Goal: Task Accomplishment & Management: Complete application form

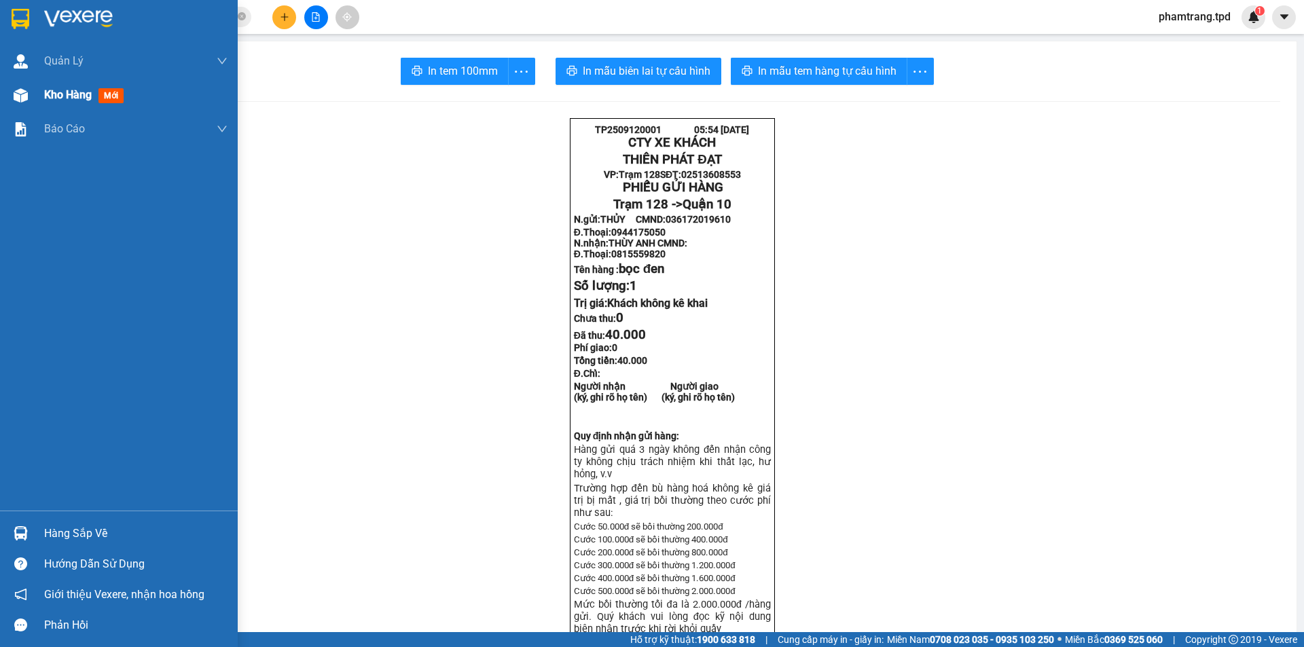
click at [37, 96] on div "Kho hàng mới" at bounding box center [119, 95] width 238 height 34
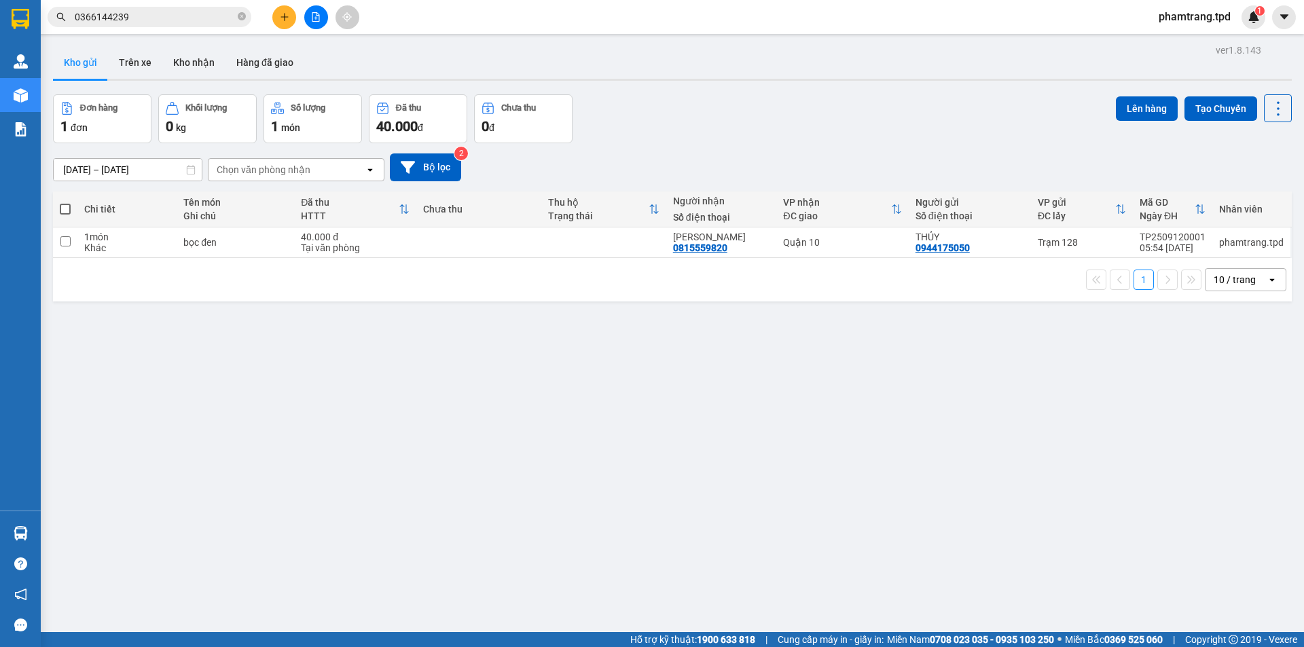
click at [1242, 291] on div "1 10 / trang open" at bounding box center [672, 279] width 1238 height 43
click at [1234, 278] on div "10 / trang" at bounding box center [1234, 280] width 42 height 14
click at [1236, 439] on div "100 / trang" at bounding box center [1234, 430] width 81 height 24
click at [593, 237] on td at bounding box center [603, 242] width 125 height 31
checkbox input "true"
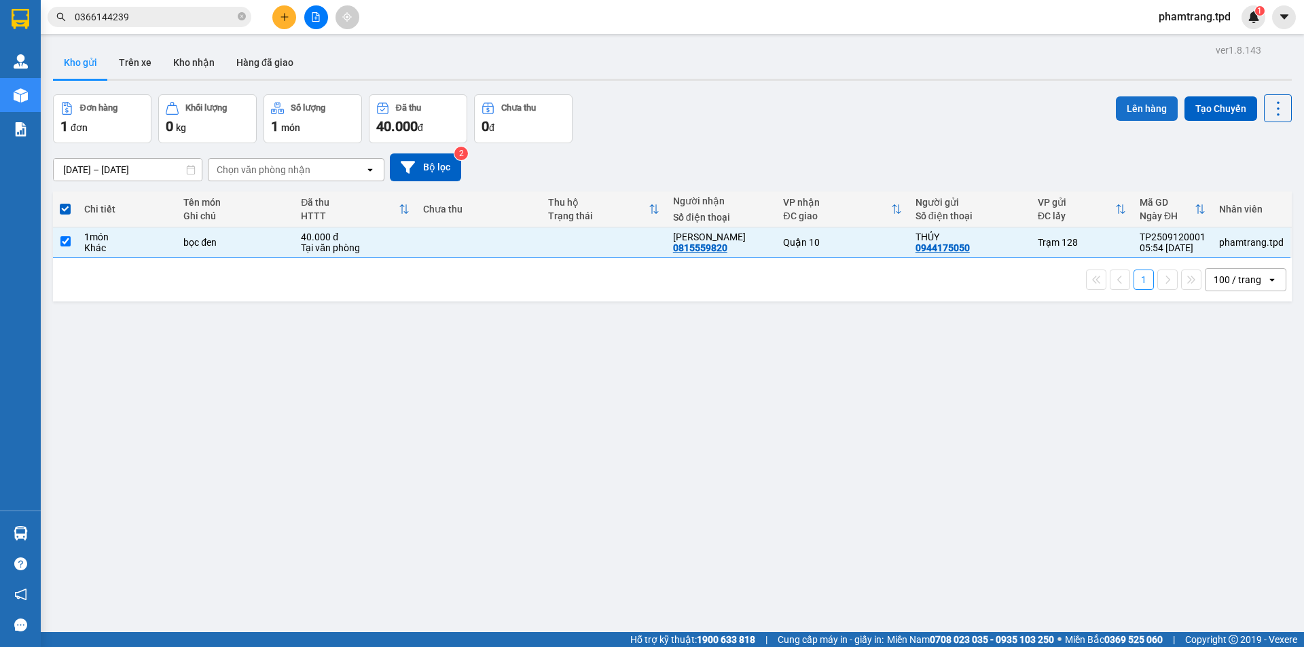
click at [1120, 109] on button "Lên hàng" at bounding box center [1146, 108] width 62 height 24
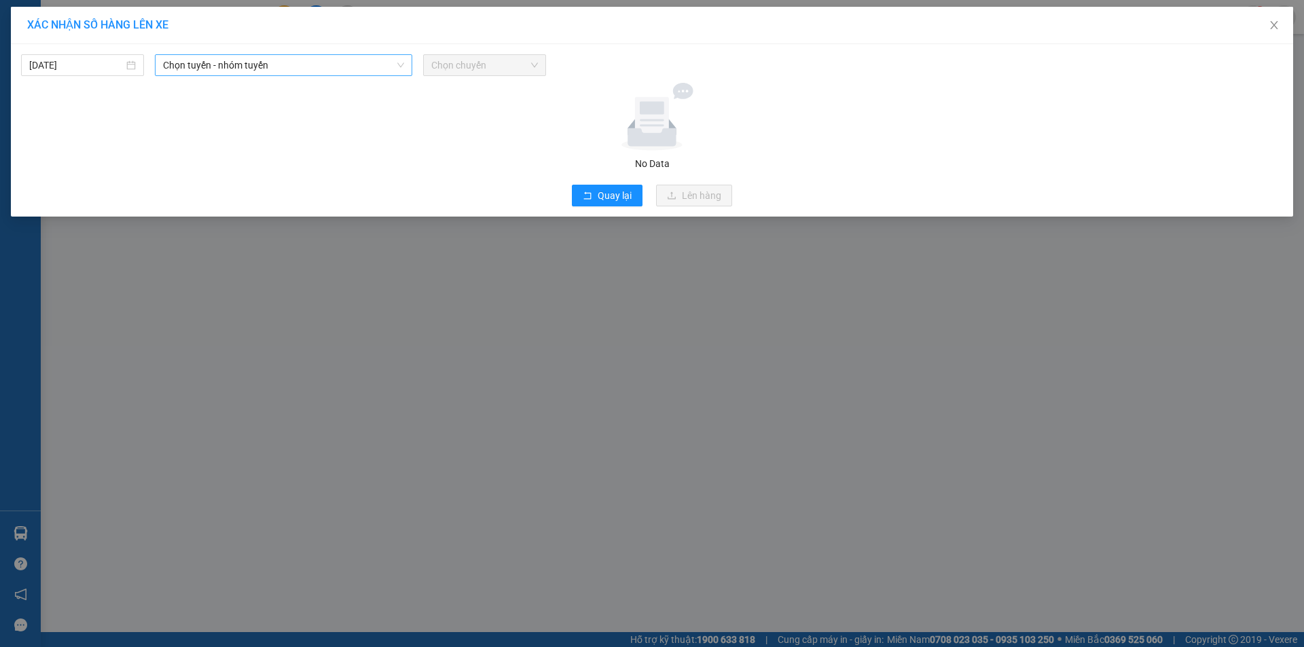
click at [219, 67] on span "Chọn tuyến - nhóm tuyến" at bounding box center [283, 65] width 241 height 20
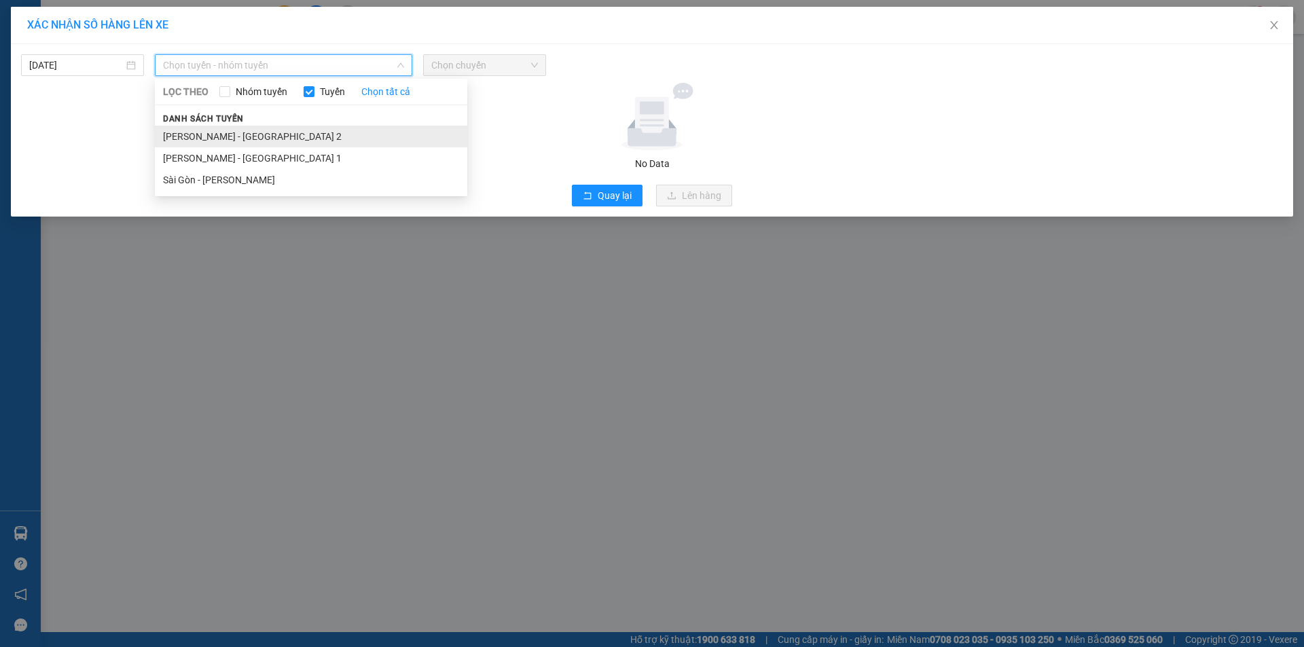
click at [198, 135] on li "[PERSON_NAME] - [GEOGRAPHIC_DATA] 2" at bounding box center [311, 137] width 312 height 22
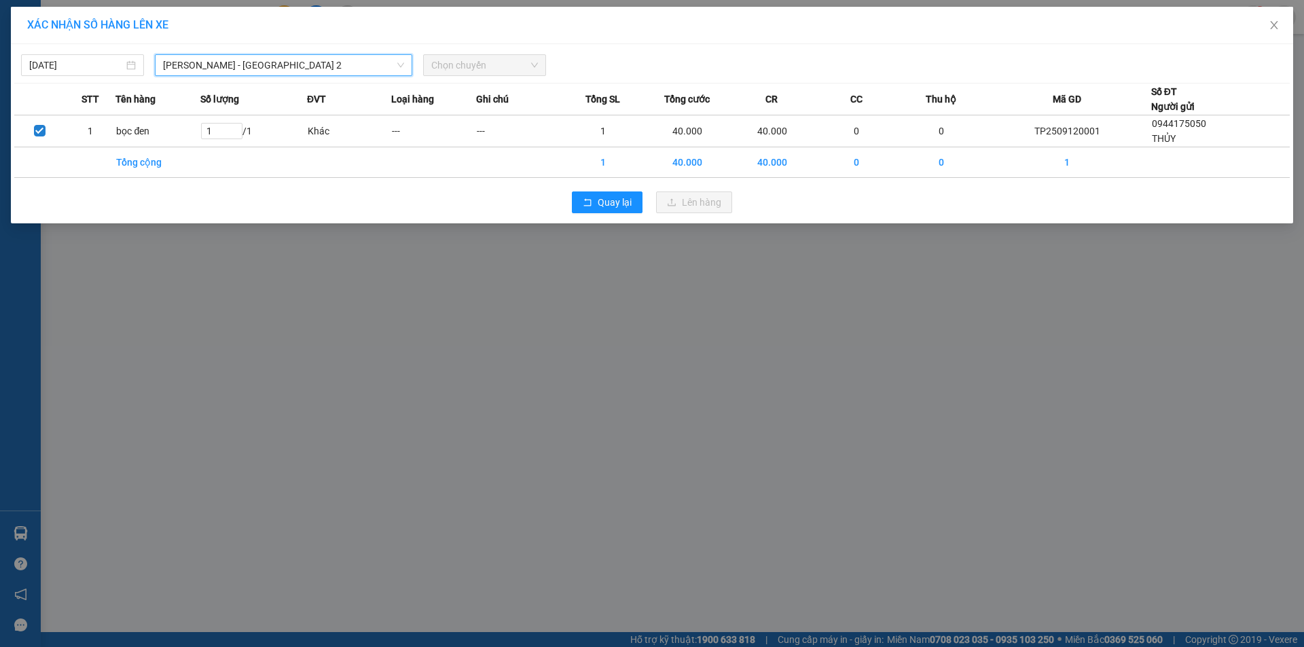
click at [507, 72] on span "Chọn chuyến" at bounding box center [484, 65] width 107 height 20
click at [472, 65] on span "Chọn chuyến" at bounding box center [484, 65] width 107 height 20
type input "07"
click at [447, 123] on div "Thêm chuyến " 07:00 "" at bounding box center [495, 114] width 145 height 23
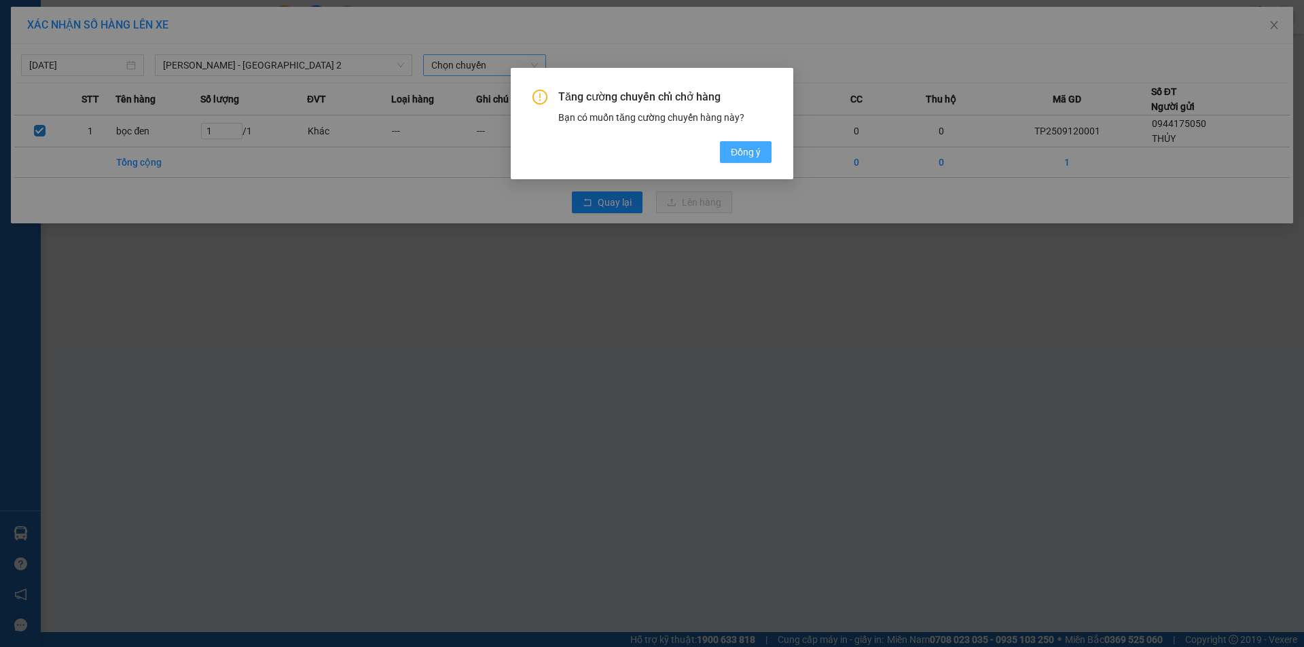
click at [733, 150] on span "Đồng ý" at bounding box center [746, 152] width 30 height 15
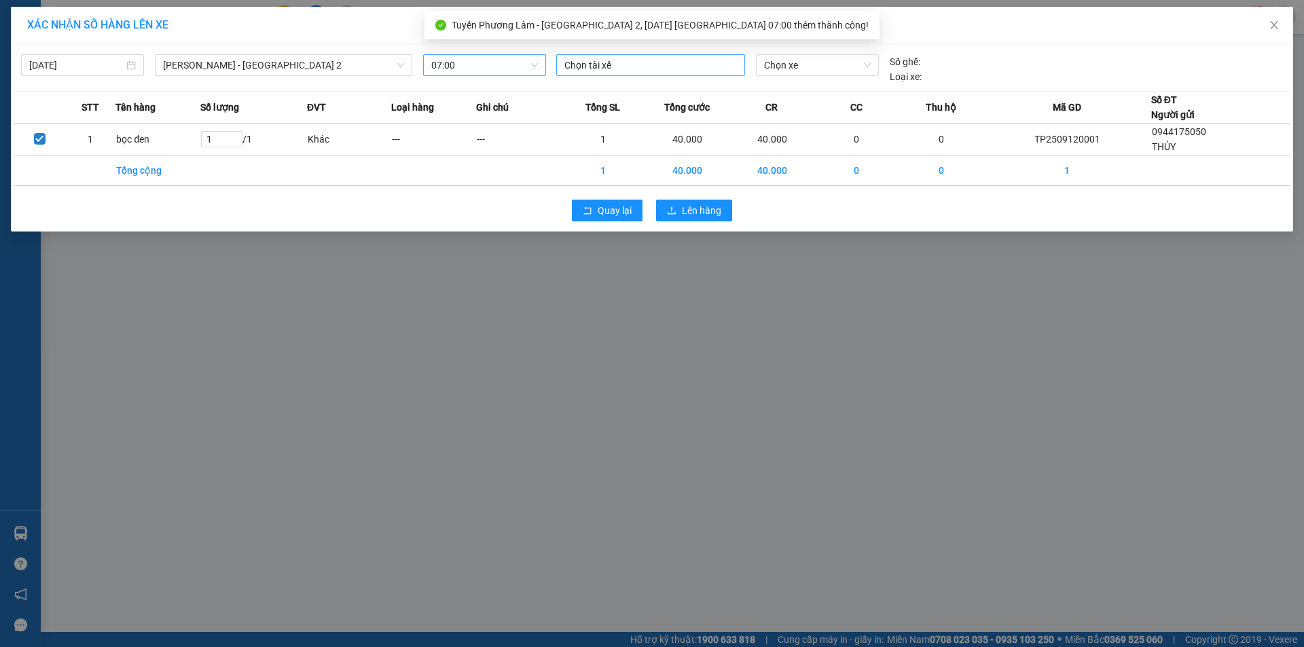
click at [623, 65] on div at bounding box center [650, 65] width 182 height 16
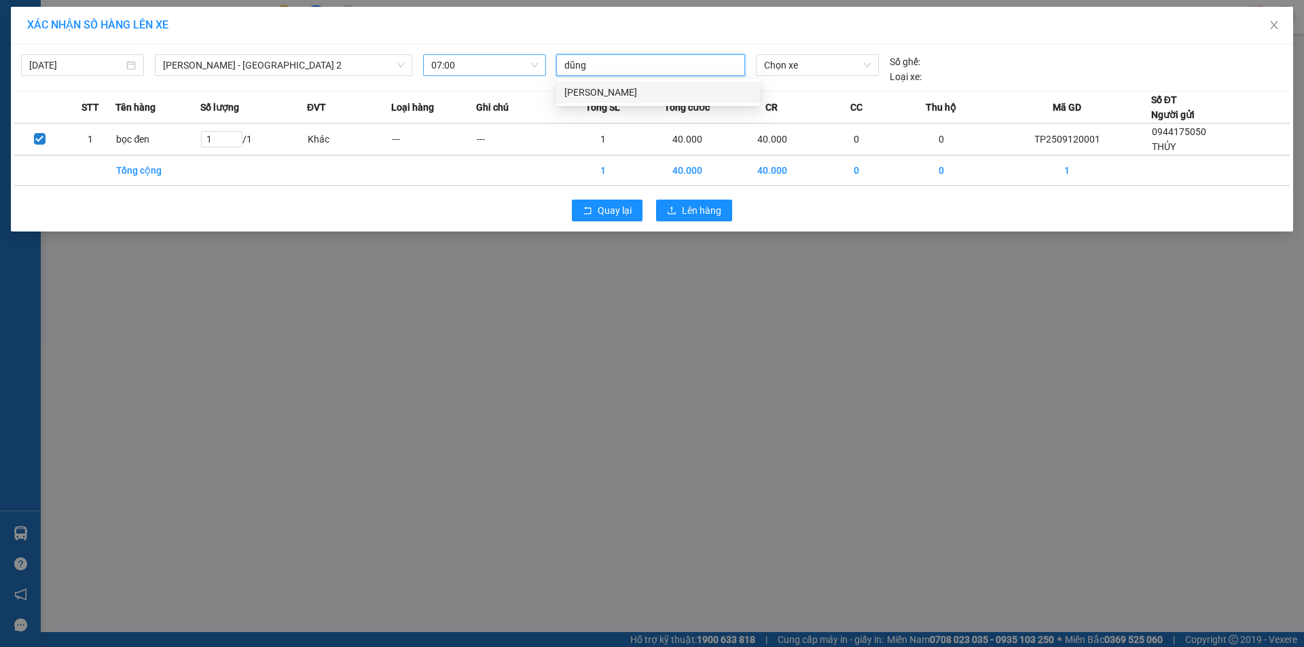
type input "dũng"
click at [611, 90] on div "[PERSON_NAME]" at bounding box center [657, 92] width 187 height 15
click at [771, 59] on span "Chọn xe" at bounding box center [817, 65] width 106 height 20
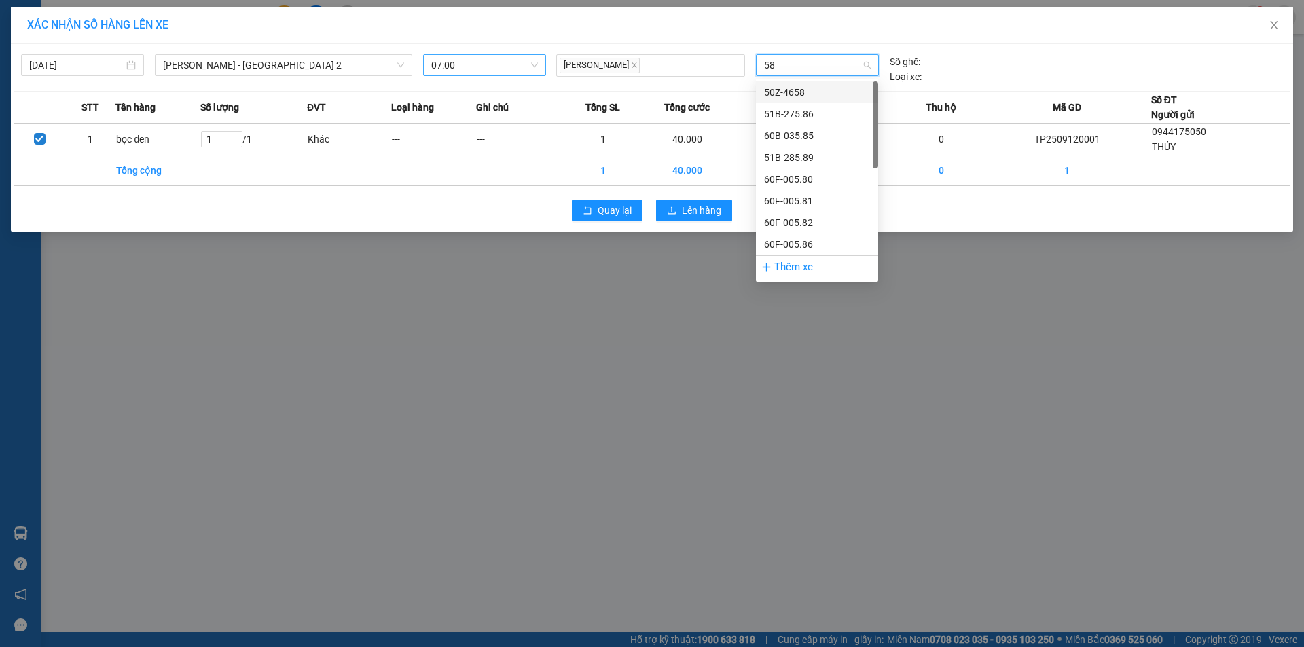
type input "585"
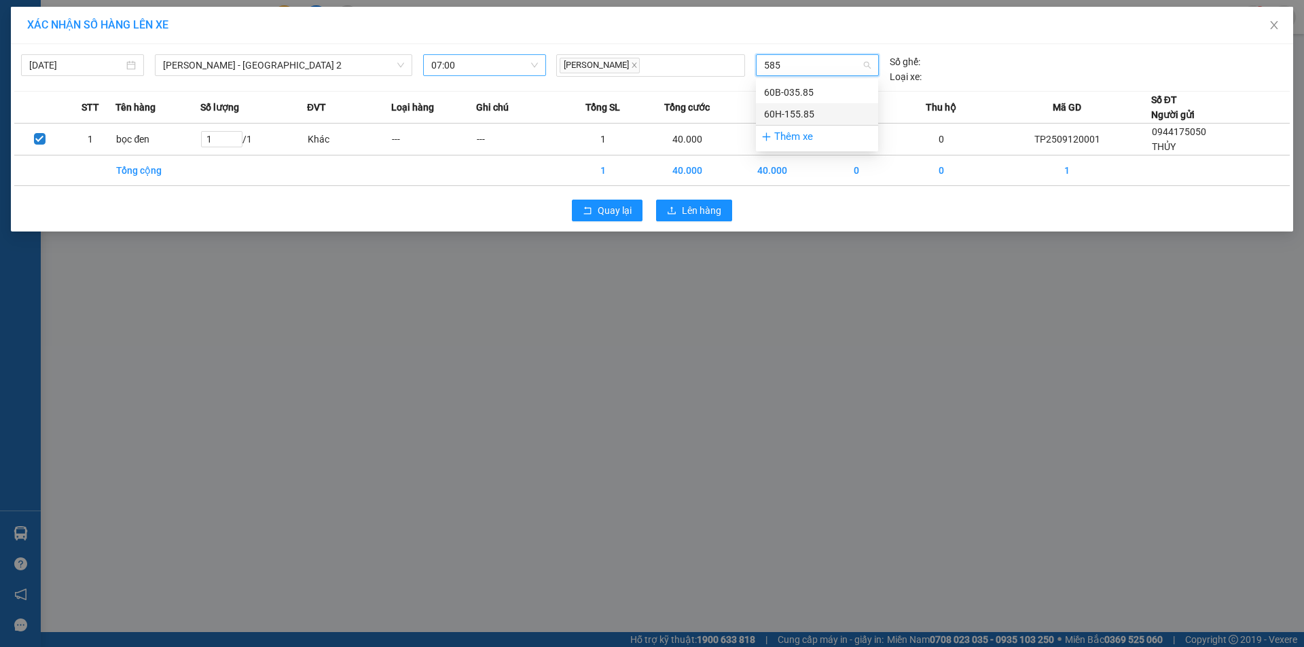
click at [823, 115] on div "60H-155.85" at bounding box center [817, 114] width 106 height 15
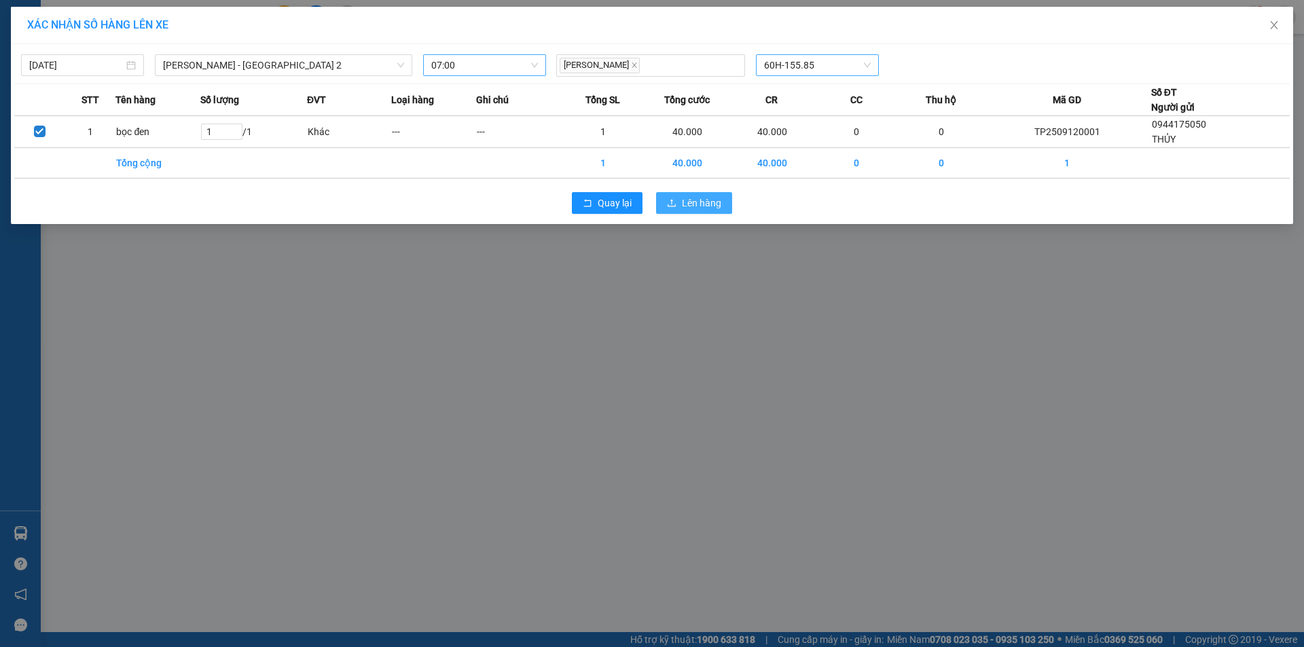
click at [707, 206] on span "Lên hàng" at bounding box center [701, 203] width 39 height 15
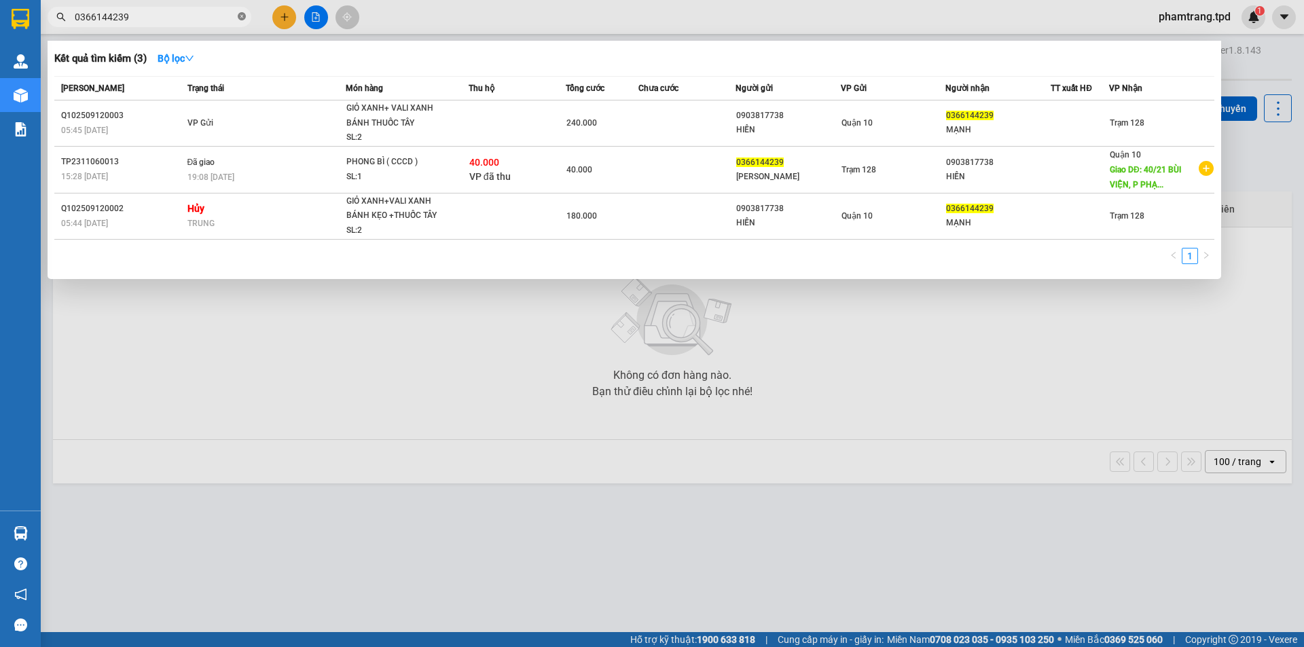
click at [239, 16] on icon "close-circle" at bounding box center [242, 16] width 8 height 8
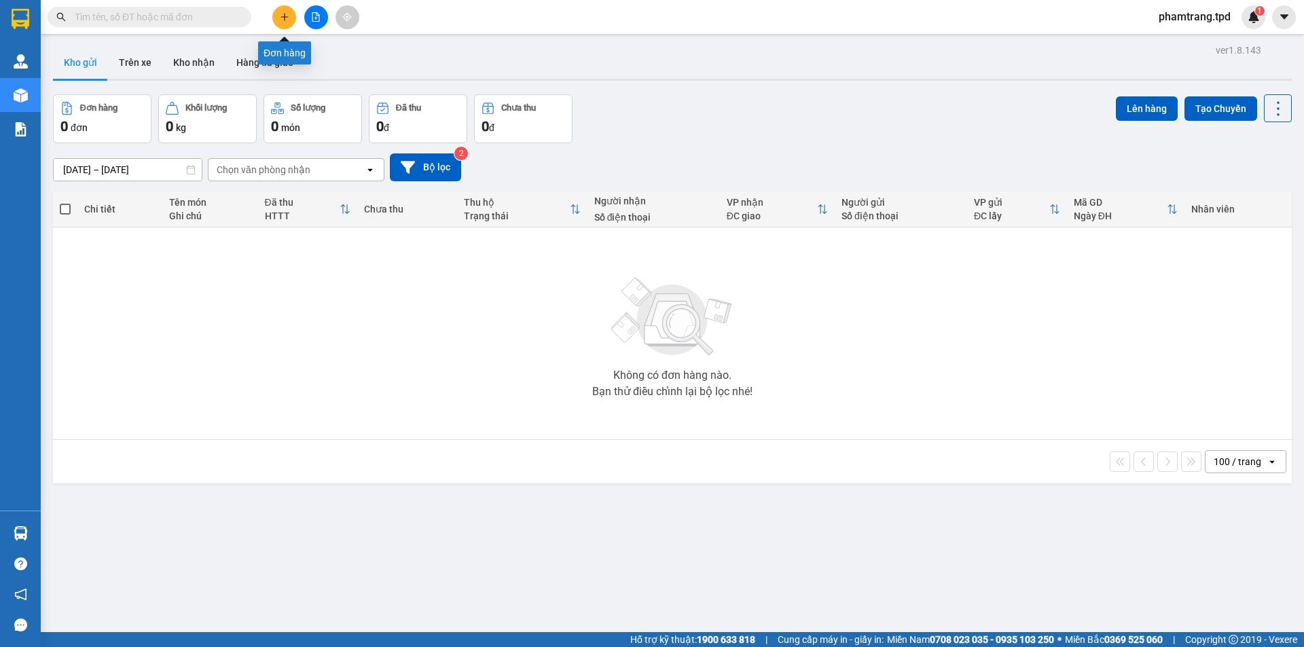
click at [280, 18] on icon "plus" at bounding box center [285, 17] width 10 height 10
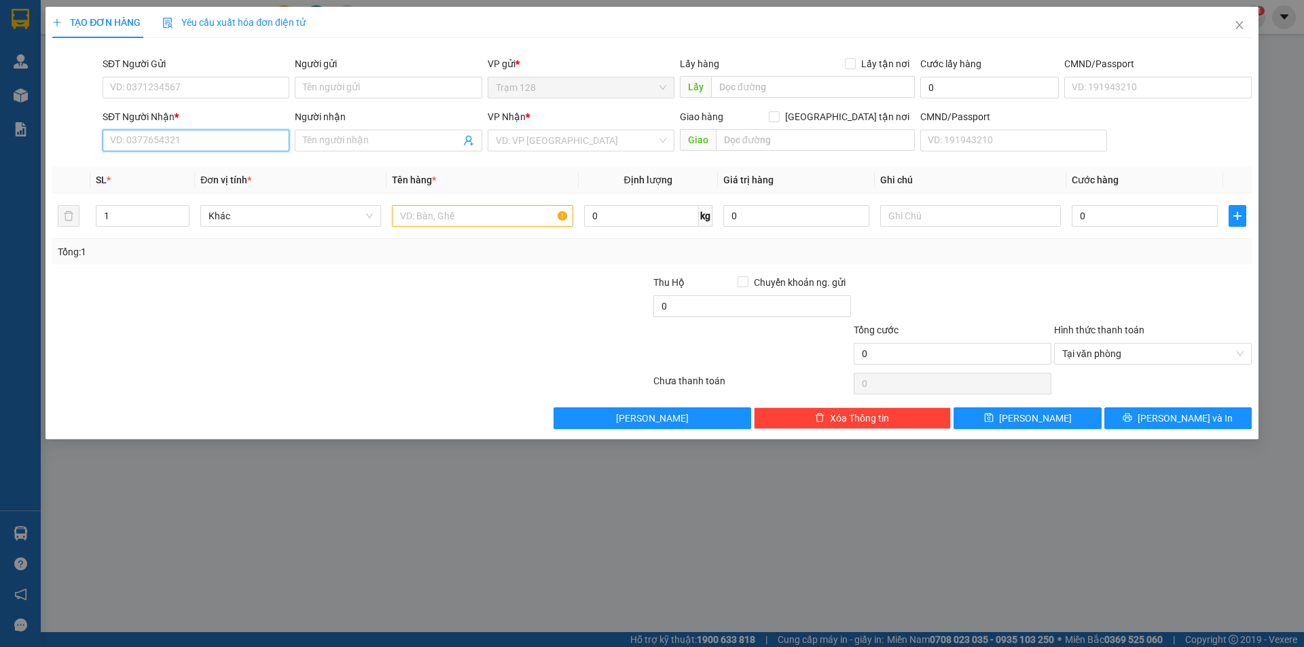
click at [244, 134] on input "SĐT Người Nhận *" at bounding box center [196, 141] width 187 height 22
click at [494, 214] on input "text" at bounding box center [482, 216] width 181 height 22
click at [1240, 23] on icon "close" at bounding box center [1239, 25] width 11 height 11
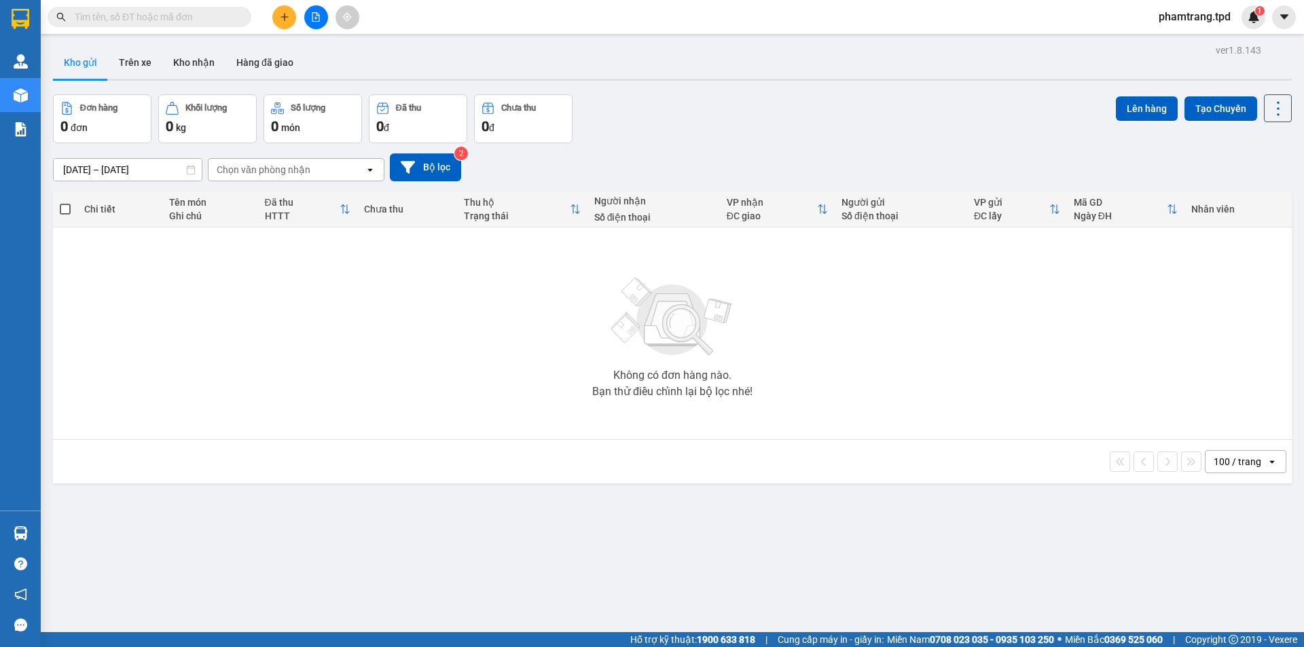
click at [144, 24] on input "text" at bounding box center [155, 17] width 160 height 15
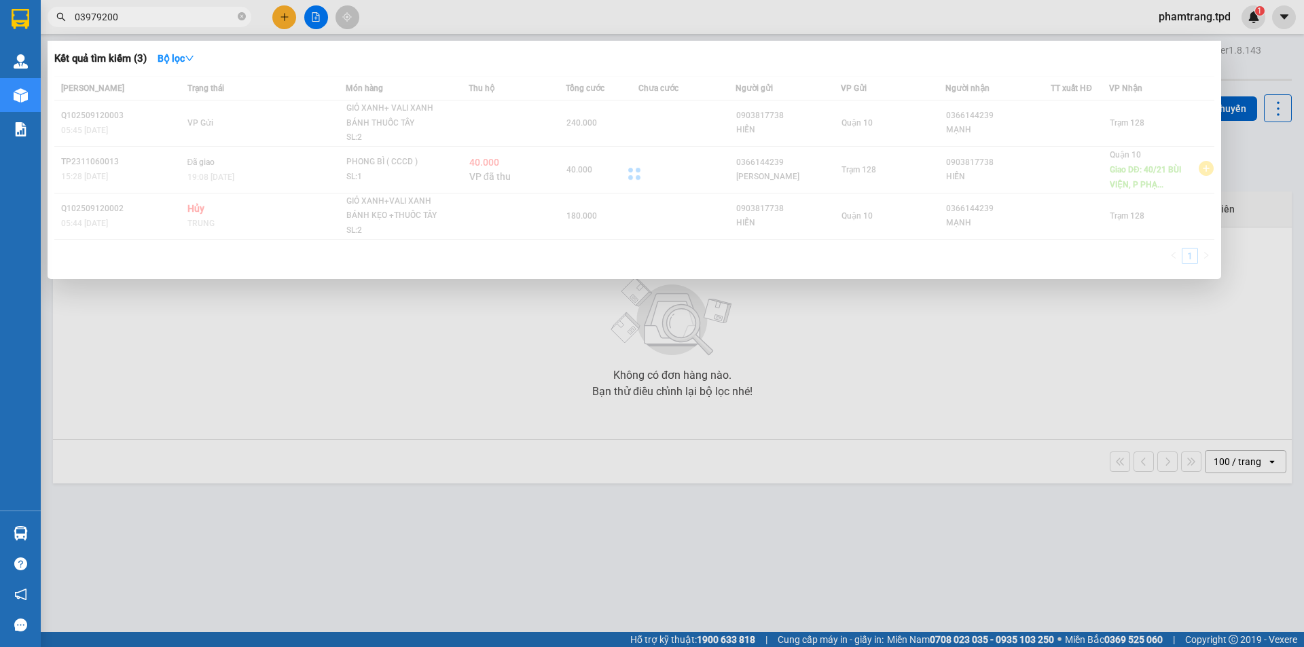
type input "03979200"
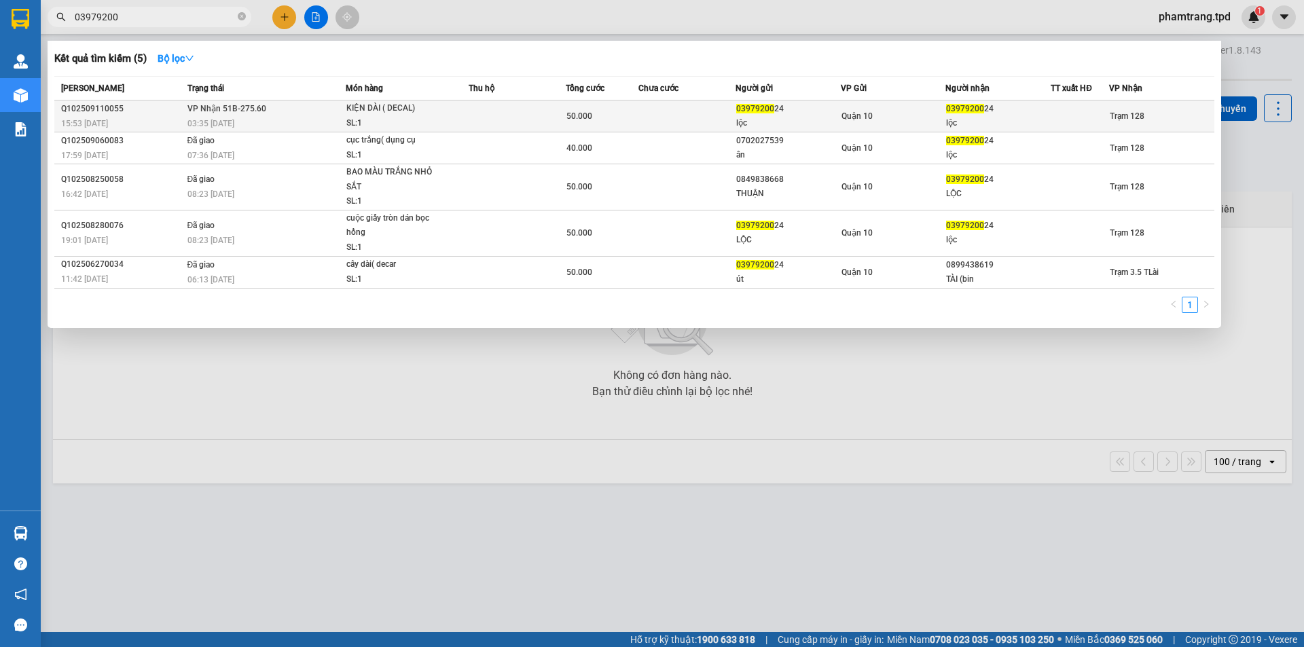
click at [972, 124] on div "lộc" at bounding box center [998, 123] width 104 height 14
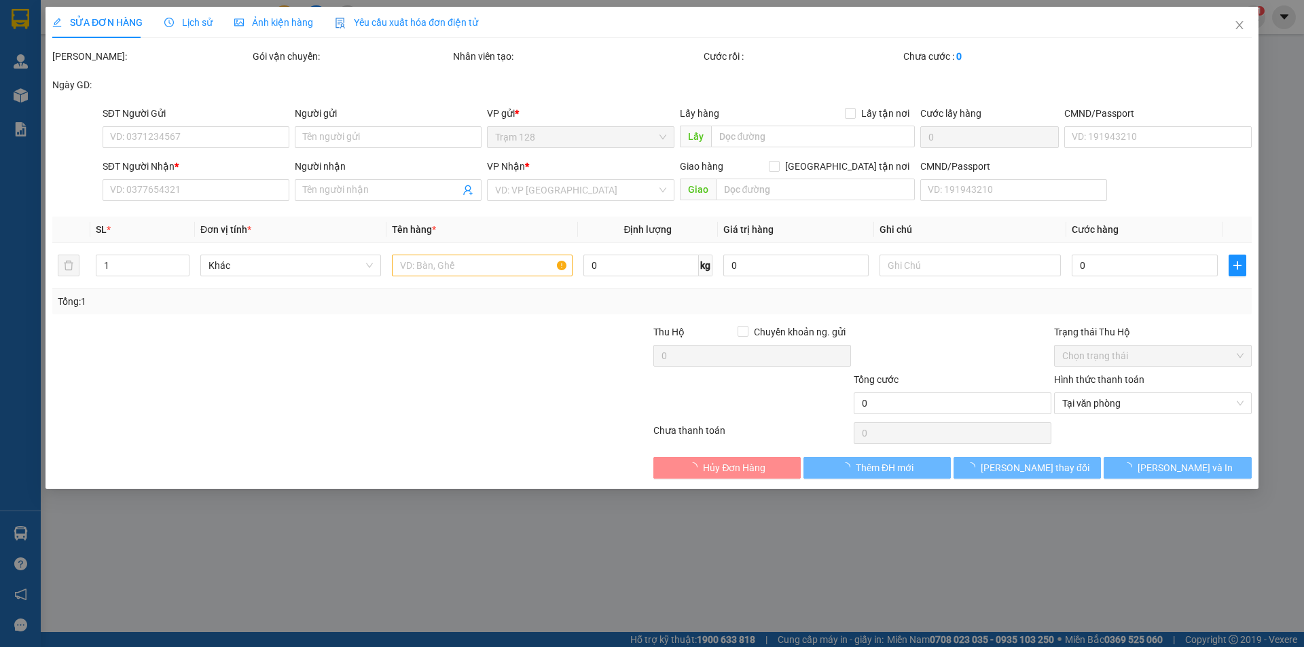
type input "0397920024"
type input "lộc"
type input "079856874100"
type input "0397920024"
type input "lộc"
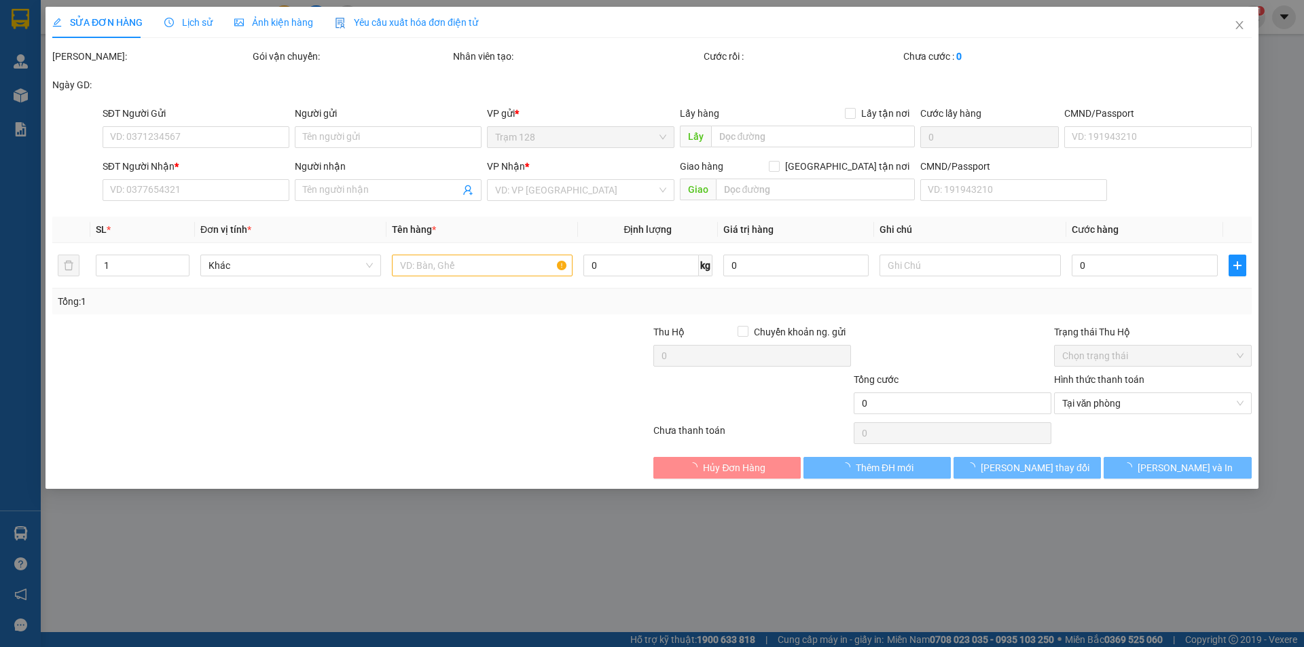
type input "50.000"
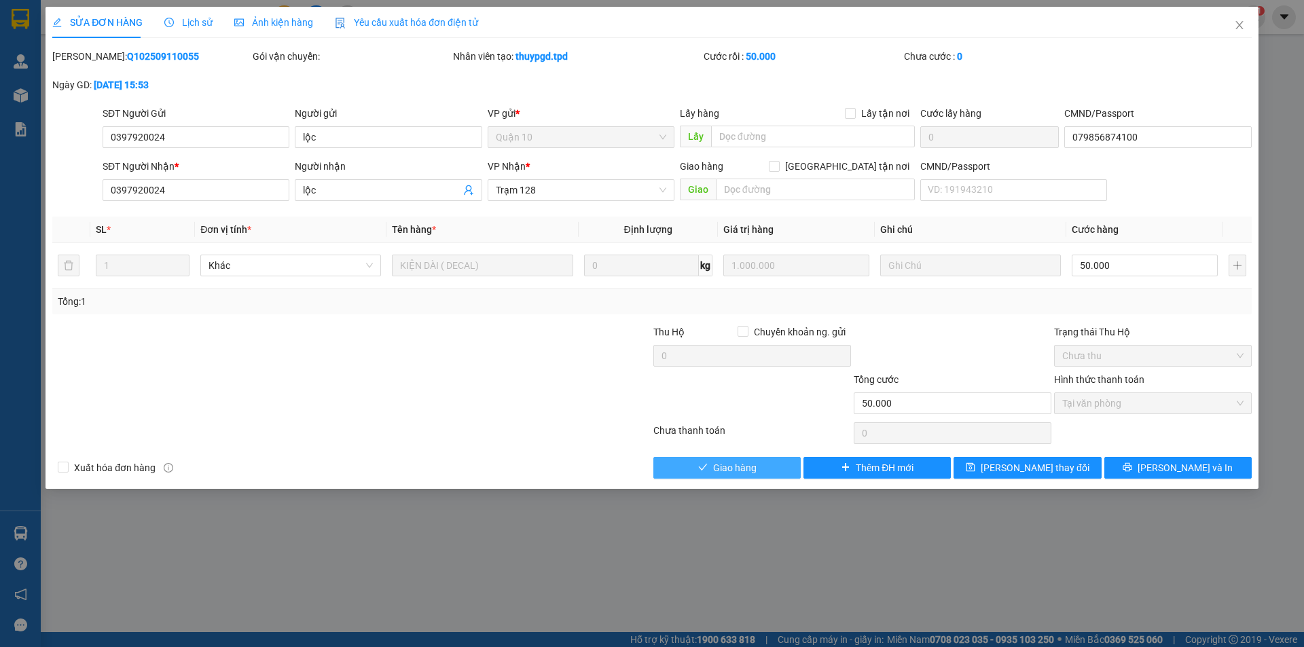
click at [708, 471] on button "Giao hàng" at bounding box center [726, 468] width 147 height 22
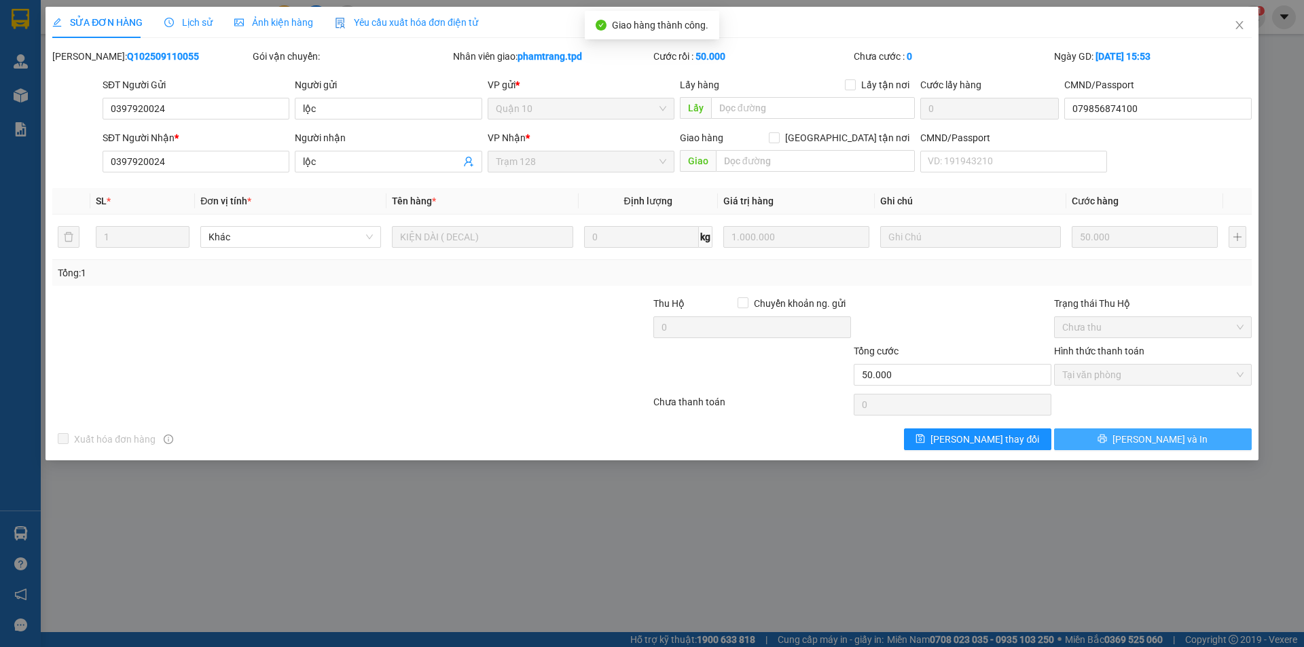
click at [1125, 440] on button "[PERSON_NAME] và In" at bounding box center [1153, 439] width 198 height 22
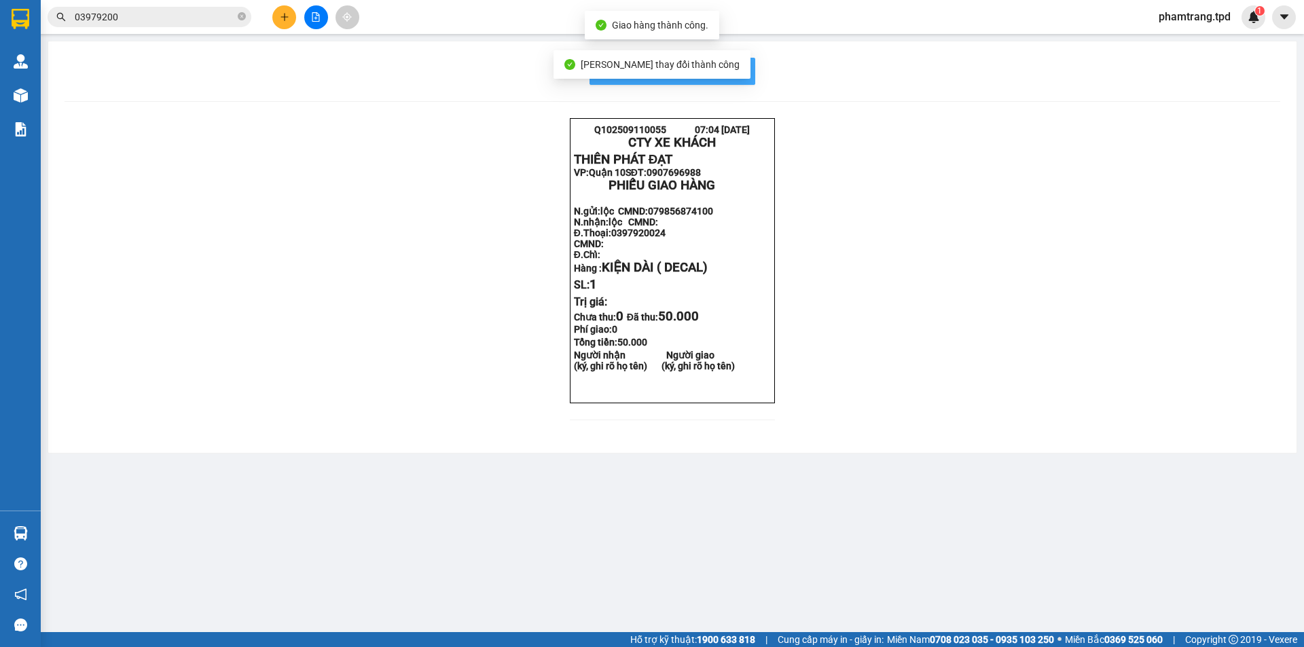
click at [748, 77] on button "In mẫu biên lai tự cấu hình" at bounding box center [672, 71] width 166 height 27
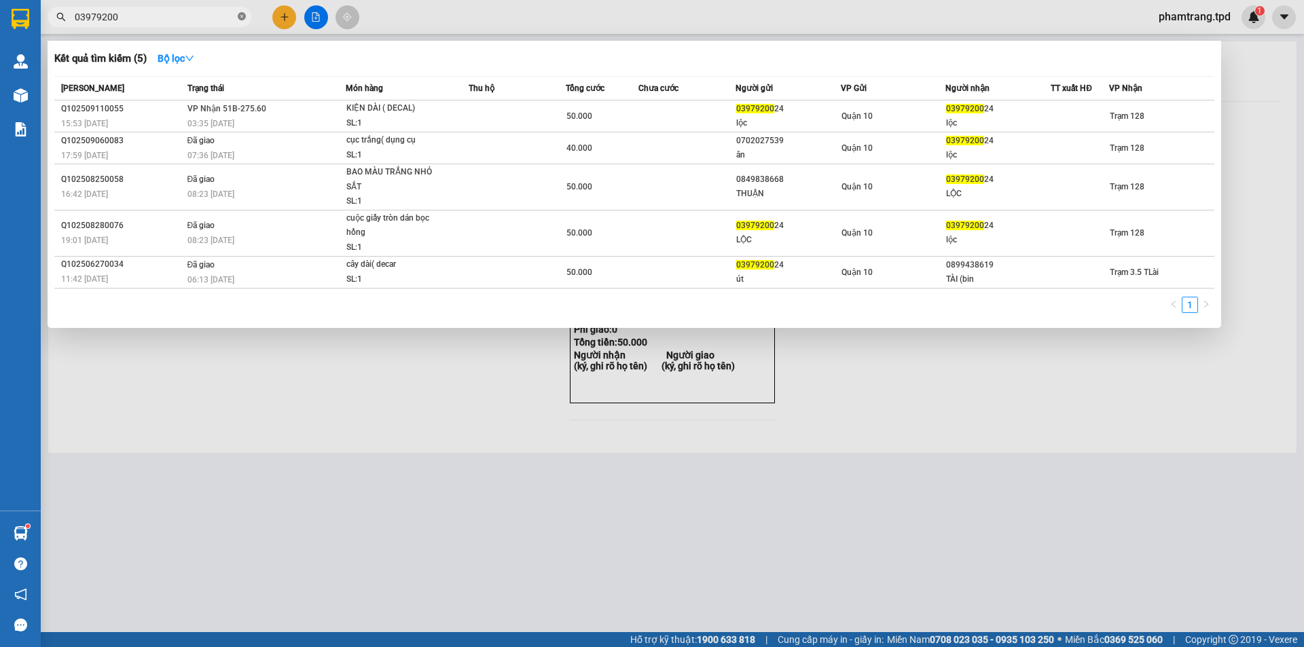
click at [240, 12] on span at bounding box center [242, 17] width 8 height 13
type input "0916675"
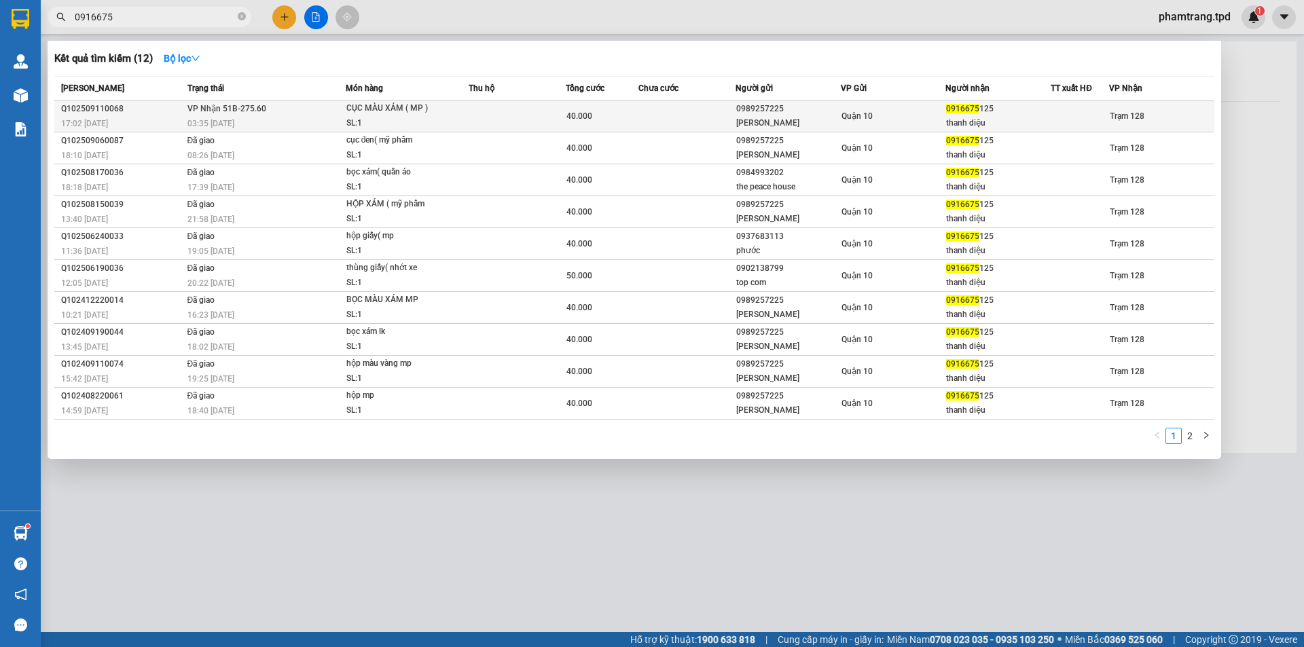
click at [1014, 116] on div "thanh diệu" at bounding box center [998, 123] width 104 height 14
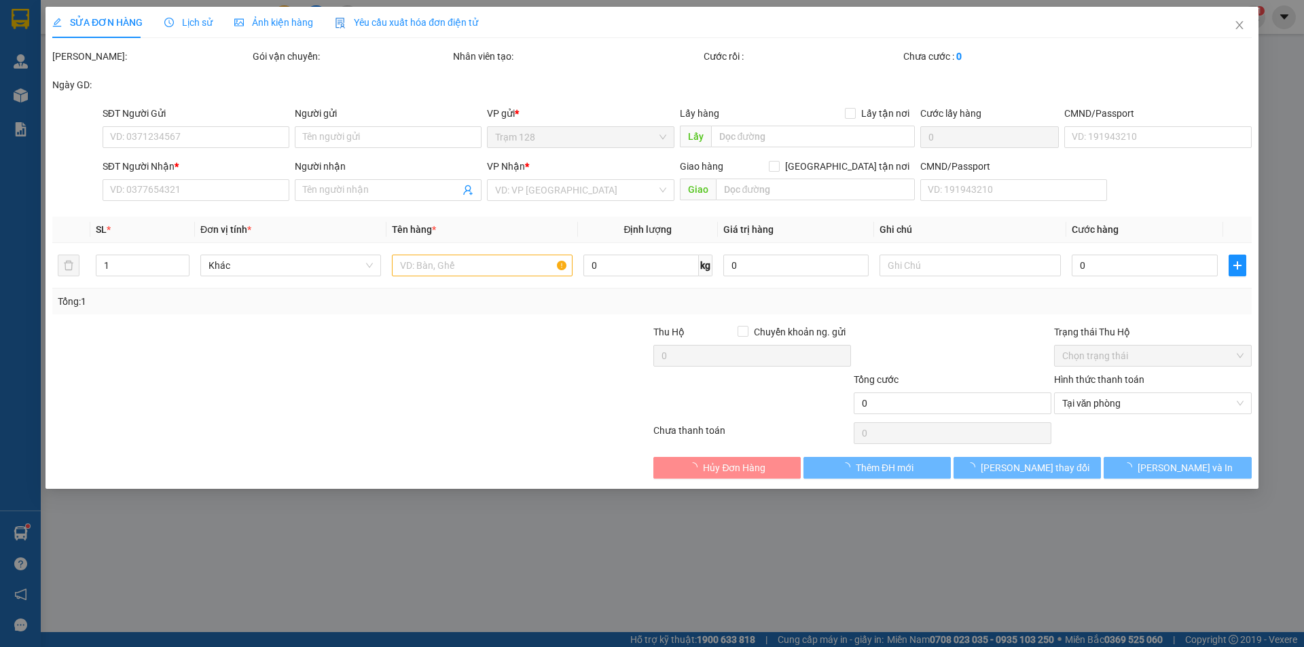
type input "0989257225"
type input "minh phong"
type input "079204006275"
type input "0916675125"
type input "thanh diệu"
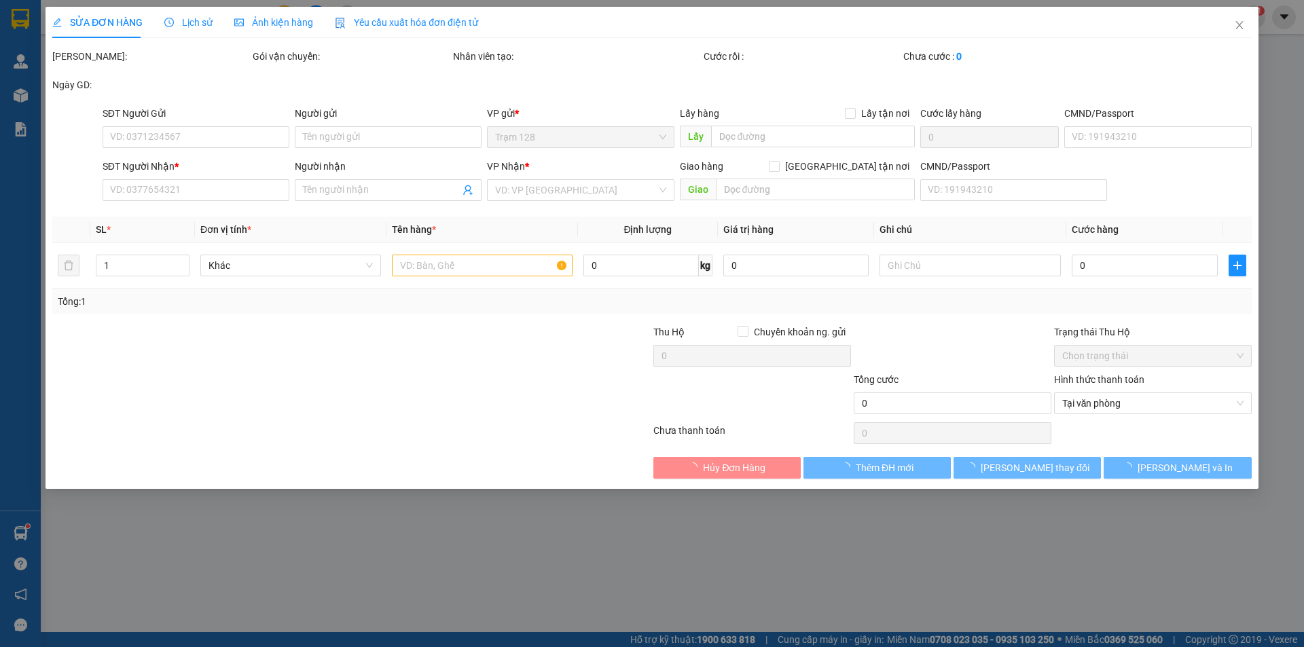
type input "40.000"
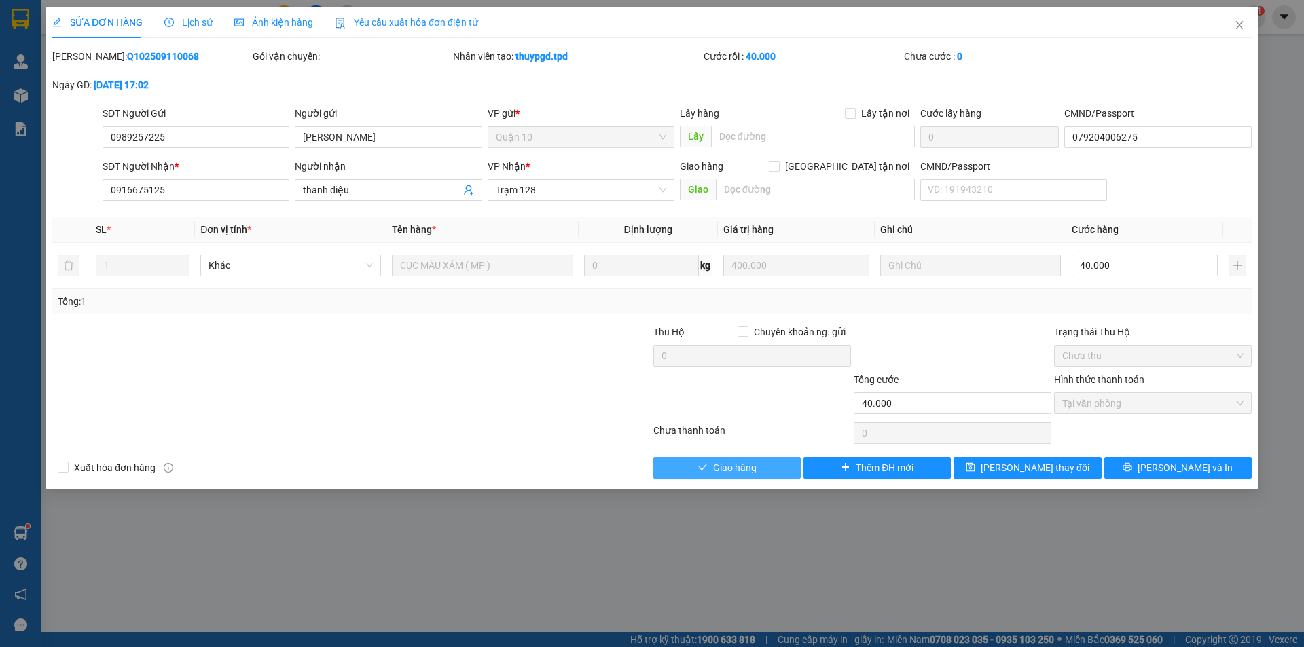
click at [791, 475] on button "Giao hàng" at bounding box center [726, 468] width 147 height 22
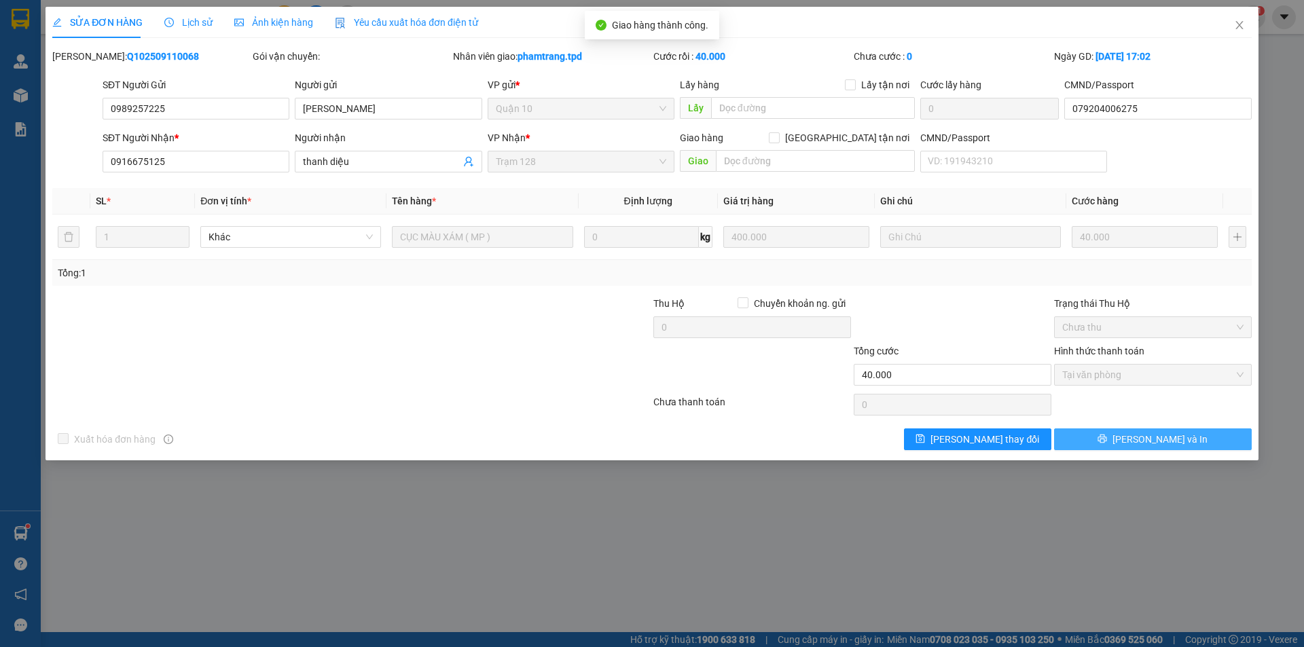
click at [1160, 430] on button "[PERSON_NAME] và In" at bounding box center [1153, 439] width 198 height 22
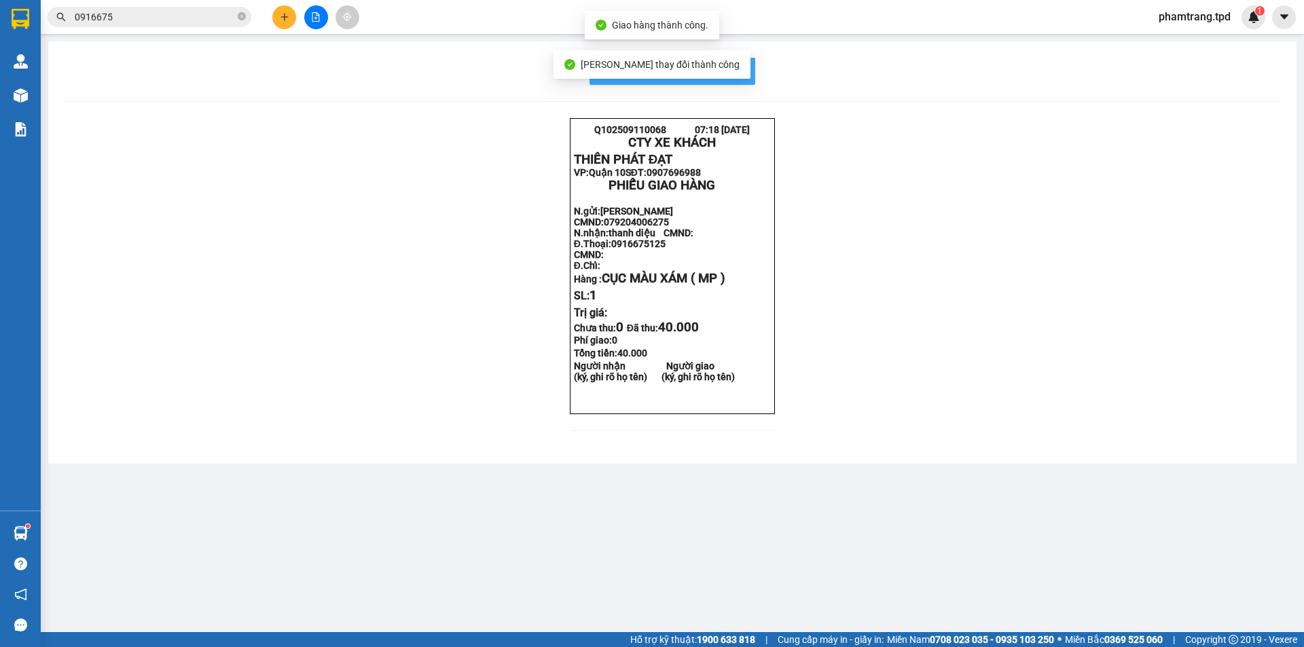
click at [739, 64] on span "In mẫu biên lai tự cấu hình" at bounding box center [680, 70] width 128 height 17
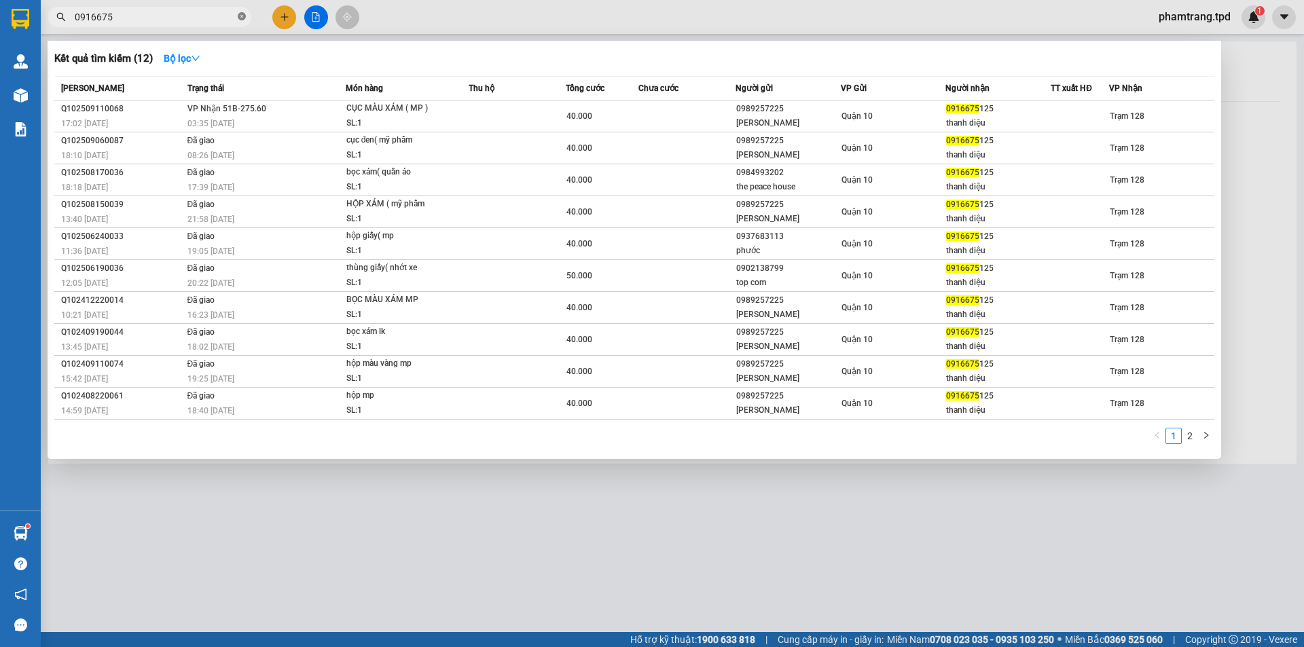
click at [243, 16] on icon "close-circle" at bounding box center [242, 16] width 8 height 8
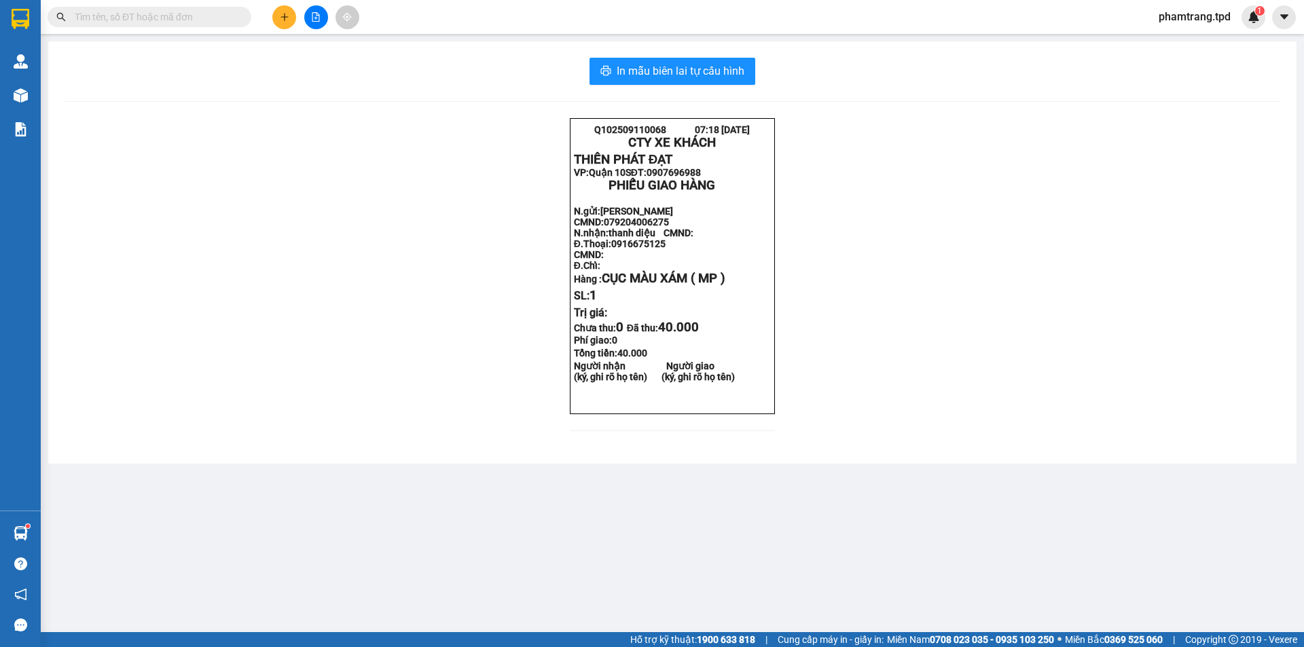
click at [206, 18] on input "text" at bounding box center [155, 17] width 160 height 15
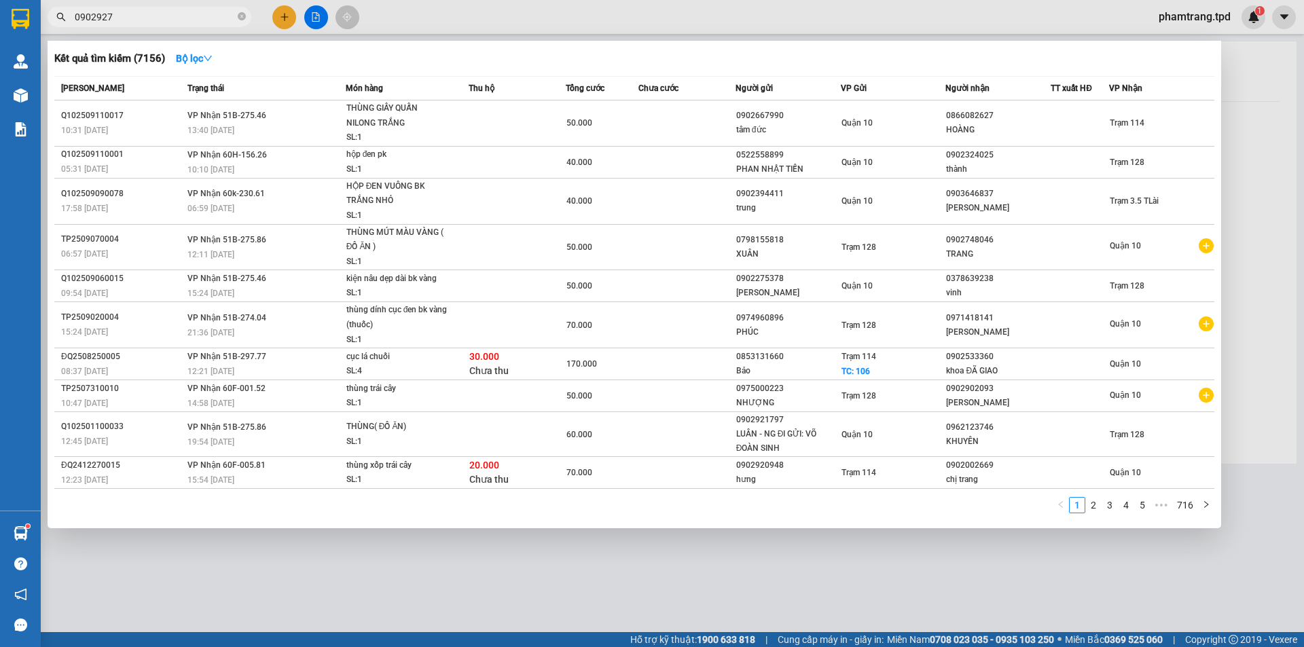
type input "0902927"
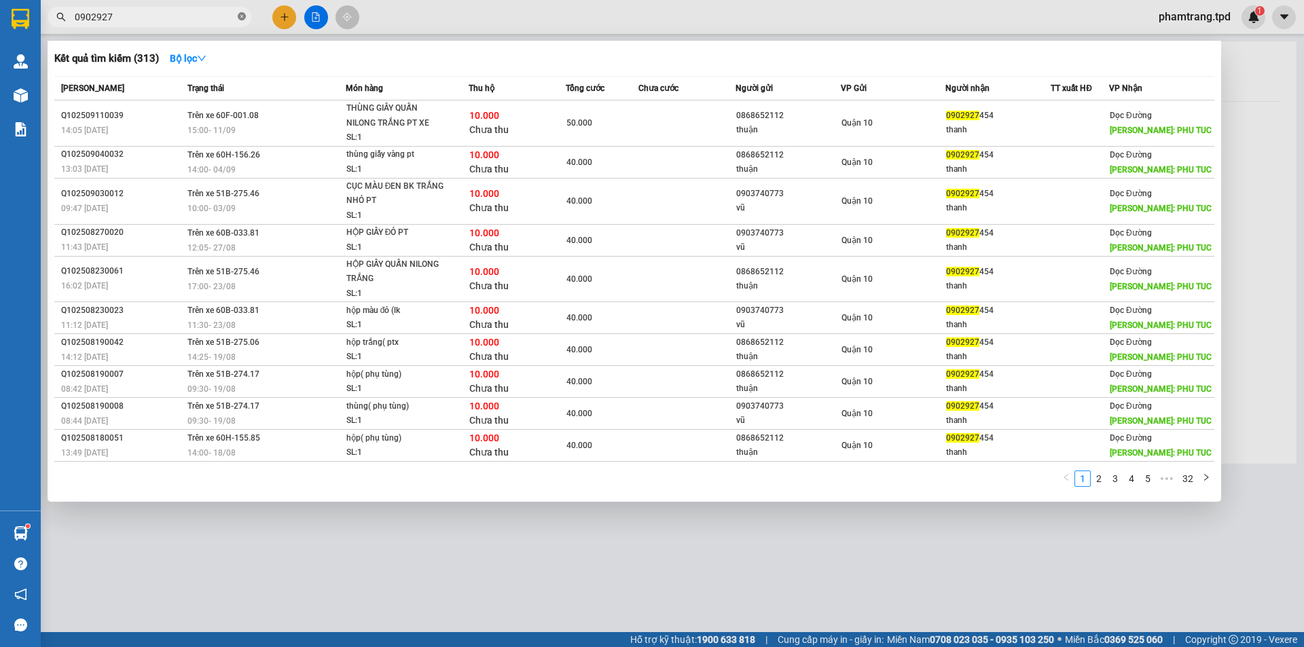
click at [242, 15] on icon "close-circle" at bounding box center [242, 16] width 8 height 8
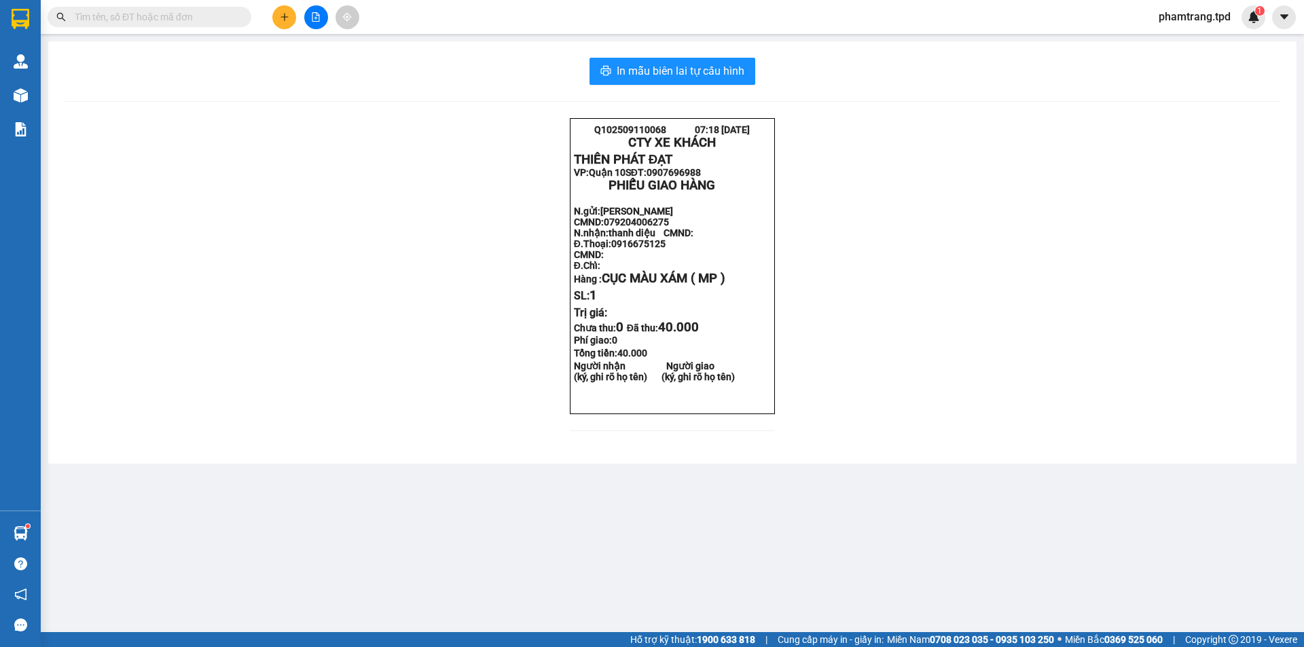
click at [286, 13] on icon "plus" at bounding box center [285, 17] width 10 height 10
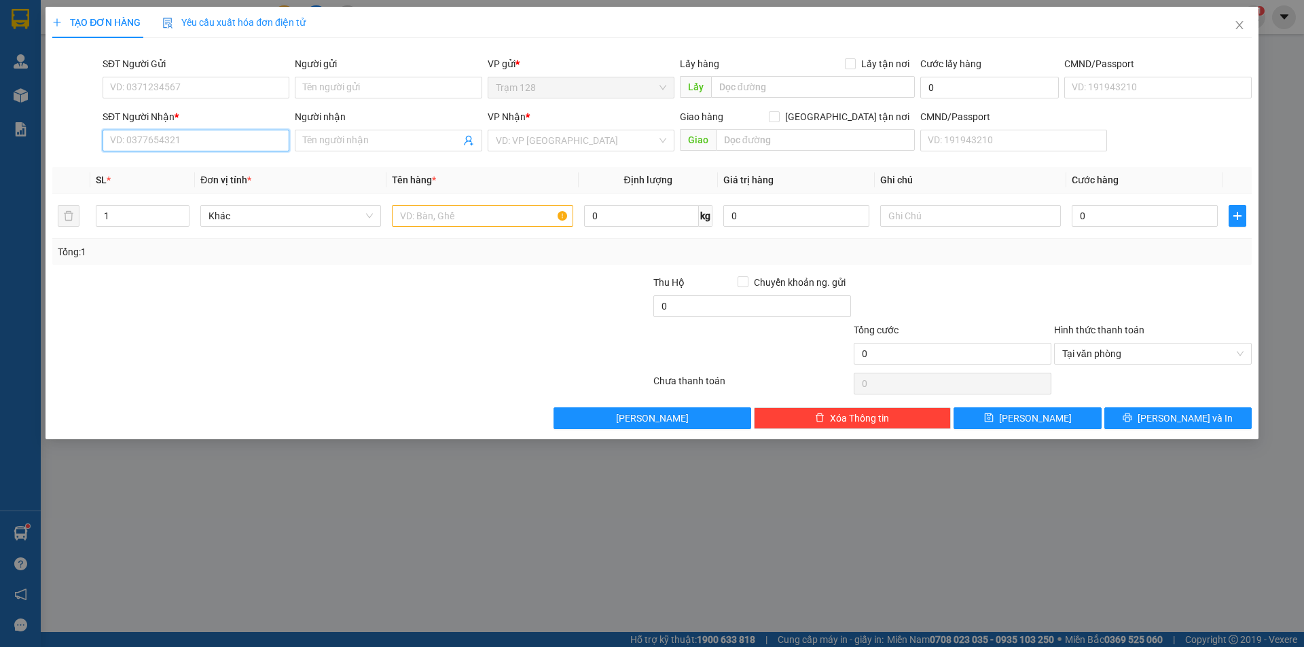
click at [183, 135] on input "SĐT Người Nhận *" at bounding box center [196, 141] width 187 height 22
click at [158, 83] on input "SĐT Người Gửi" at bounding box center [196, 88] width 187 height 22
click at [224, 117] on div "0902927454 - thanh" at bounding box center [196, 114] width 170 height 15
type input "0902927454"
type input "thanh"
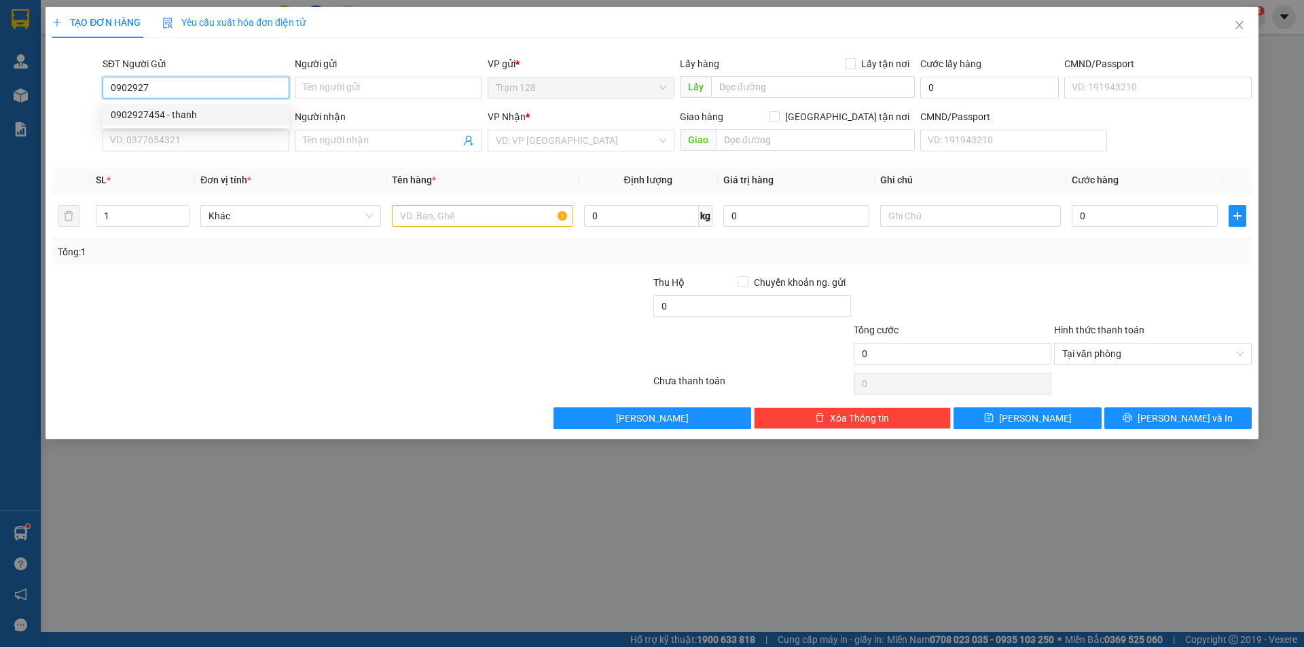
type input "phú túc"
type input "20.000"
type input "0903452112"
type input "thuận"
type input "20.000"
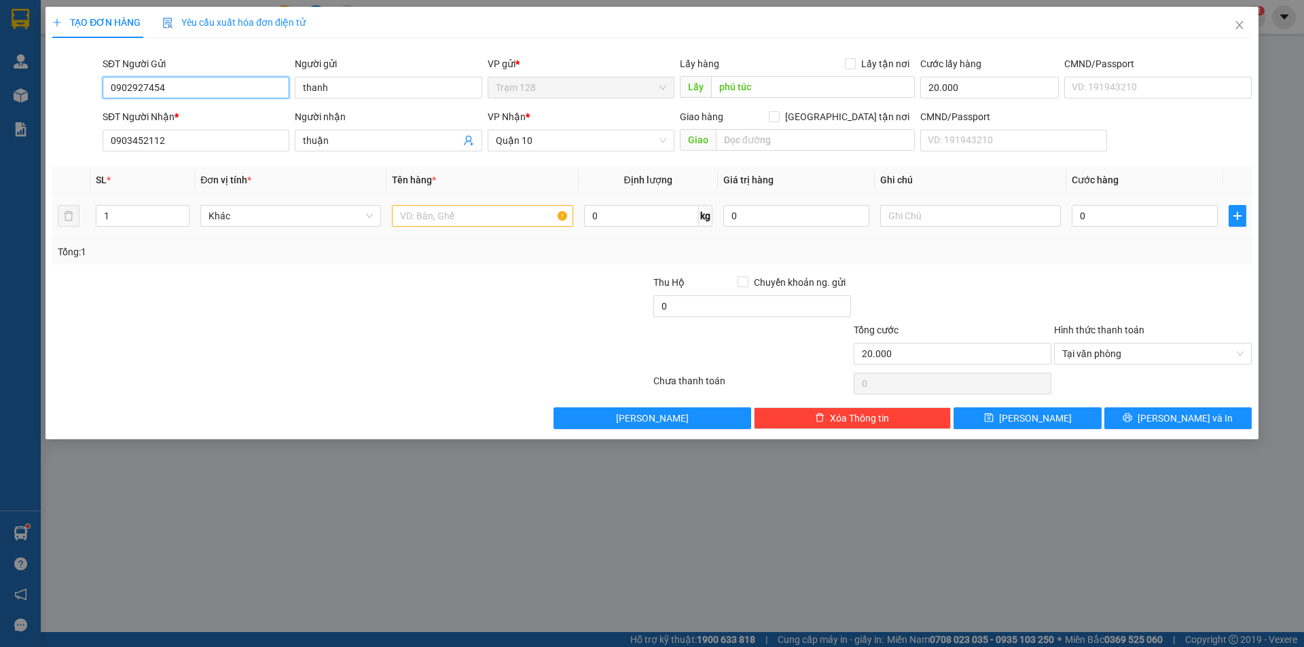
type input "0902927454"
click at [452, 217] on input "text" at bounding box center [482, 216] width 181 height 22
type input "phụ tùng"
drag, startPoint x: 124, startPoint y: 143, endPoint x: 196, endPoint y: 143, distance: 71.3
click at [196, 143] on input "0903452112" at bounding box center [196, 141] width 187 height 22
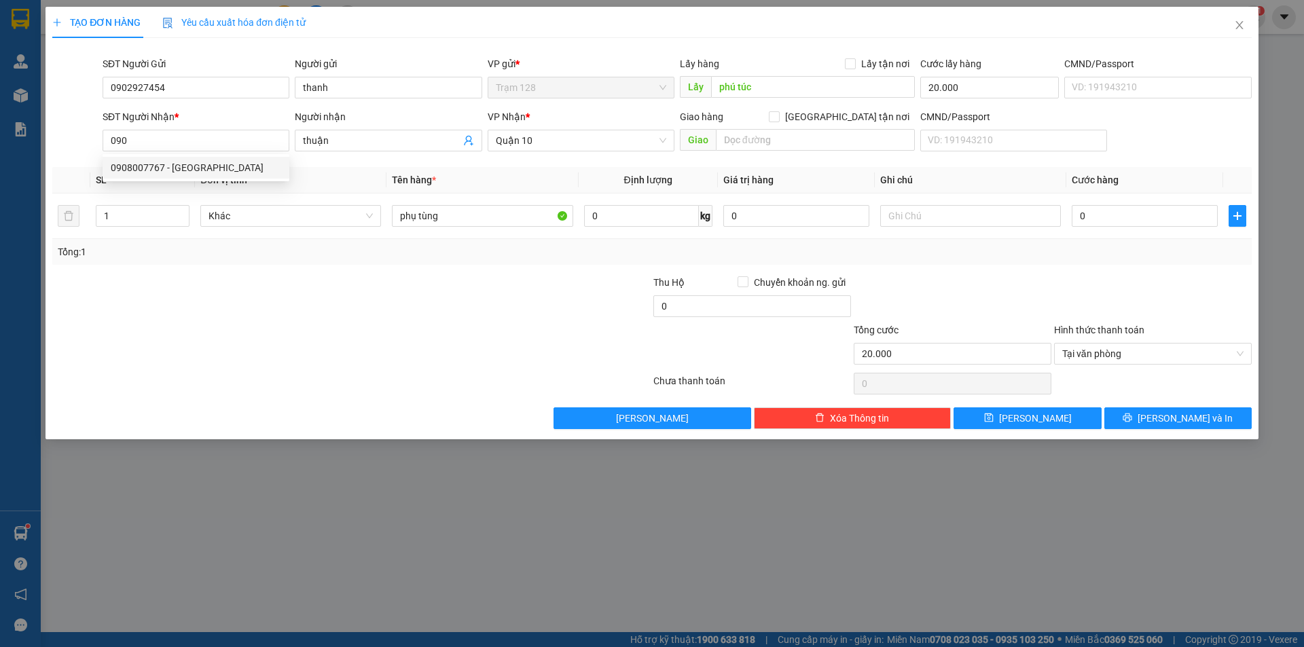
click at [290, 337] on div at bounding box center [251, 346] width 401 height 48
click at [193, 145] on input "090" at bounding box center [196, 141] width 187 height 22
click at [305, 317] on div at bounding box center [251, 299] width 401 height 48
click at [187, 142] on input "09" at bounding box center [196, 141] width 187 height 22
type input "0"
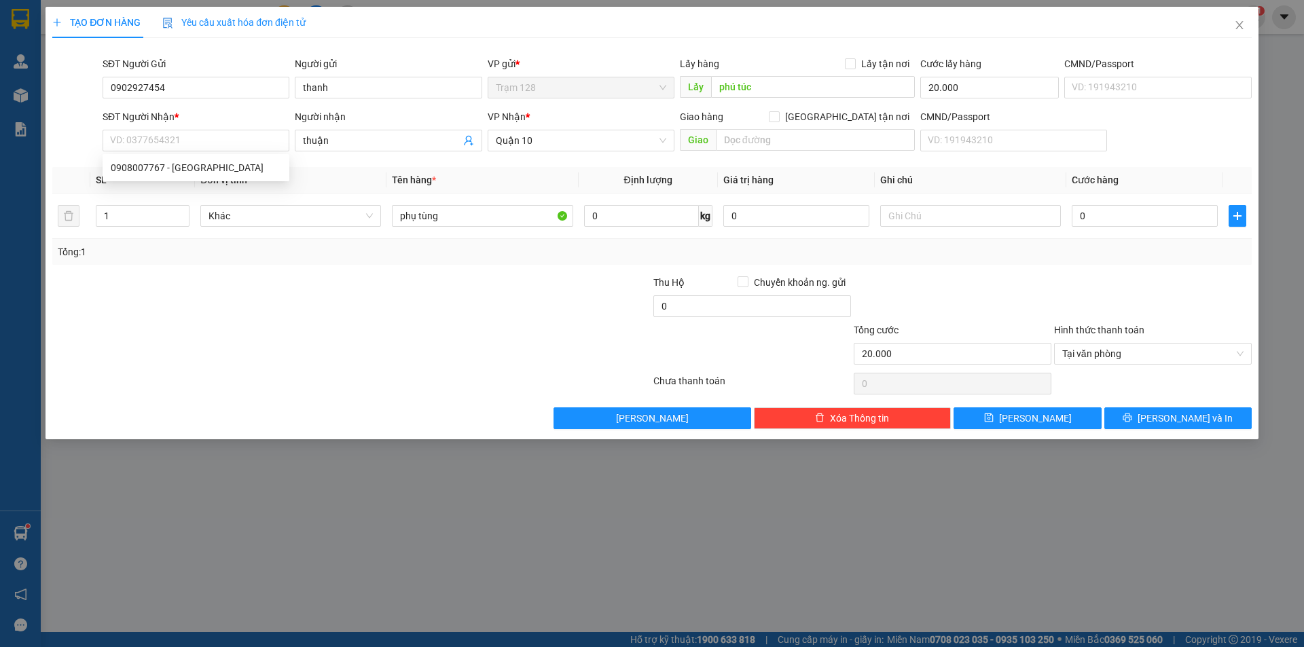
click at [284, 278] on div at bounding box center [251, 299] width 401 height 48
click at [1082, 214] on input "0" at bounding box center [1144, 216] width 146 height 22
type input "4"
type input "20.004"
type input "40"
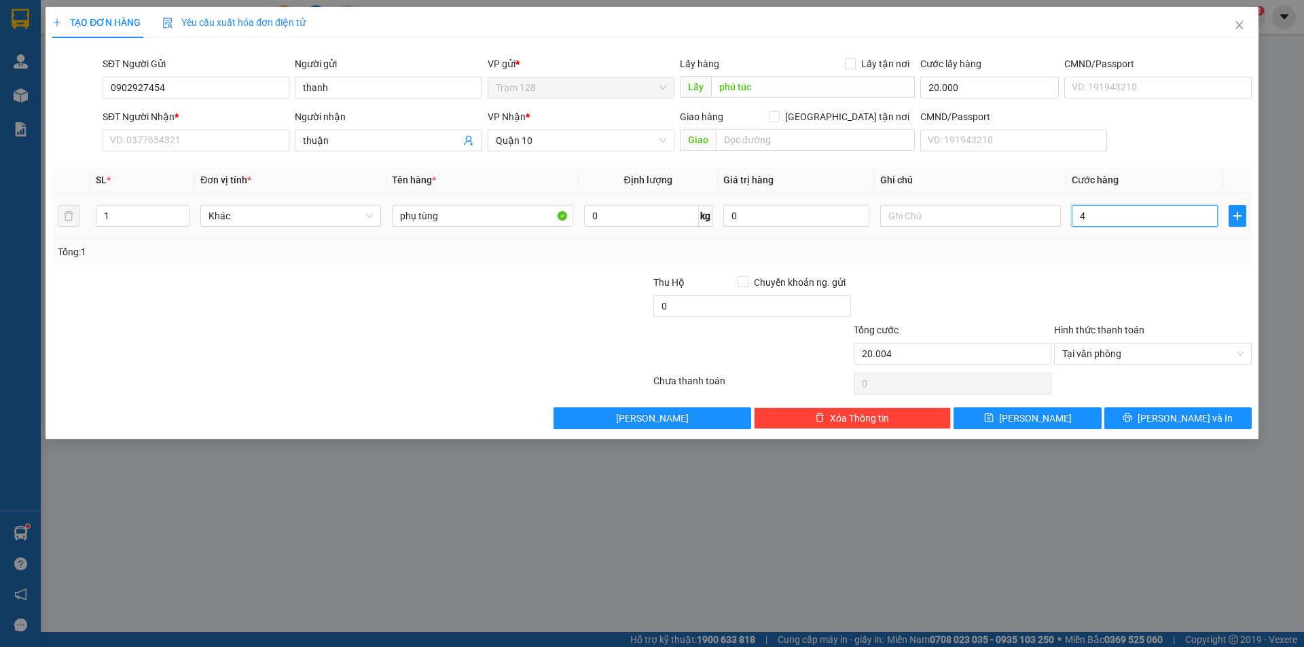
type input "20.040"
type input "40.000"
type input "60.000"
click at [734, 306] on input "0" at bounding box center [752, 306] width 198 height 22
type input "20.000"
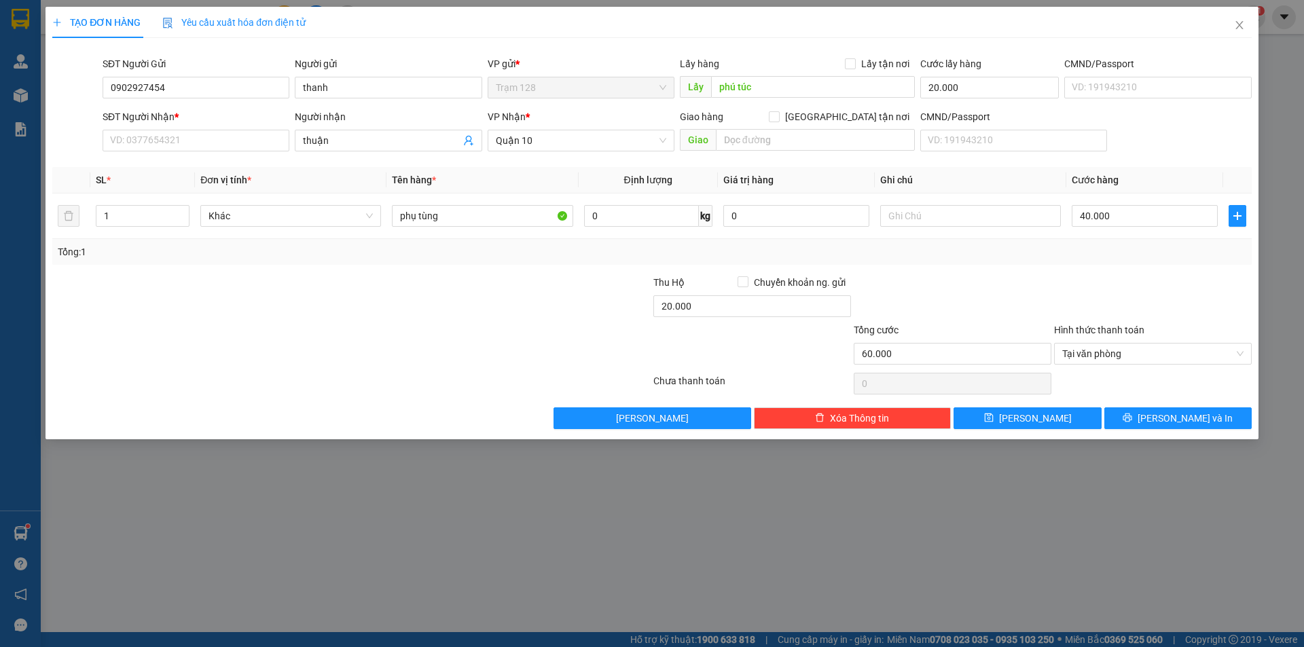
click at [1060, 280] on div at bounding box center [1152, 299] width 200 height 48
click at [485, 216] on input "phụ tùng" at bounding box center [482, 216] width 181 height 22
click at [794, 215] on input "0" at bounding box center [796, 216] width 146 height 22
type input "200.000"
drag, startPoint x: 341, startPoint y: 301, endPoint x: 292, endPoint y: 270, distance: 58.4
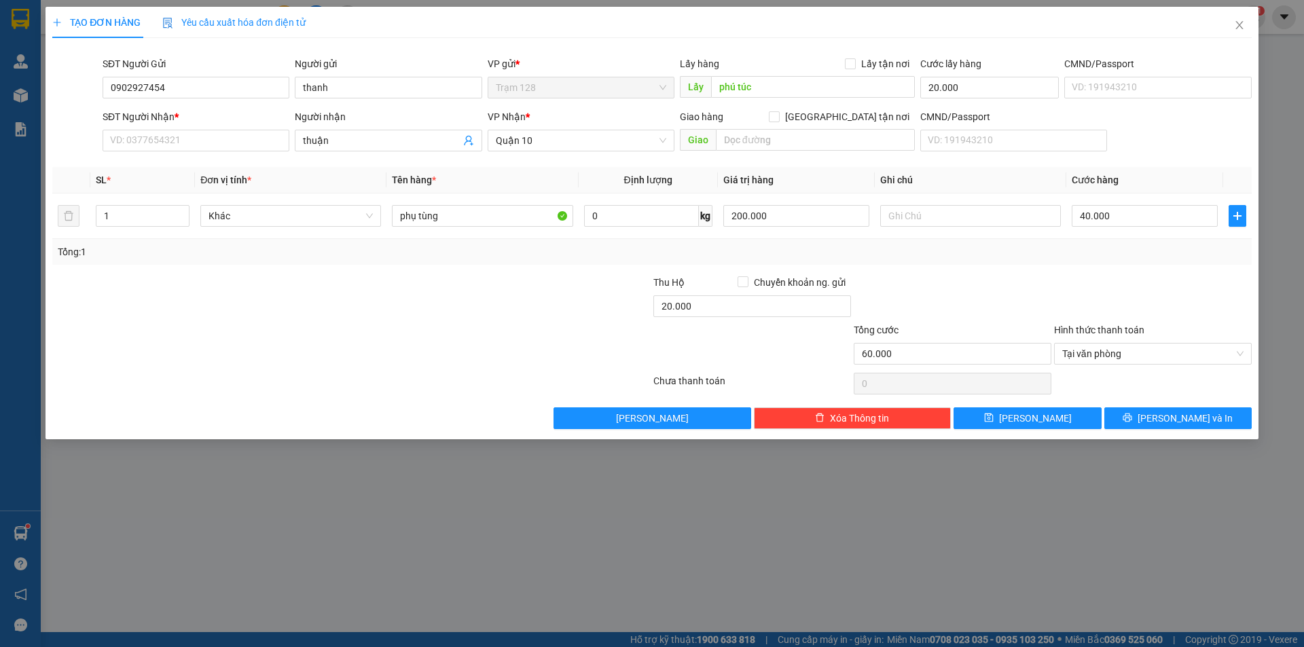
click at [341, 297] on div at bounding box center [251, 299] width 401 height 48
click at [247, 133] on input "SĐT Người Nhận *" at bounding box center [196, 141] width 187 height 22
drag, startPoint x: 109, startPoint y: 85, endPoint x: 169, endPoint y: 85, distance: 60.4
click at [169, 85] on input "0902927454" at bounding box center [196, 88] width 187 height 22
click at [1241, 18] on span "Close" at bounding box center [1239, 26] width 38 height 38
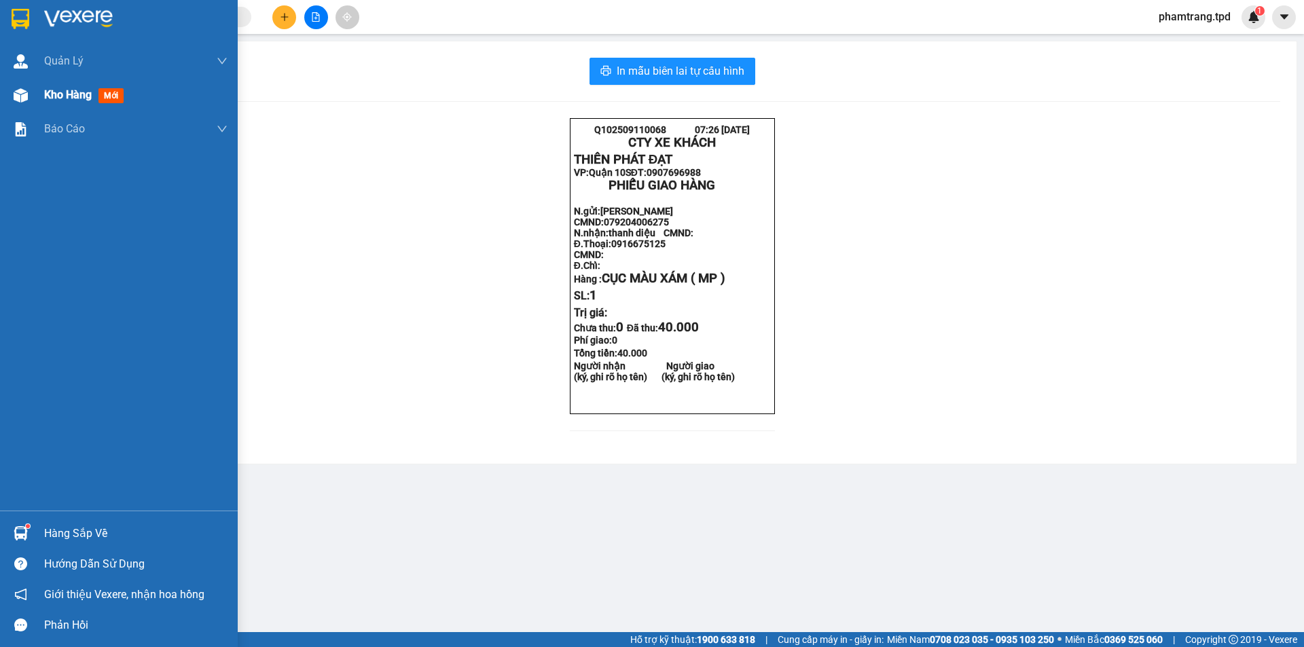
click at [59, 94] on span "Kho hàng" at bounding box center [68, 94] width 48 height 13
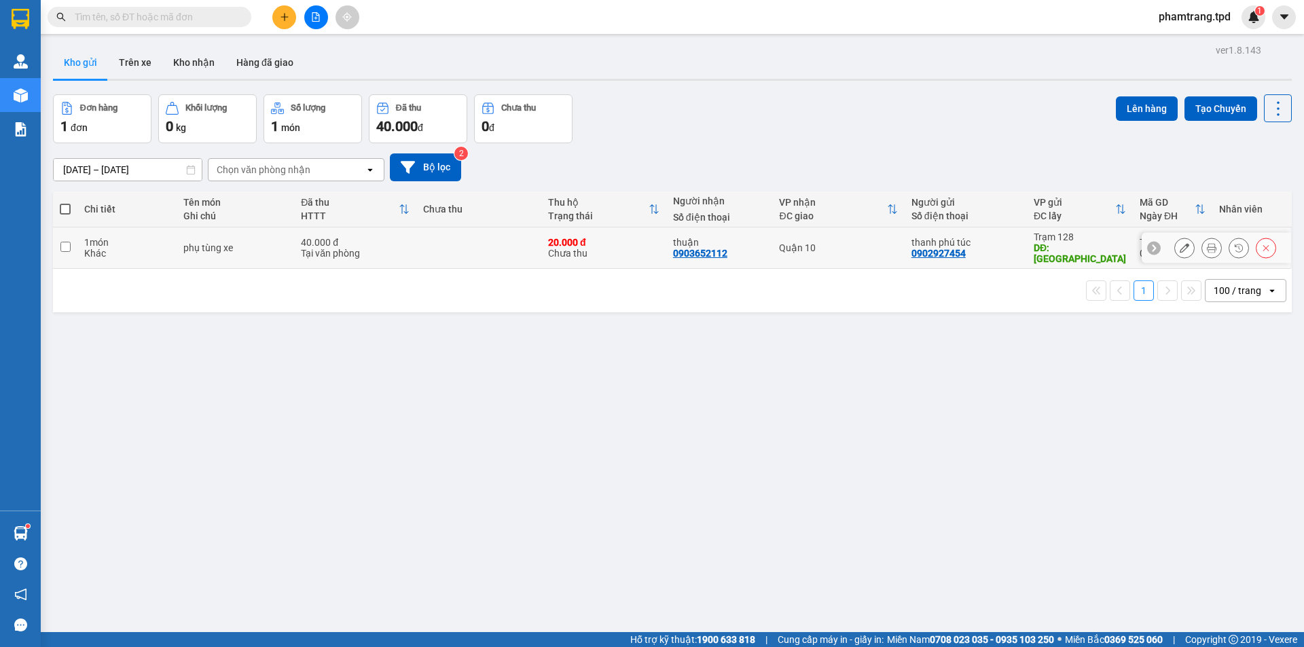
drag, startPoint x: 461, startPoint y: 235, endPoint x: 714, endPoint y: 170, distance: 261.5
click at [462, 236] on td at bounding box center [478, 247] width 125 height 41
checkbox input "true"
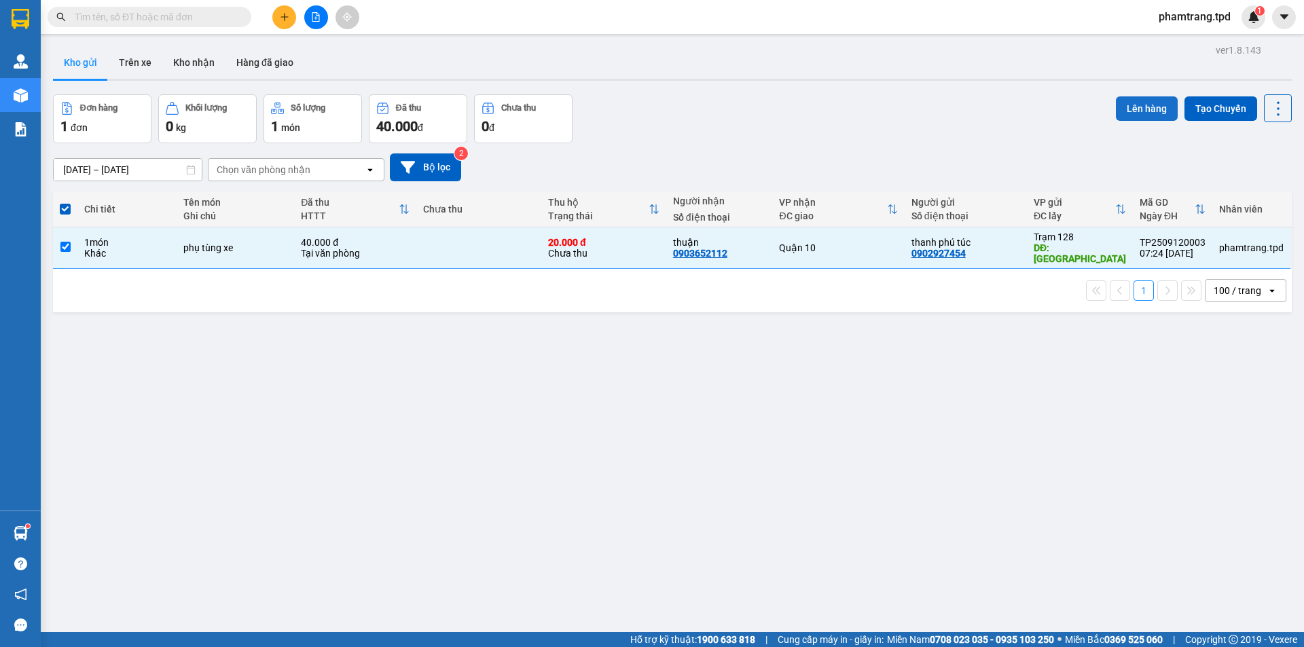
click at [1134, 100] on button "Lên hàng" at bounding box center [1146, 108] width 62 height 24
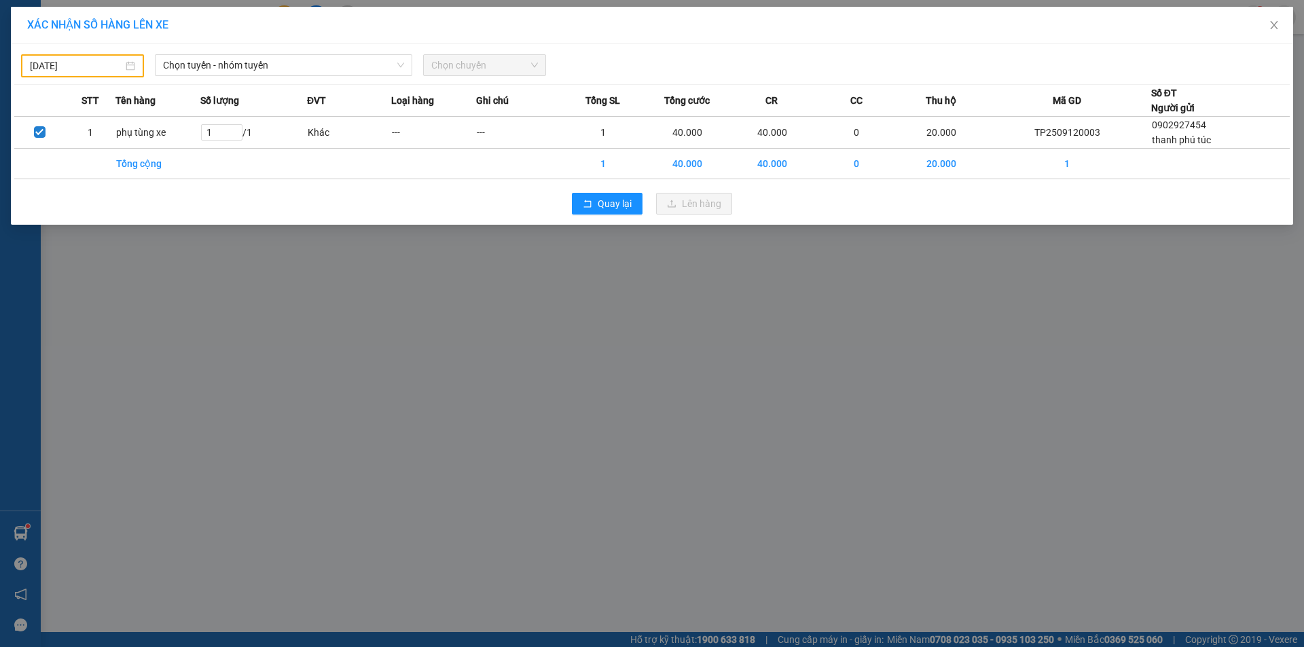
click at [110, 65] on input "[DATE]" at bounding box center [76, 65] width 93 height 15
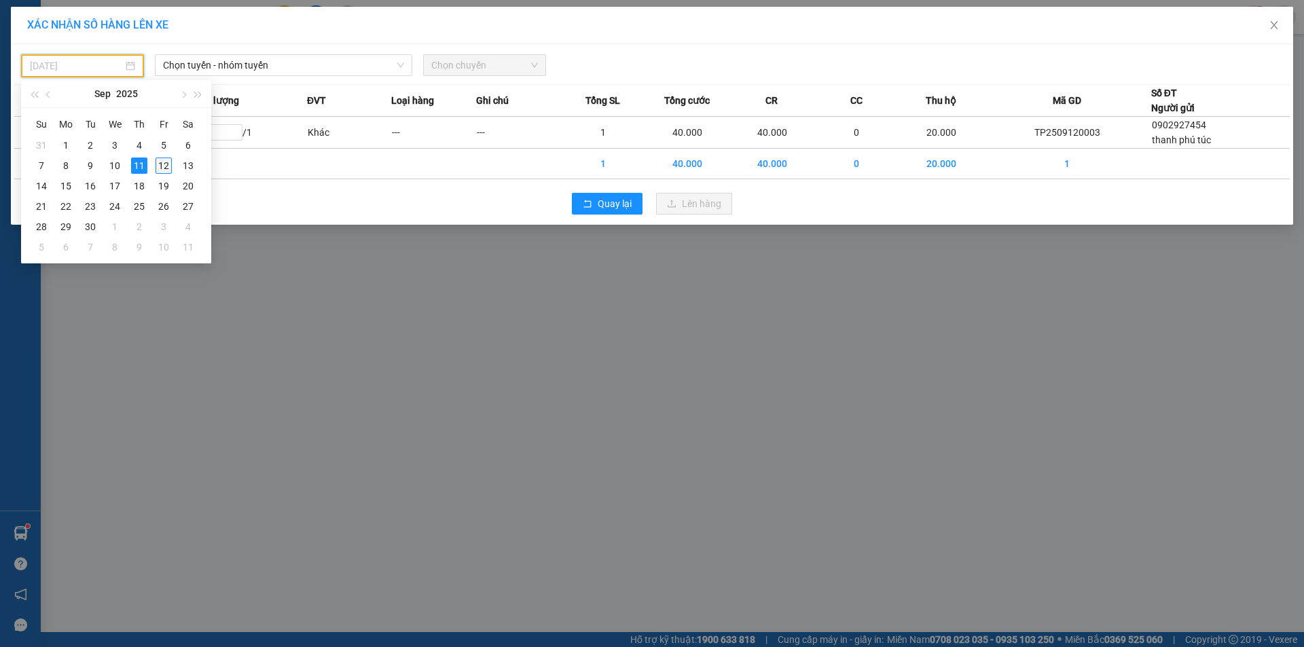
click at [158, 160] on div "12" at bounding box center [163, 166] width 16 height 16
type input "[DATE]"
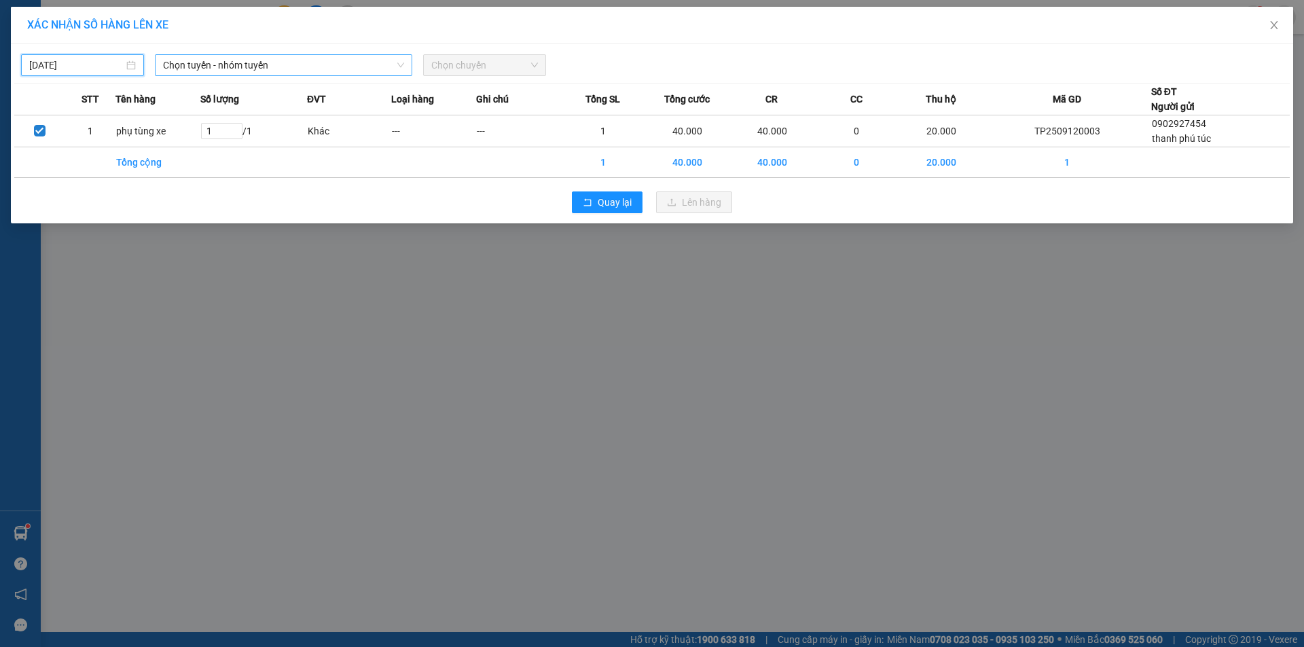
click at [207, 67] on span "Chọn tuyến - nhóm tuyến" at bounding box center [283, 65] width 241 height 20
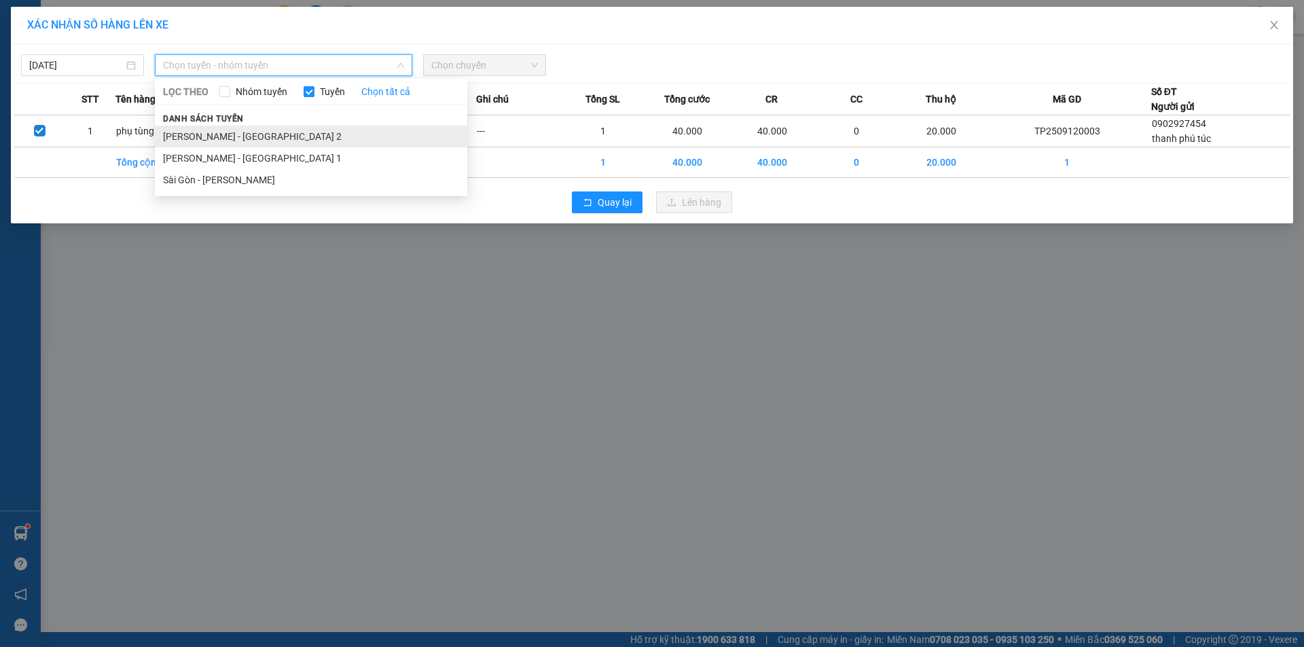
click at [229, 134] on li "[PERSON_NAME] - [GEOGRAPHIC_DATA] 2" at bounding box center [311, 137] width 312 height 22
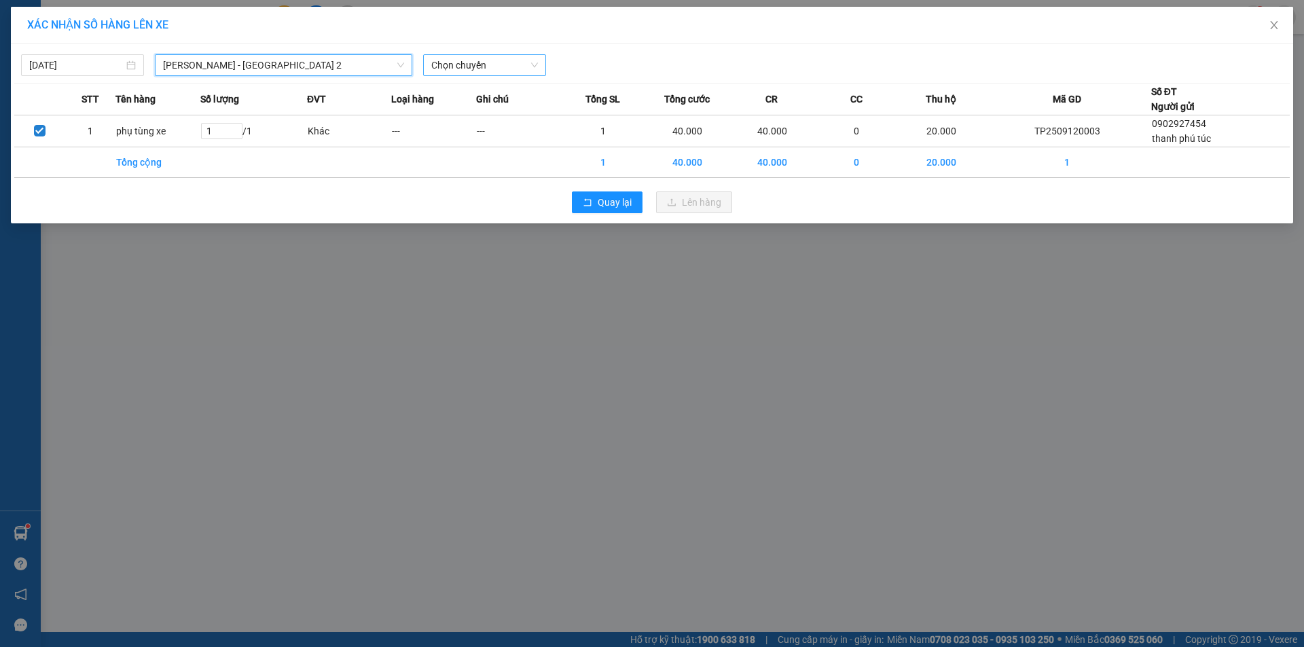
click at [468, 61] on span "Chọn chuyến" at bounding box center [484, 65] width 107 height 20
type input "08"
click at [521, 117] on div "Thêm chuyến " 08:00 "" at bounding box center [495, 114] width 145 height 23
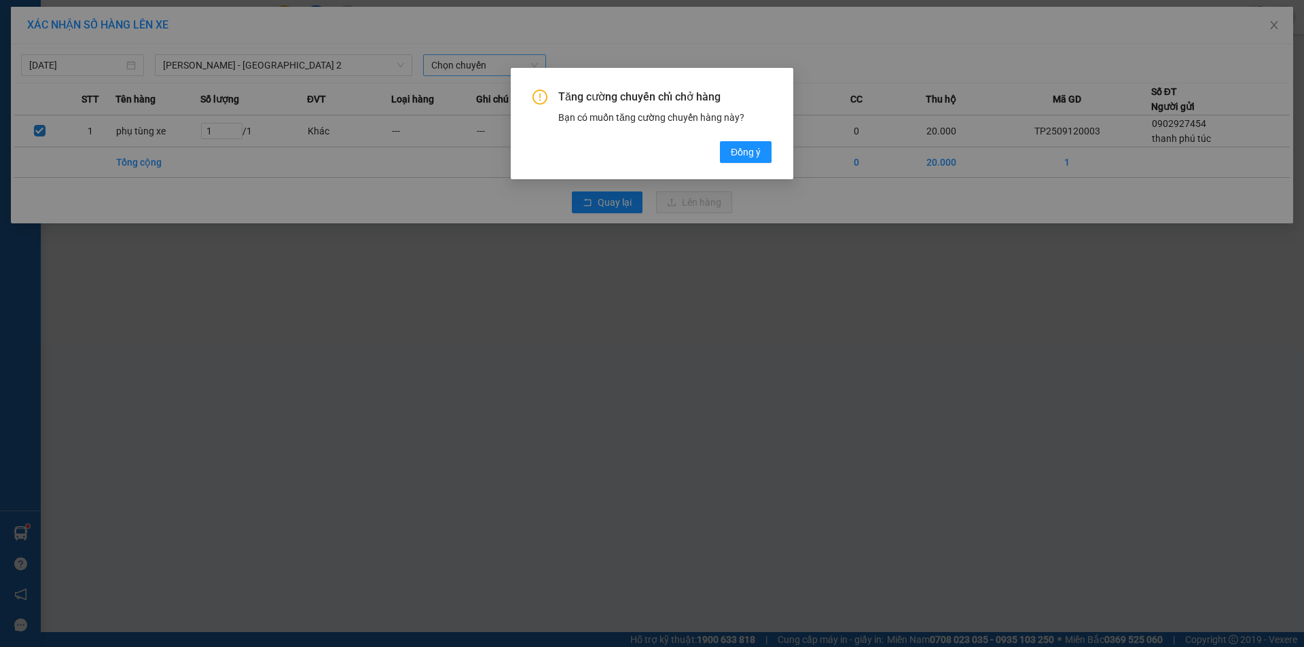
click at [818, 244] on div "Tăng cường chuyến chỉ chở hàng Bạn có muốn tăng cường chuyến hàng này? Đồng ý" at bounding box center [652, 323] width 1304 height 647
click at [624, 220] on div "Tăng cường chuyến chỉ chở hàng Bạn có muốn tăng cường chuyến hàng này? Đồng ý" at bounding box center [652, 323] width 1304 height 647
click at [214, 308] on div "Tăng cường chuyến chỉ chở hàng Bạn có muốn tăng cường chuyến hàng này? Đồng ý" at bounding box center [652, 323] width 1304 height 647
click at [635, 257] on div "Tăng cường chuyến chỉ chở hàng Bạn có muốn tăng cường chuyến hàng này? Đồng ý" at bounding box center [652, 323] width 1304 height 647
click at [603, 215] on div "Tăng cường chuyến chỉ chở hàng Bạn có muốn tăng cường chuyến hàng này? Đồng ý" at bounding box center [652, 323] width 1304 height 647
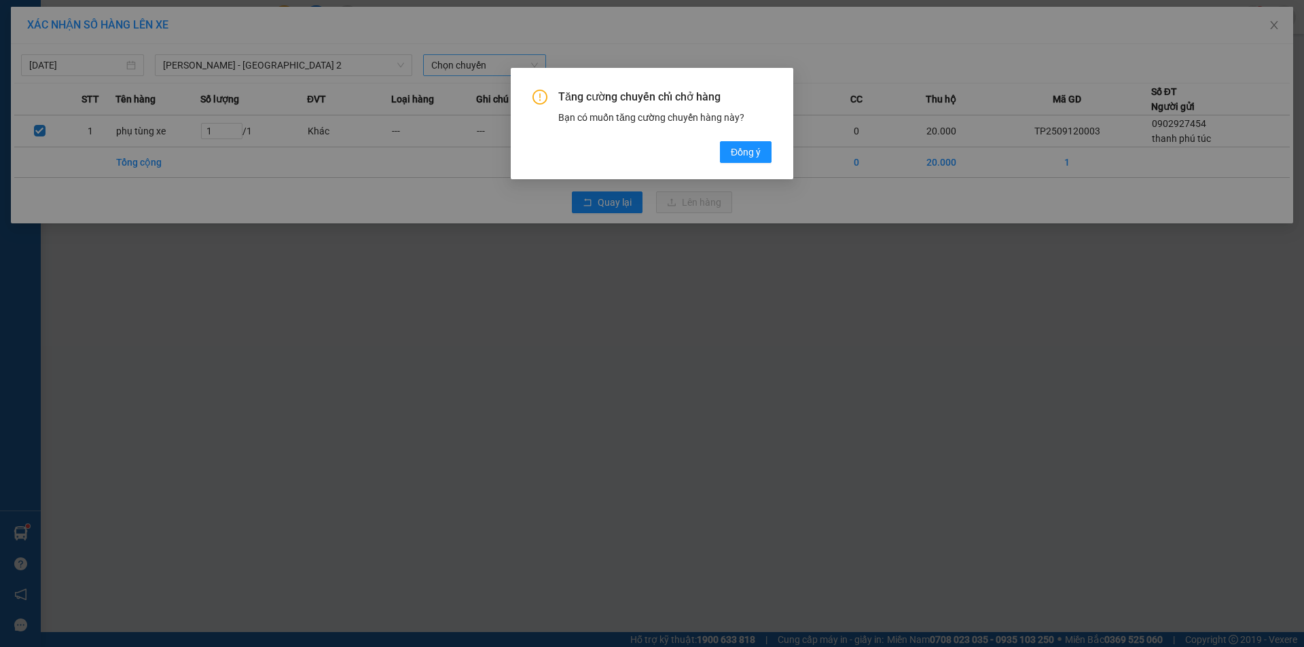
click at [812, 244] on div "Tăng cường chuyến chỉ chở hàng Bạn có muốn tăng cường chuyến hàng này? Đồng ý" at bounding box center [652, 323] width 1304 height 647
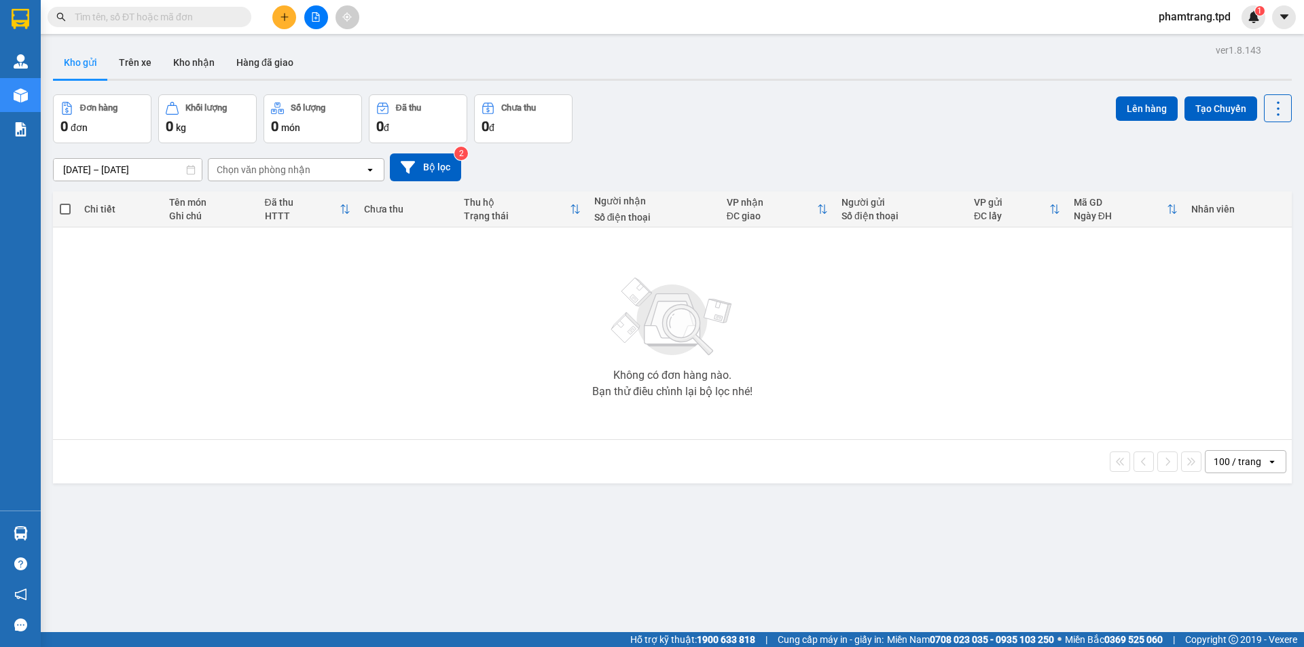
paste input "0902927454"
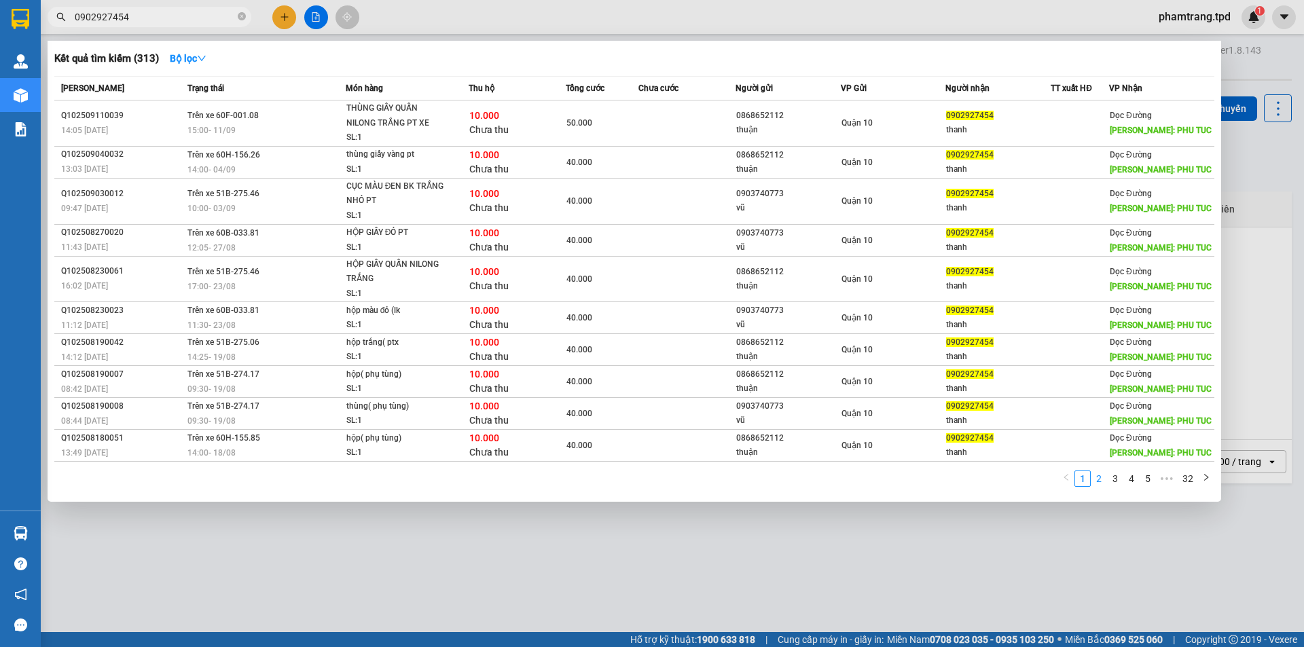
type input "0902927454"
click at [1101, 478] on link "2" at bounding box center [1098, 478] width 15 height 15
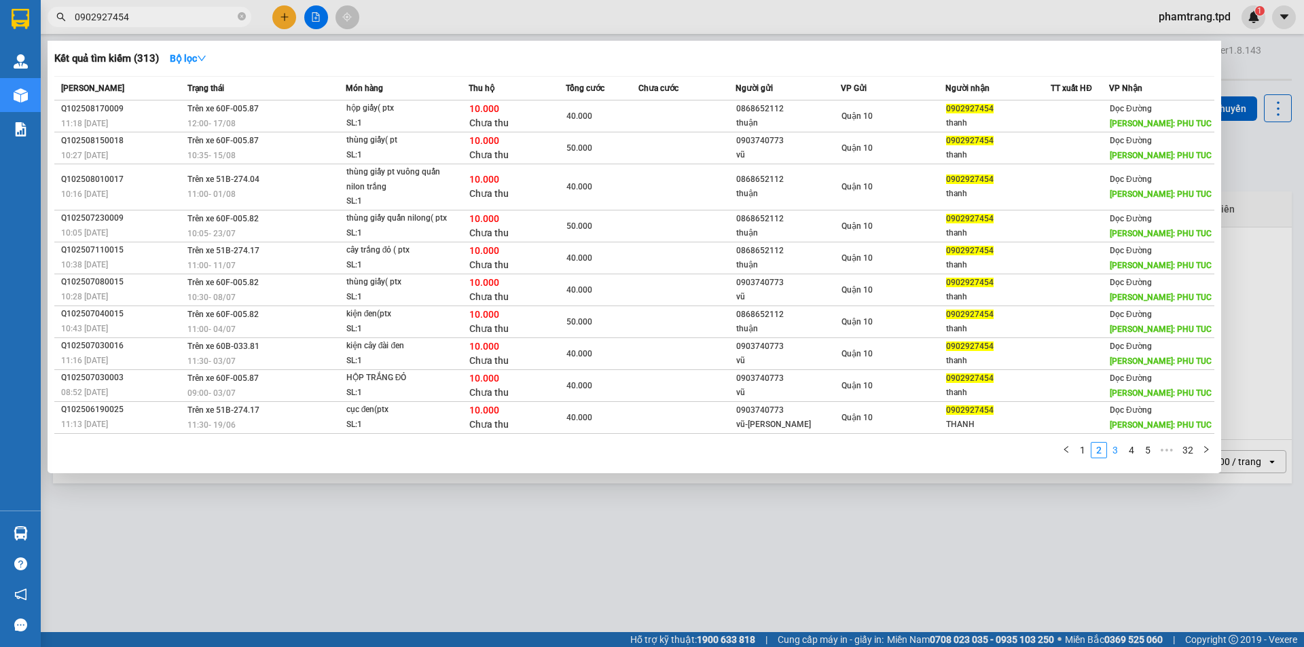
click at [1113, 458] on link "3" at bounding box center [1114, 450] width 15 height 15
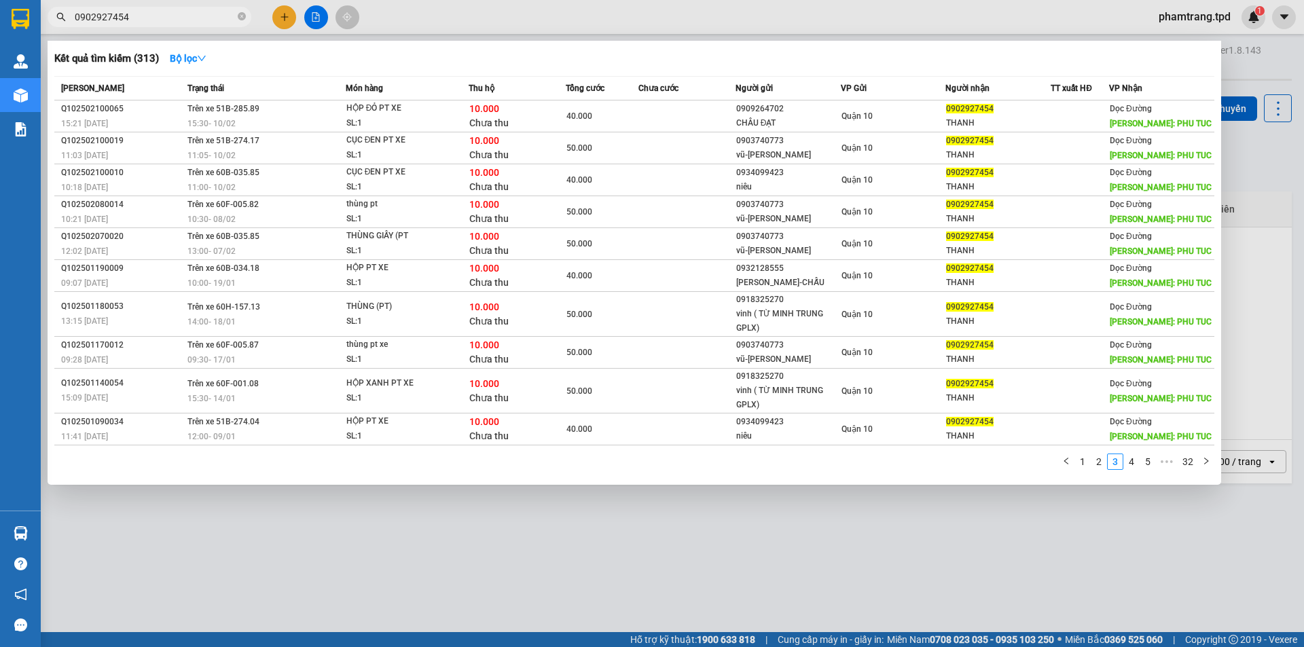
click at [293, 16] on div at bounding box center [652, 323] width 1304 height 647
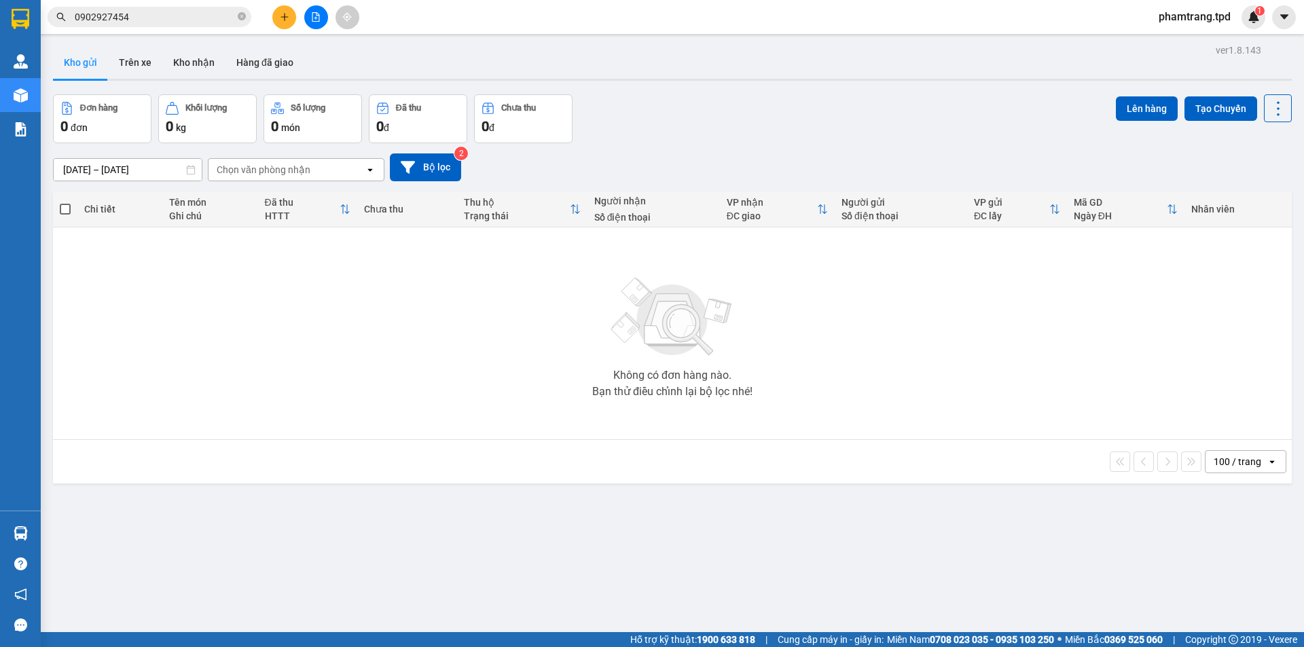
click at [280, 18] on icon "plus" at bounding box center [285, 17] width 10 height 10
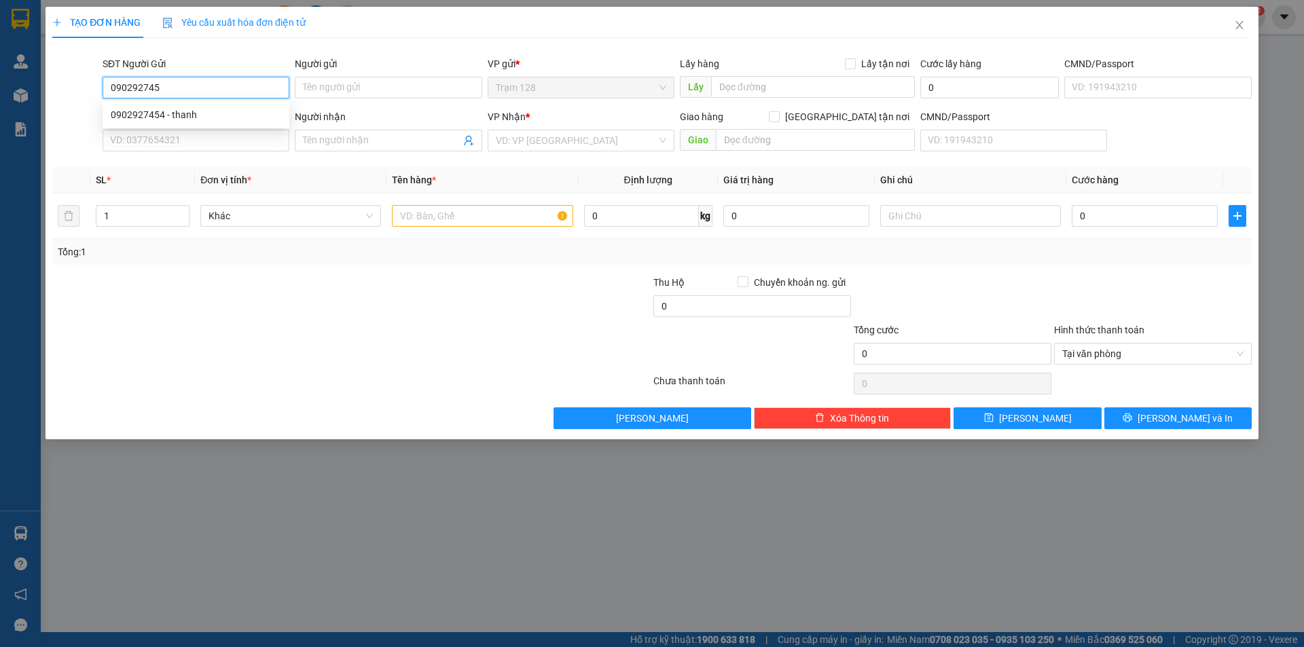
type input "0902927454"
click at [160, 106] on div "0902927454 - thanh" at bounding box center [196, 115] width 187 height 22
type input "thanh"
type input "phú túc"
type input "20.000"
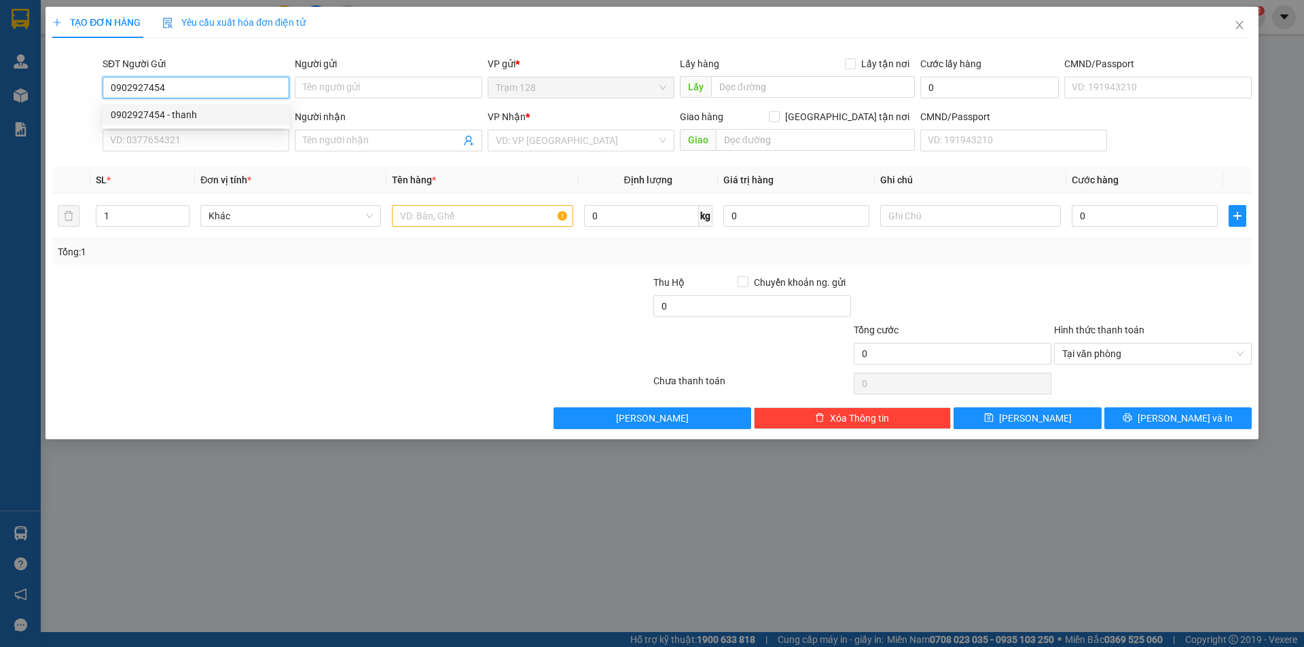
type input "0903452112"
type input "thuận"
type input "20.000"
type input "0902927454"
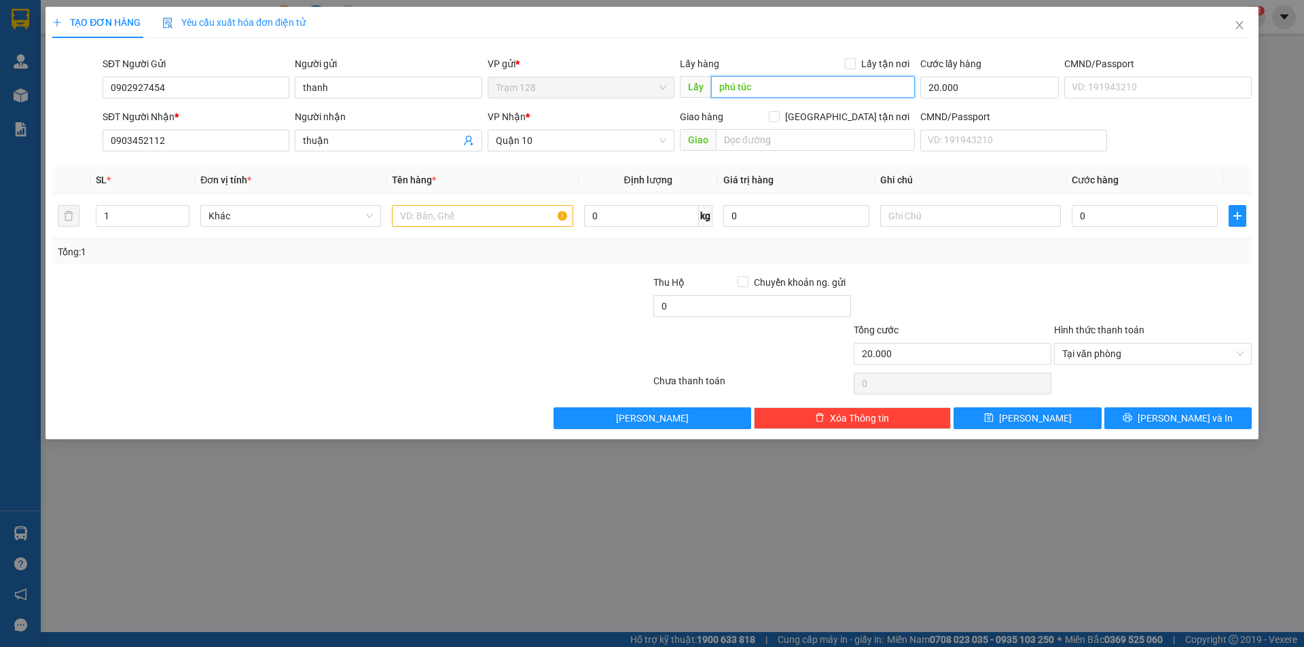
click at [752, 80] on input "phú túc" at bounding box center [813, 87] width 204 height 22
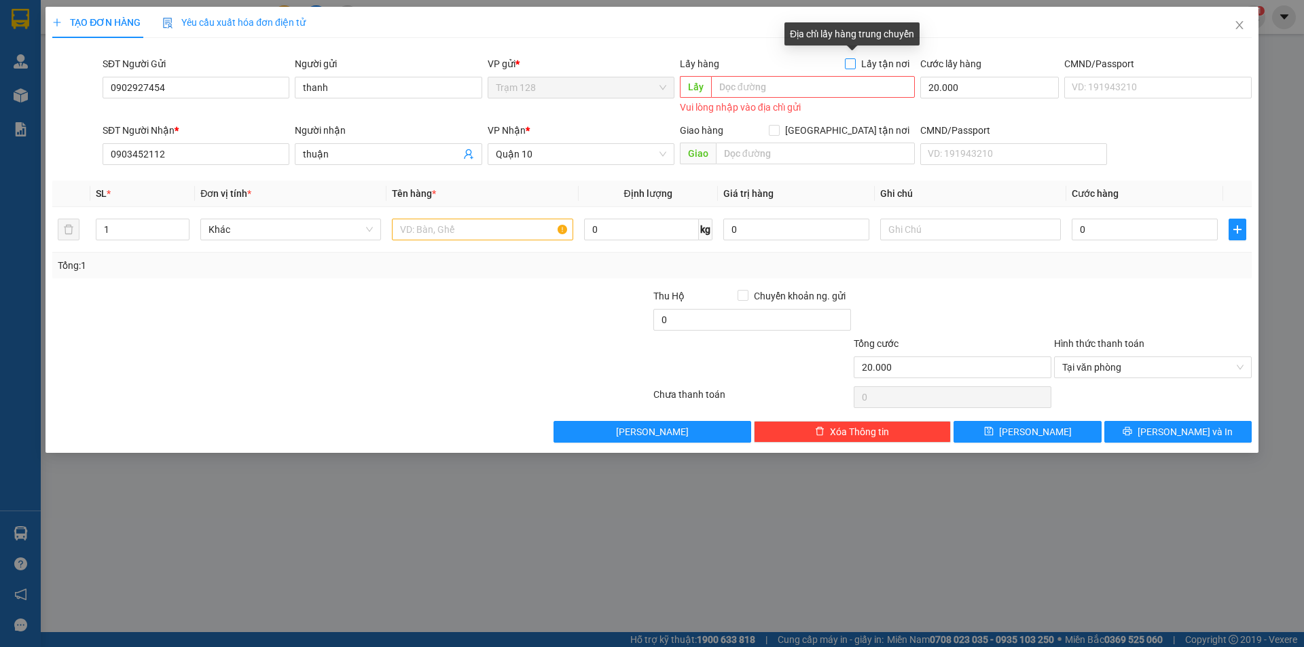
click at [853, 63] on input "Lấy tận nơi" at bounding box center [850, 63] width 10 height 10
checkbox input "true"
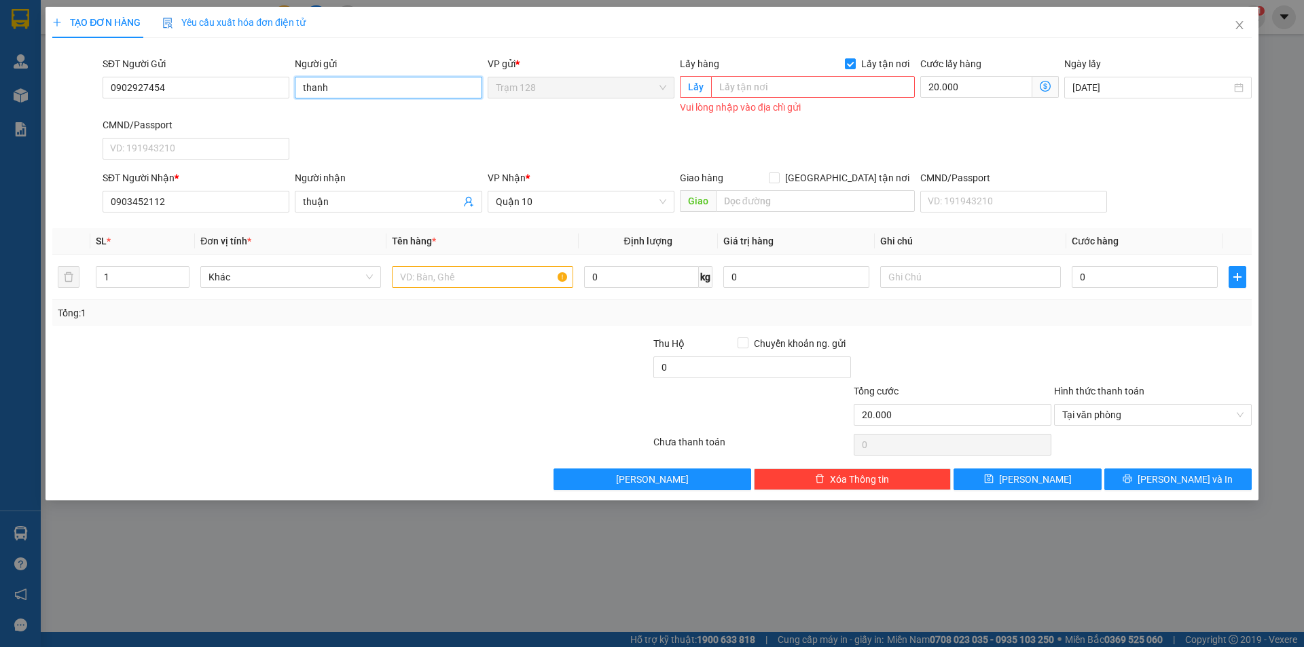
click at [415, 81] on input "thanh" at bounding box center [388, 88] width 187 height 22
type input "thanh phú túc"
click at [854, 62] on input "Lấy tận nơi" at bounding box center [850, 63] width 10 height 10
checkbox input "false"
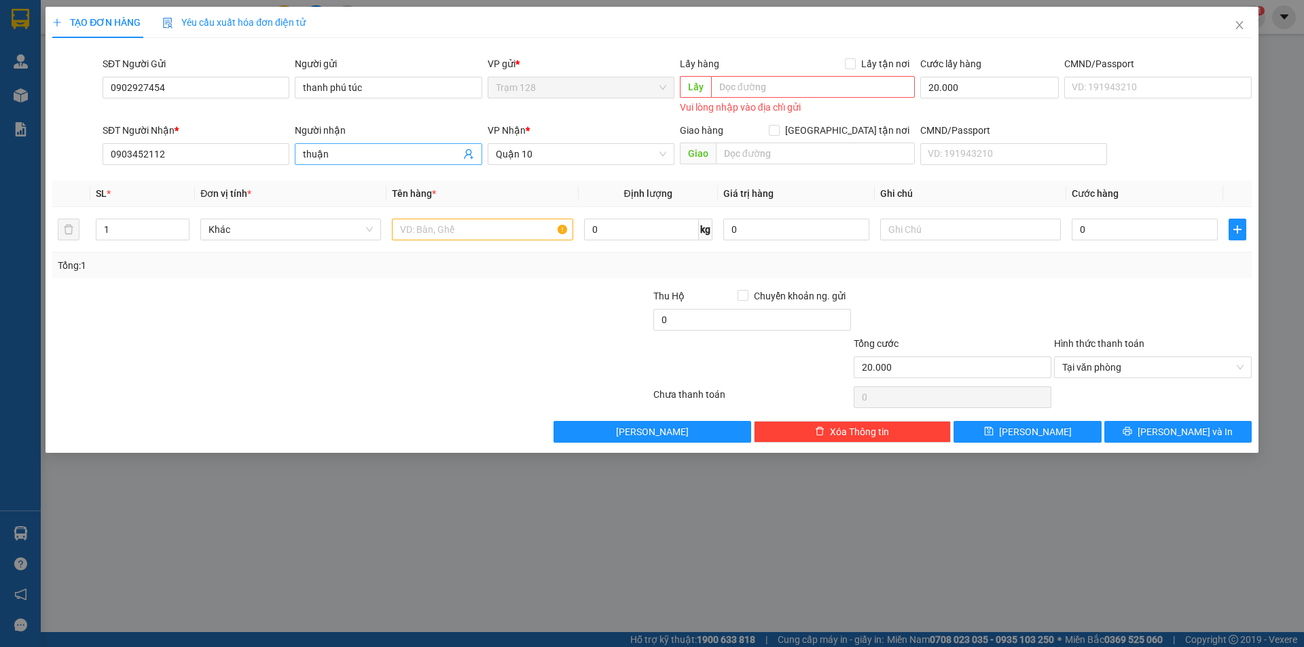
click at [344, 158] on input "thuận" at bounding box center [381, 154] width 157 height 15
click at [496, 226] on input "text" at bounding box center [482, 230] width 181 height 22
type input "phụ tùng xe"
click at [1089, 224] on input "0" at bounding box center [1144, 230] width 146 height 22
type input "4"
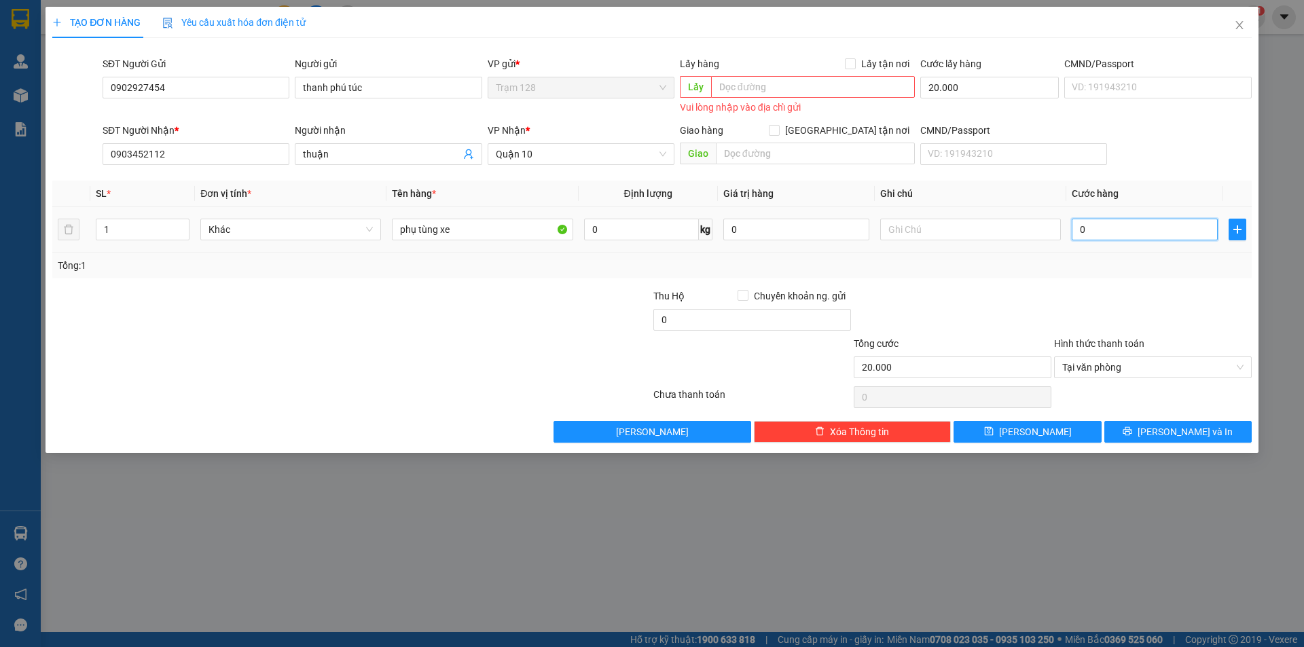
type input "20.004"
type input "40"
type input "20.040"
type input "40.000"
type input "60.000"
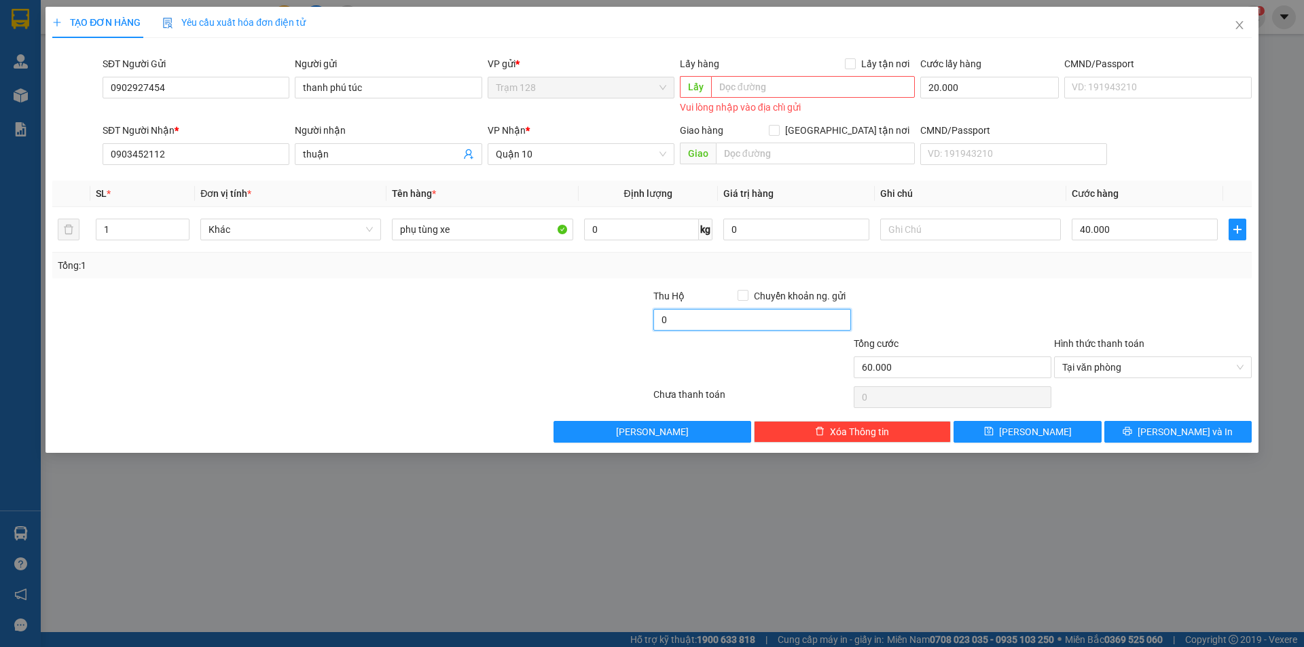
click at [732, 309] on input "0" at bounding box center [752, 320] width 198 height 22
type input "20.000"
drag, startPoint x: 1066, startPoint y: 278, endPoint x: 925, endPoint y: 293, distance: 141.3
click at [1065, 278] on div "Transit Pickup Surcharge Ids Transit Deliver Surcharge Ids Transit Deliver Surc…" at bounding box center [651, 246] width 1199 height 394
click at [134, 158] on input "0903452112" at bounding box center [196, 154] width 187 height 22
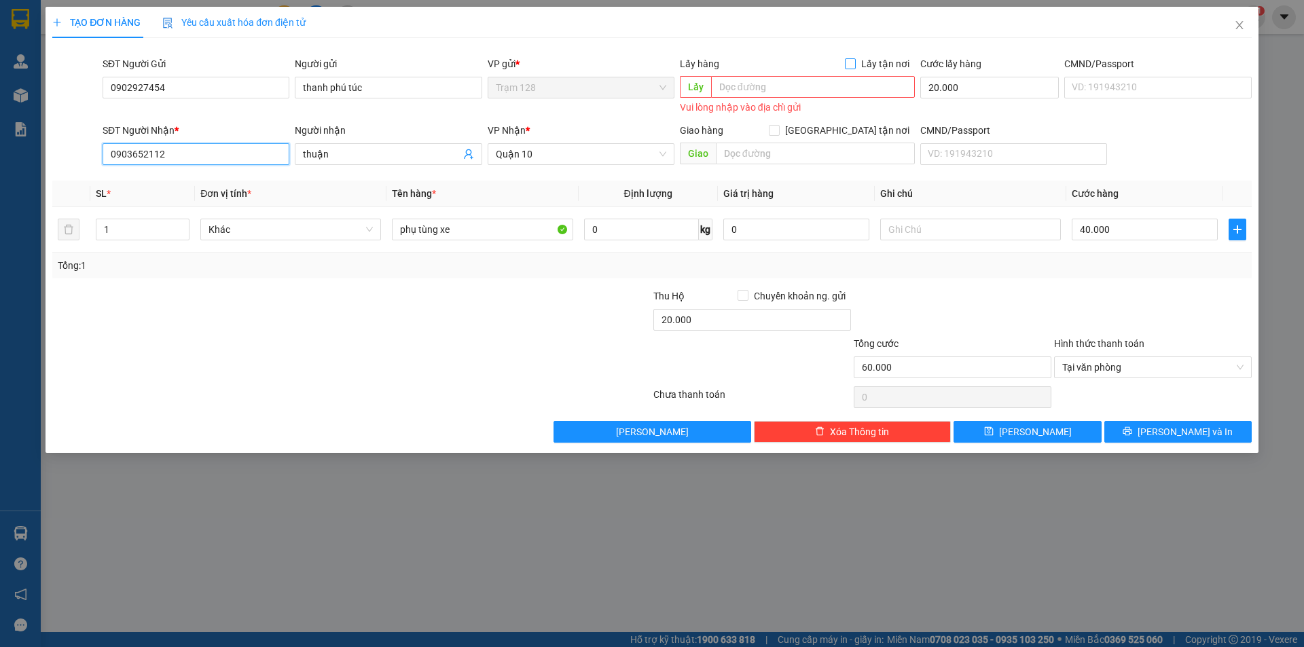
type input "0903652112"
click at [854, 61] on input "Lấy tận nơi" at bounding box center [850, 63] width 10 height 10
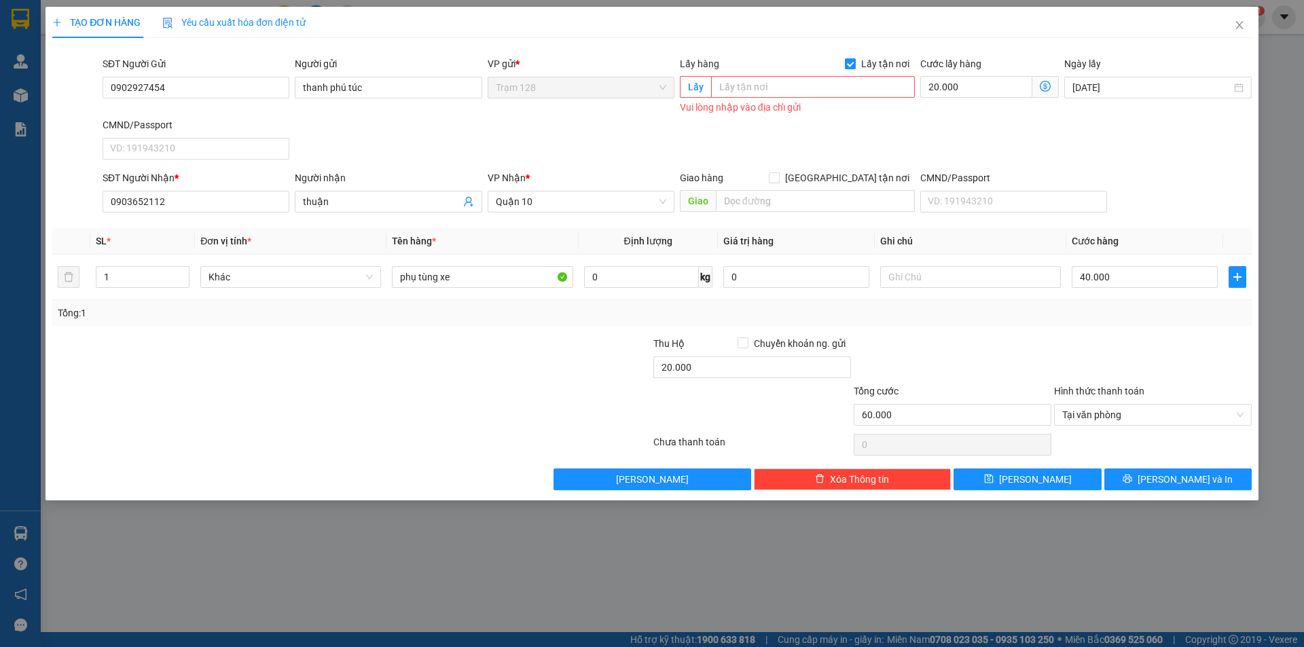
click at [852, 62] on input "Lấy tận nơi" at bounding box center [850, 63] width 10 height 10
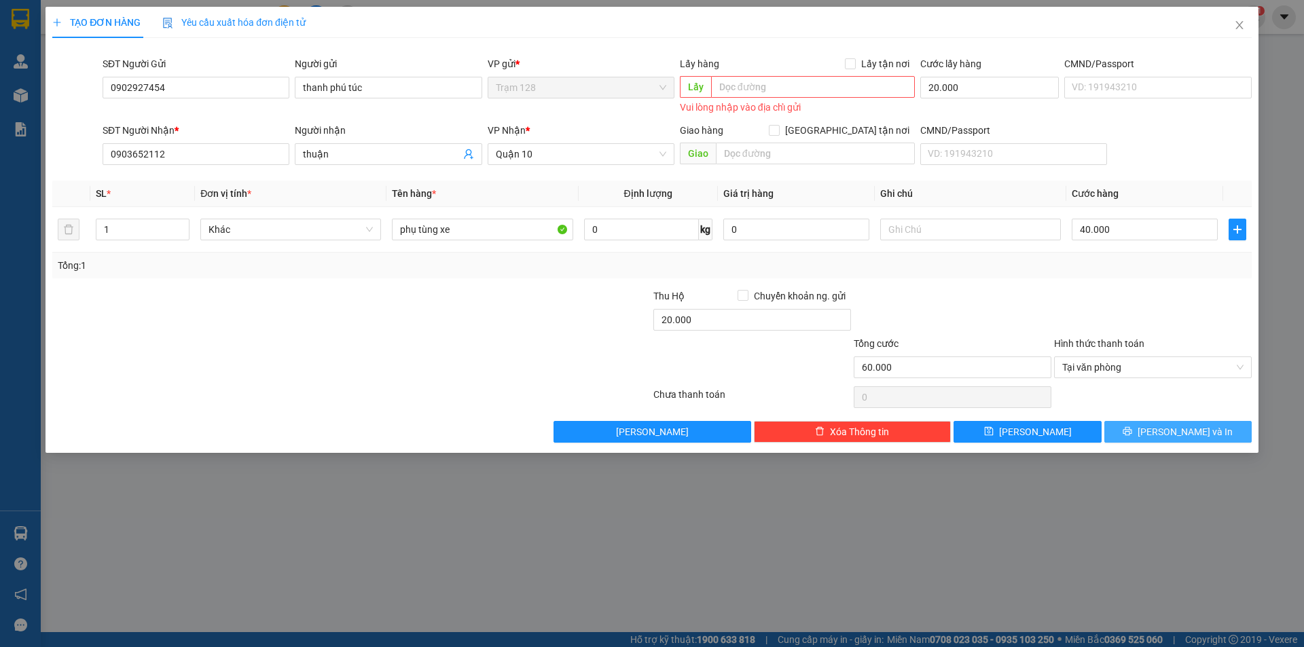
click at [1175, 435] on span "[PERSON_NAME] và In" at bounding box center [1184, 431] width 95 height 15
click at [813, 103] on div "Vui lòng nhập vào địa chỉ gửi" at bounding box center [797, 108] width 235 height 16
click at [807, 79] on input "text" at bounding box center [813, 87] width 204 height 22
click at [854, 62] on input "Lấy tận nơi" at bounding box center [850, 63] width 10 height 10
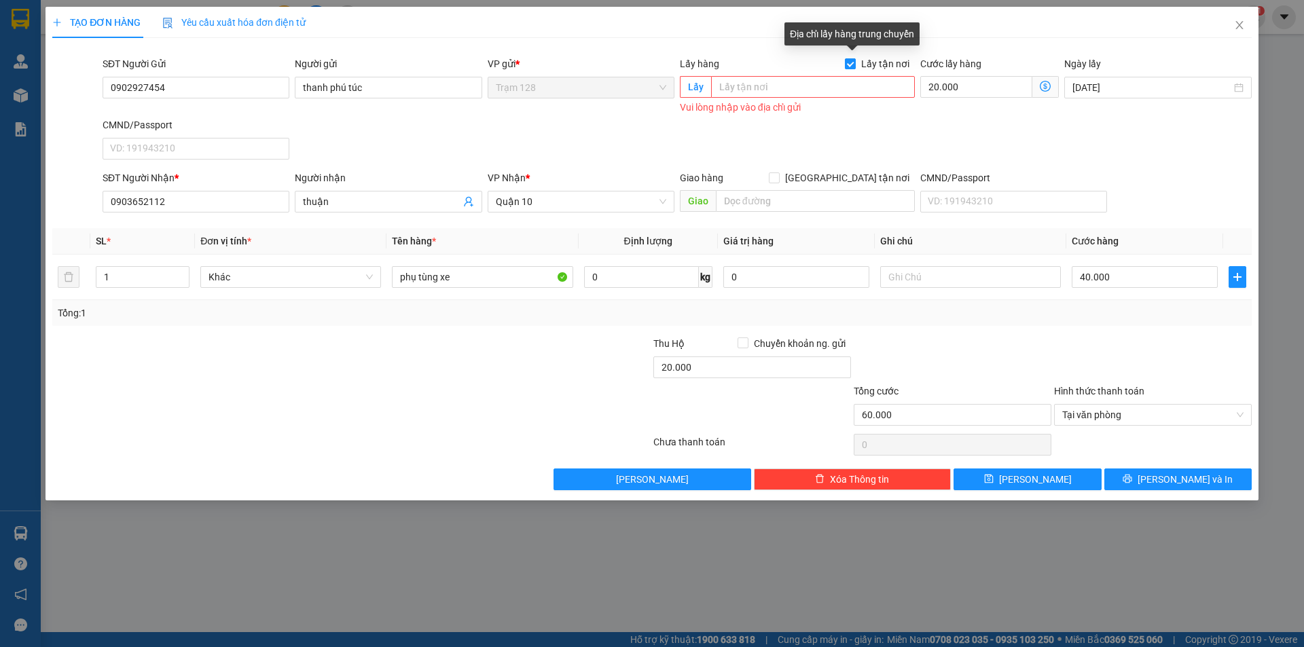
click at [854, 61] on input "Lấy tận nơi" at bounding box center [850, 63] width 10 height 10
checkbox input "false"
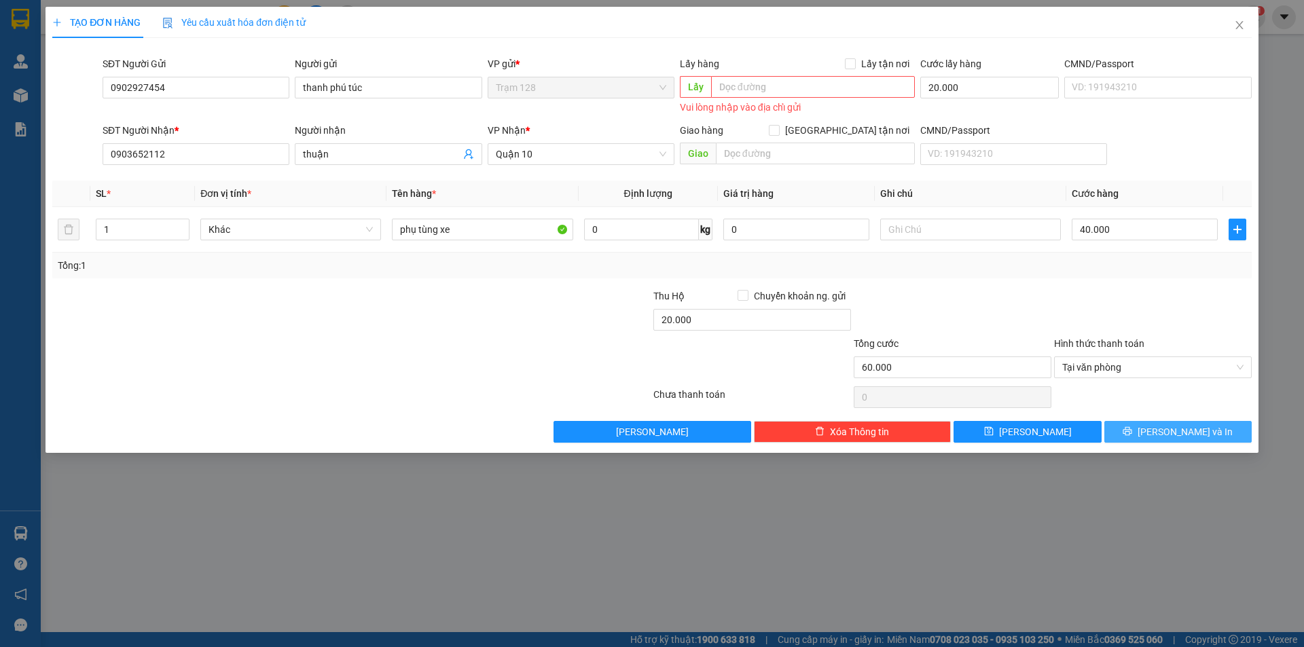
click at [1129, 426] on button "[PERSON_NAME] và In" at bounding box center [1177, 432] width 147 height 22
click at [726, 92] on input "text" at bounding box center [813, 87] width 204 height 22
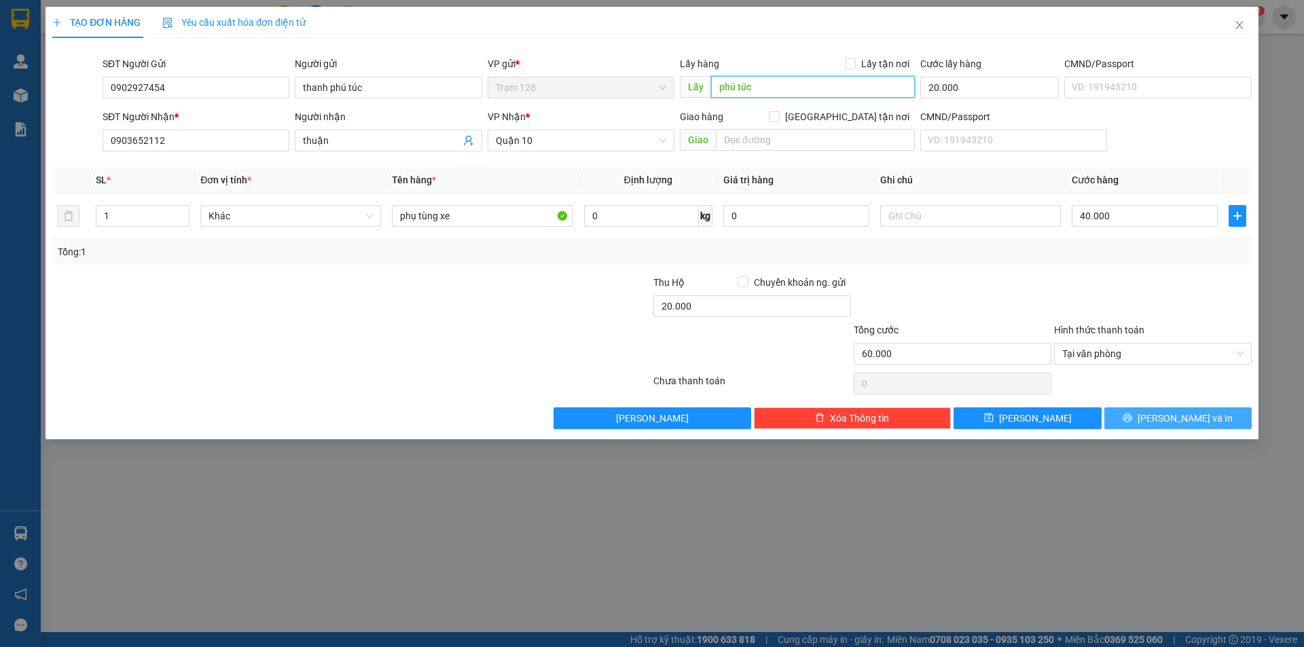
type input "phú túc"
click at [1146, 418] on button "[PERSON_NAME] và In" at bounding box center [1177, 418] width 147 height 22
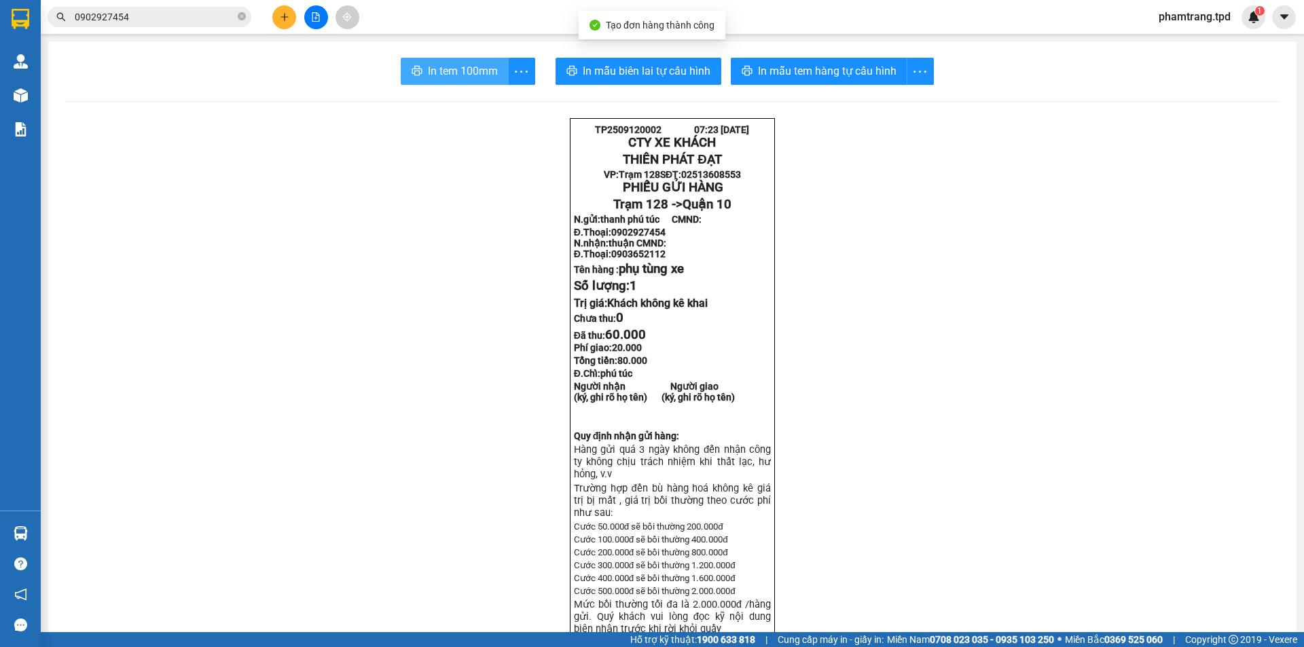
click at [431, 72] on span "In tem 100mm" at bounding box center [463, 70] width 70 height 17
click at [240, 18] on icon "close-circle" at bounding box center [242, 16] width 8 height 8
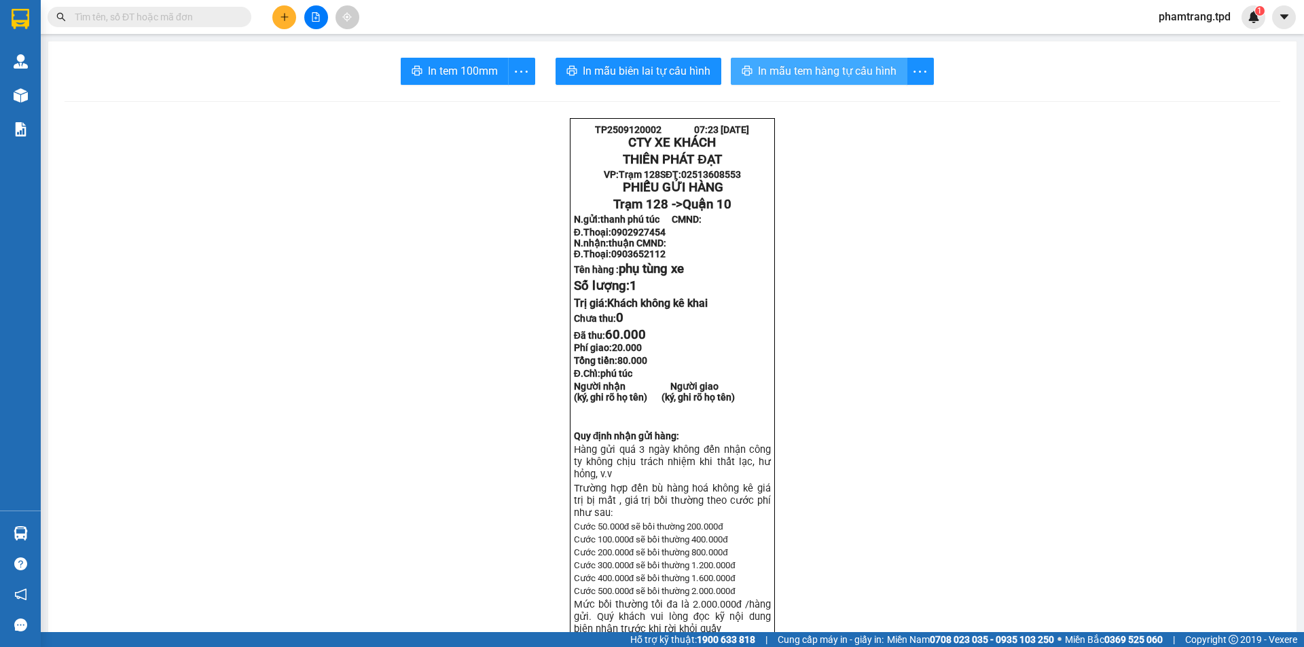
click at [785, 63] on span "In mẫu tem hàng tự cấu hình" at bounding box center [827, 70] width 138 height 17
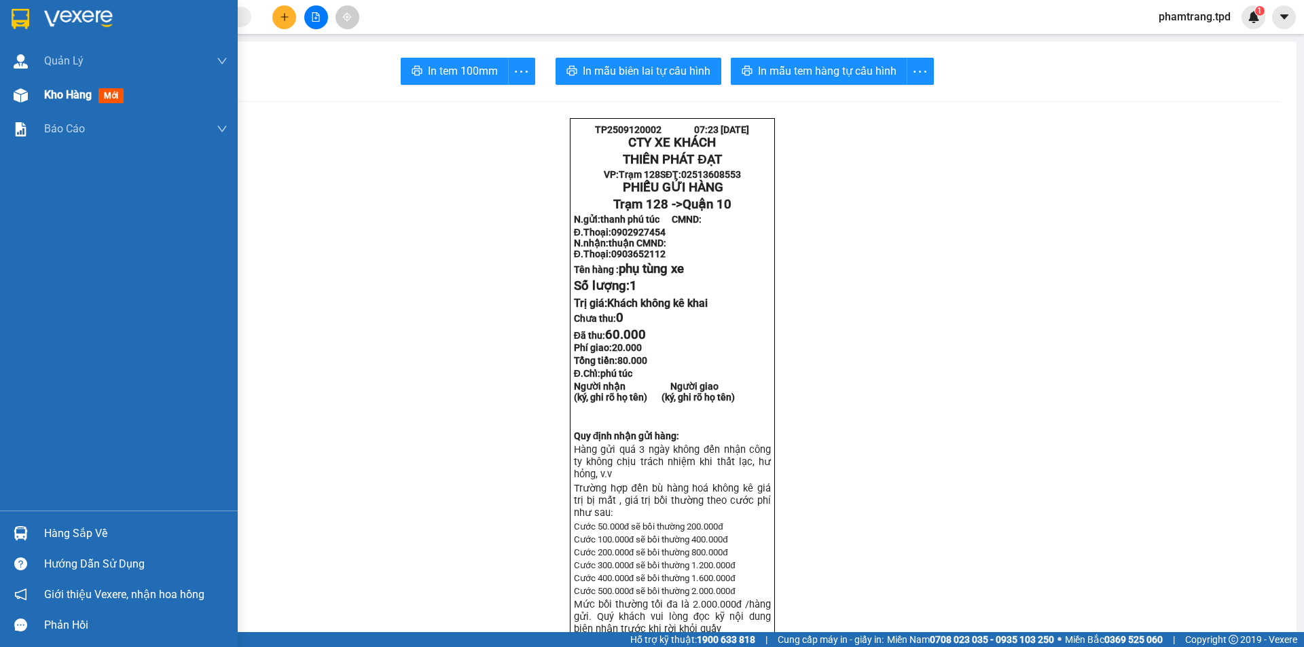
click at [45, 93] on span "Kho hàng" at bounding box center [68, 94] width 48 height 13
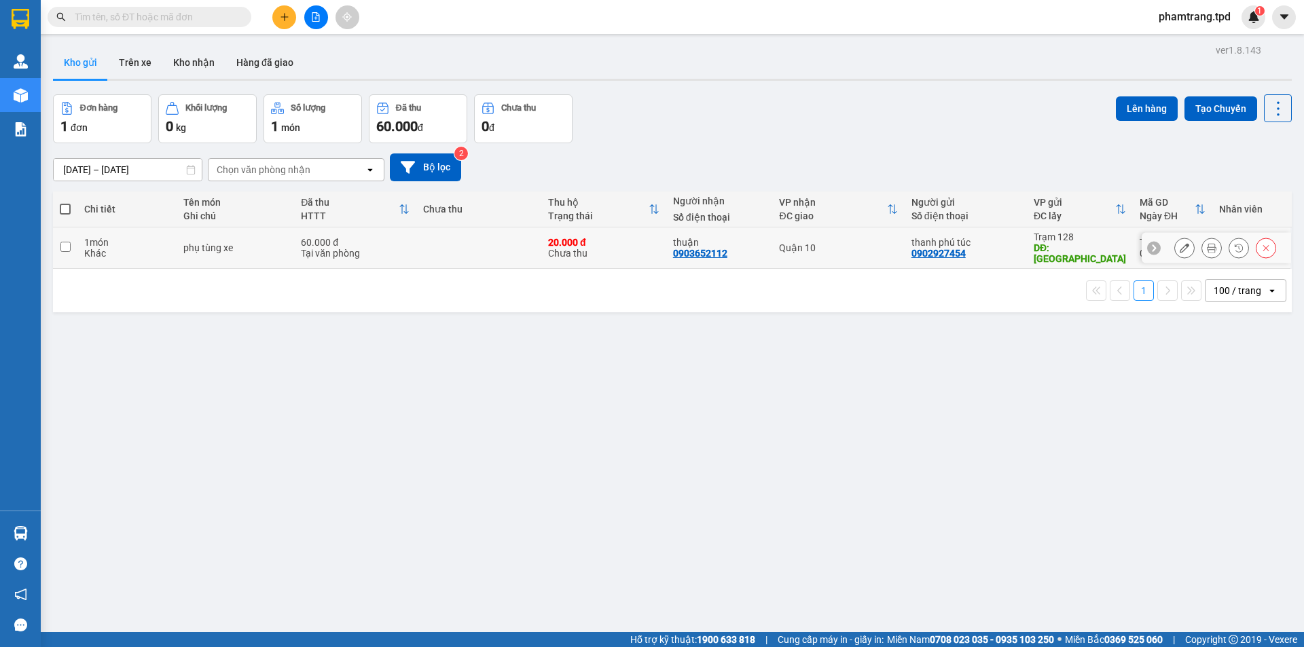
click at [1179, 243] on icon at bounding box center [1184, 248] width 10 height 10
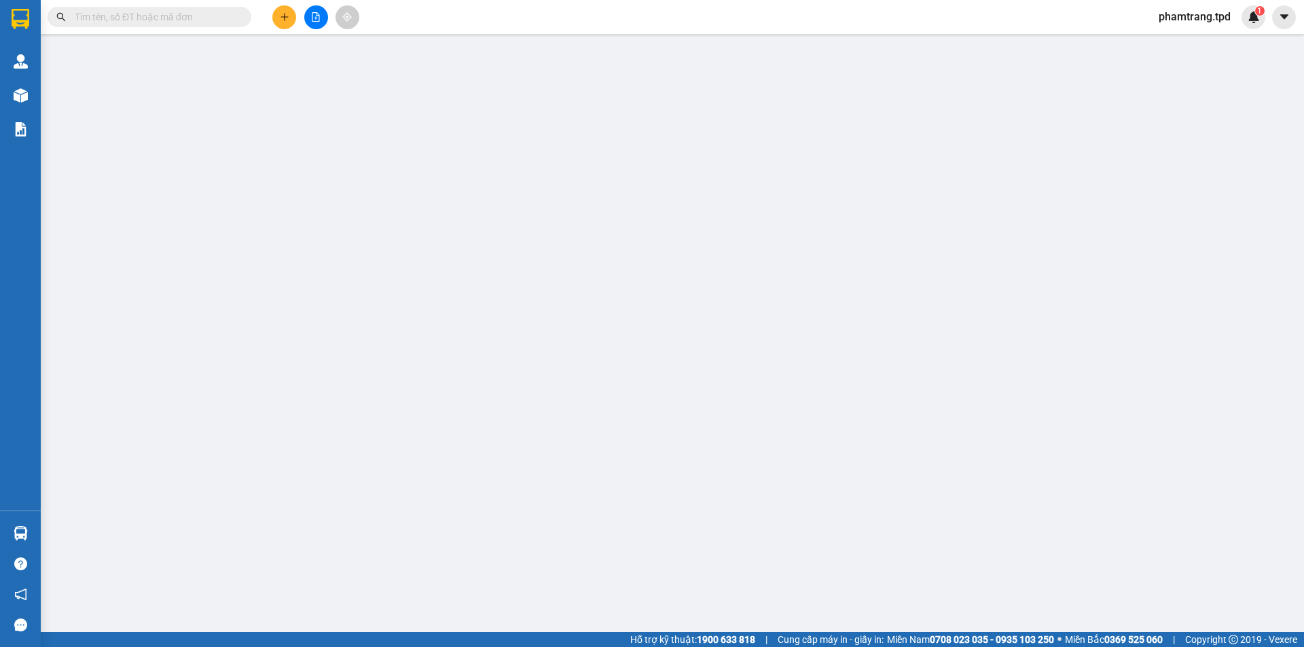
type input "0902927454"
type input "thanh phú túc"
type input "phú túc"
type input "20.000"
type input "0903652112"
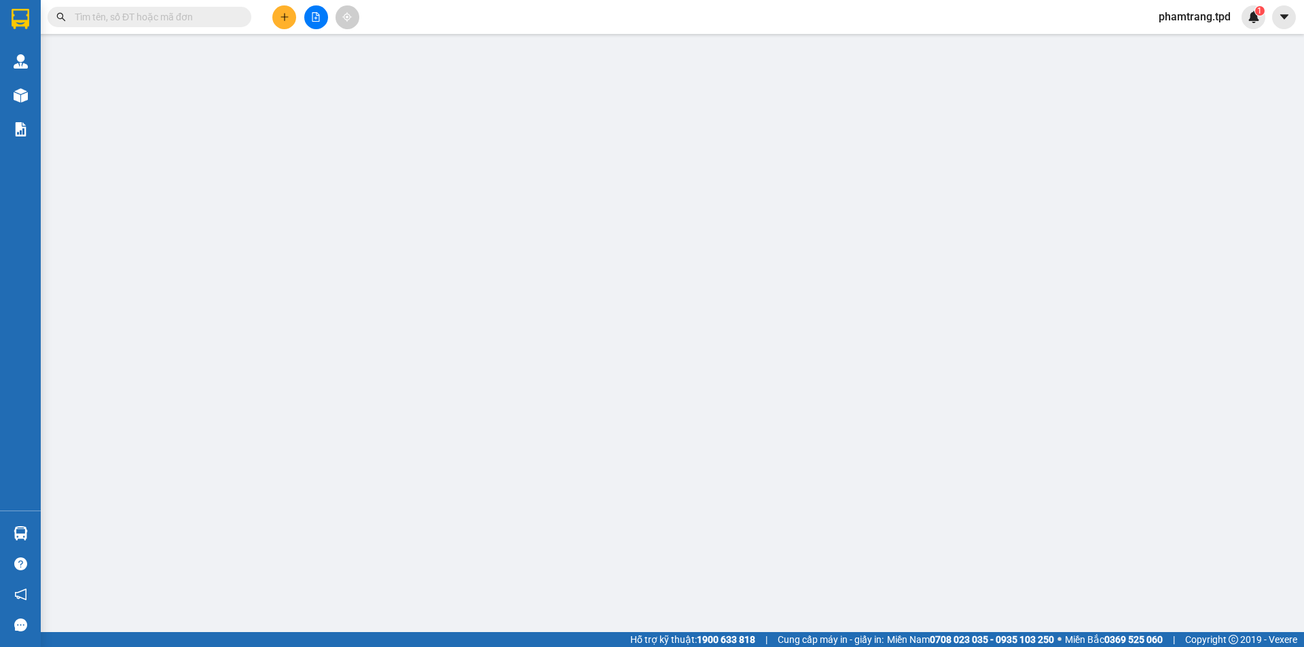
type input "thuận"
type input "20.000"
type input "60.000"
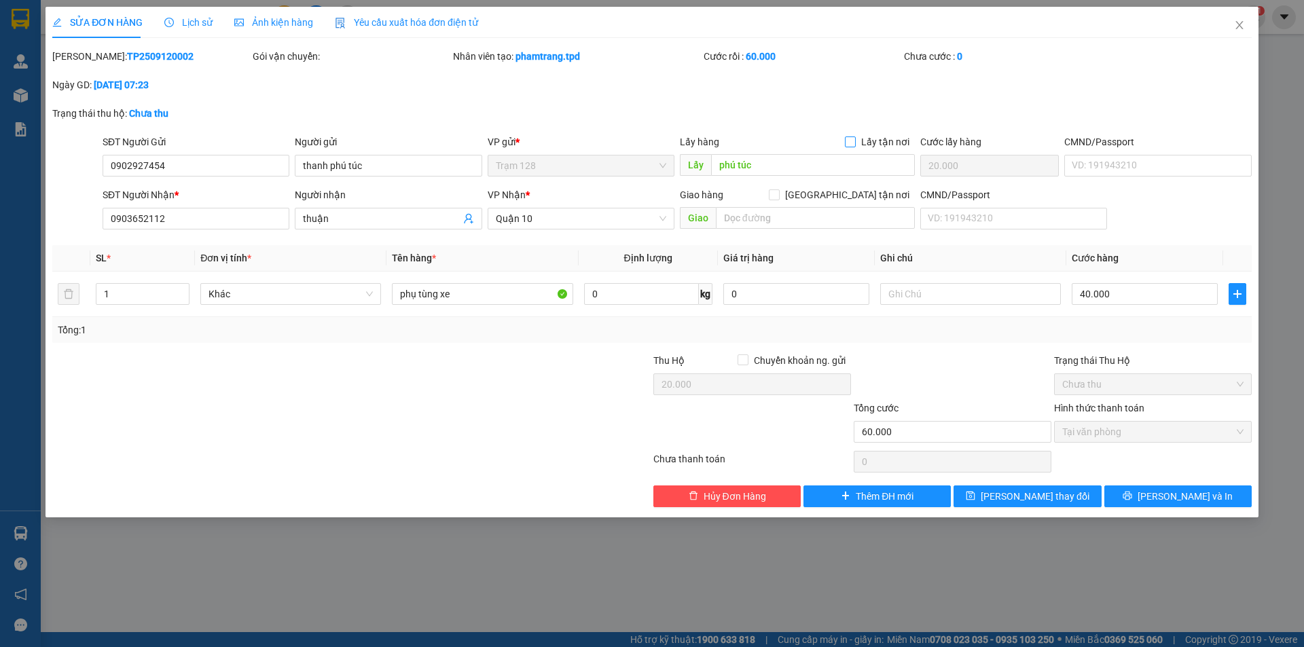
click at [851, 138] on input "Lấy tận nơi" at bounding box center [850, 141] width 10 height 10
checkbox input "true"
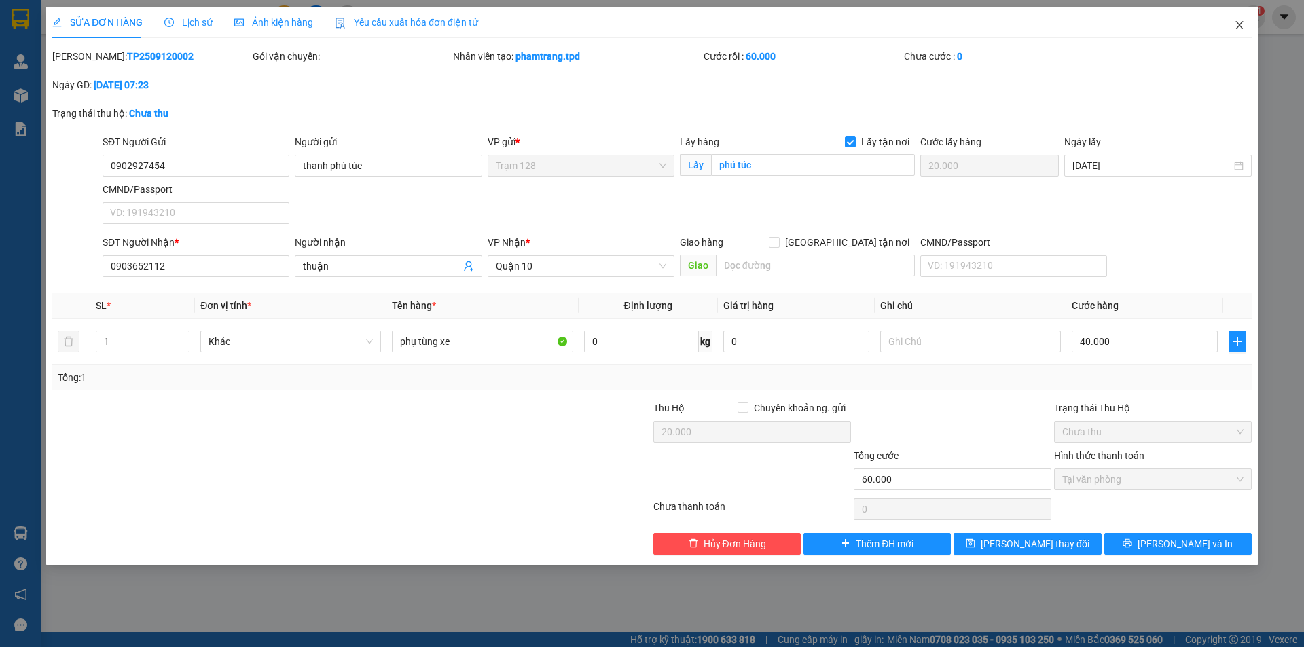
click at [1238, 24] on icon "close" at bounding box center [1238, 25] width 7 height 8
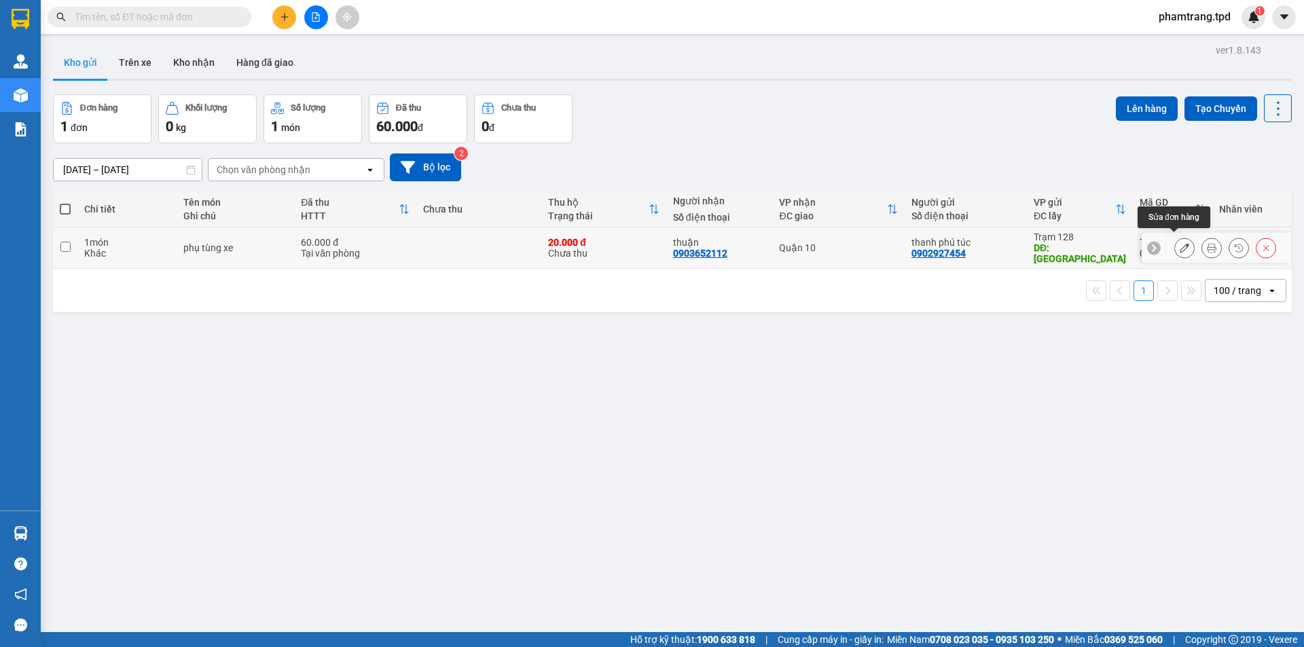
click at [1179, 247] on icon at bounding box center [1184, 248] width 10 height 10
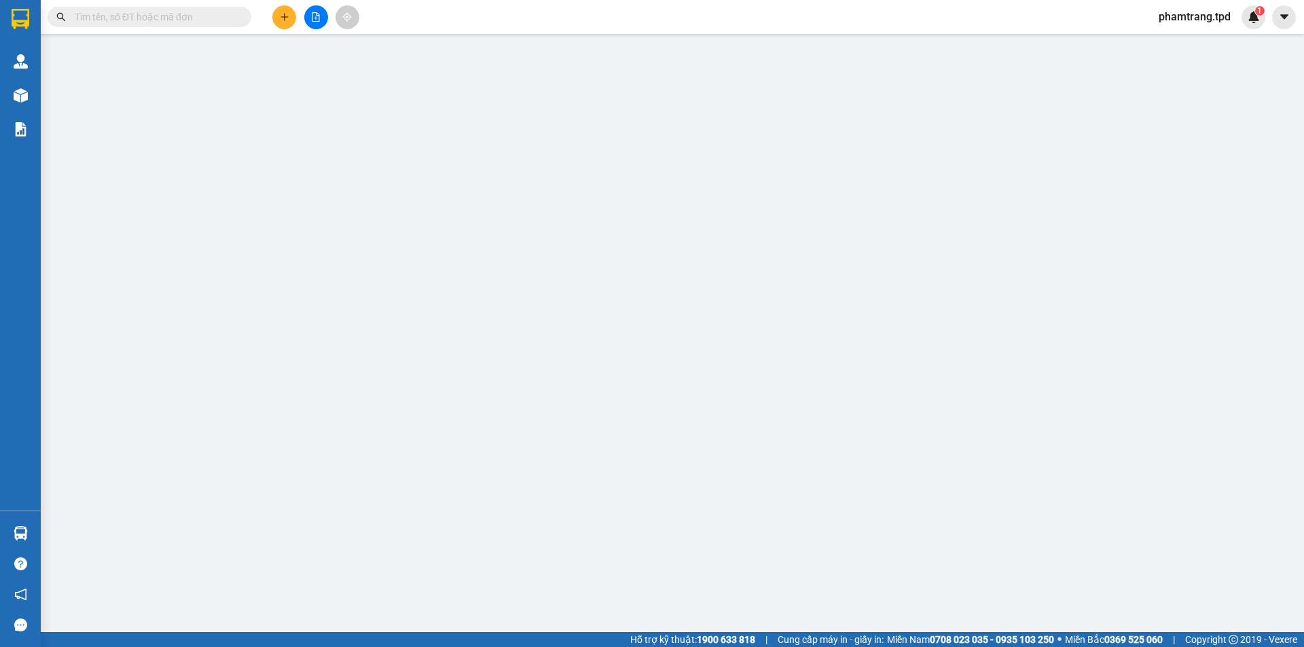
type input "0902927454"
type input "thanh phú túc"
type input "phú túc"
type input "20.000"
type input "0903652112"
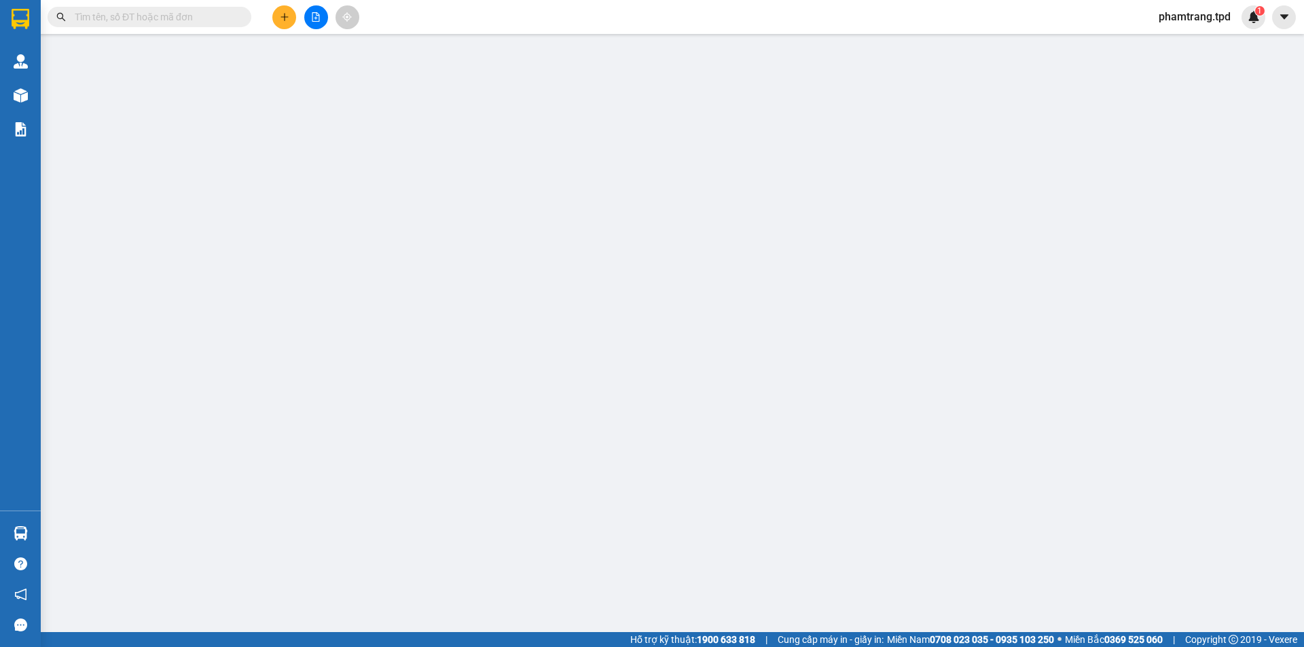
type input "thuận"
type input "20.000"
type input "60.000"
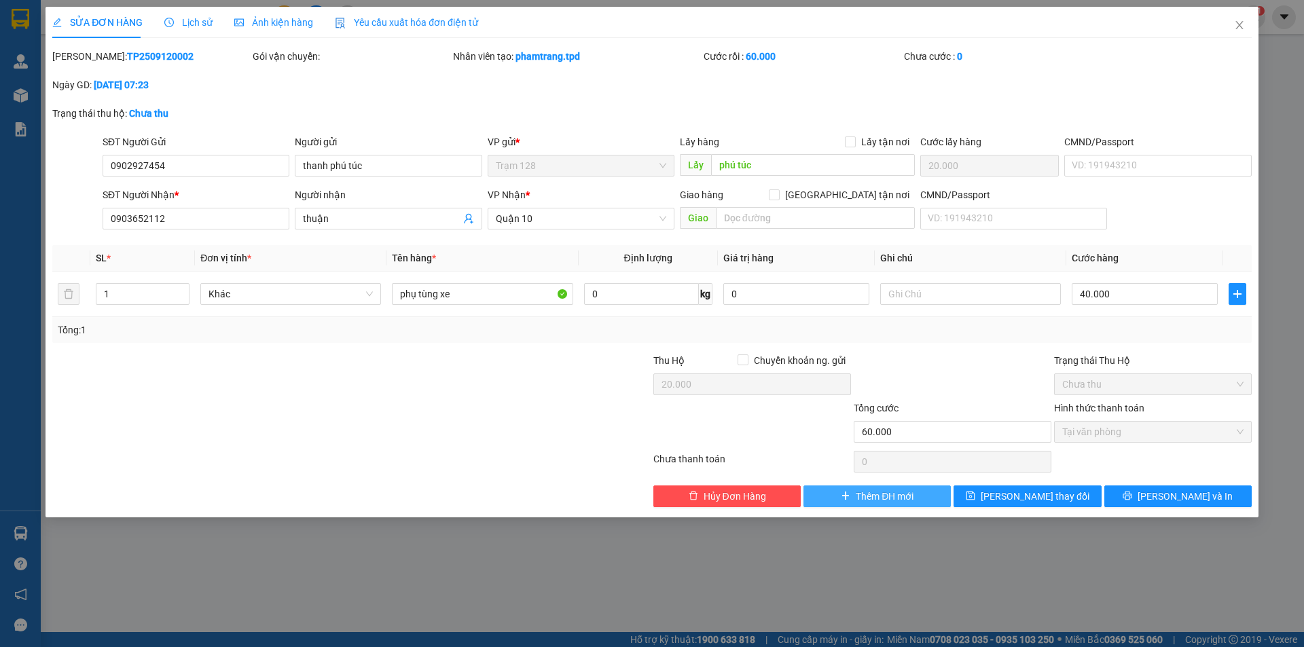
click at [850, 496] on button "Thêm ĐH mới" at bounding box center [876, 496] width 147 height 22
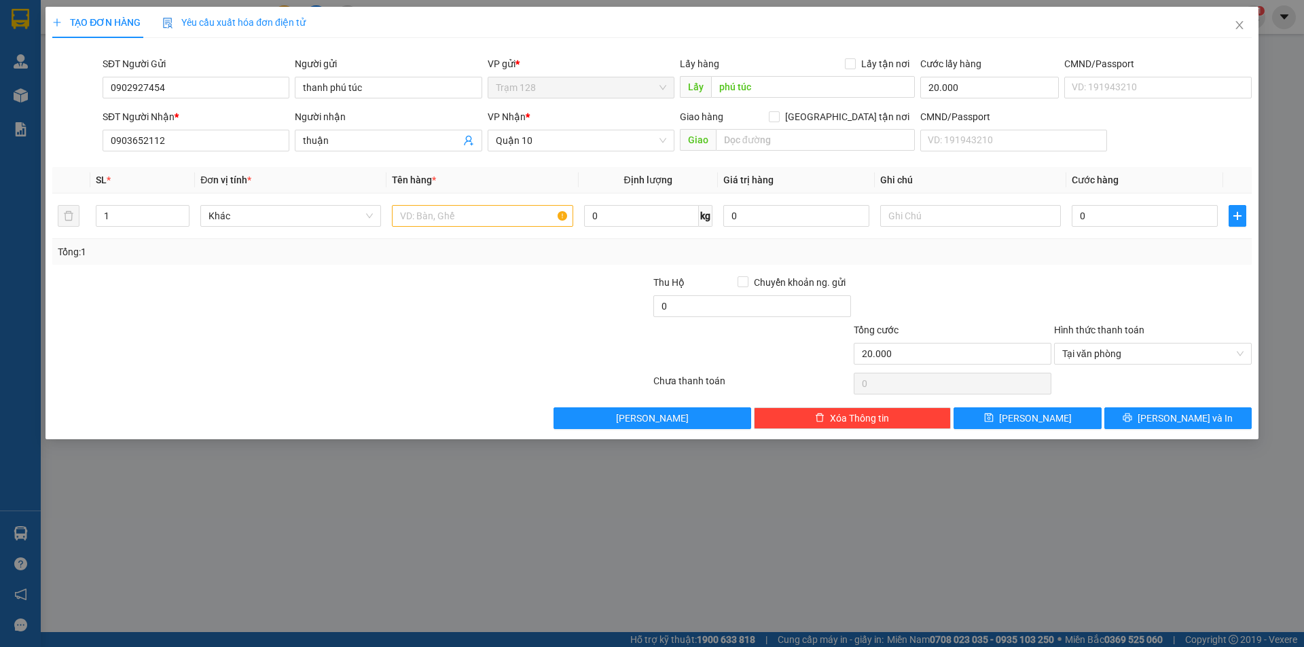
click at [978, 73] on div "Cước lấy hàng" at bounding box center [989, 66] width 138 height 20
click at [971, 82] on input "20.000" at bounding box center [989, 88] width 138 height 22
type input "0"
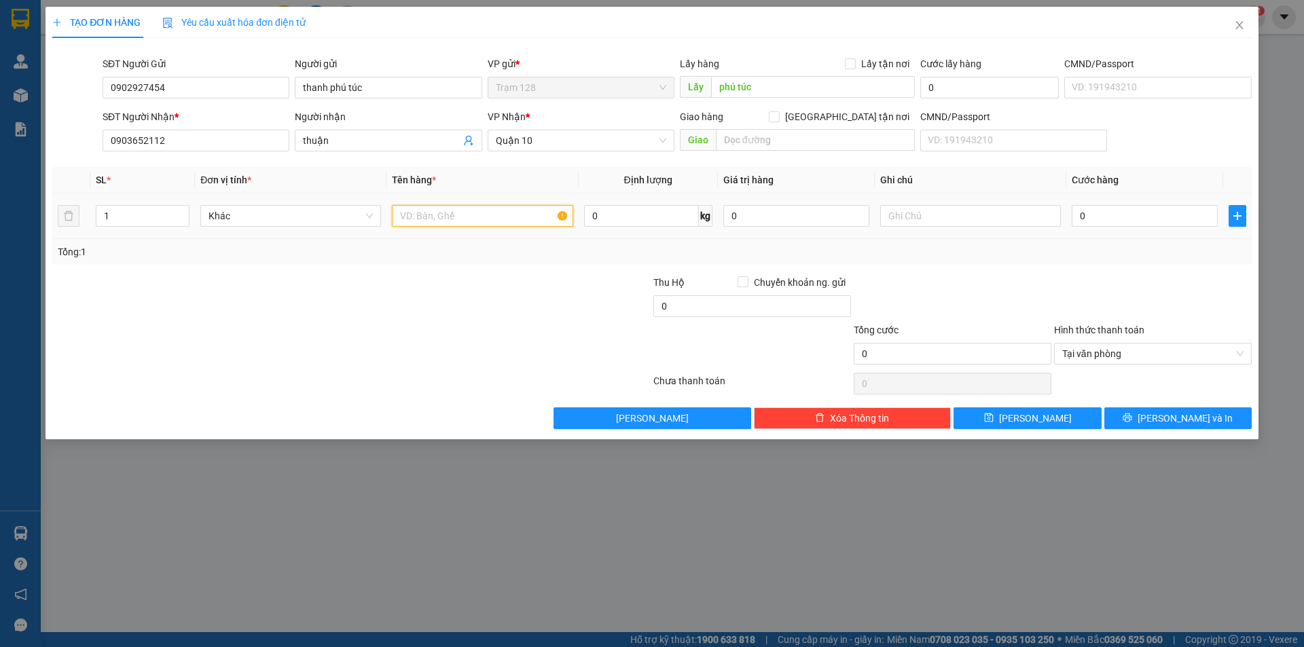
click at [404, 212] on input "text" at bounding box center [482, 216] width 181 height 22
click at [454, 217] on input "phụ tùng" at bounding box center [482, 216] width 181 height 22
type input "phụ tùng xe"
click at [1083, 214] on input "0" at bounding box center [1144, 216] width 146 height 22
type input "4"
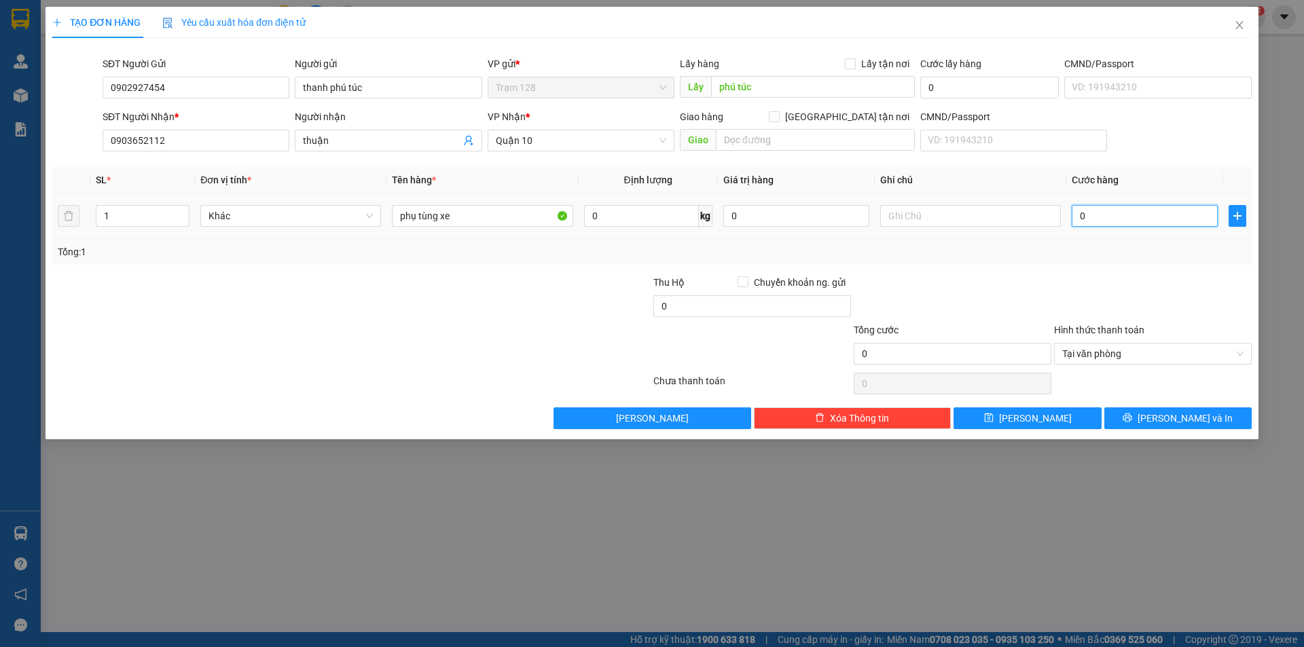
type input "4"
type input "40"
type input "40.000"
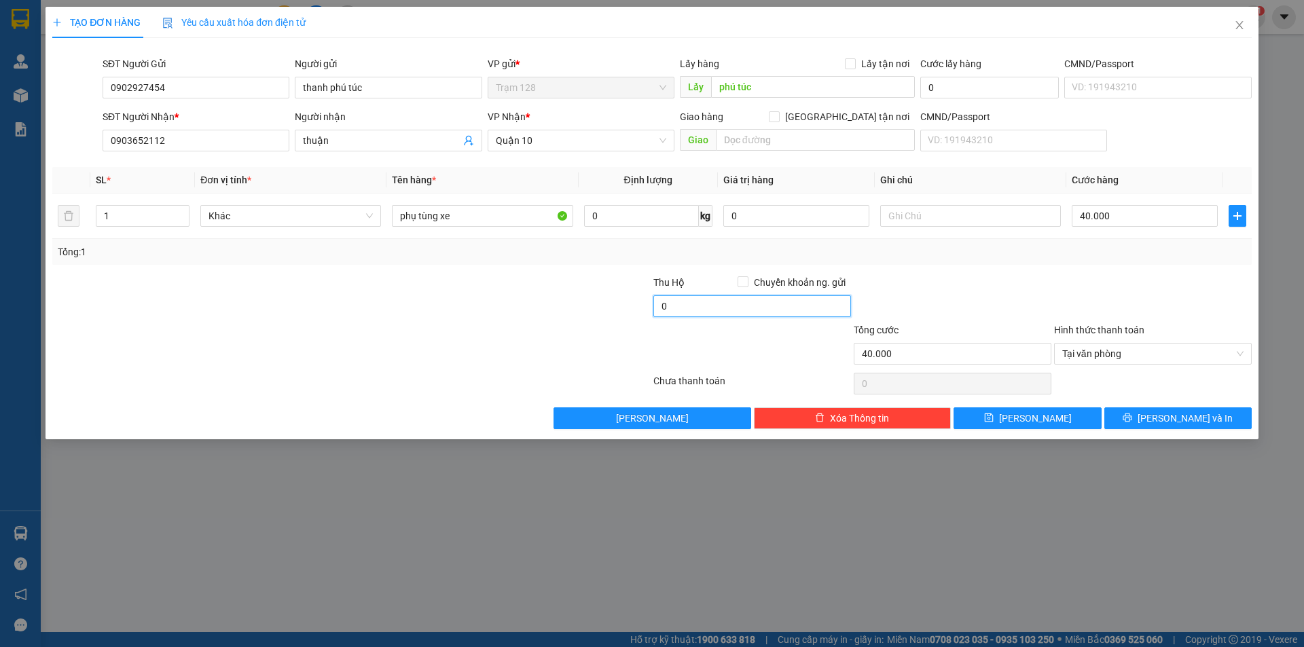
click at [807, 303] on input "0" at bounding box center [752, 306] width 198 height 22
type input "20.000"
click at [1214, 412] on button "[PERSON_NAME] và In" at bounding box center [1177, 418] width 147 height 22
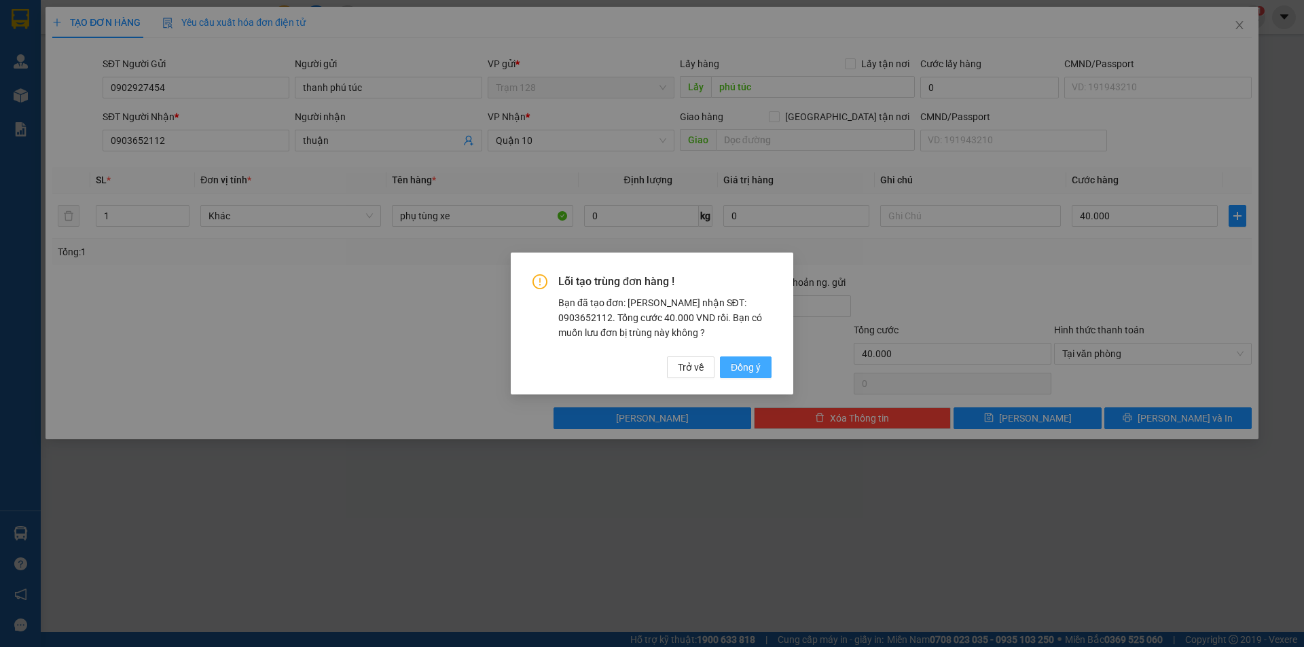
click at [747, 367] on span "Đồng ý" at bounding box center [746, 367] width 30 height 15
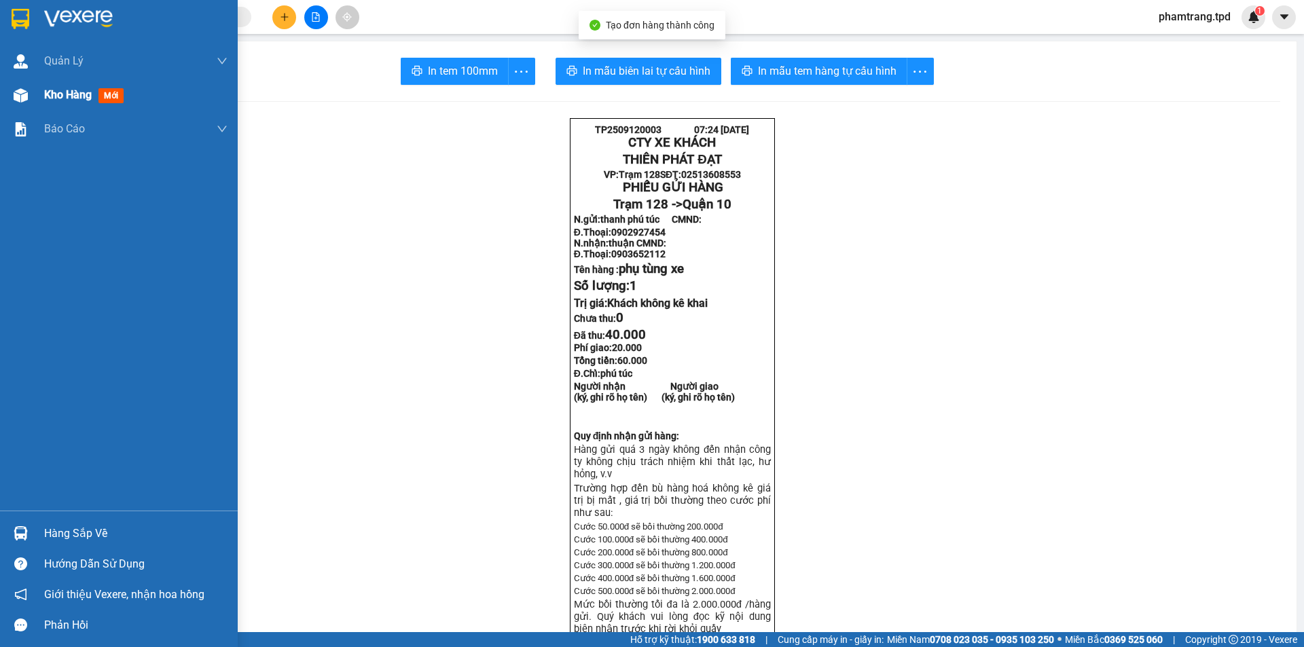
click at [45, 86] on div "Kho hàng mới" at bounding box center [86, 94] width 85 height 17
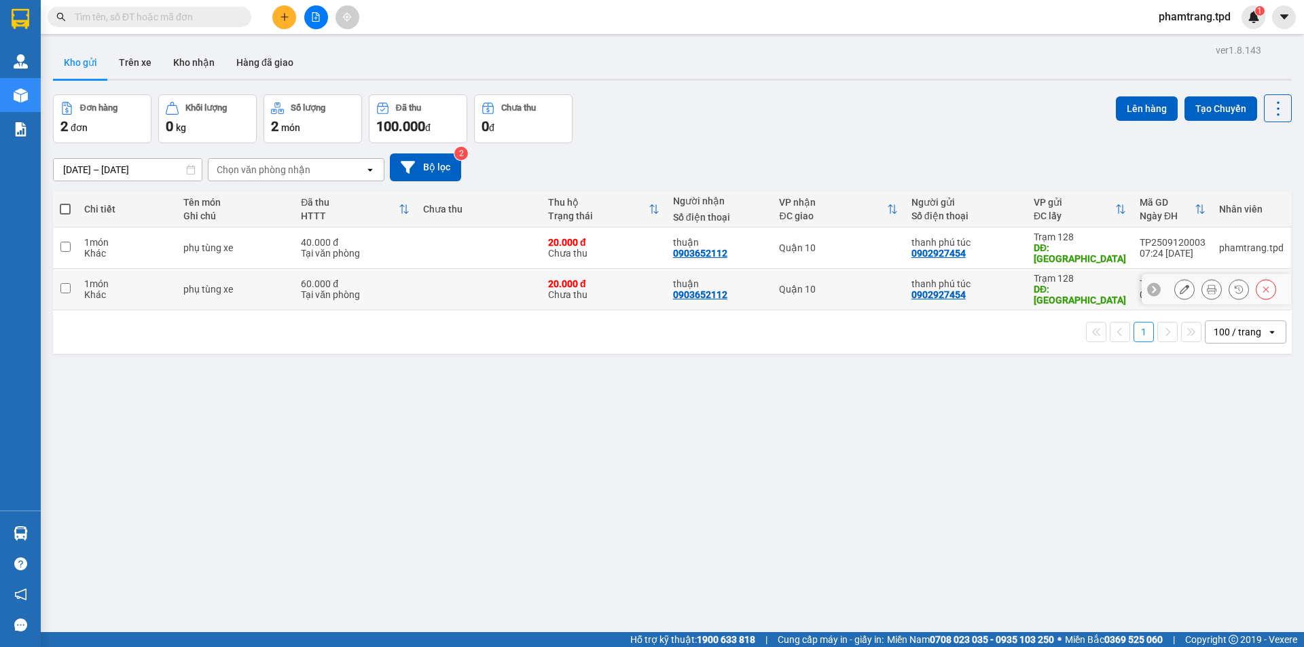
click at [1261, 284] on icon at bounding box center [1266, 289] width 10 height 10
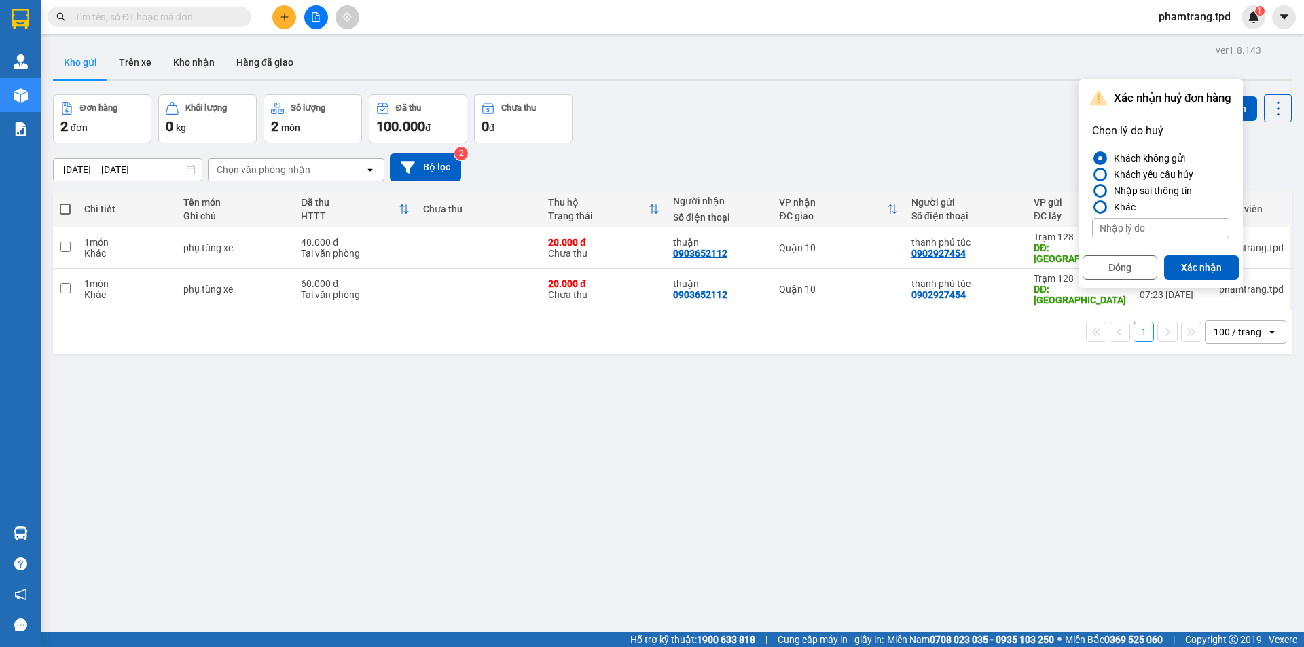
click at [1112, 232] on input at bounding box center [1160, 228] width 137 height 20
type input "trùng"
click at [1193, 266] on button "Xác nhận" at bounding box center [1201, 267] width 75 height 24
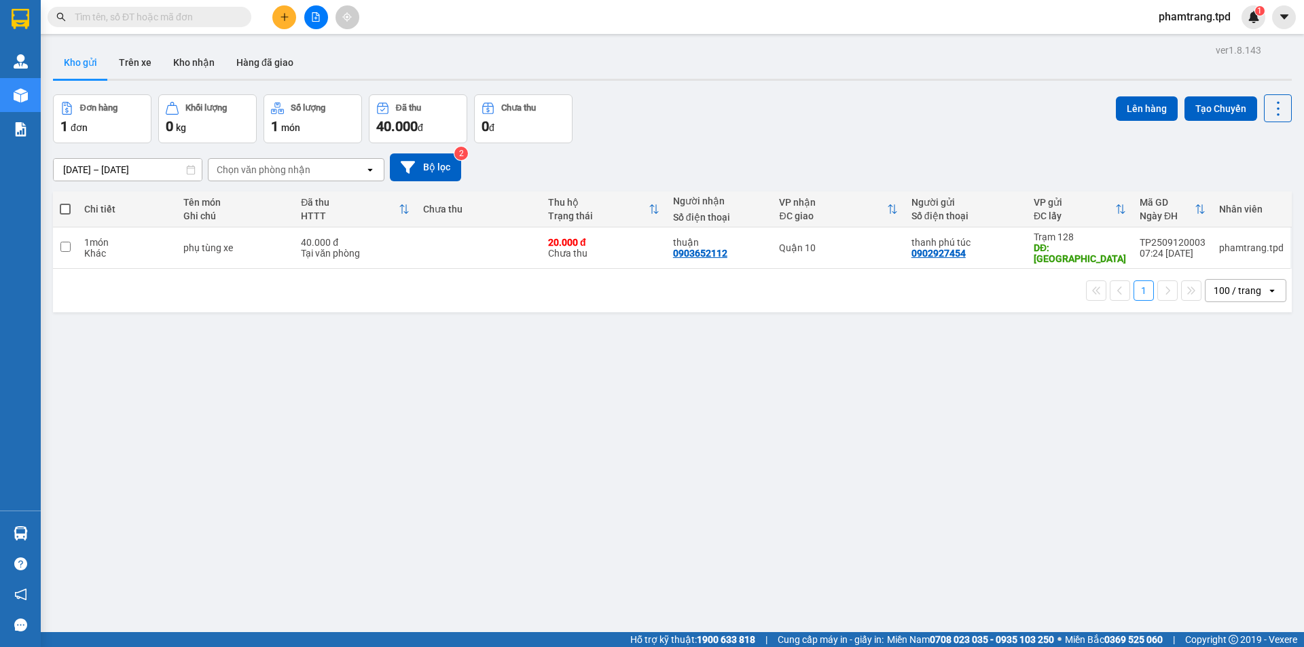
click at [303, 248] on div "Tại văn phòng" at bounding box center [355, 253] width 109 height 11
checkbox input "true"
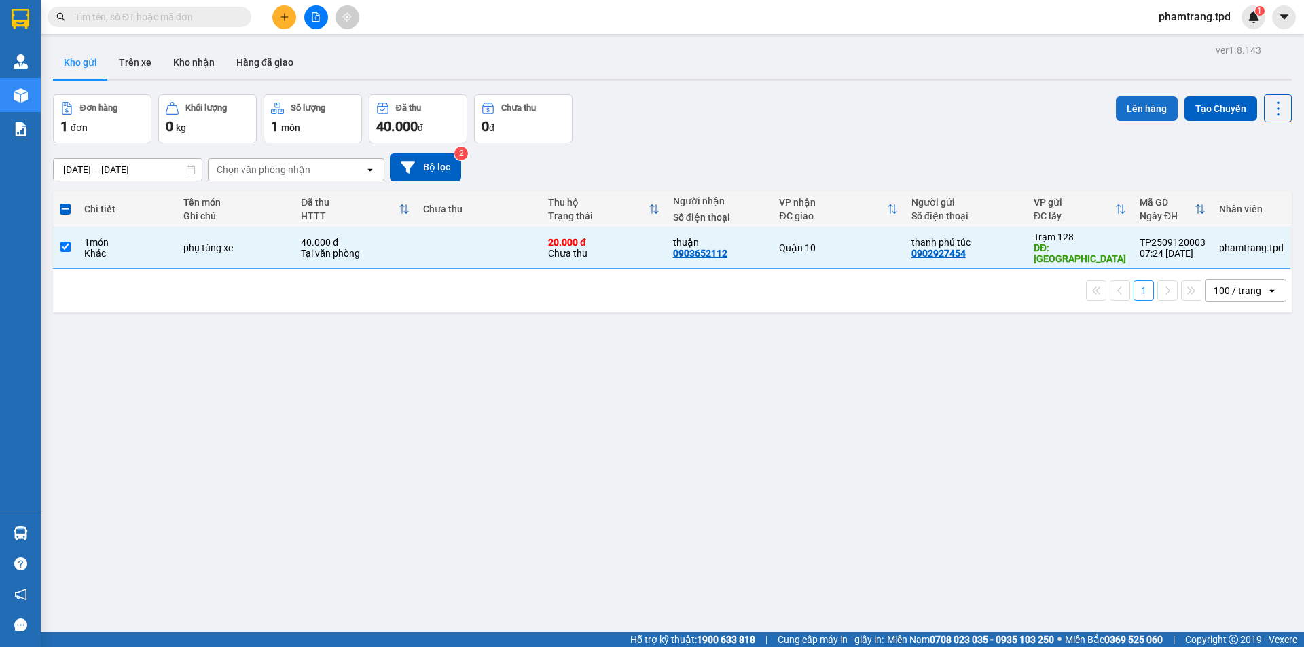
click at [1120, 103] on button "Lên hàng" at bounding box center [1146, 108] width 62 height 24
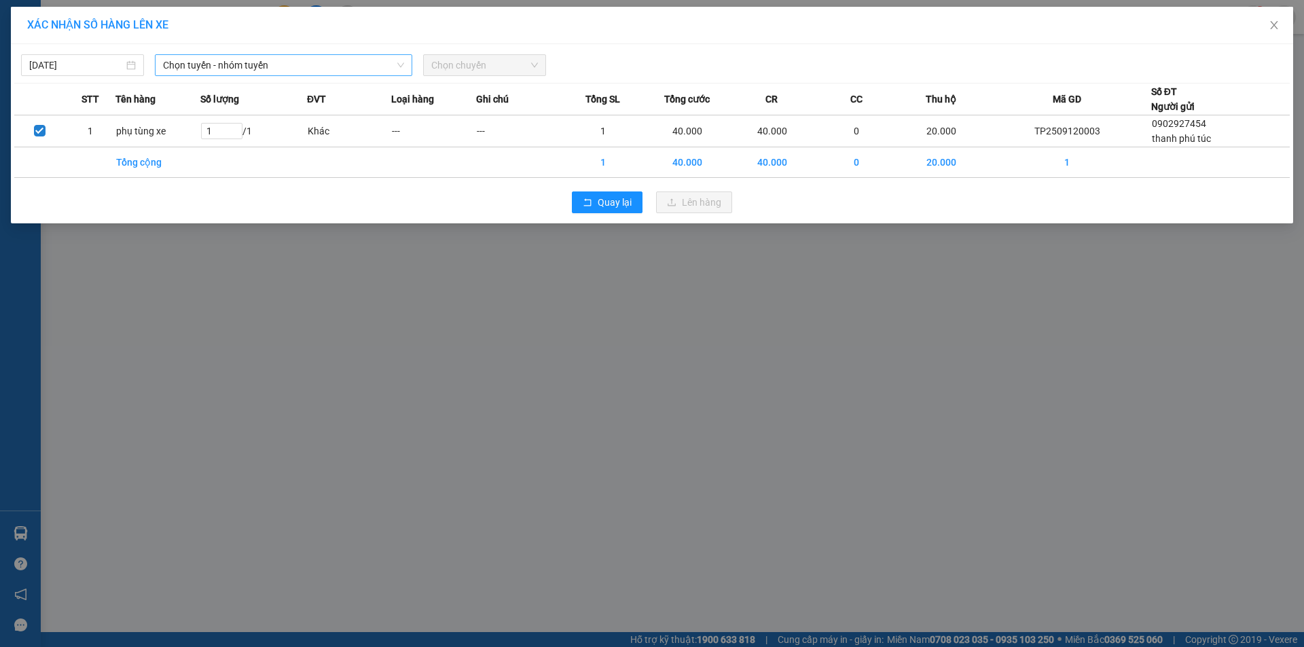
click at [303, 74] on span "Chọn tuyến - nhóm tuyến" at bounding box center [283, 65] width 241 height 20
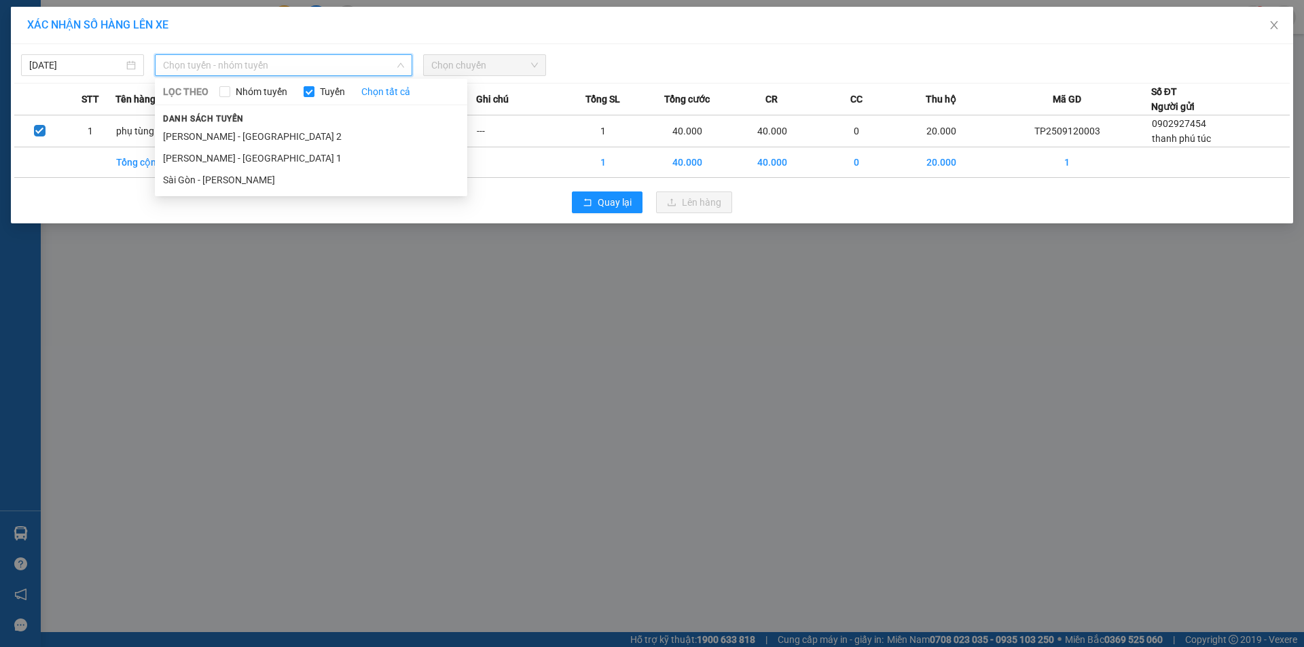
drag, startPoint x: 237, startPoint y: 134, endPoint x: 393, endPoint y: 95, distance: 160.9
click at [238, 134] on li "[PERSON_NAME] - [GEOGRAPHIC_DATA] 2" at bounding box center [311, 137] width 312 height 22
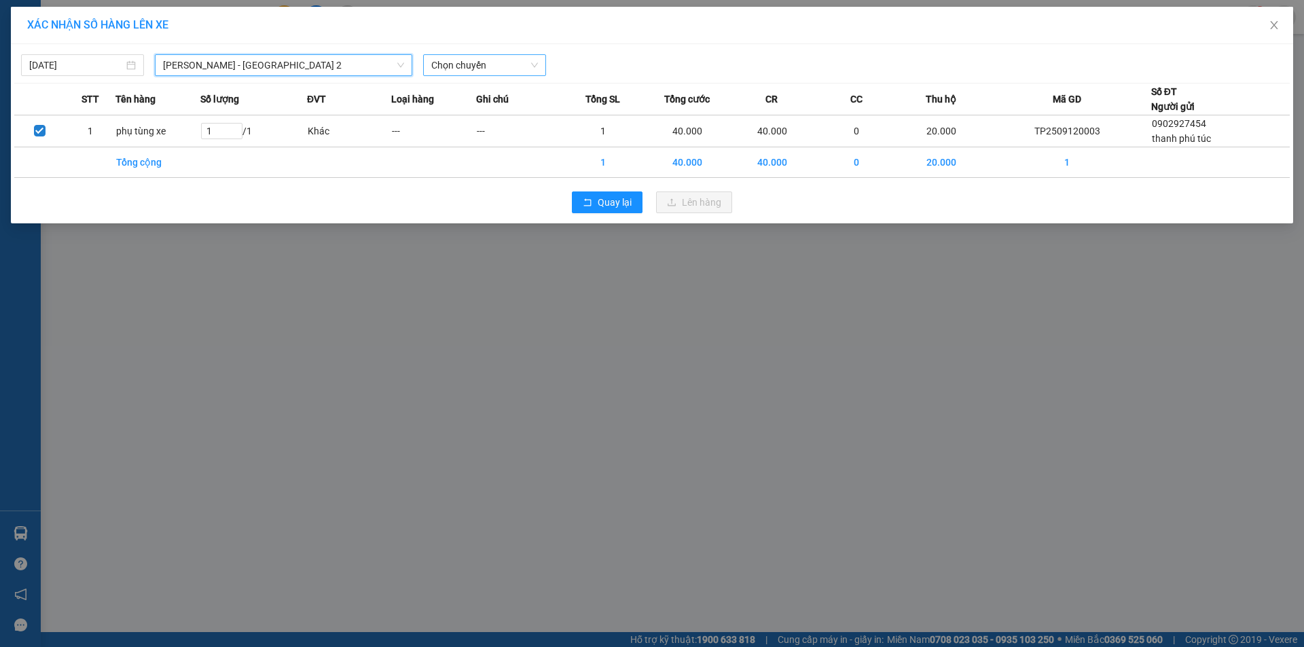
click at [439, 68] on span "Chọn chuyến" at bounding box center [484, 65] width 107 height 20
type input "07:01"
click at [522, 116] on div "Thêm chuyến " 07:01 "" at bounding box center [484, 114] width 122 height 23
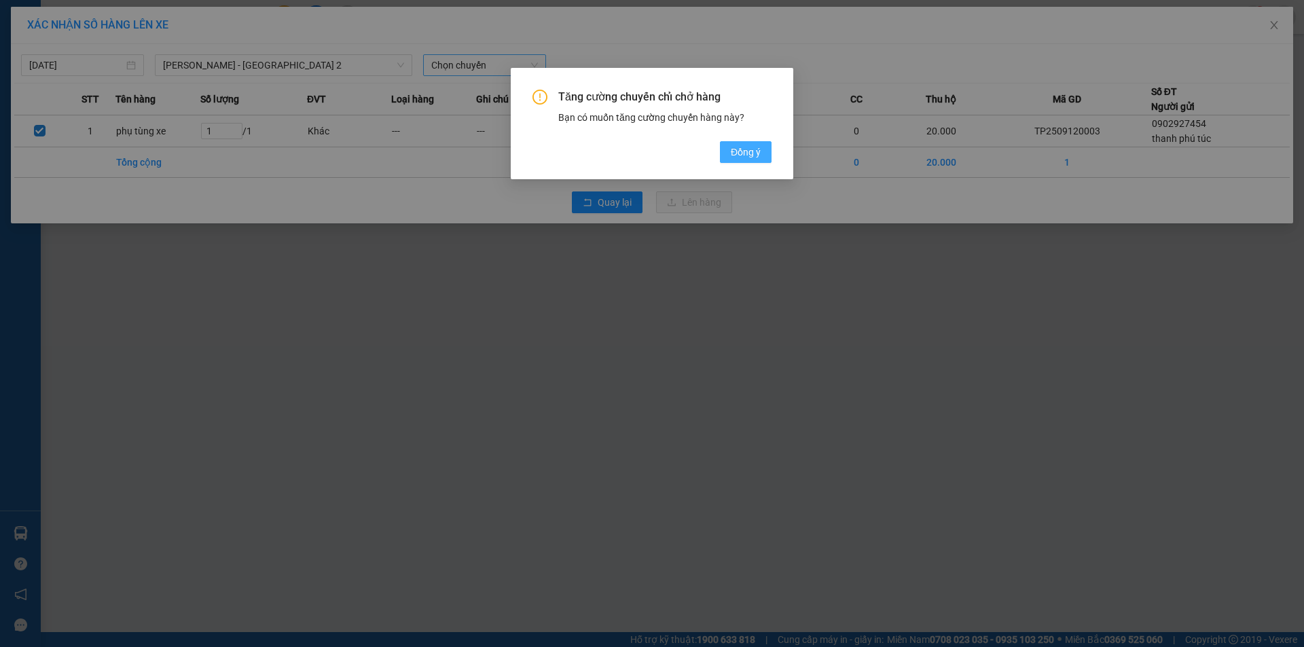
click at [736, 143] on button "Đồng ý" at bounding box center [746, 152] width 52 height 22
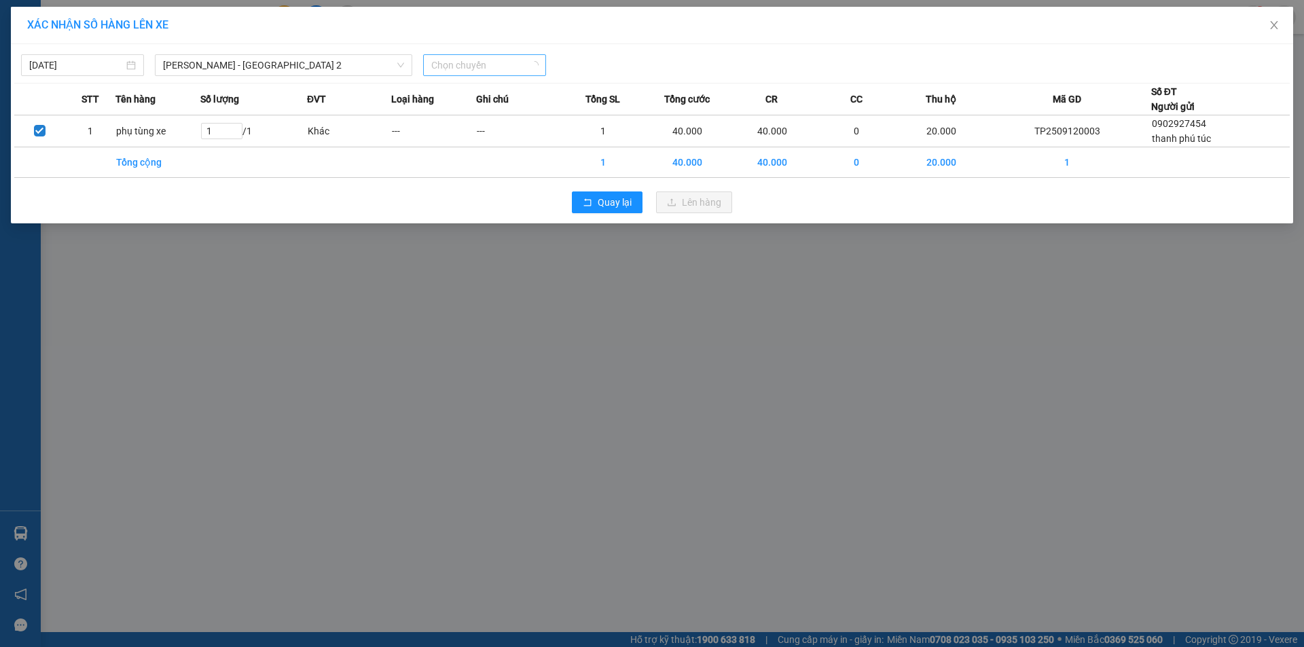
click at [509, 65] on span "Chọn chuyến" at bounding box center [484, 65] width 107 height 20
type input "07:02"
click at [523, 120] on div "Thêm chuyến " 07:02 "" at bounding box center [495, 114] width 145 height 23
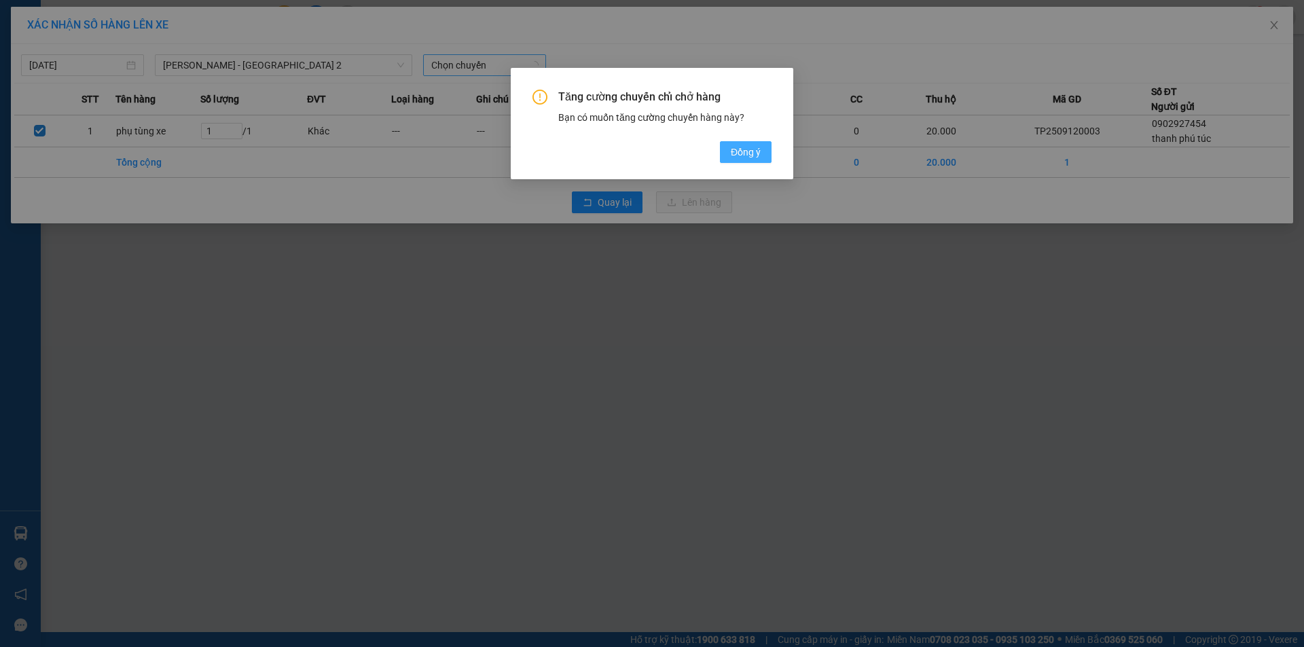
click at [764, 160] on button "Đồng ý" at bounding box center [746, 152] width 52 height 22
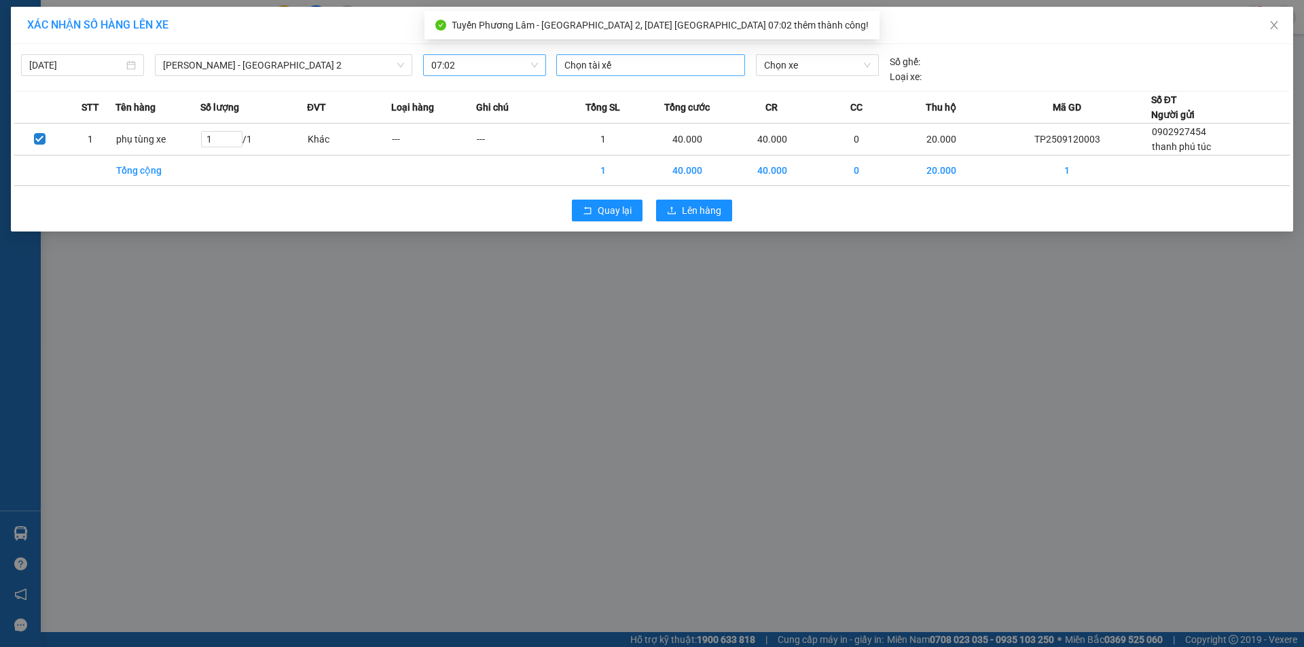
click at [604, 60] on div at bounding box center [650, 65] width 182 height 16
type input "vũ"
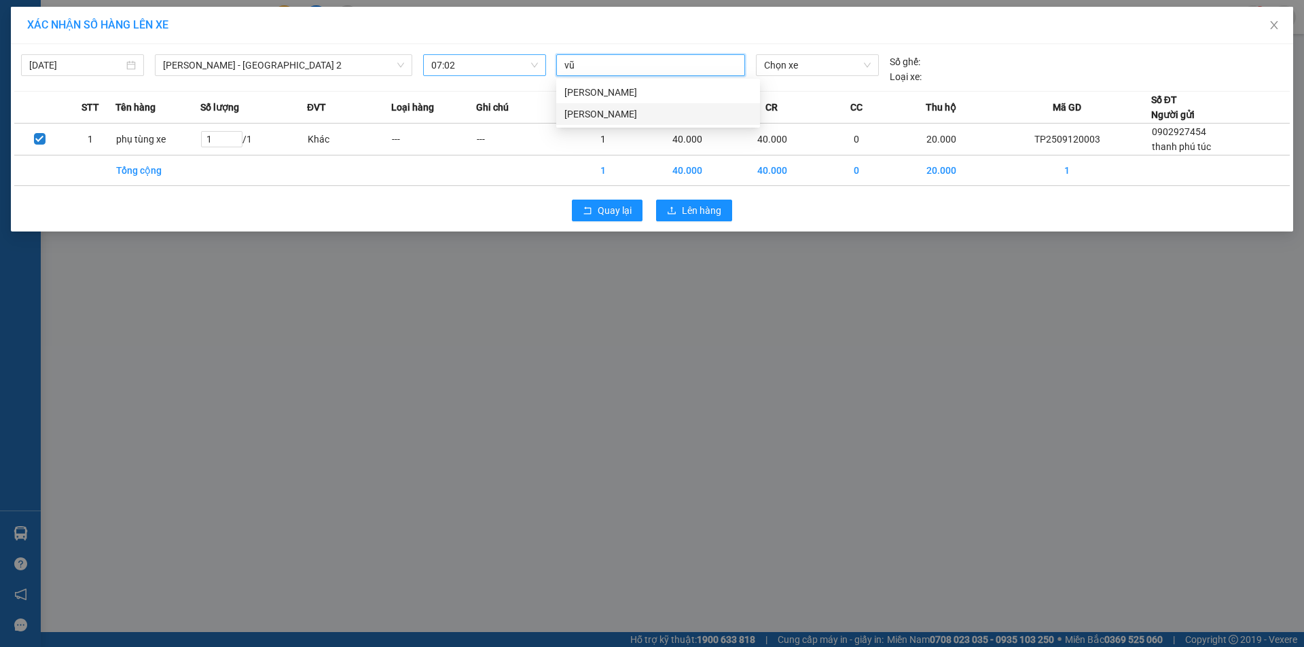
click at [580, 111] on div "[PERSON_NAME]" at bounding box center [657, 114] width 187 height 15
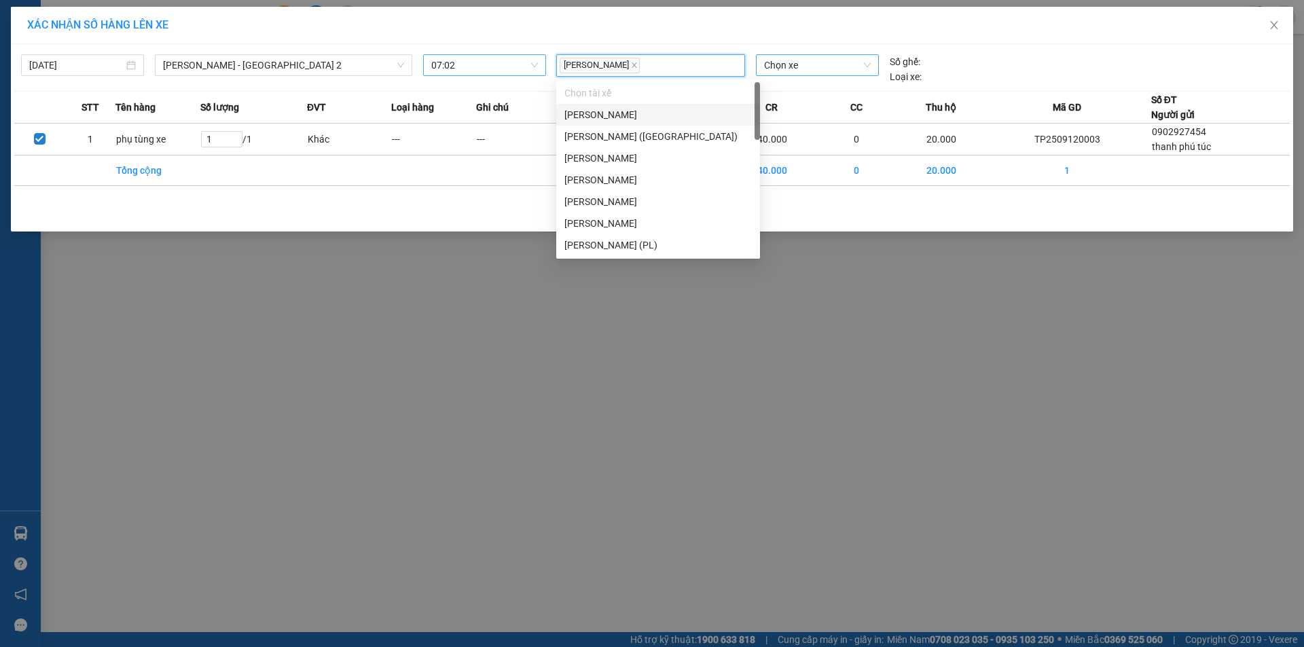
click at [777, 70] on span "Chọn xe" at bounding box center [817, 65] width 106 height 20
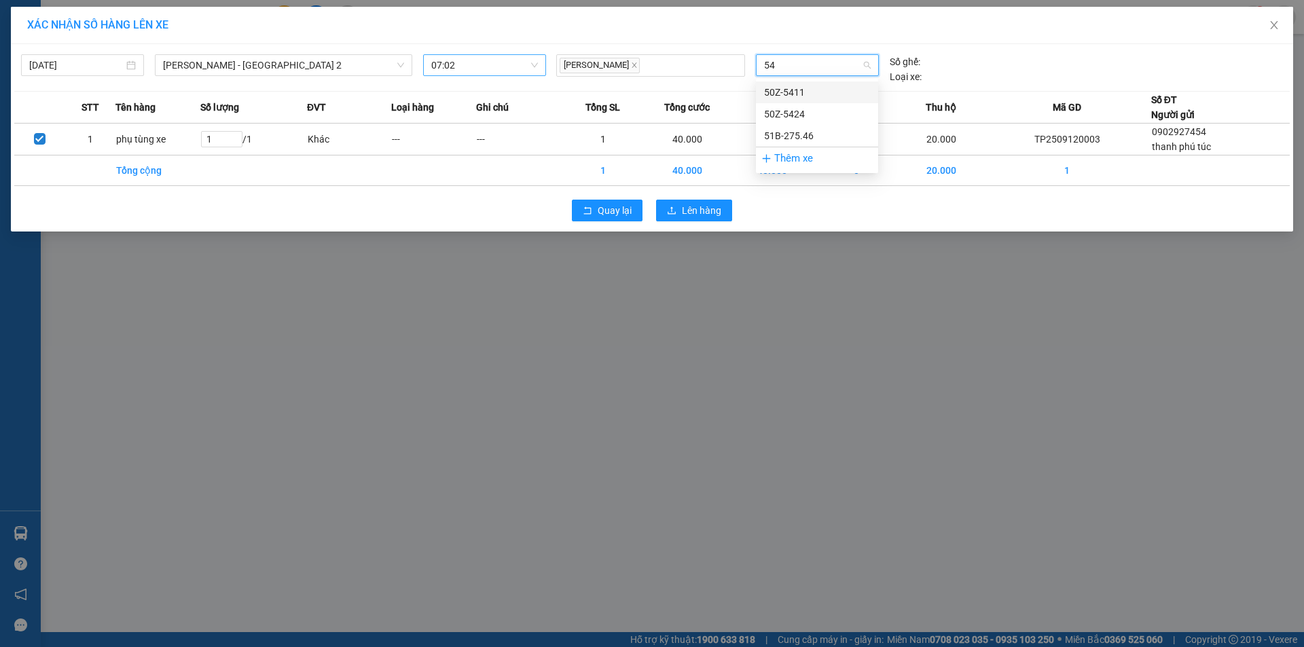
type input "546"
click at [830, 92] on div "51B-275.46" at bounding box center [817, 92] width 106 height 15
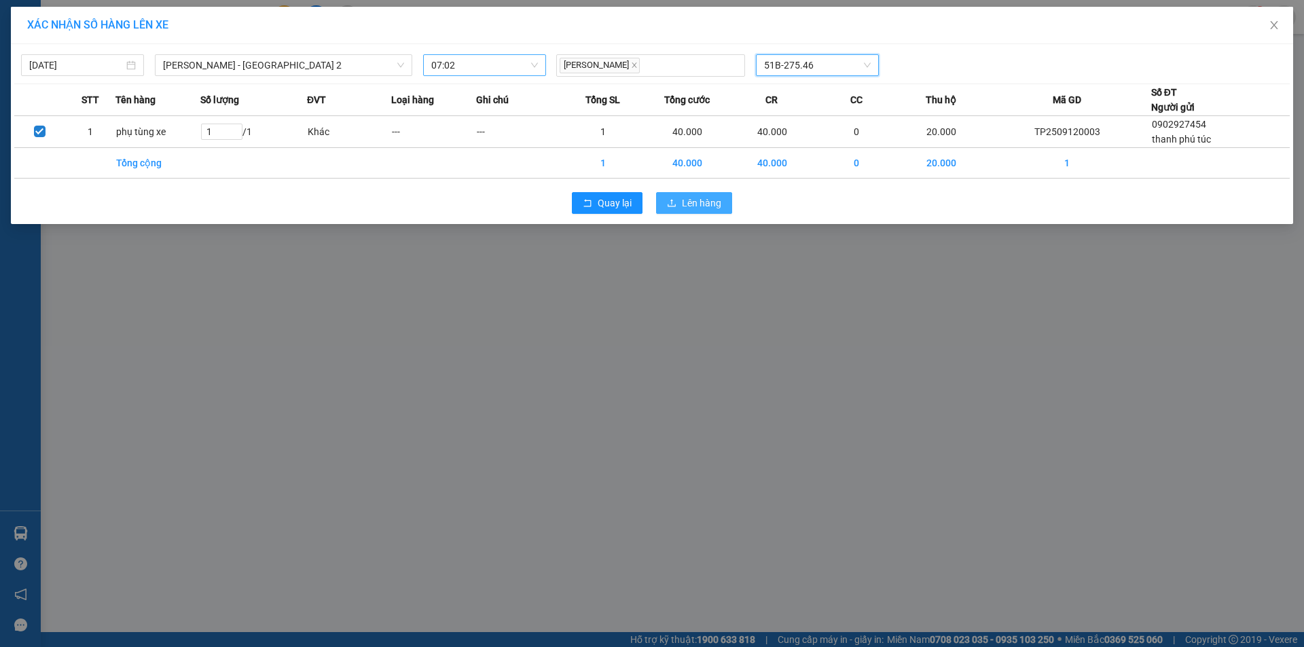
click at [698, 200] on span "Lên hàng" at bounding box center [701, 203] width 39 height 15
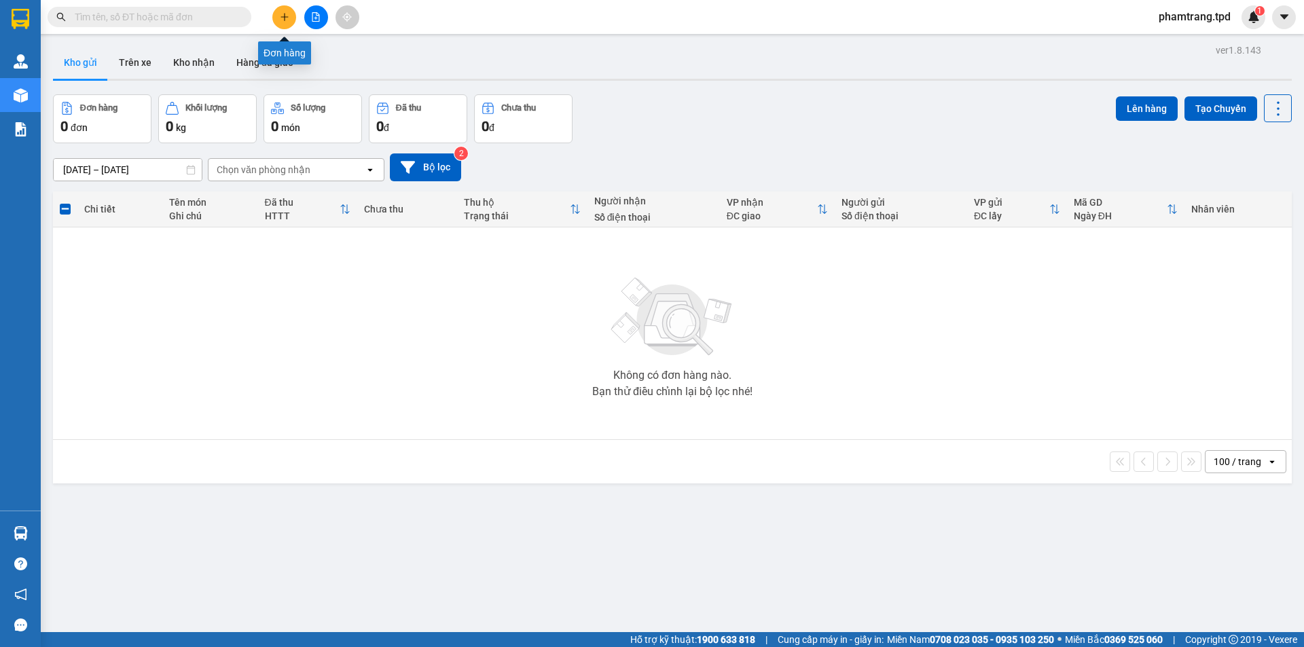
click at [291, 11] on button at bounding box center [284, 17] width 24 height 24
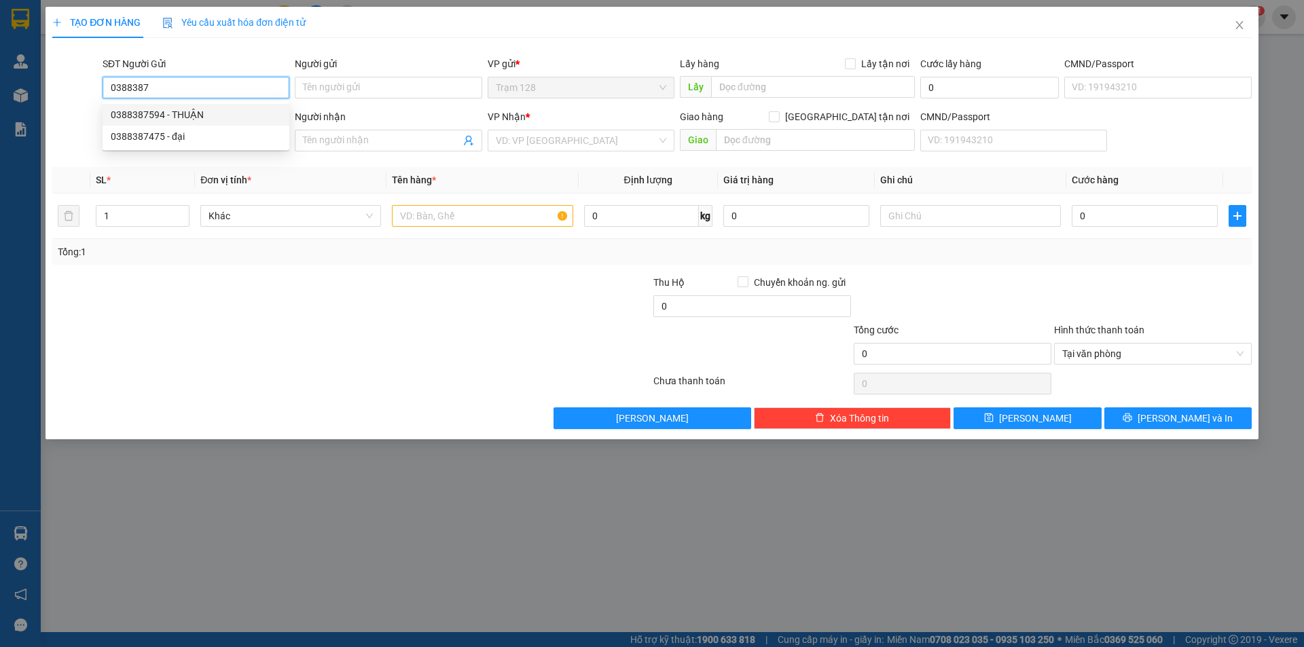
click at [170, 117] on div "0388387594 - THUẬN" at bounding box center [196, 114] width 170 height 15
type input "0388387594"
type input "THUẬN"
type input "0908452936"
type input "mai hoa"
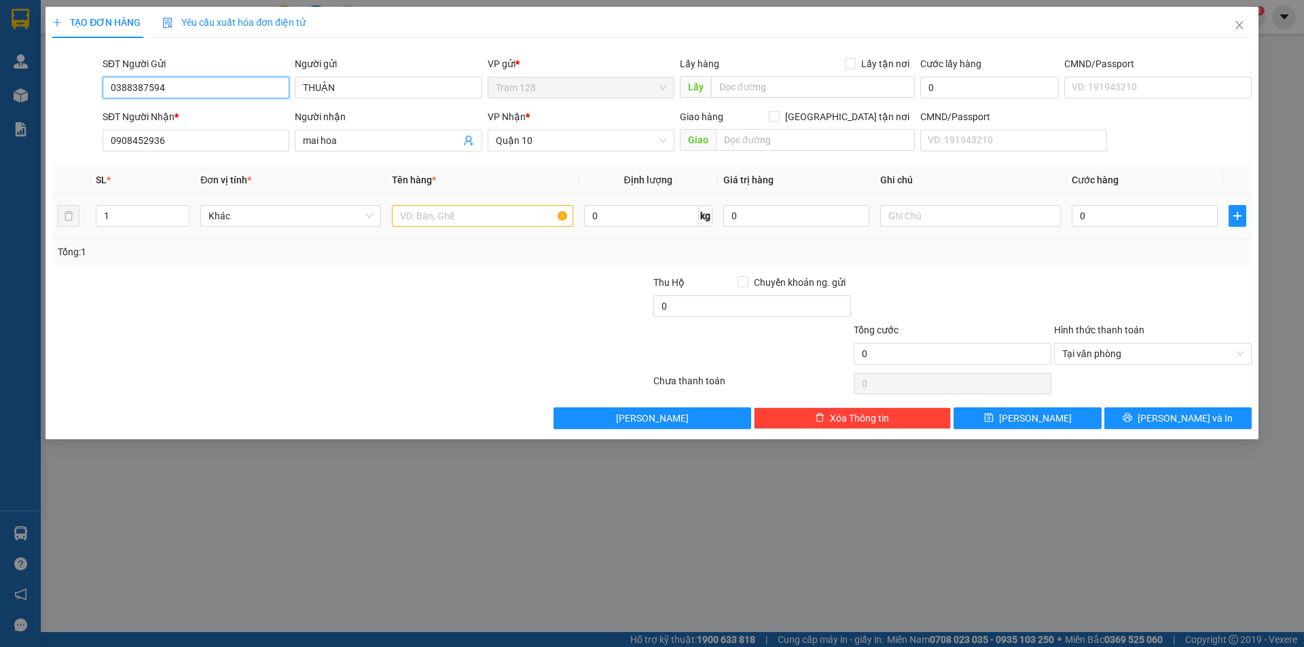
type input "0388387594"
click at [453, 220] on input "text" at bounding box center [482, 216] width 181 height 22
type input "bao trắng (chuối"
type input "6"
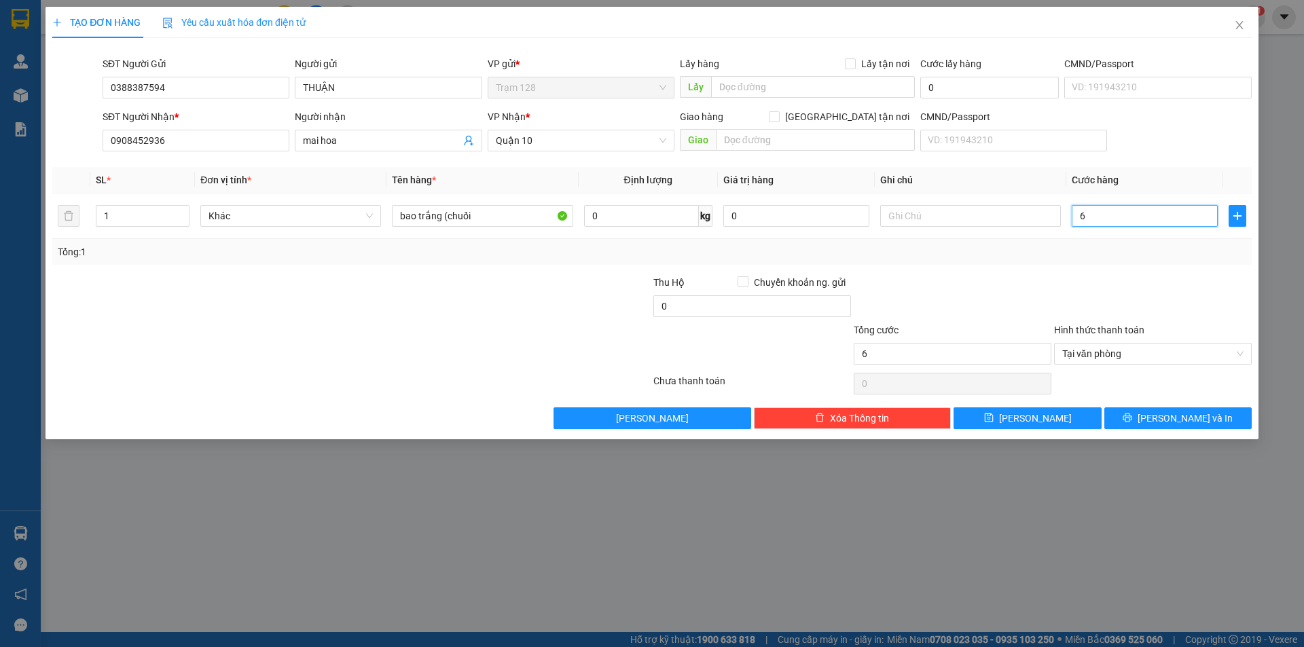
type input "60"
type input "60.000"
click at [796, 219] on input "0" at bounding box center [796, 216] width 146 height 22
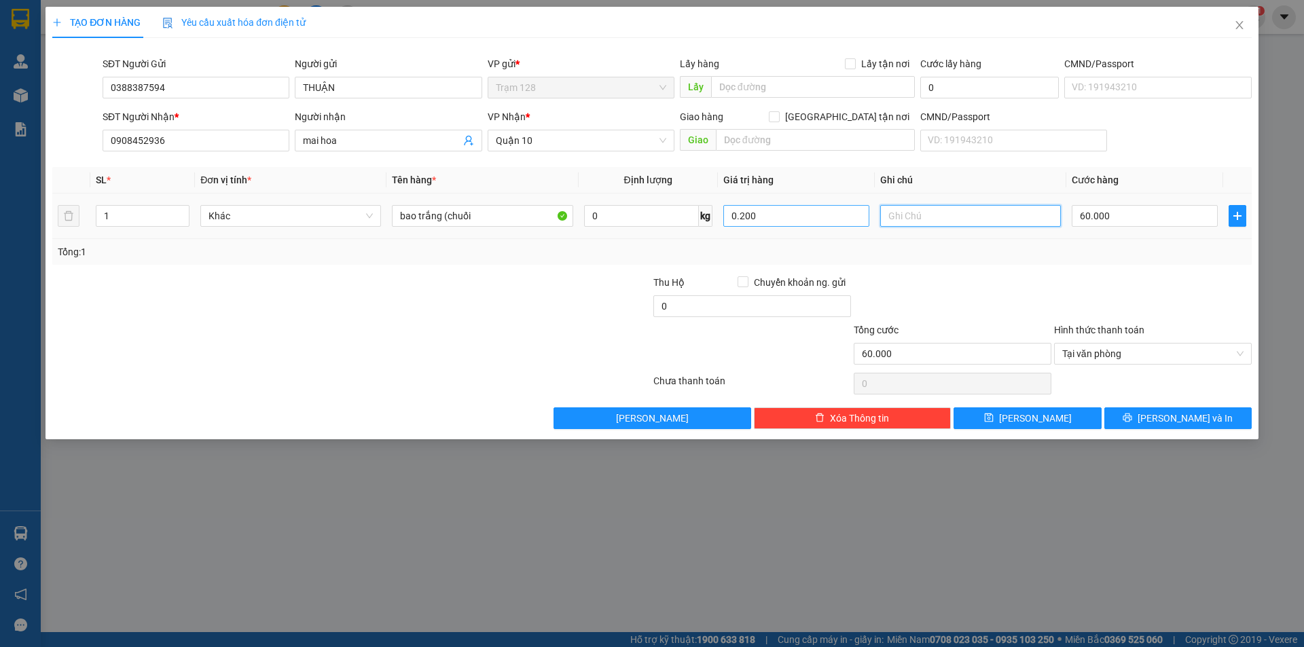
type input "200.000"
click at [1219, 416] on button "[PERSON_NAME] và In" at bounding box center [1177, 418] width 147 height 22
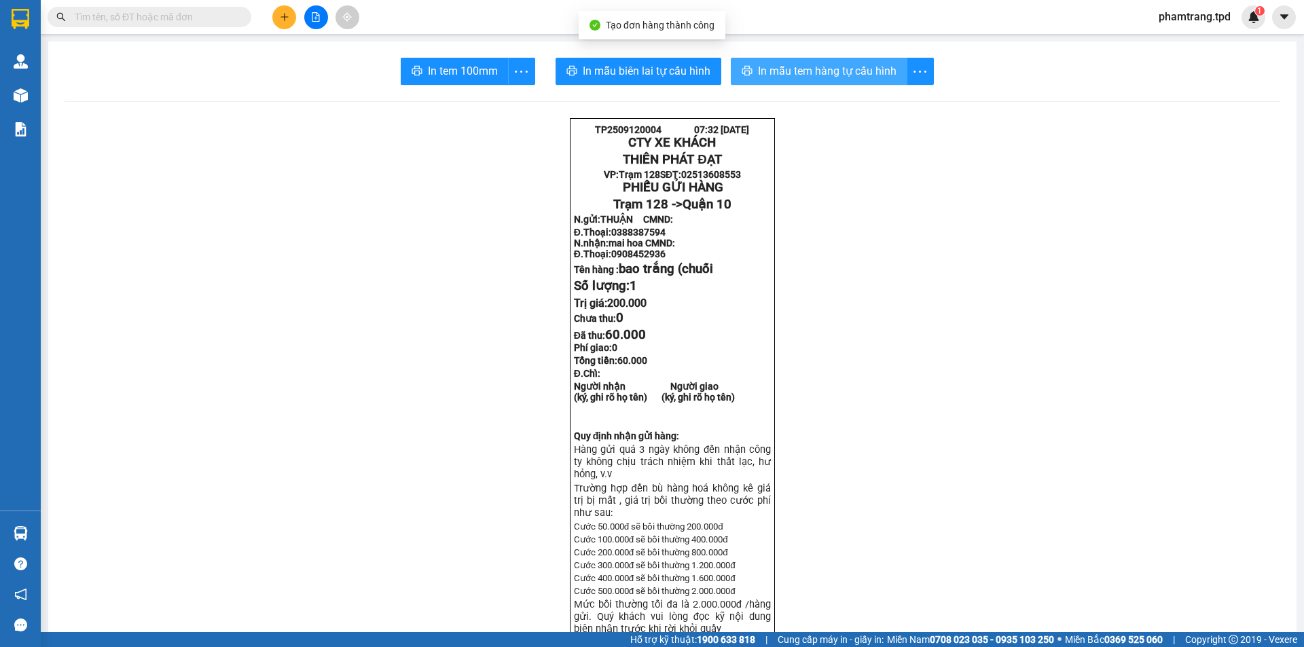
click at [862, 69] on span "In mẫu tem hàng tự cấu hình" at bounding box center [827, 70] width 138 height 17
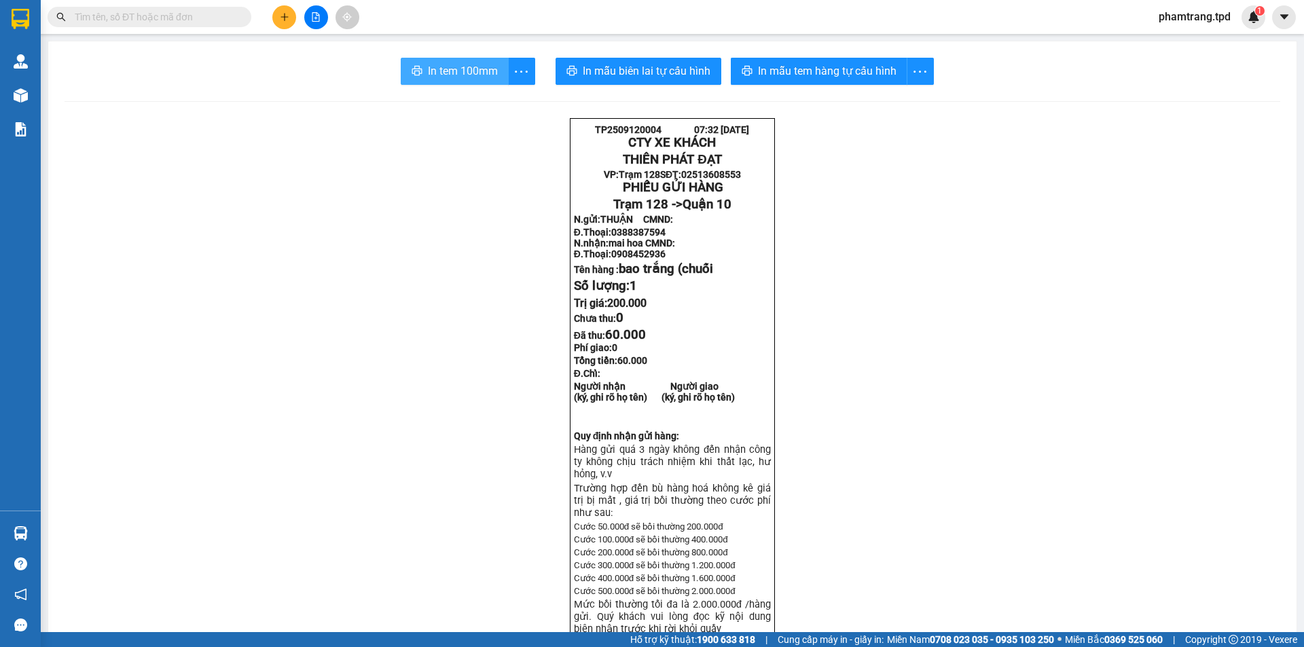
click at [478, 70] on span "In tem 100mm" at bounding box center [463, 70] width 70 height 17
click at [276, 16] on button at bounding box center [284, 17] width 24 height 24
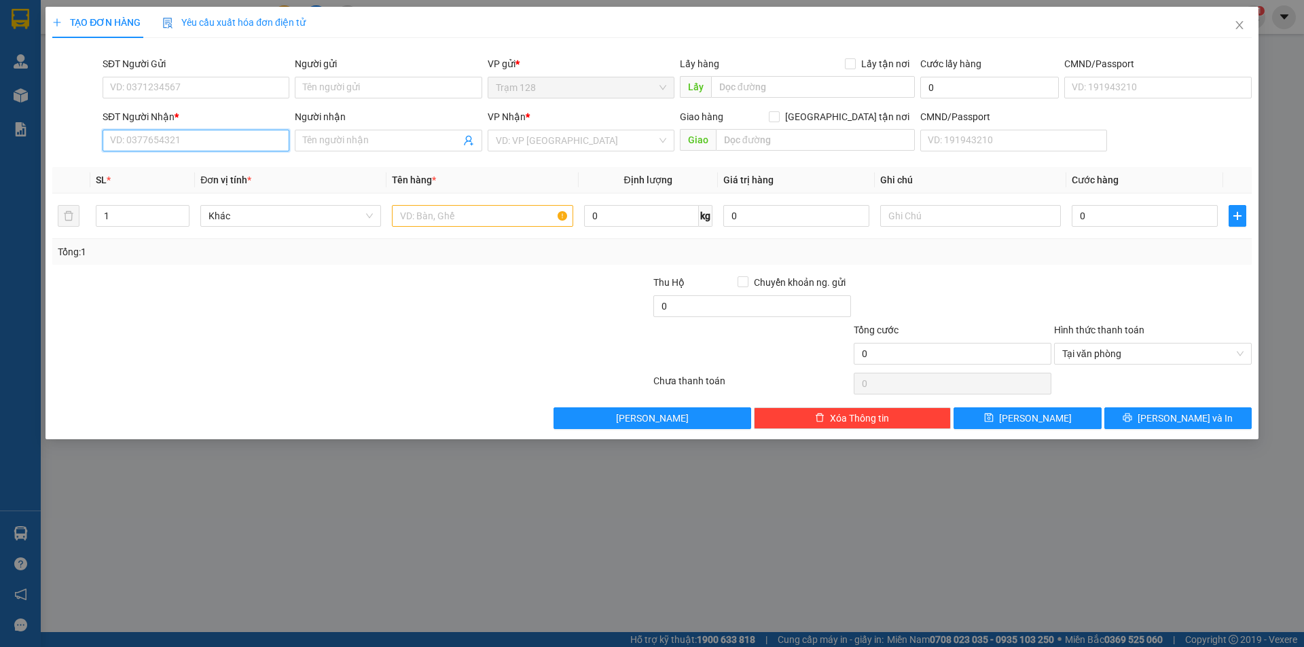
click at [180, 141] on input "SĐT Người Nhận *" at bounding box center [196, 141] width 187 height 22
click at [155, 168] on div "0938478938 - sáng" at bounding box center [196, 167] width 170 height 15
type input "0938478938"
type input "sáng"
type input "0938478938"
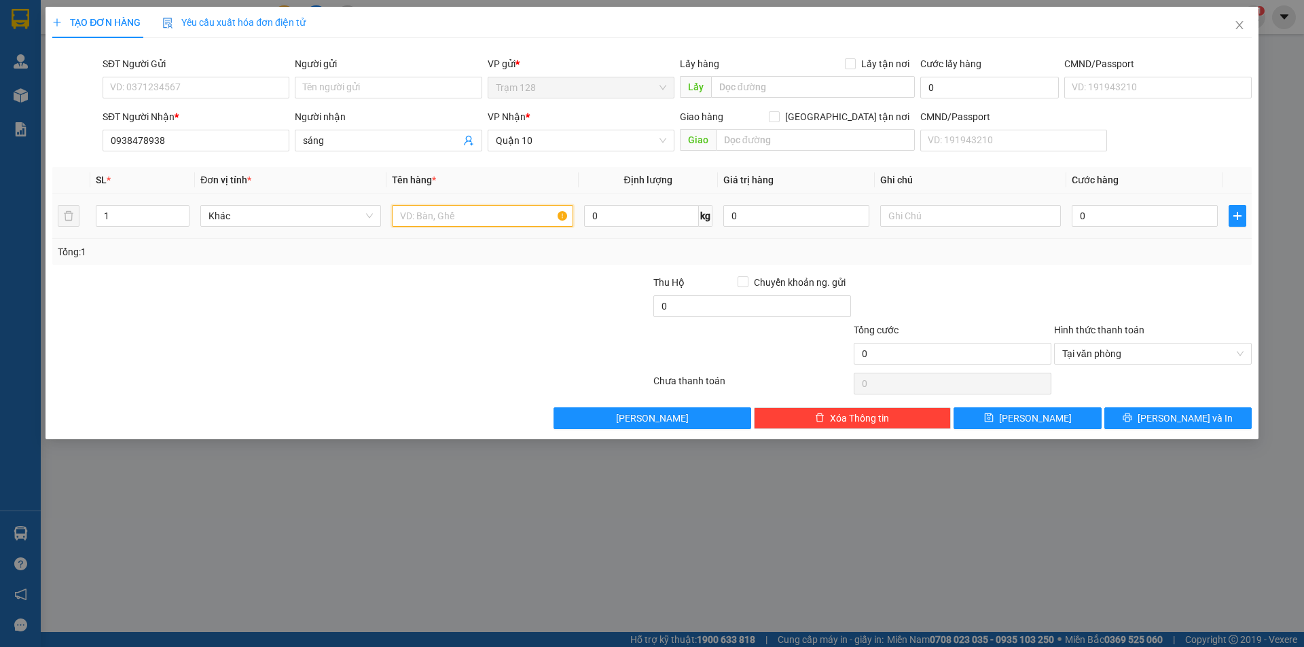
click at [466, 214] on input "text" at bounding box center [482, 216] width 181 height 22
click at [165, 86] on input "SĐT Người Gửi" at bounding box center [196, 88] width 187 height 22
click at [162, 111] on div "0962105708 - hằng lấy hàng 104" at bounding box center [196, 114] width 170 height 15
type input "0962105708"
type input "hằng lấy hàng 104"
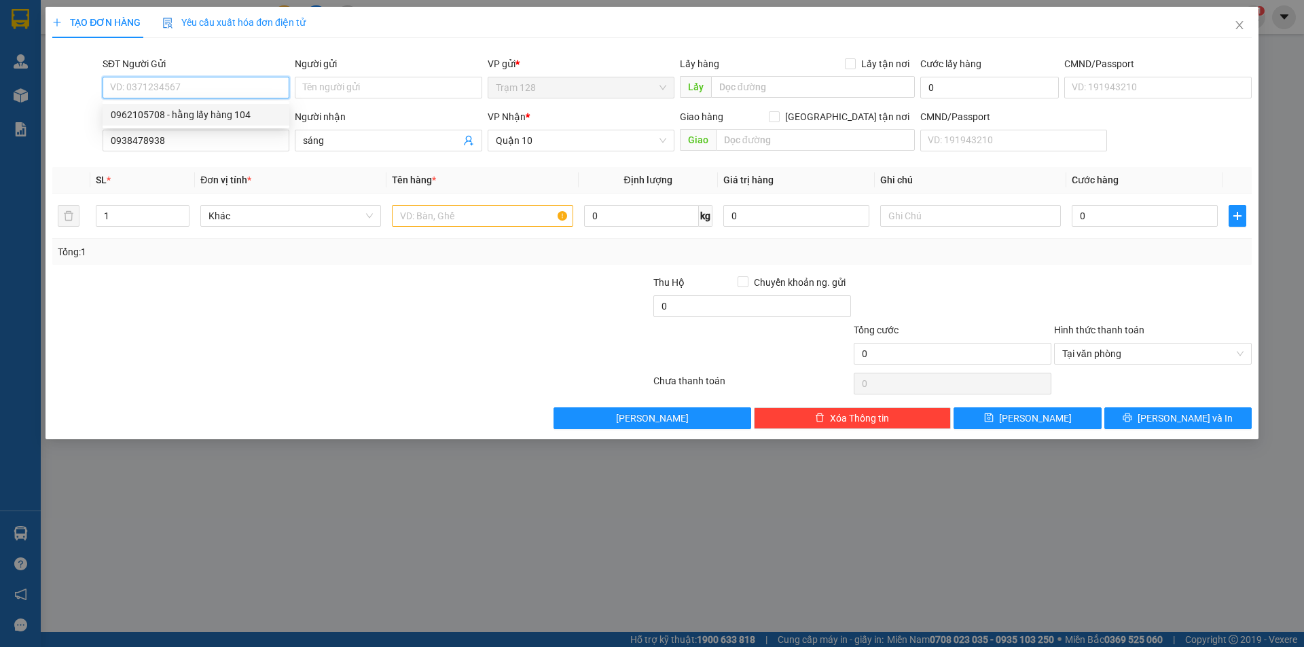
type input "lấy hàng 104"
click at [463, 216] on input "text" at bounding box center [482, 216] width 181 height 22
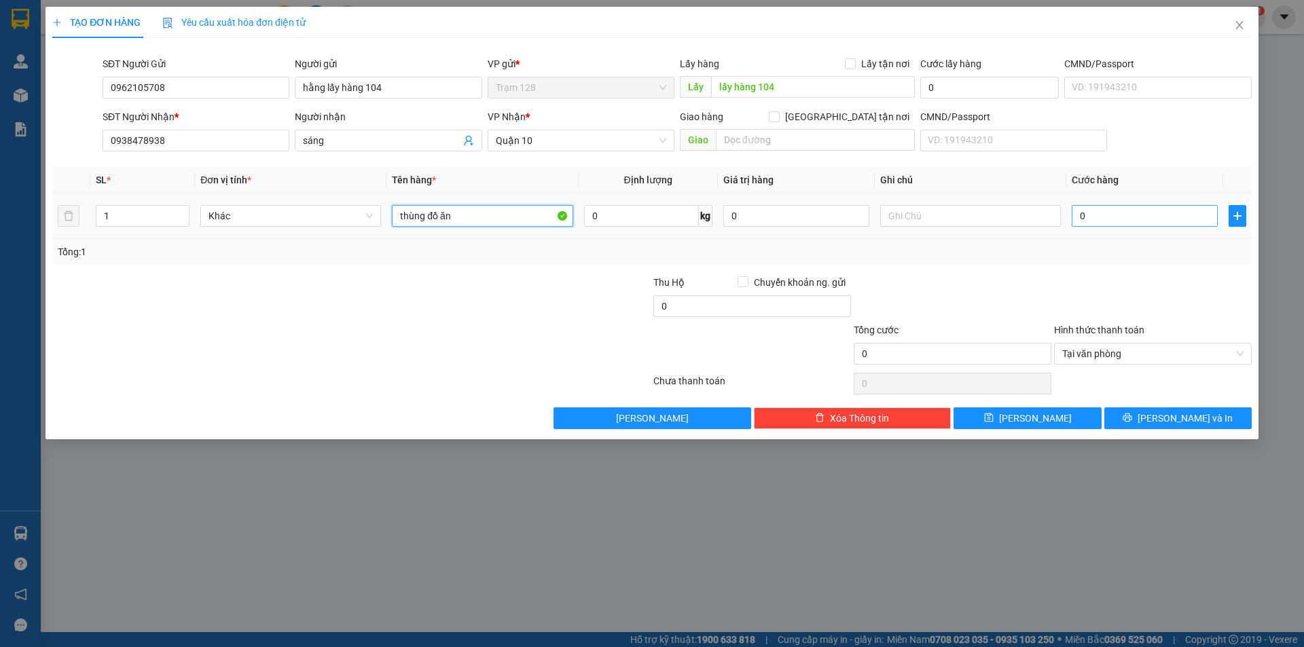
type input "thùng đồ ăn"
click at [1107, 221] on input "0" at bounding box center [1144, 216] width 146 height 22
type input "1"
click at [736, 306] on input "0" at bounding box center [752, 306] width 198 height 22
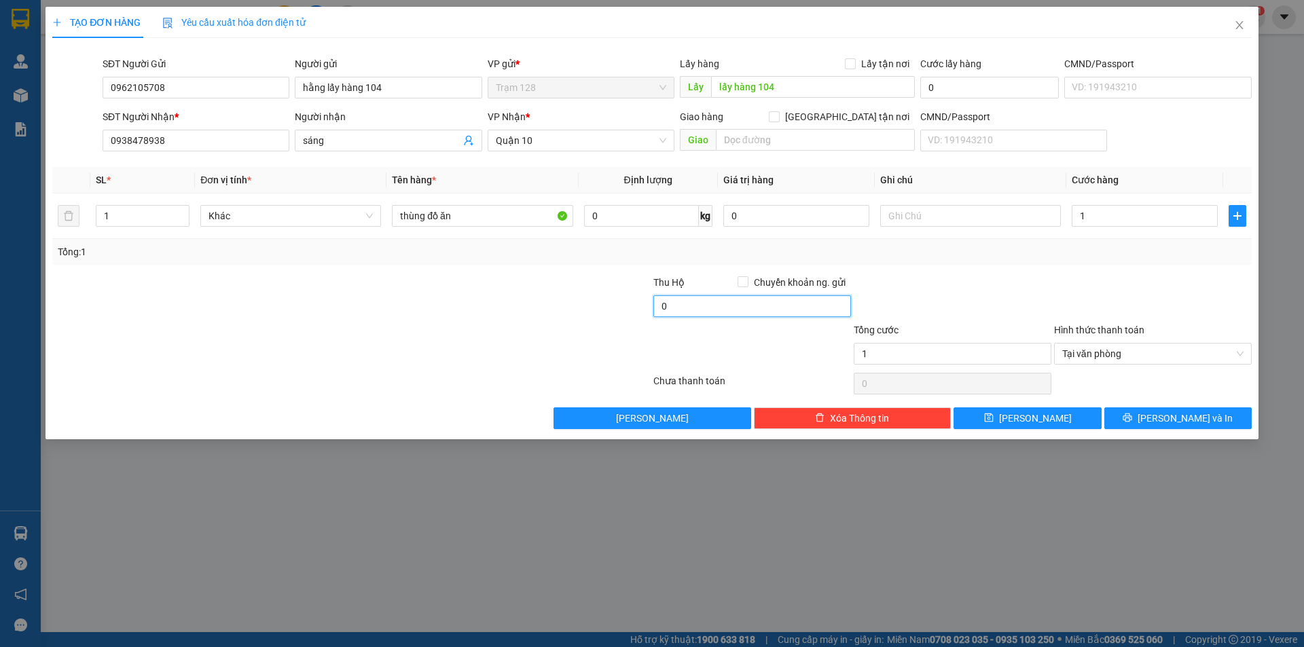
type input "1.000"
type input "20.000"
click at [1090, 212] on input "1.000" at bounding box center [1144, 216] width 146 height 22
type input "1"
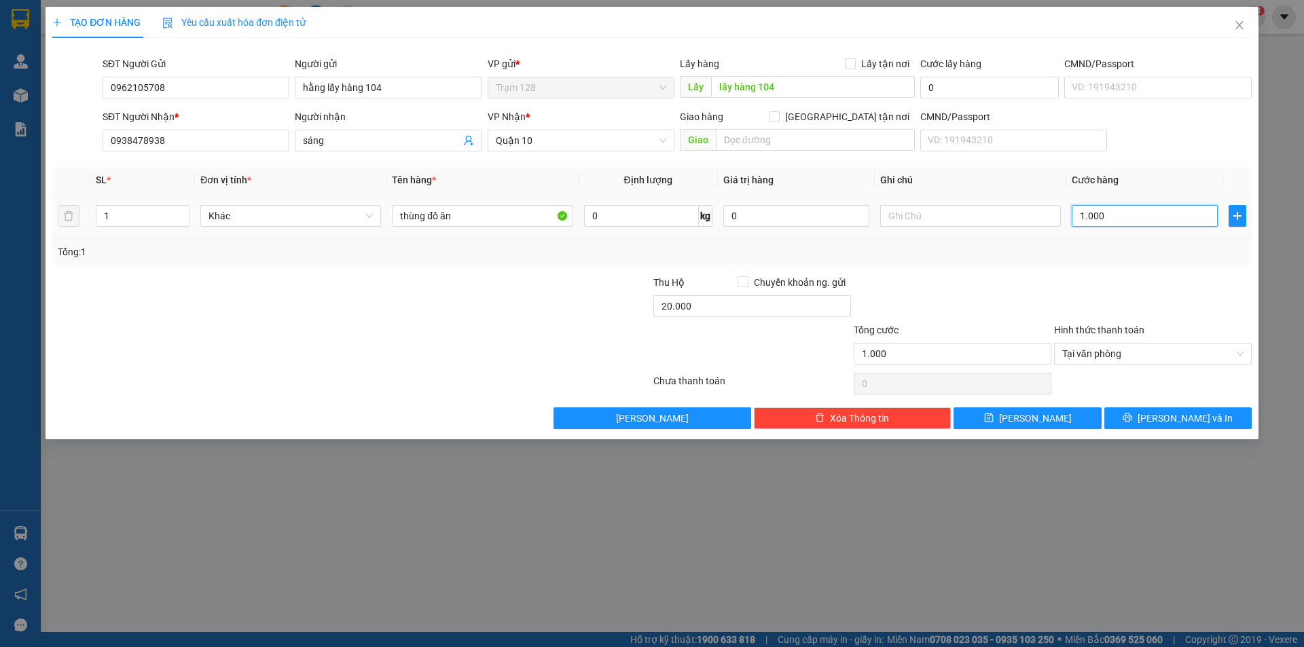
type input "1"
type input "13"
type input "130"
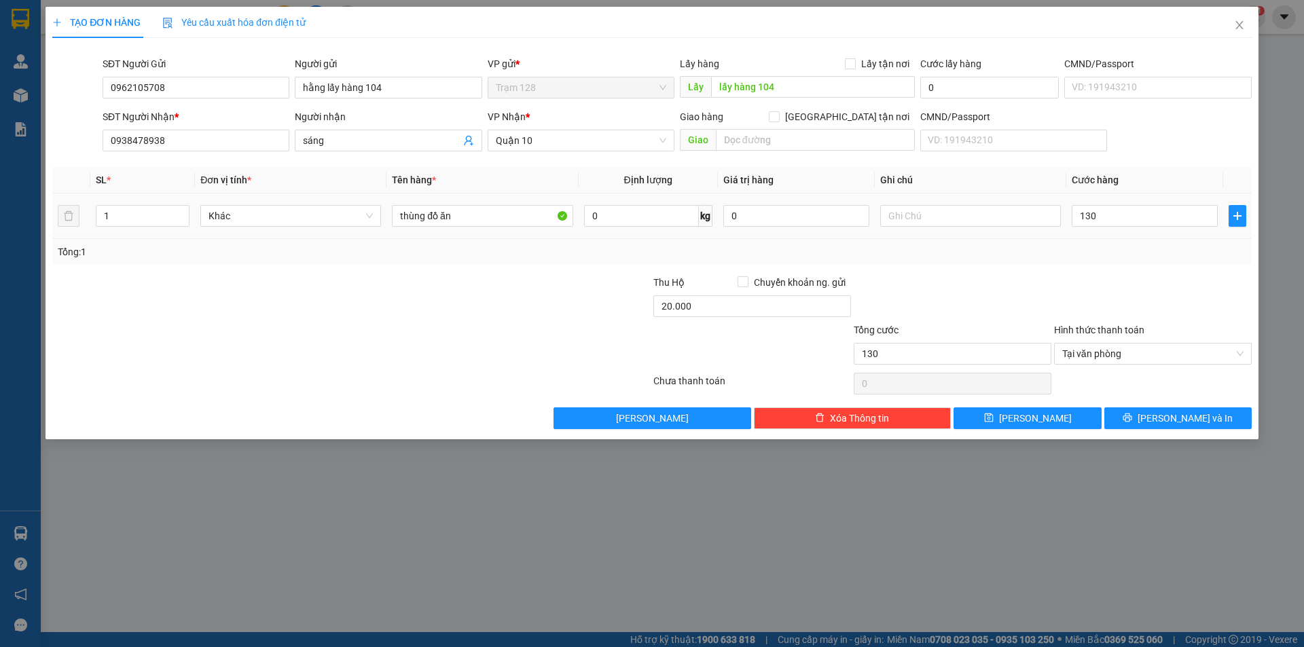
type input "130.000"
click at [1060, 255] on div "Tổng: 1" at bounding box center [652, 251] width 1188 height 15
click at [746, 218] on input "0" at bounding box center [796, 216] width 146 height 22
type input "500.000"
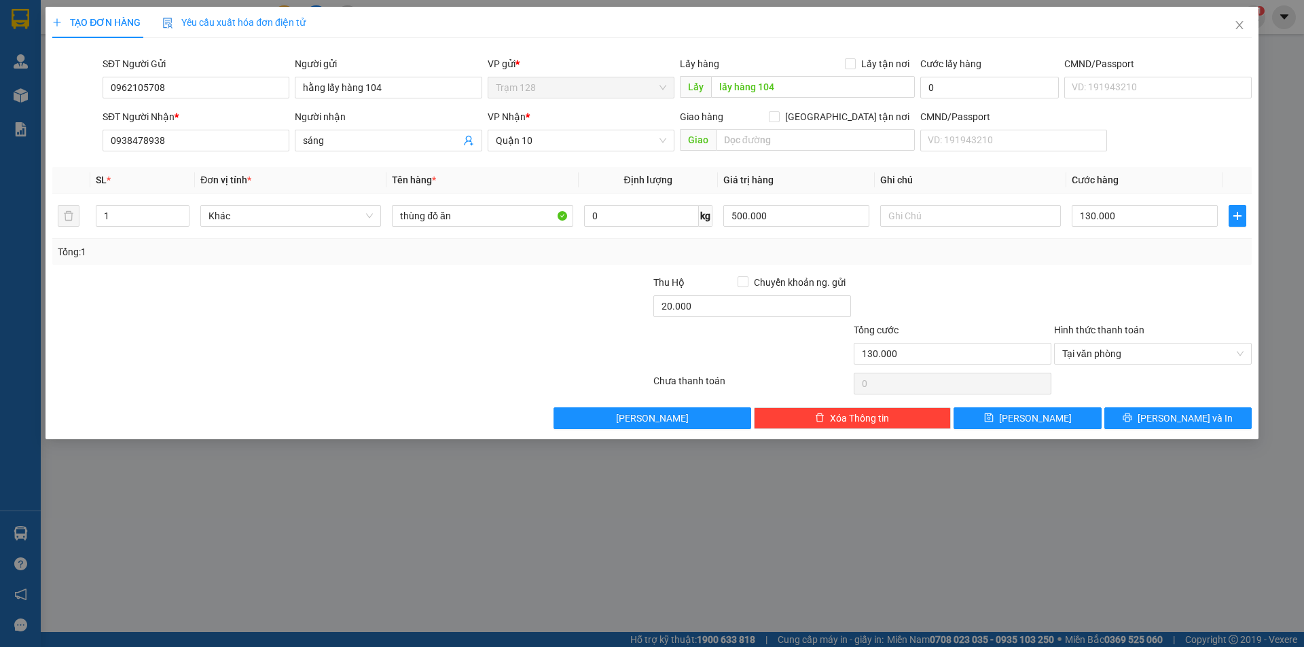
click at [1069, 269] on div "Transit Pickup Surcharge Ids Transit Deliver Surcharge Ids Transit Deliver Surc…" at bounding box center [651, 239] width 1199 height 380
click at [1175, 420] on span "[PERSON_NAME] và In" at bounding box center [1184, 418] width 95 height 15
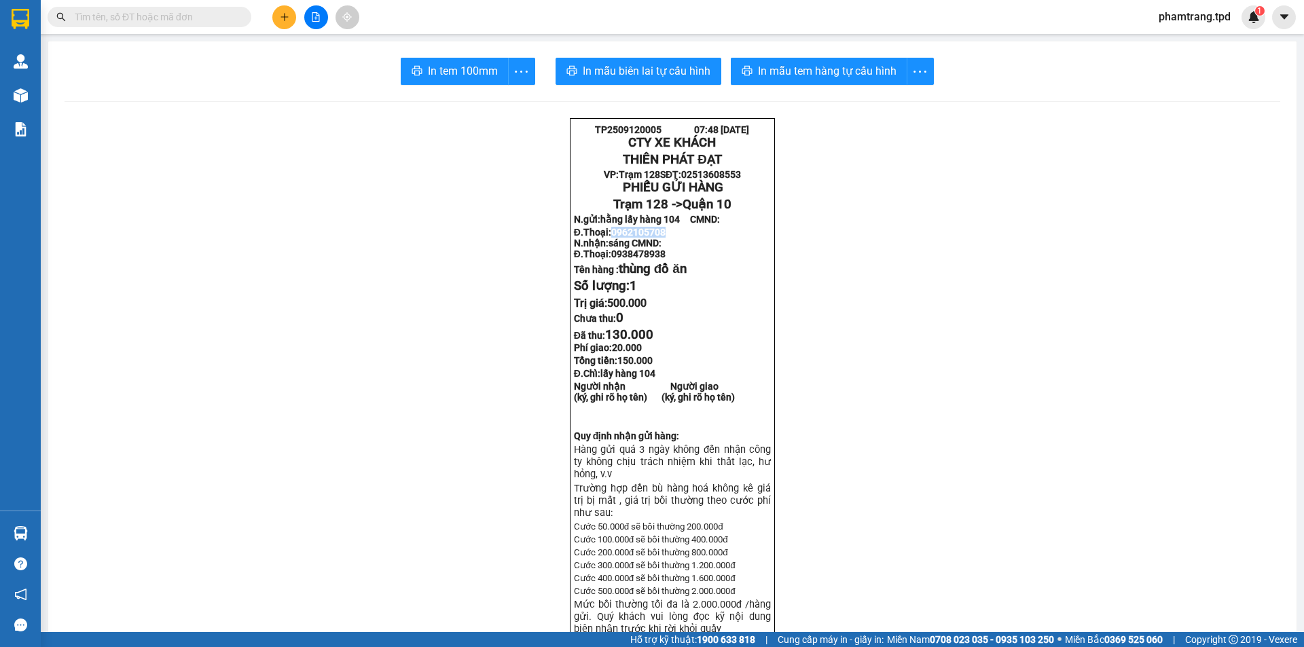
drag, startPoint x: 606, startPoint y: 244, endPoint x: 663, endPoint y: 248, distance: 57.1
click at [663, 238] on strong "Đ.Thoại: 0962105708" at bounding box center [620, 232] width 92 height 11
copy strong "0962105708"
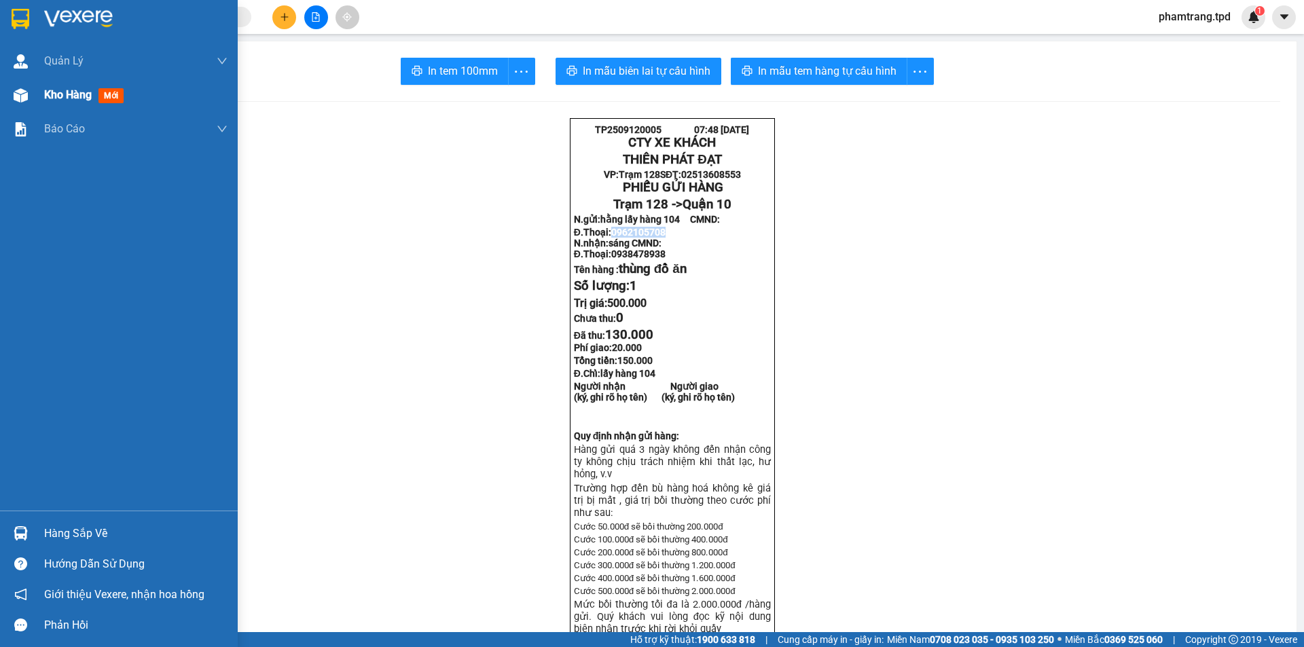
click at [52, 87] on div "Kho hàng mới" at bounding box center [86, 94] width 85 height 17
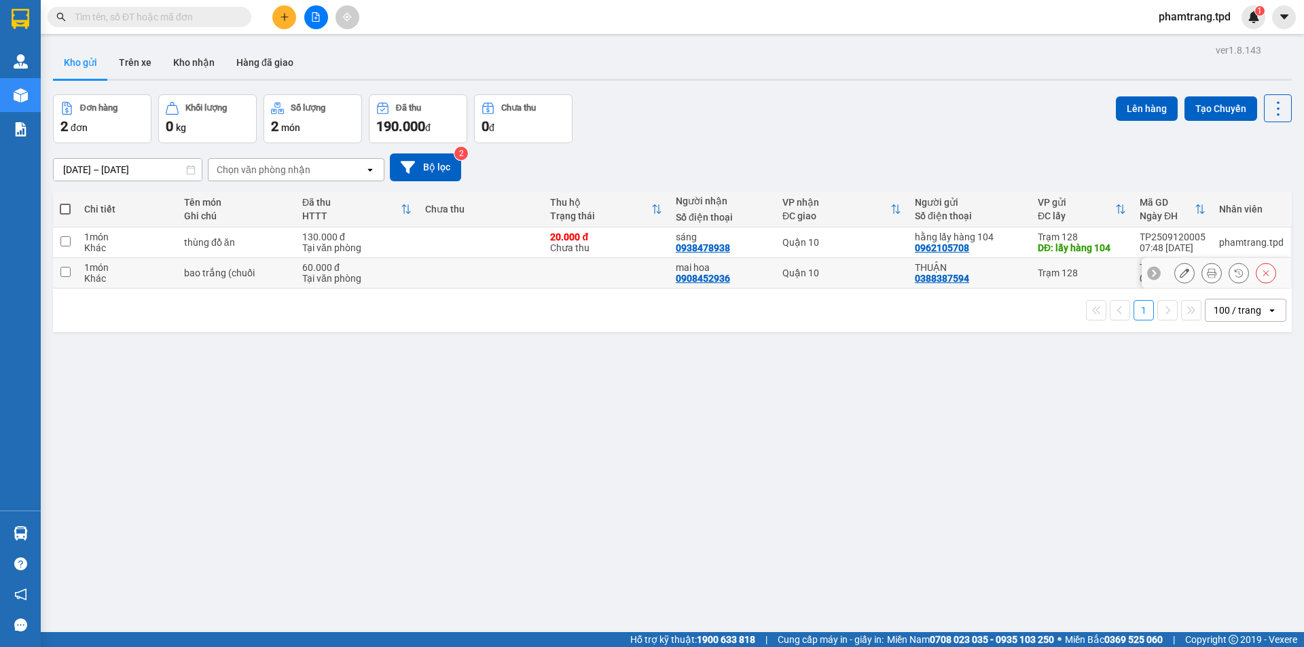
click at [654, 276] on td at bounding box center [605, 273] width 125 height 31
checkbox input "true"
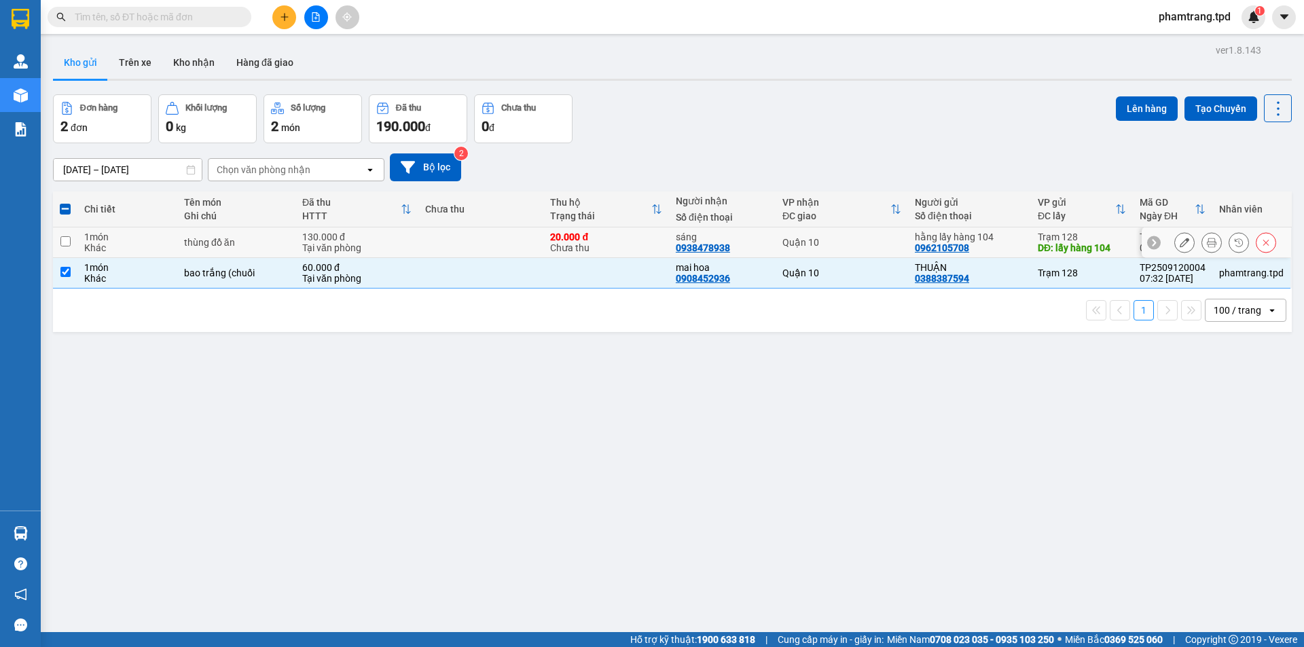
click at [650, 230] on td "20.000 đ Chưa thu" at bounding box center [605, 242] width 125 height 31
checkbox input "true"
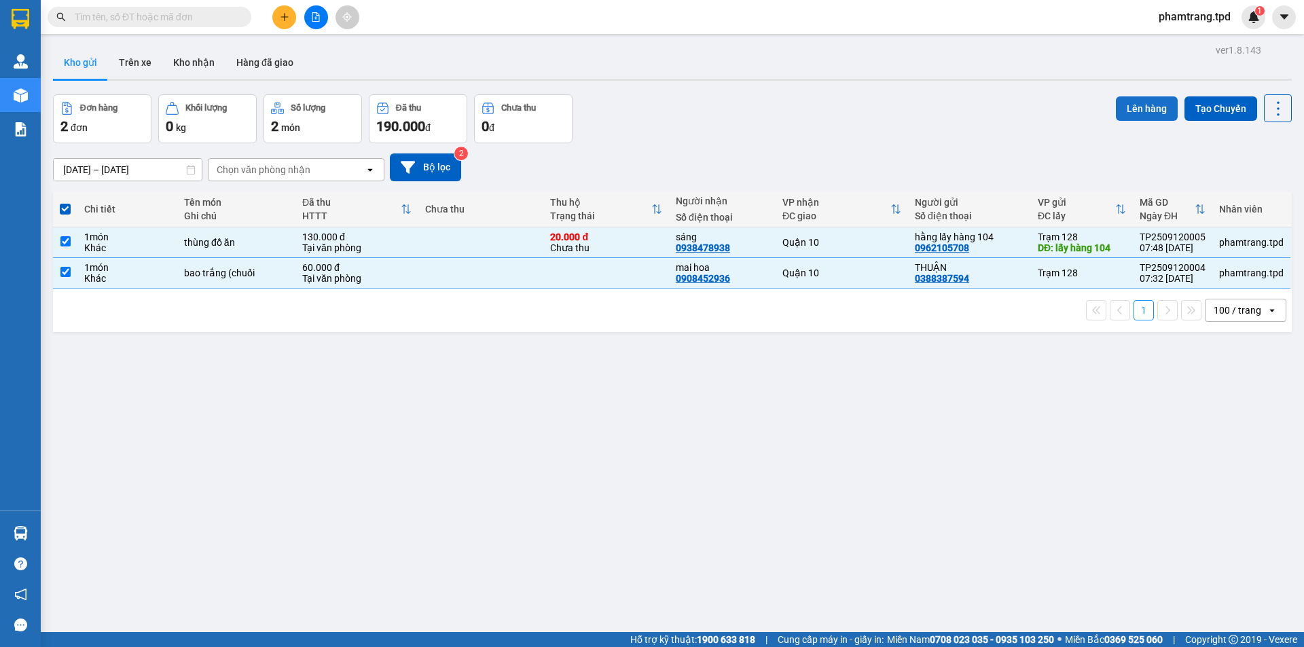
click at [1120, 111] on button "Lên hàng" at bounding box center [1146, 108] width 62 height 24
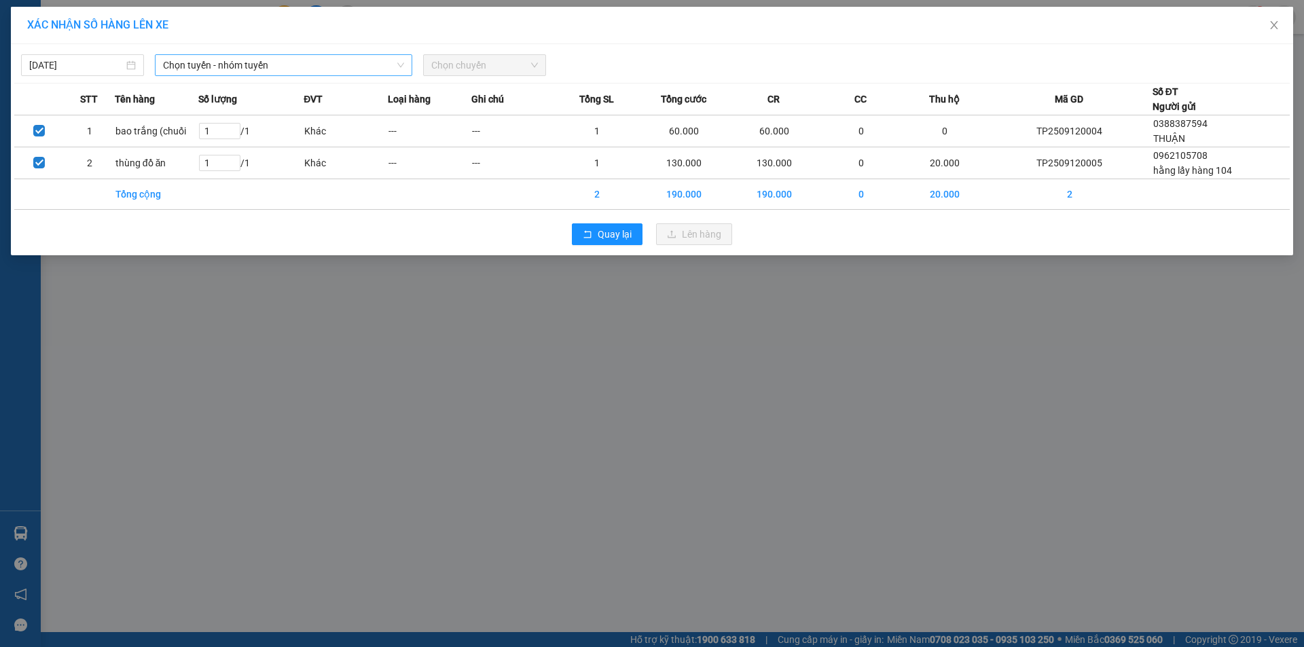
click at [289, 60] on span "Chọn tuyến - nhóm tuyến" at bounding box center [283, 65] width 241 height 20
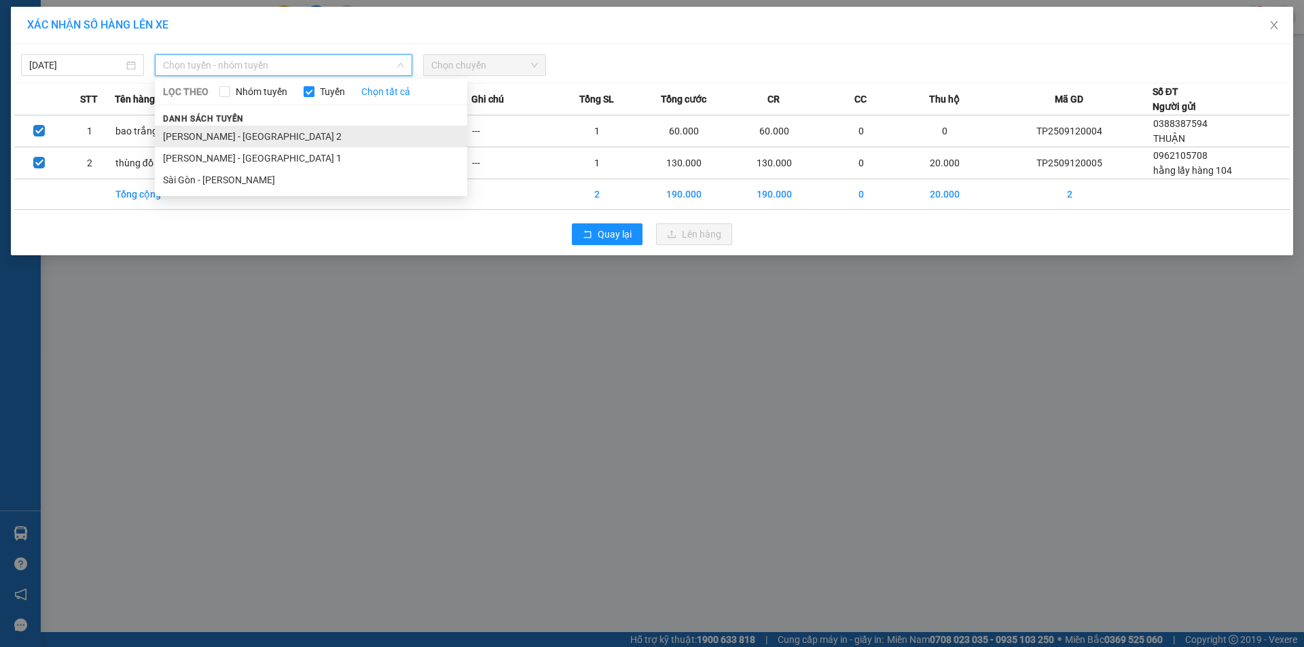
click at [203, 143] on li "[PERSON_NAME] - [GEOGRAPHIC_DATA] 2" at bounding box center [311, 137] width 312 height 22
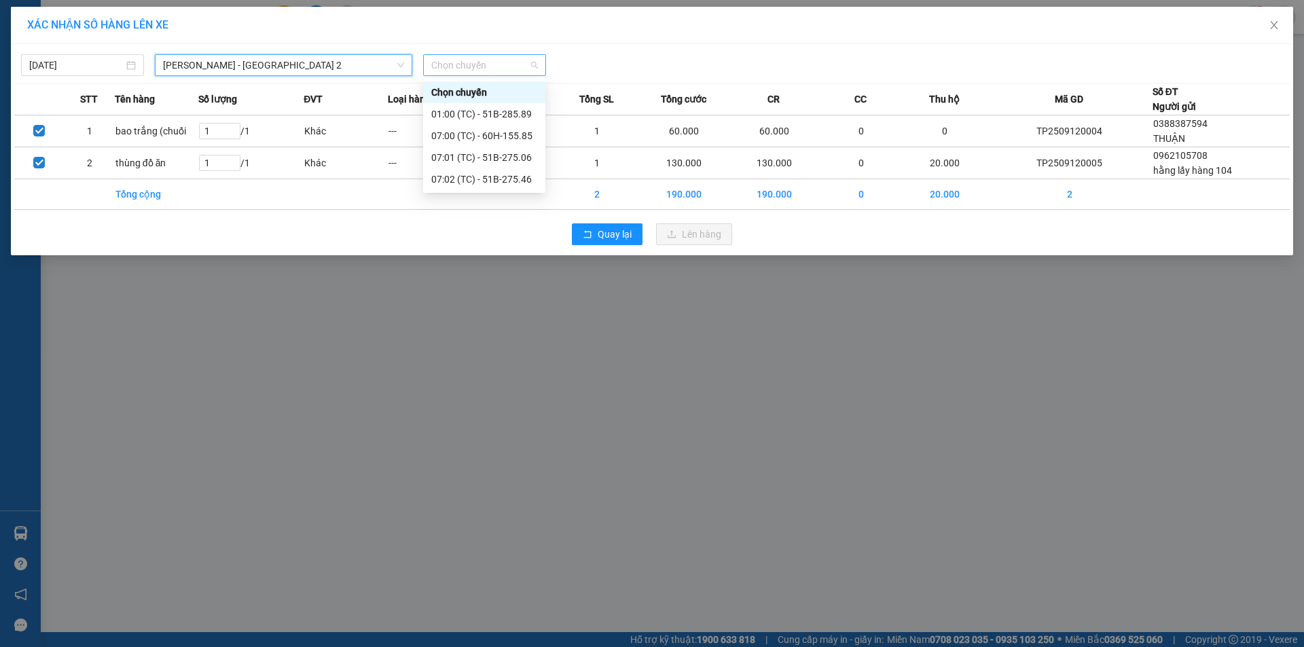
click at [442, 61] on span "Chọn chuyến" at bounding box center [484, 65] width 107 height 20
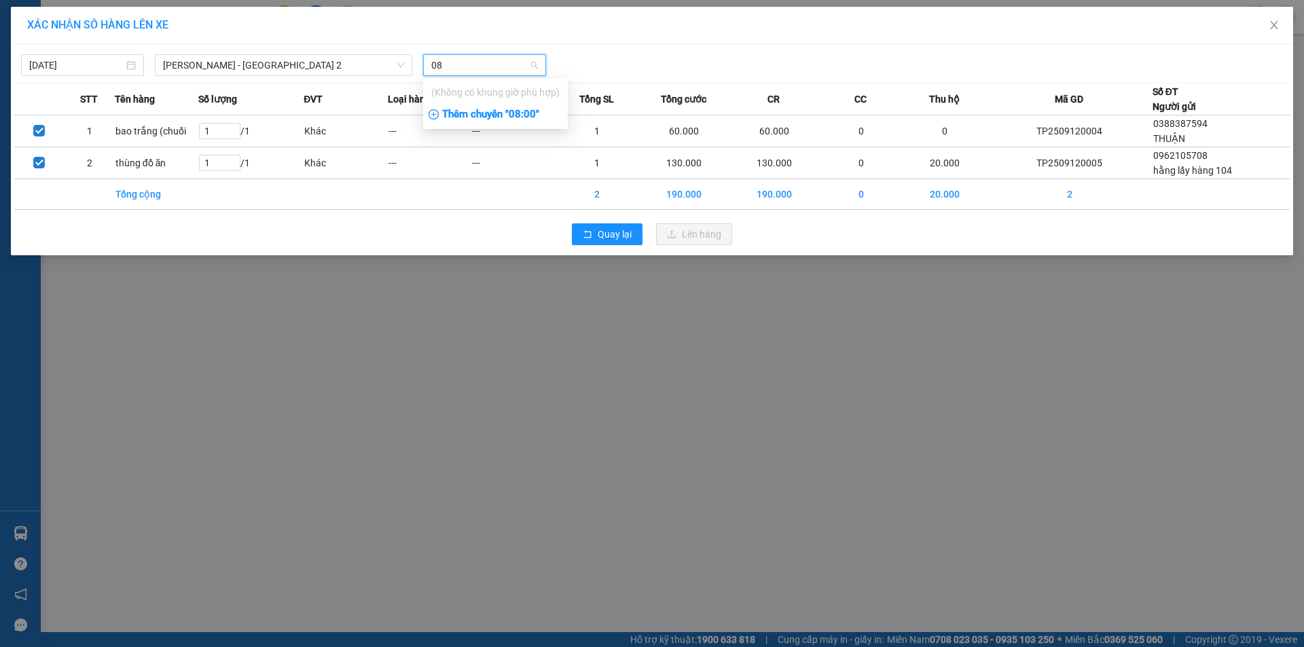
type input "08"
click at [503, 121] on div "Thêm chuyến " 08:00 "" at bounding box center [495, 114] width 145 height 23
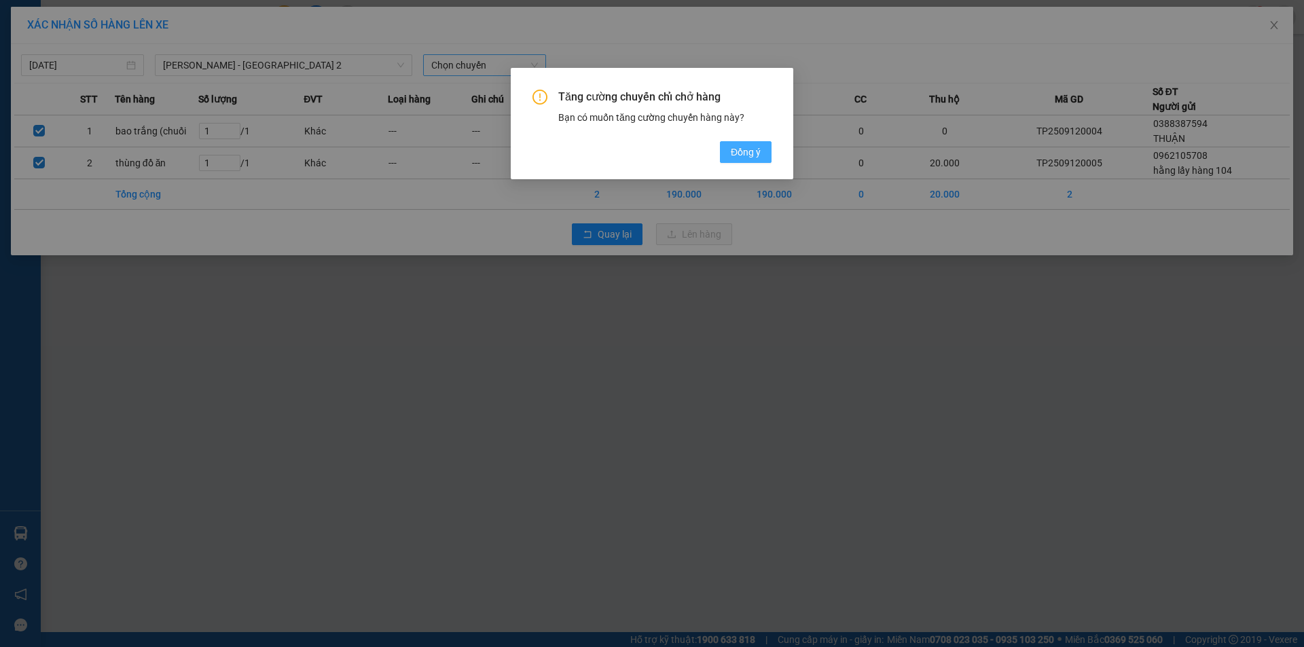
click at [742, 149] on span "Đồng ý" at bounding box center [746, 152] width 30 height 15
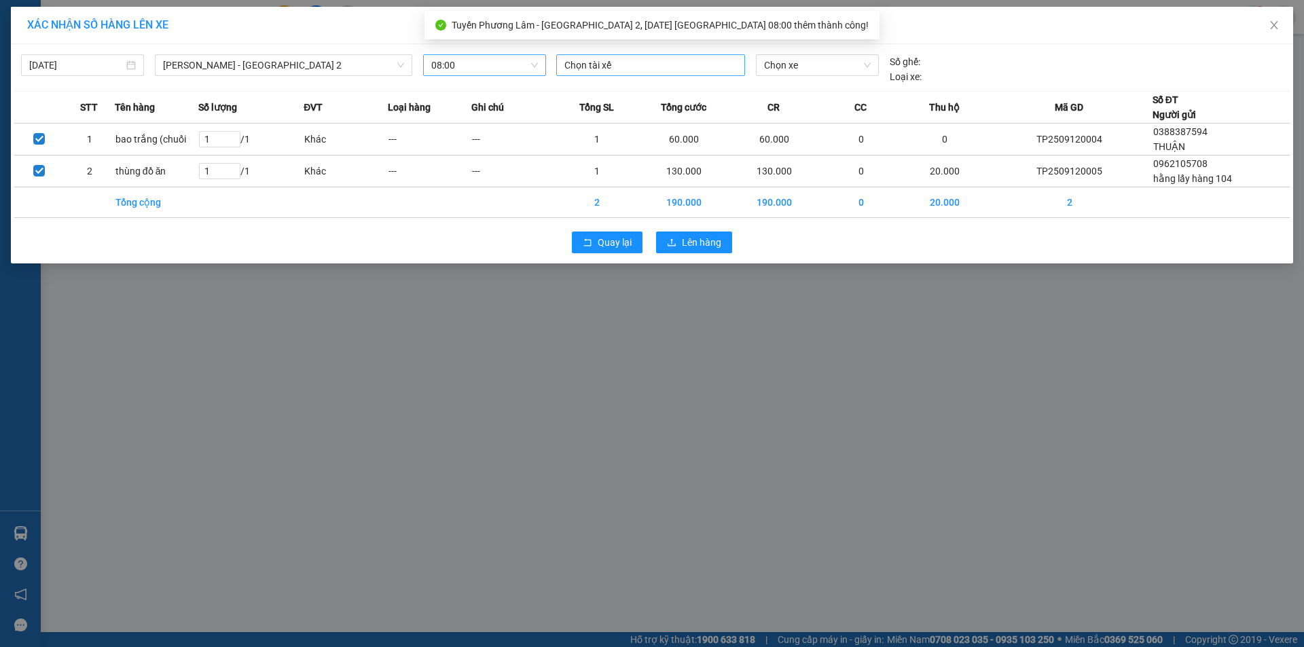
click at [604, 70] on div at bounding box center [650, 65] width 182 height 16
type input "viên"
click at [620, 94] on div "[PERSON_NAME]" at bounding box center [657, 92] width 187 height 15
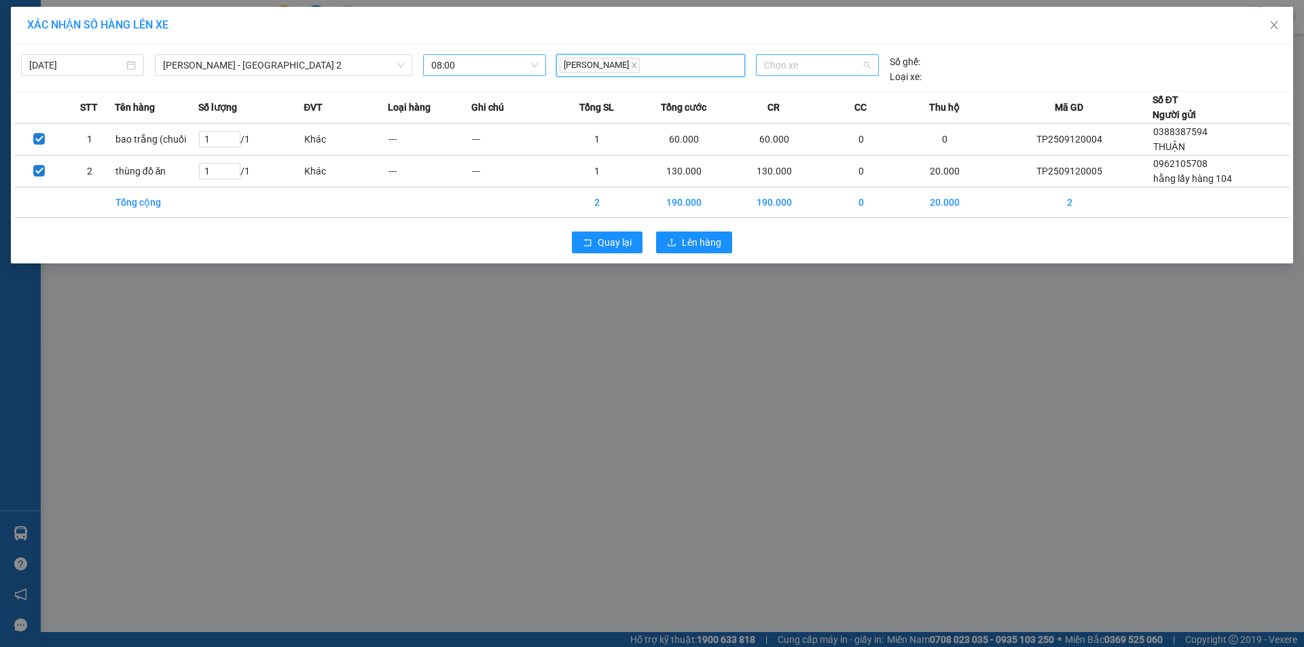
click at [834, 60] on span "Chọn xe" at bounding box center [817, 65] width 106 height 20
type input "777"
click at [825, 88] on div "51B-297.77" at bounding box center [817, 92] width 106 height 15
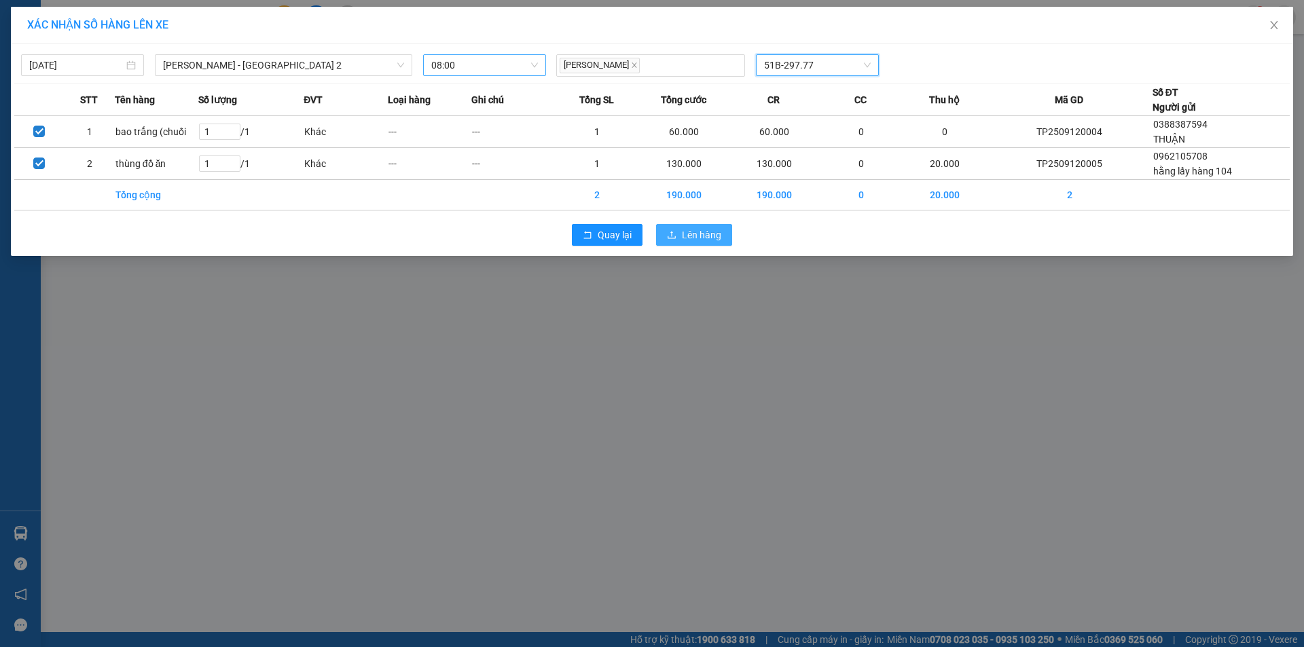
click at [690, 227] on span "Lên hàng" at bounding box center [701, 234] width 39 height 15
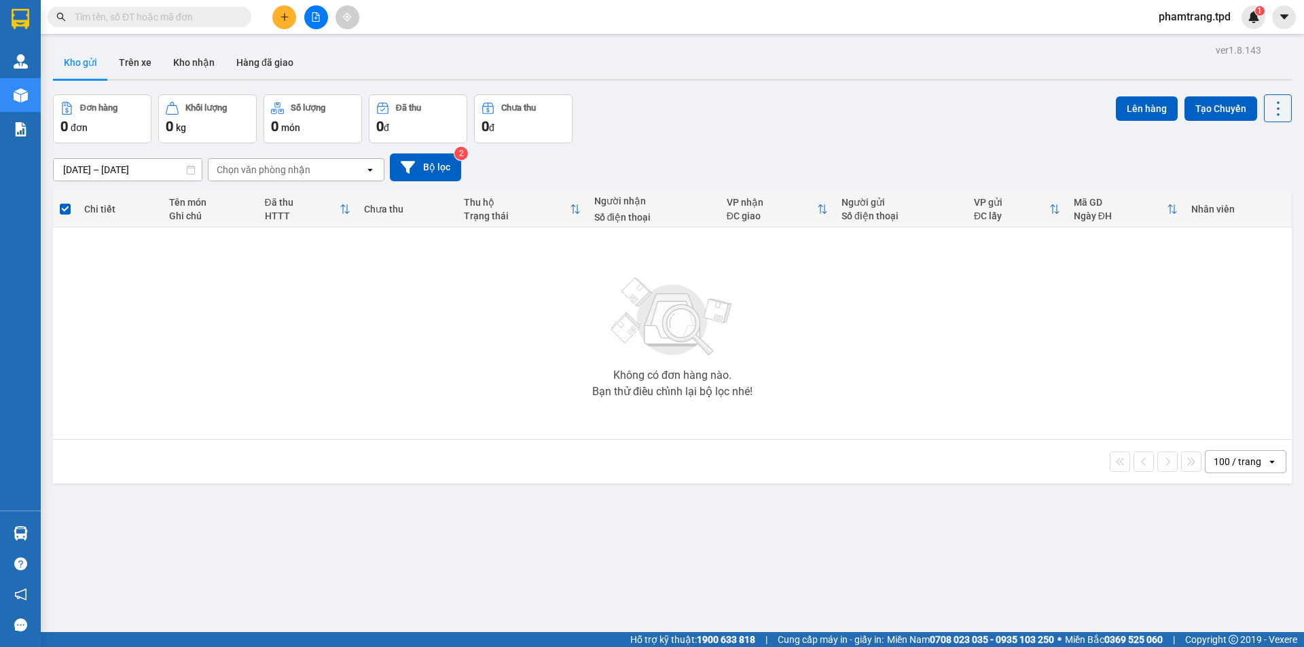
click at [284, 20] on icon "plus" at bounding box center [285, 17] width 10 height 10
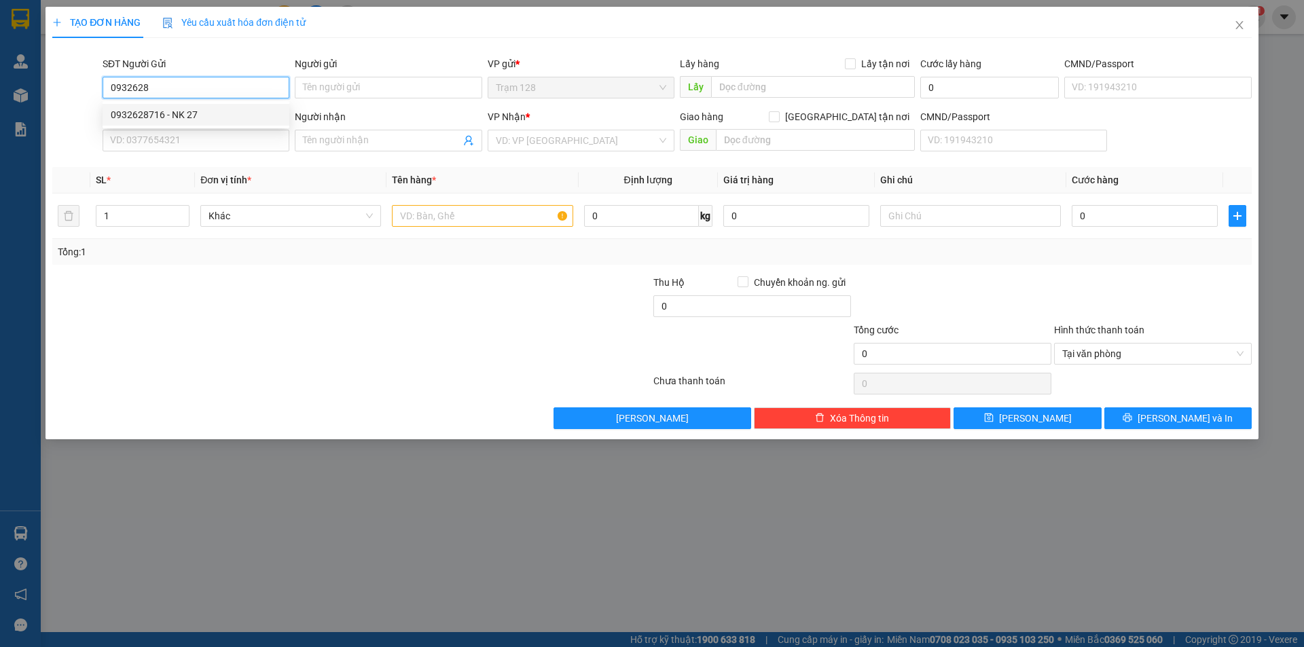
click at [175, 105] on div "0932628716 - NK 27" at bounding box center [196, 115] width 187 height 22
type input "0932628716"
type input "NK 27"
type input "0908606160"
type input "labo [GEOGRAPHIC_DATA]"
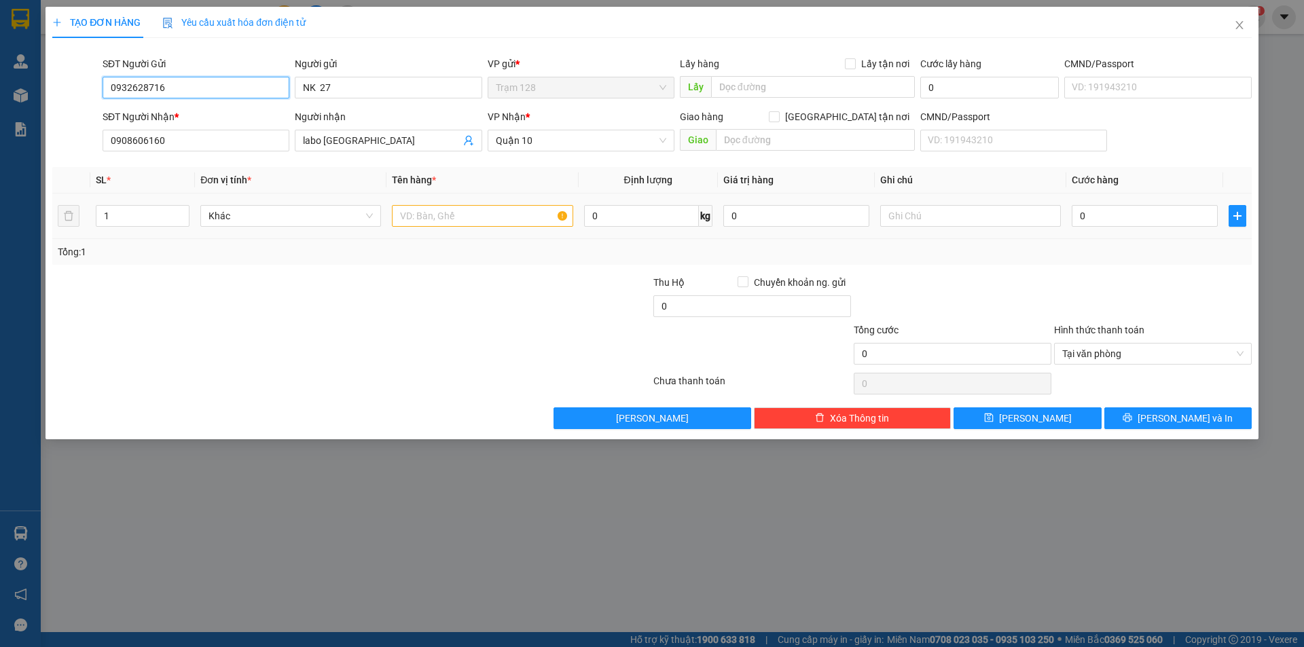
type input "0932628716"
click at [473, 215] on input "text" at bounding box center [482, 216] width 181 height 22
type input "hộp dcnk"
type input "500.000"
type input "4"
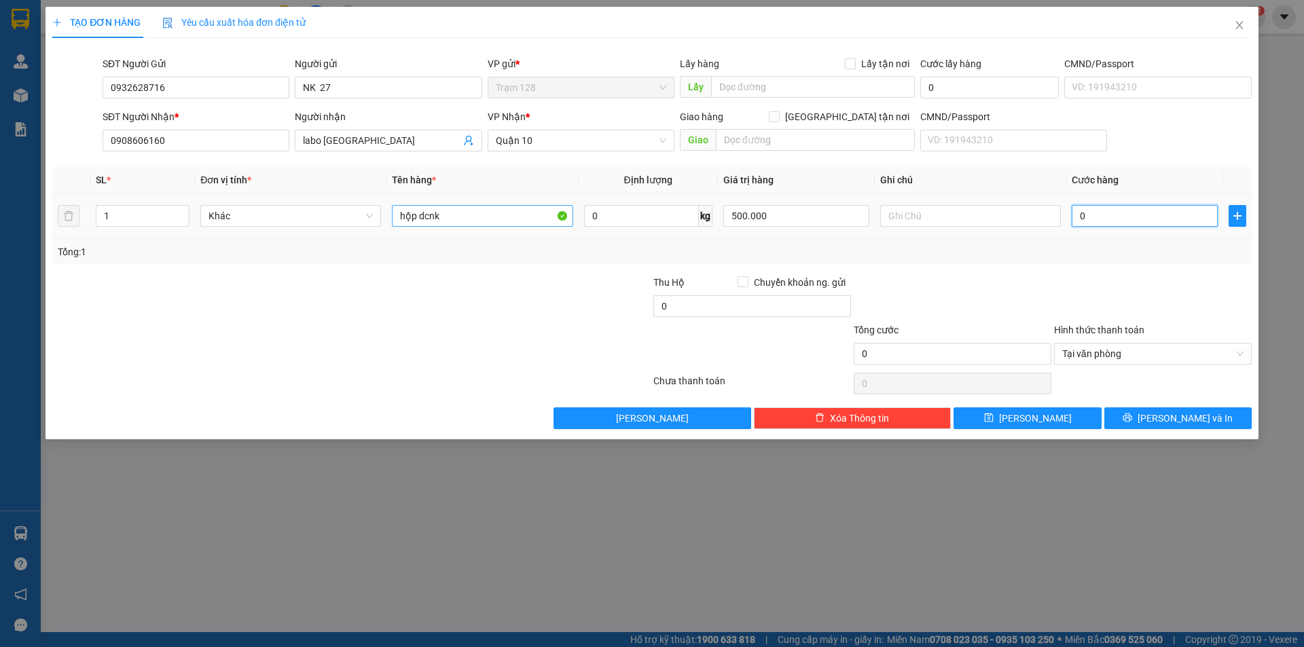
type input "4"
type input "40"
type input "40.000"
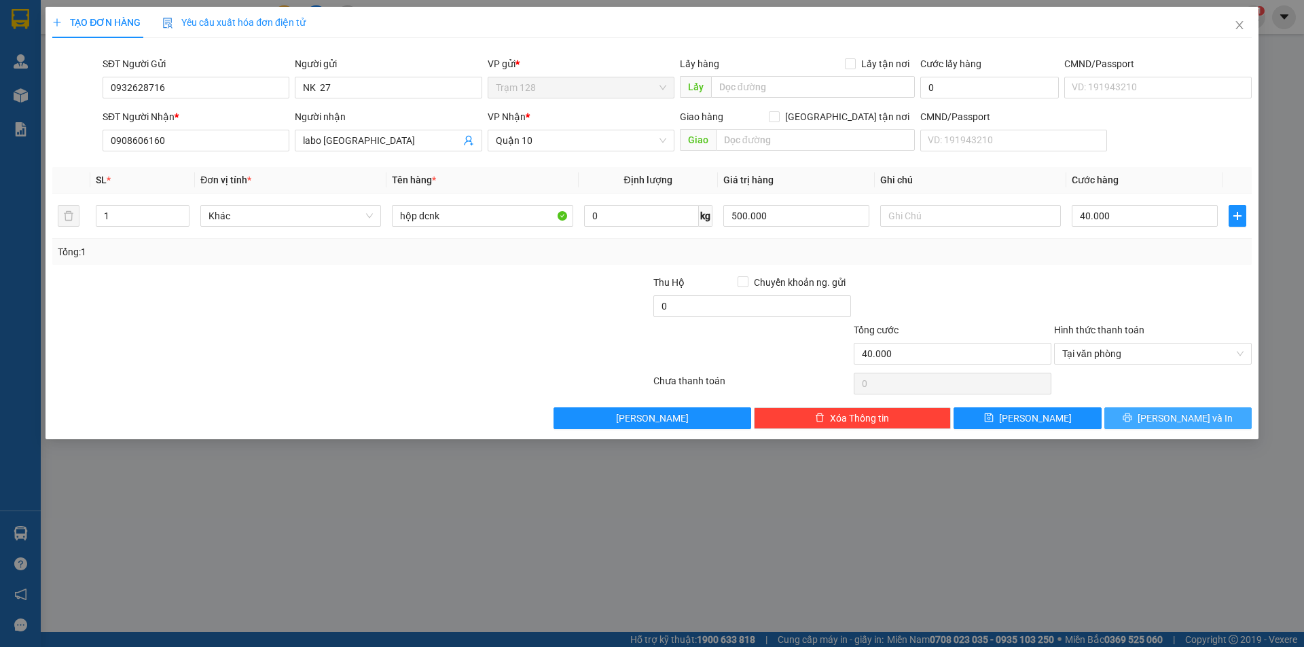
click at [1200, 418] on span "[PERSON_NAME] và In" at bounding box center [1184, 418] width 95 height 15
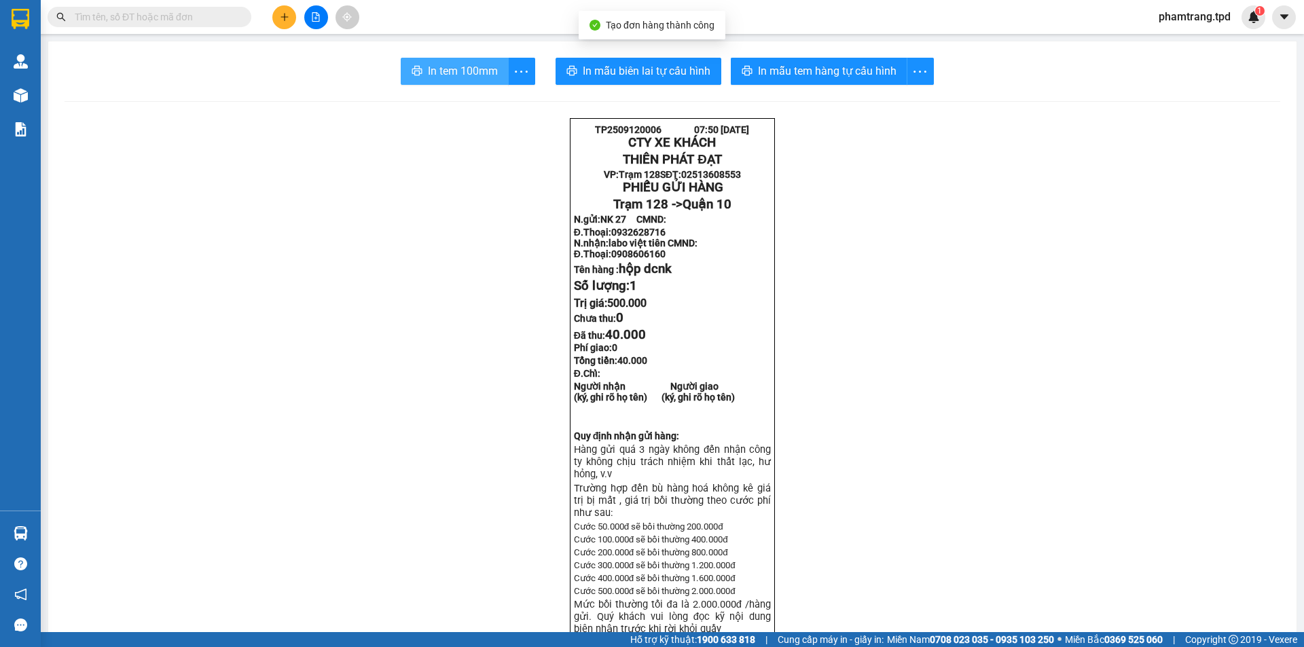
click at [494, 66] on button "In tem 100mm" at bounding box center [455, 71] width 108 height 27
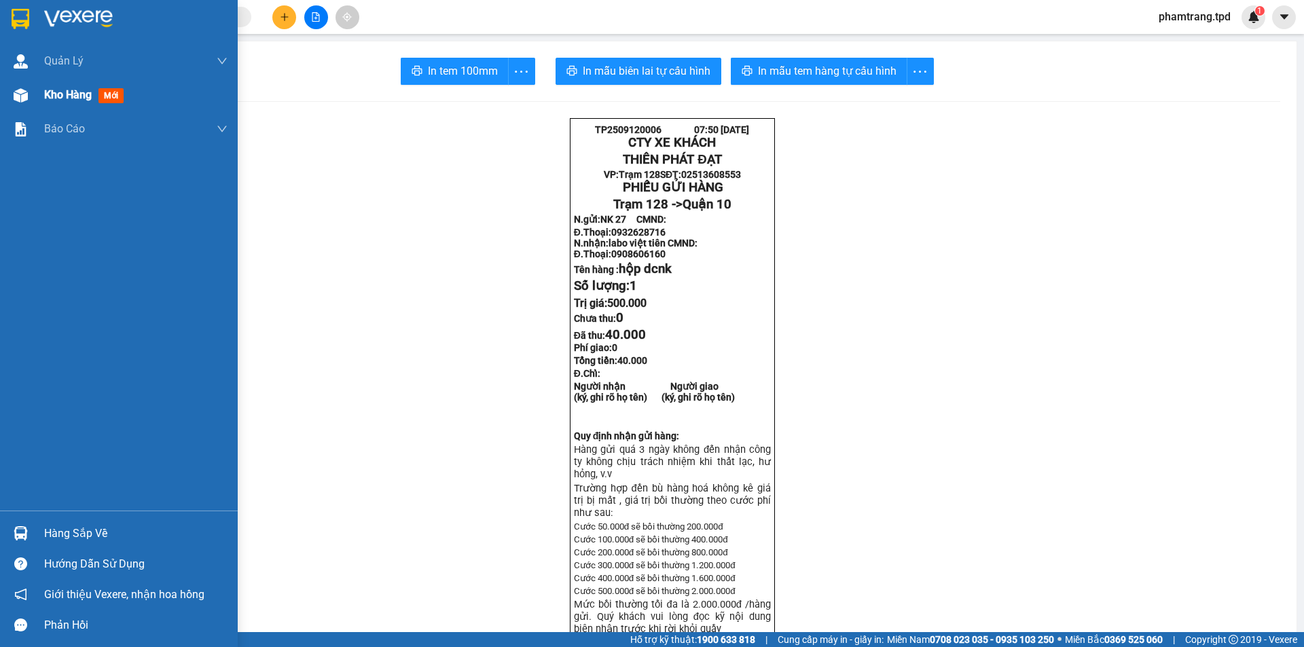
click at [47, 94] on span "Kho hàng" at bounding box center [68, 94] width 48 height 13
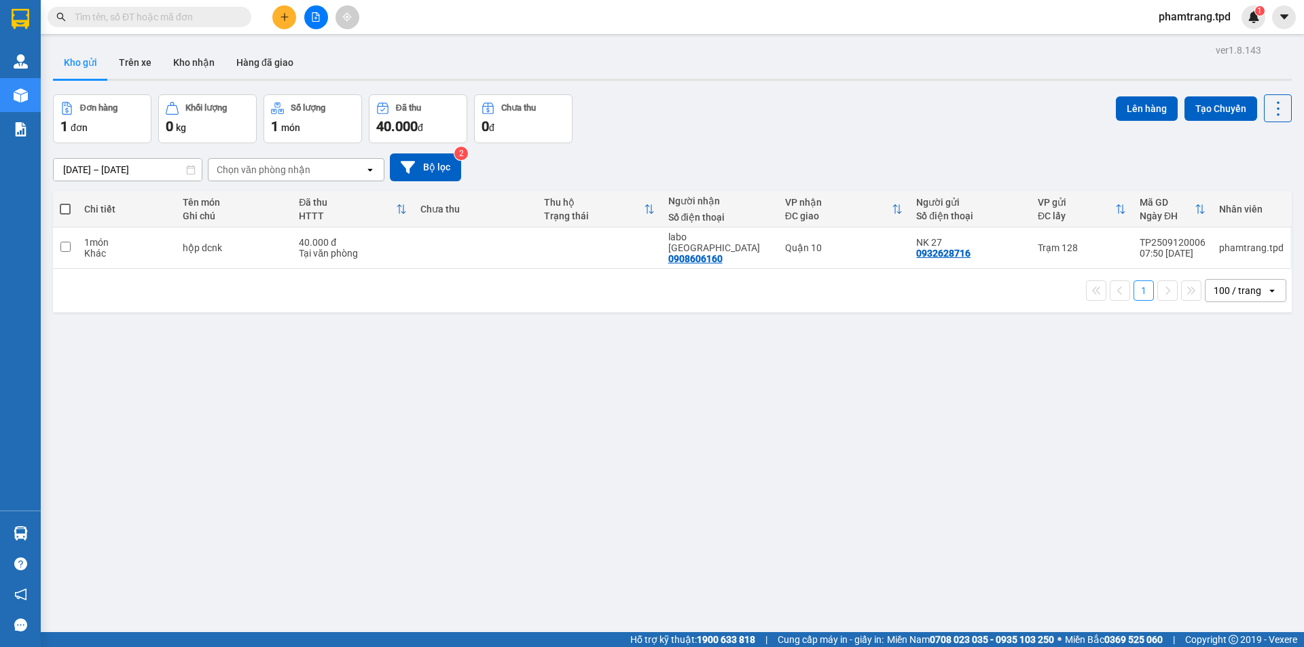
click at [416, 403] on div "ver 1.8.143 Kho gửi Trên xe Kho nhận Hàng đã giao Đơn hàng 1 đơn Khối lượng 0 k…" at bounding box center [672, 364] width 1249 height 647
click at [197, 68] on button "Kho nhận" at bounding box center [193, 62] width 63 height 33
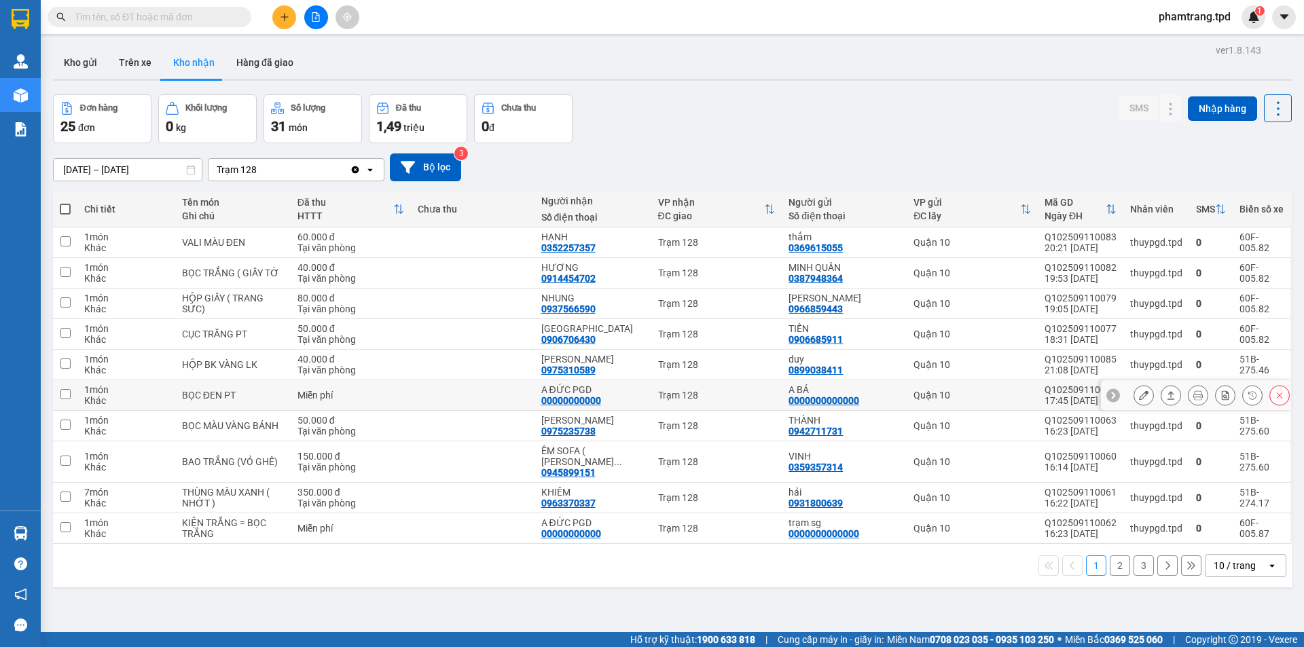
click at [1139, 395] on icon at bounding box center [1144, 395] width 10 height 10
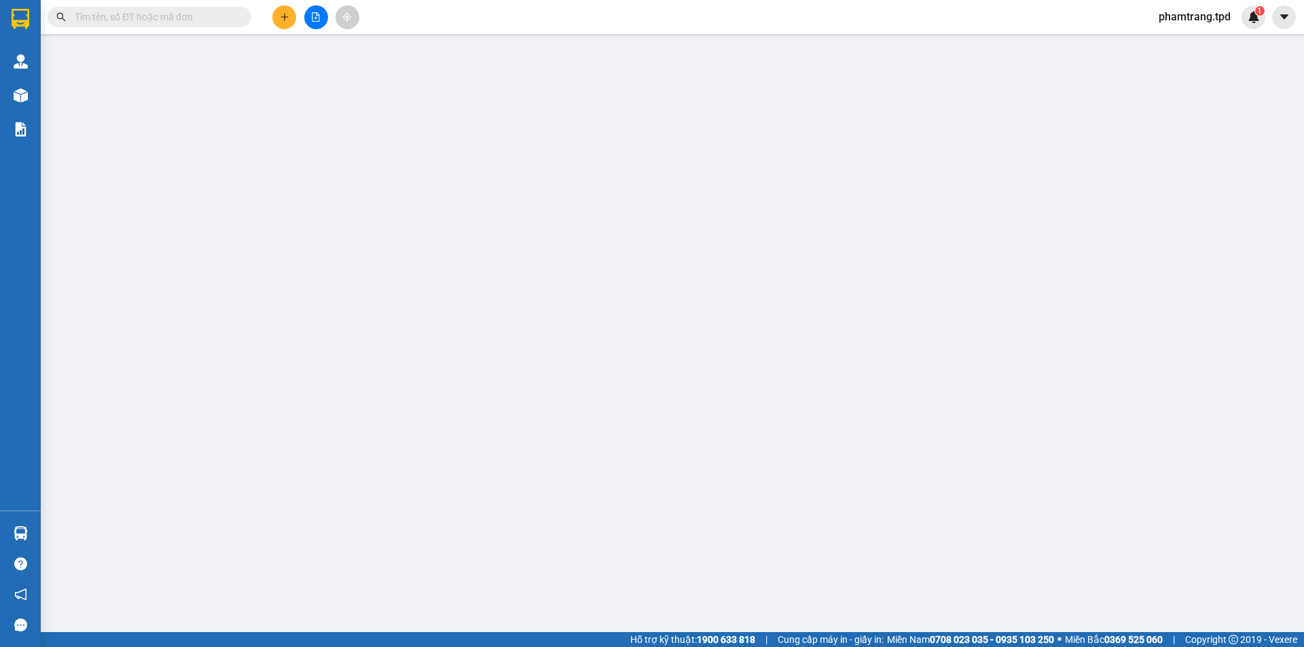
type input "0000000000000"
type input "A BÁ"
type input "00000000000"
type input "A ĐỨC PGD"
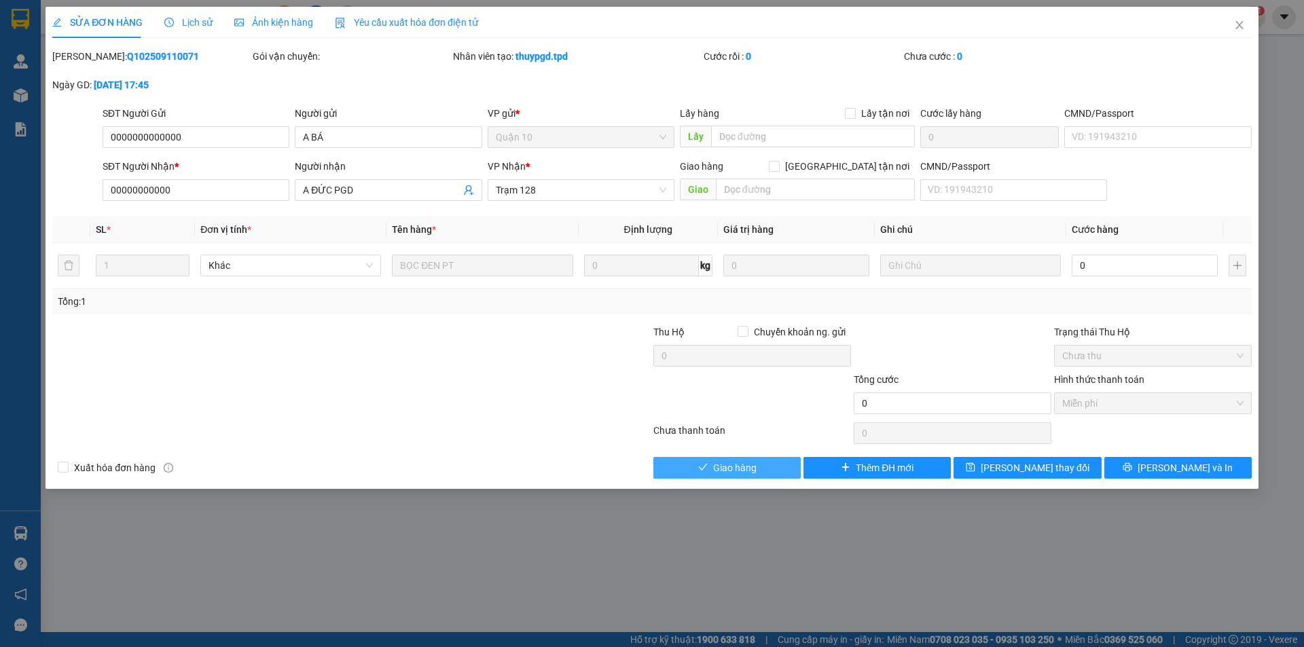
click at [733, 462] on span "Giao hàng" at bounding box center [734, 467] width 43 height 15
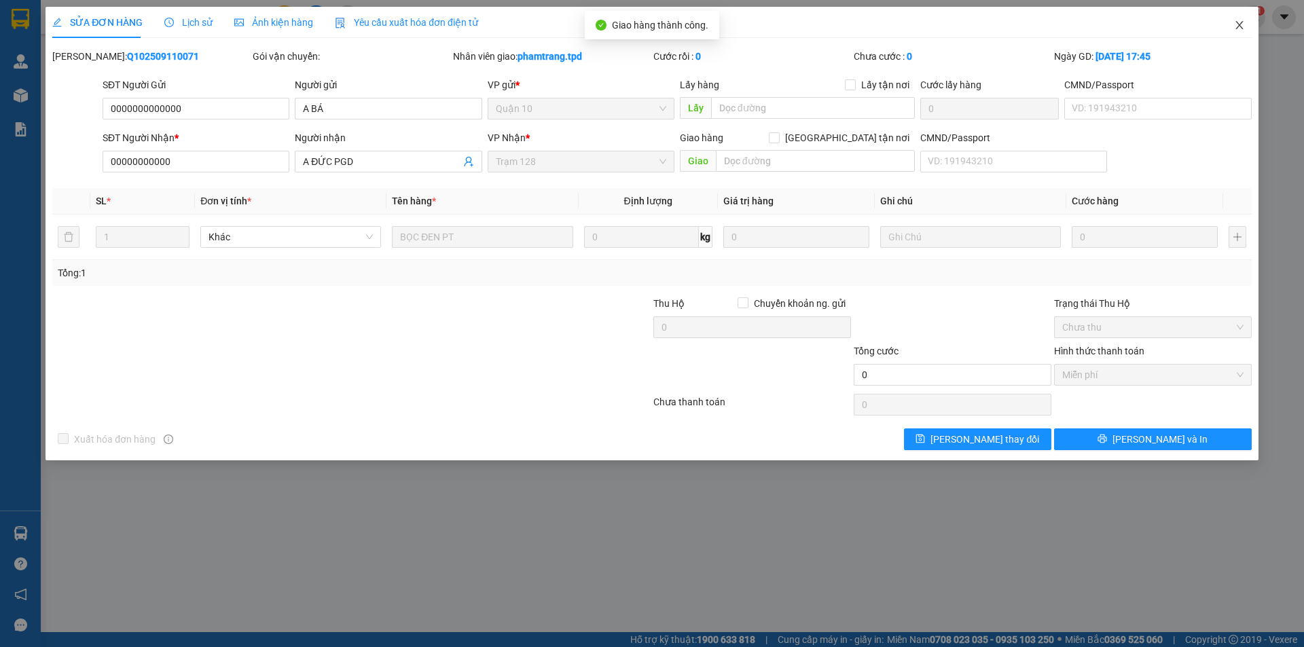
click at [1244, 24] on span "Close" at bounding box center [1239, 26] width 38 height 38
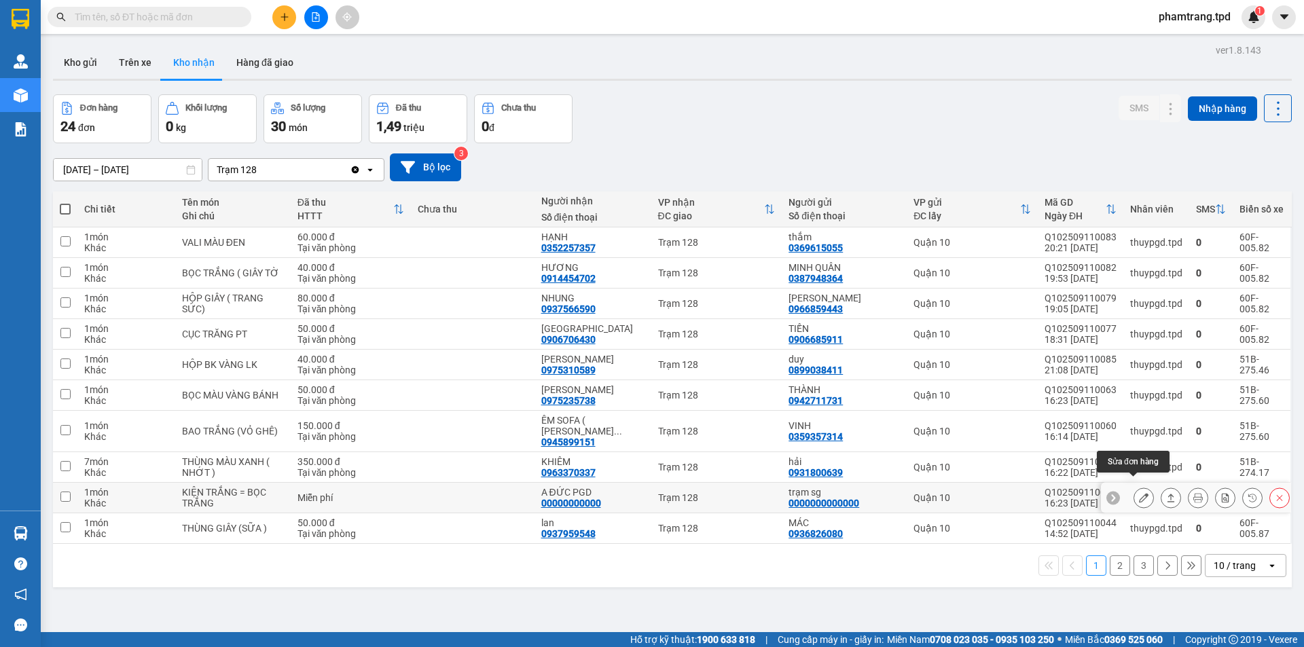
click at [1139, 493] on icon at bounding box center [1144, 498] width 10 height 10
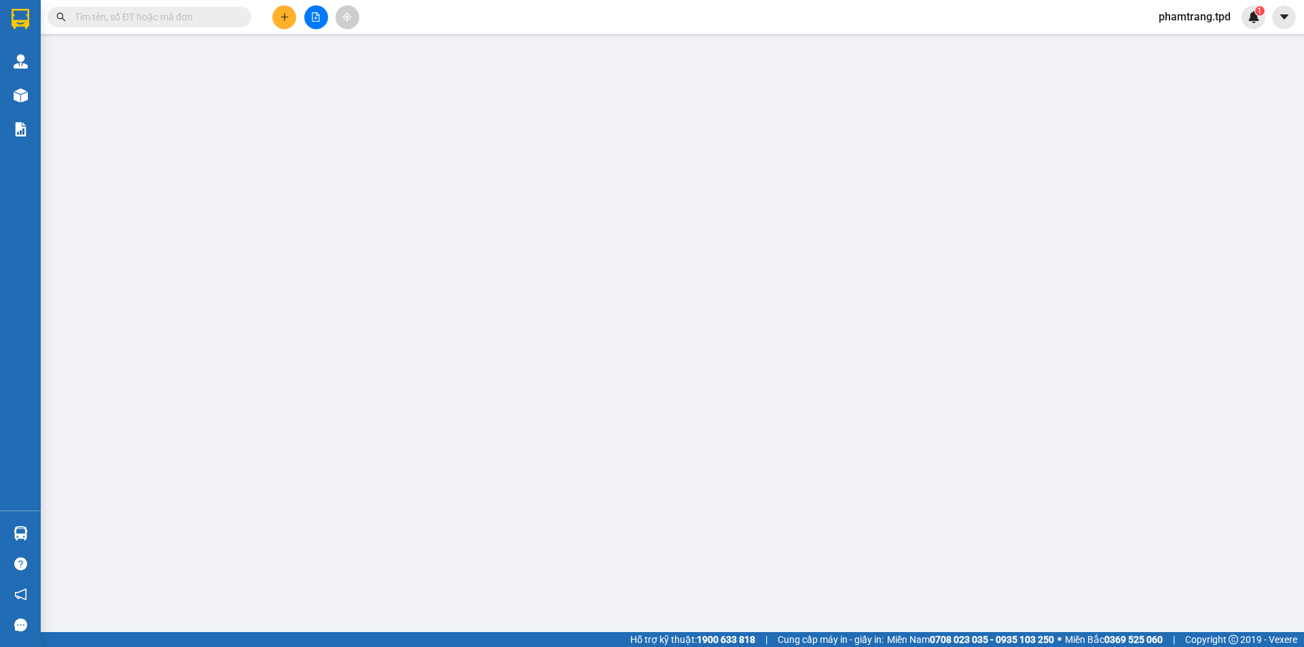
type input "0000000000000"
type input "trạm sg"
type input "00000000000"
type input "A ĐỨC PGD"
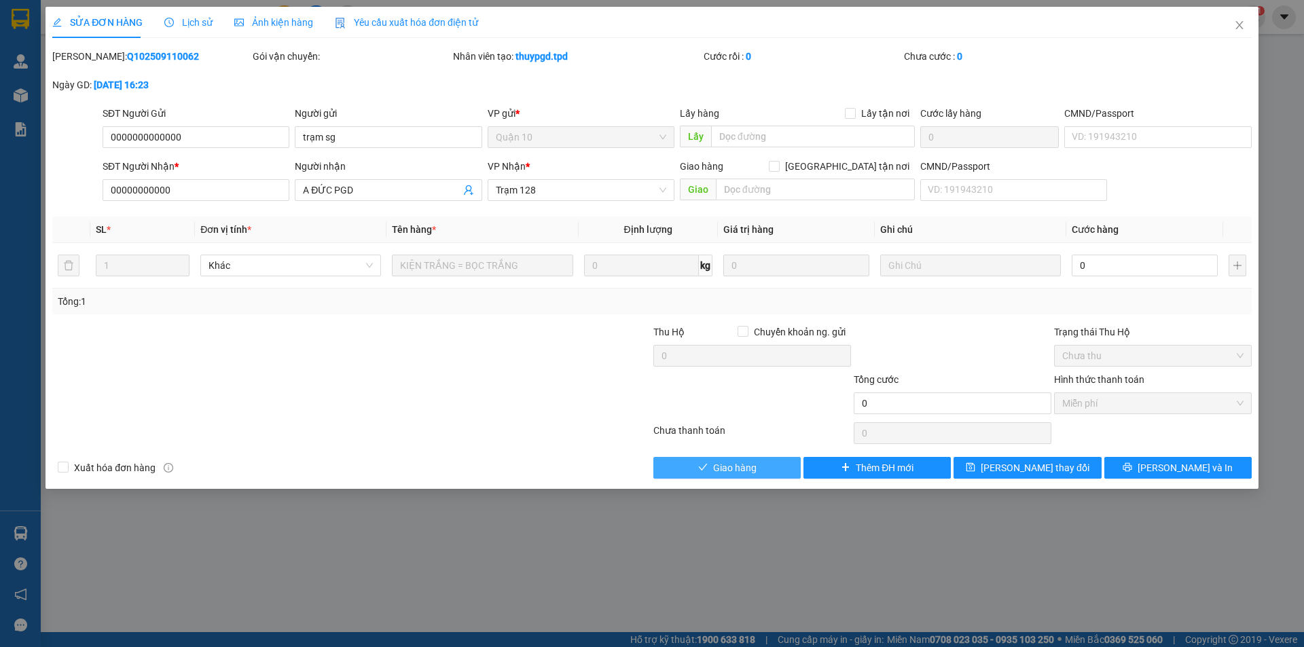
click at [766, 472] on button "Giao hàng" at bounding box center [726, 468] width 147 height 22
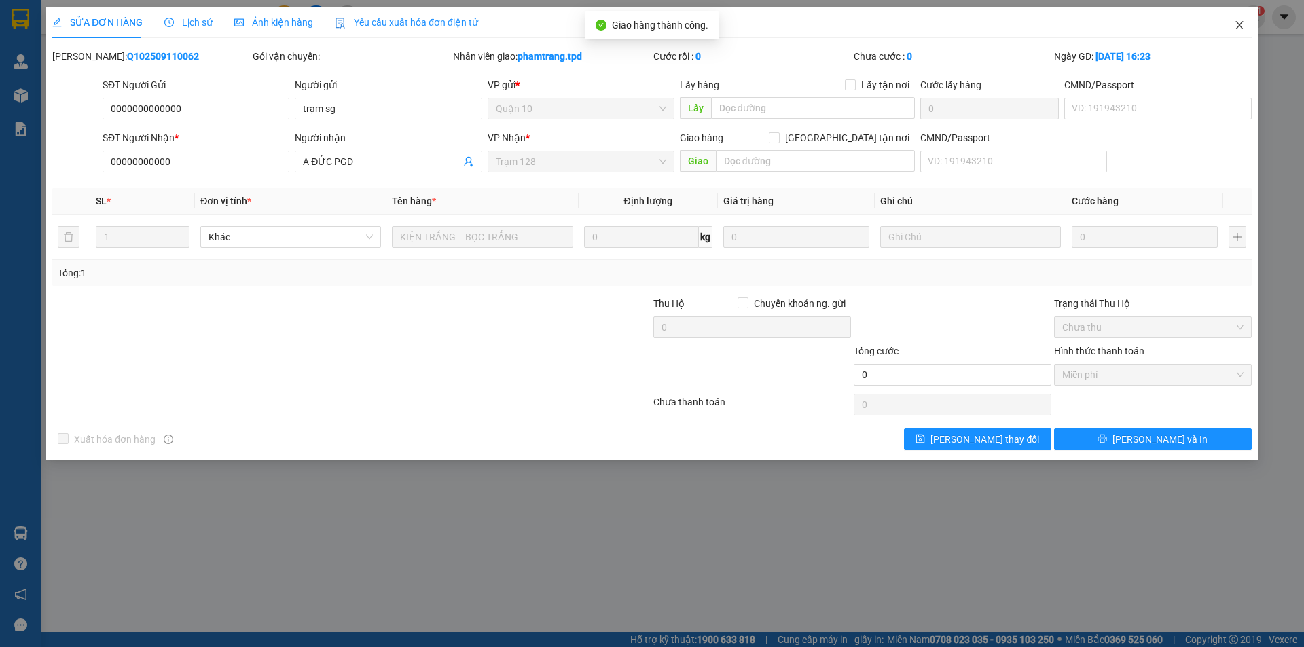
click at [1243, 17] on span "Close" at bounding box center [1239, 26] width 38 height 38
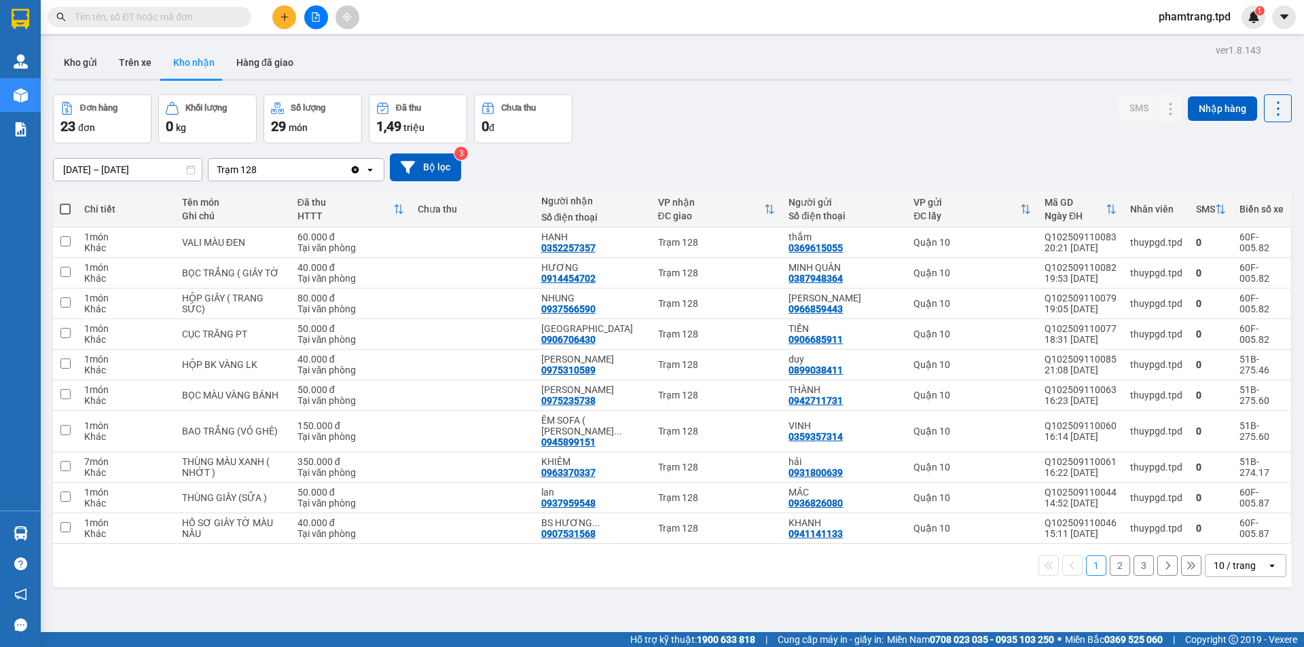
click at [1233, 559] on div "10 / trang" at bounding box center [1234, 566] width 42 height 14
click at [1232, 528] on span "100 / trang" at bounding box center [1229, 525] width 49 height 14
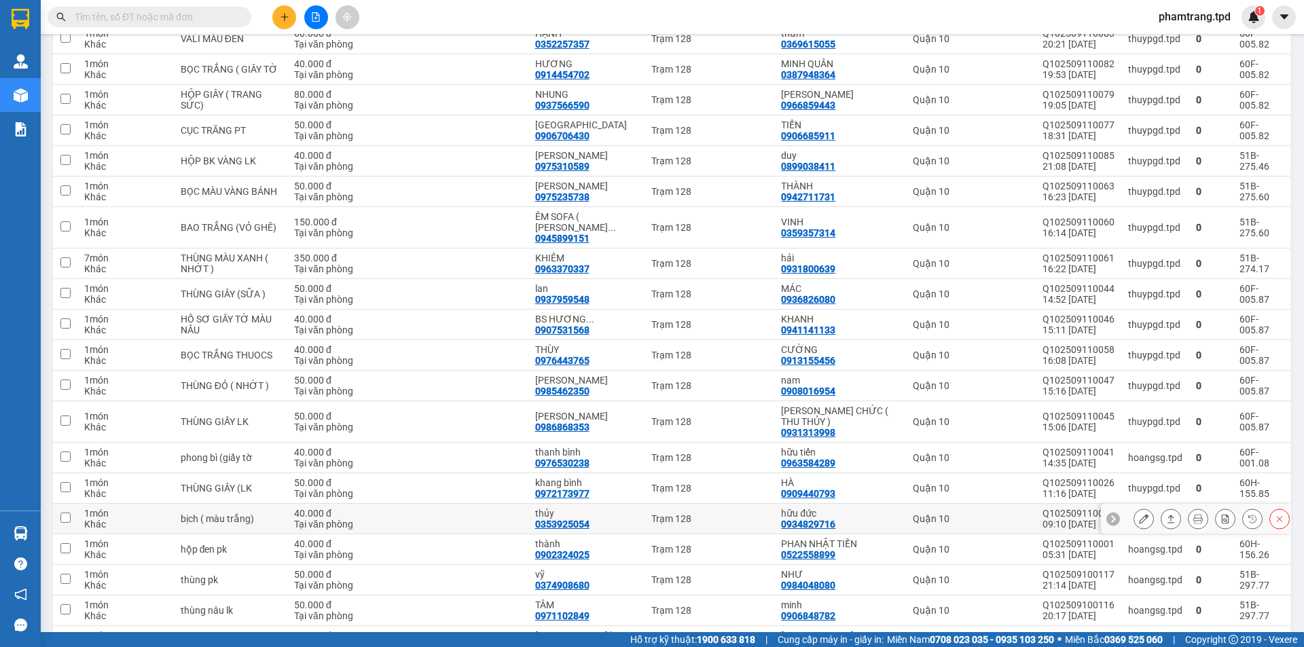
scroll to position [365, 0]
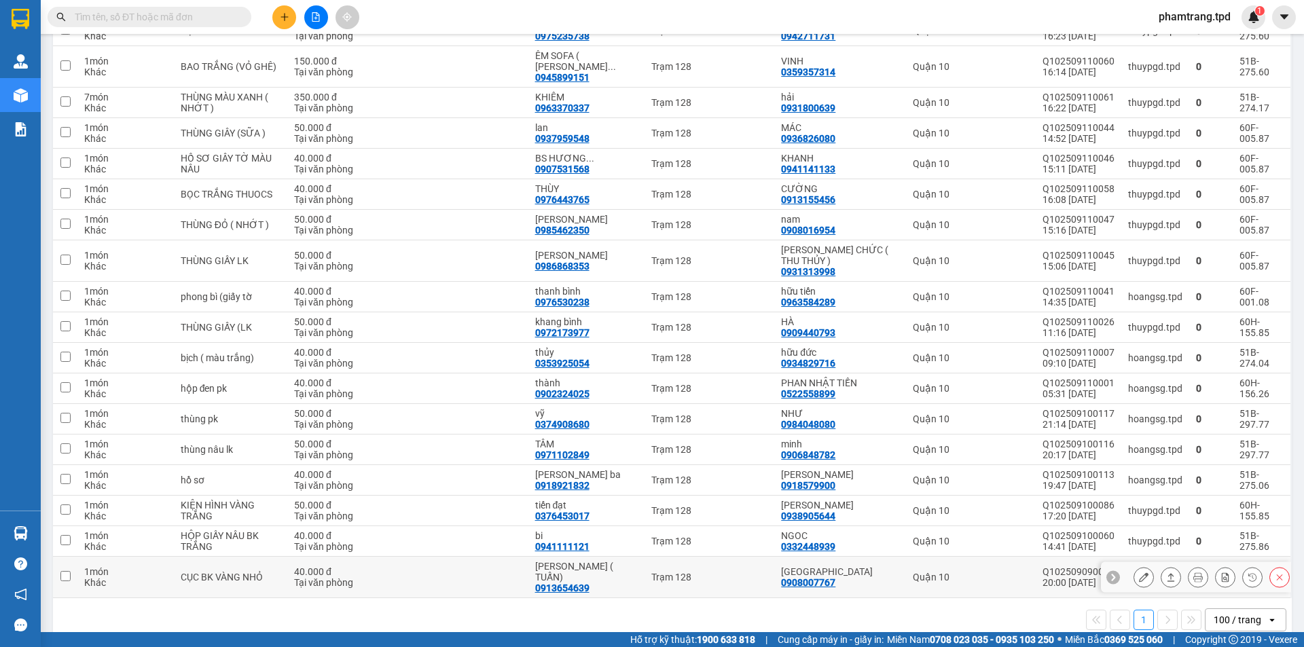
click at [1139, 572] on icon at bounding box center [1144, 577] width 10 height 10
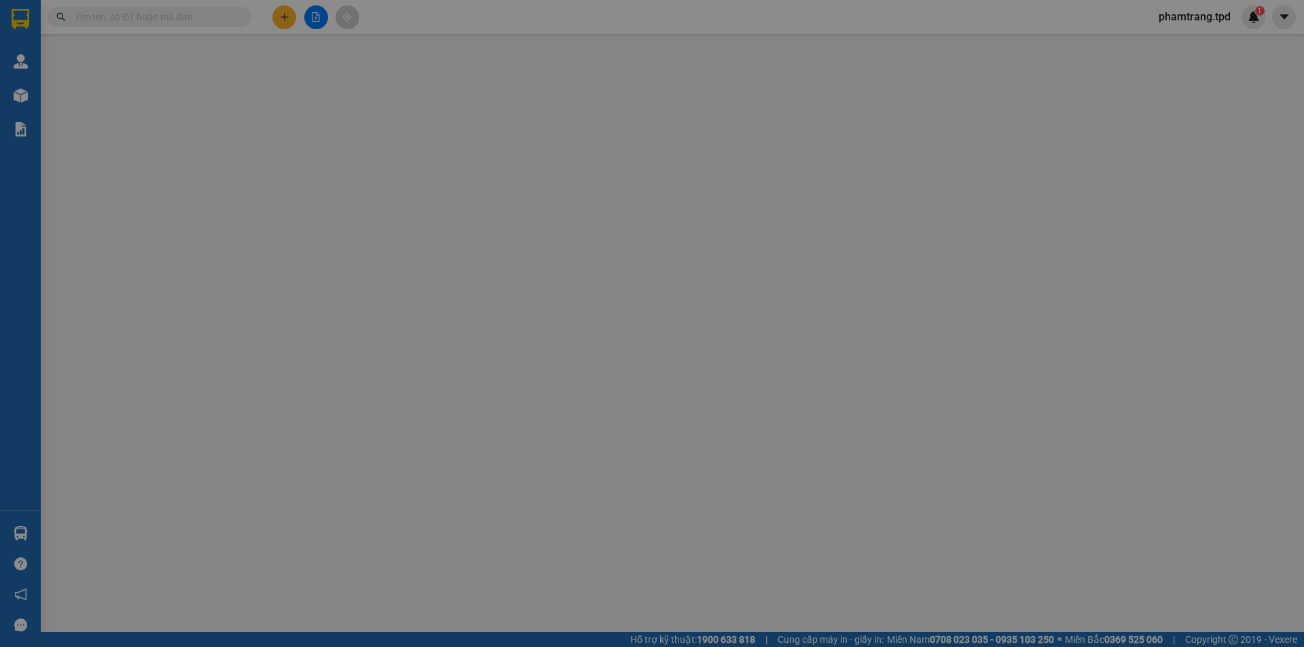
type input "0908007767"
type input "[GEOGRAPHIC_DATA]"
type input "079070003587"
type input "0913654639"
type input "[PERSON_NAME] ( TUẤN)"
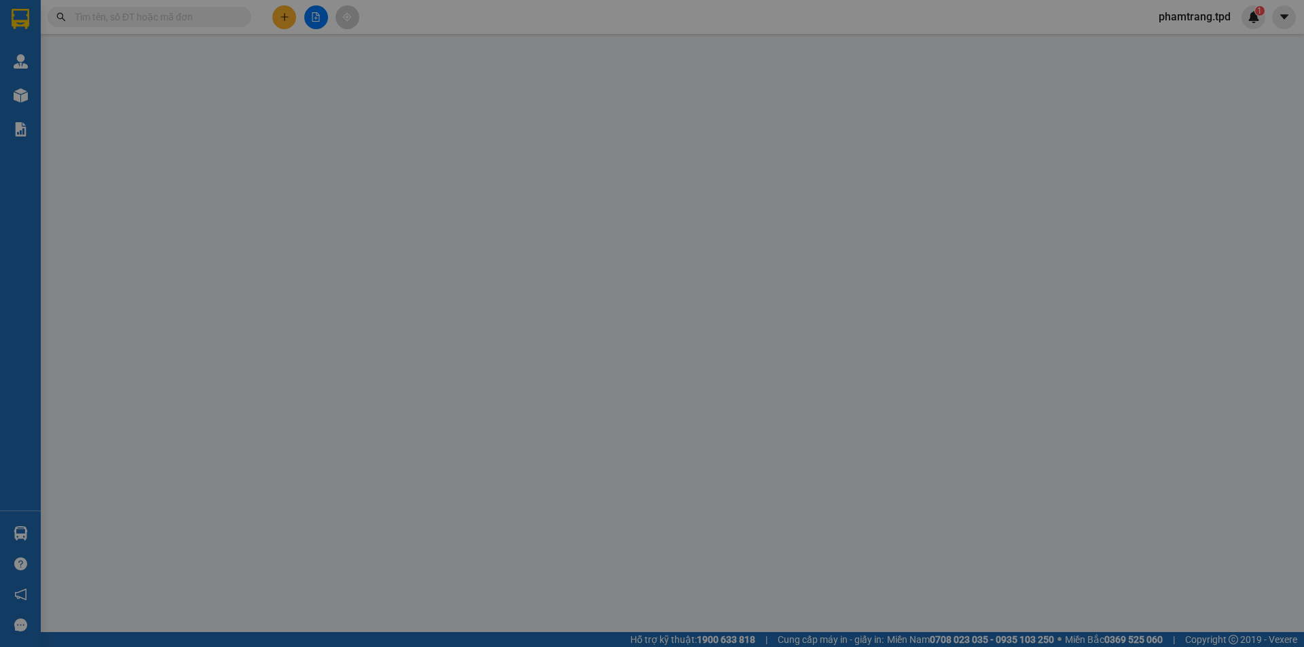
type input "40.000"
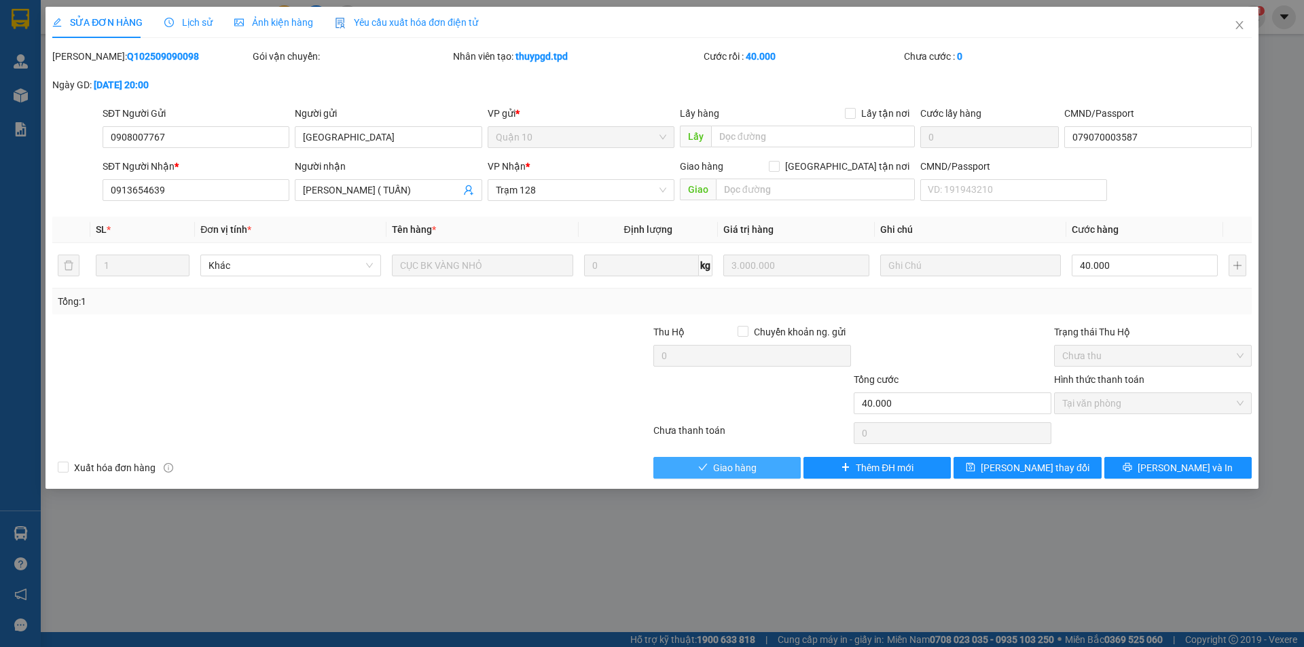
click at [766, 474] on button "Giao hàng" at bounding box center [726, 468] width 147 height 22
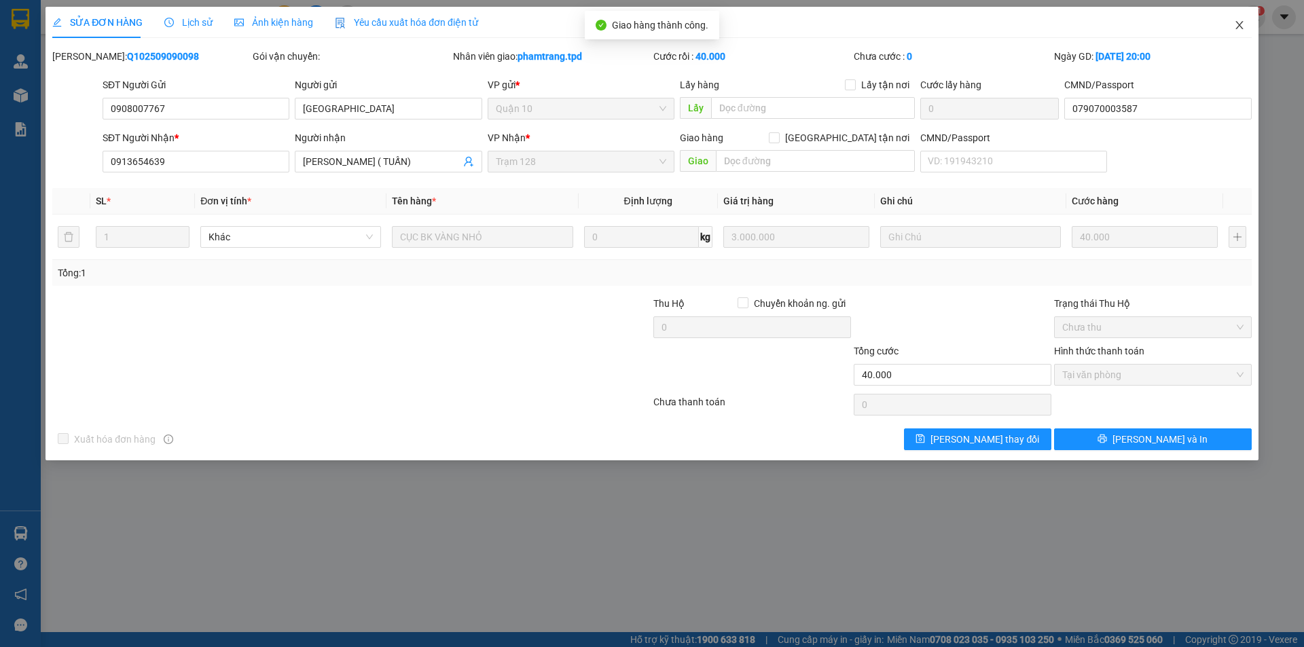
click at [1232, 25] on span "Close" at bounding box center [1239, 26] width 38 height 38
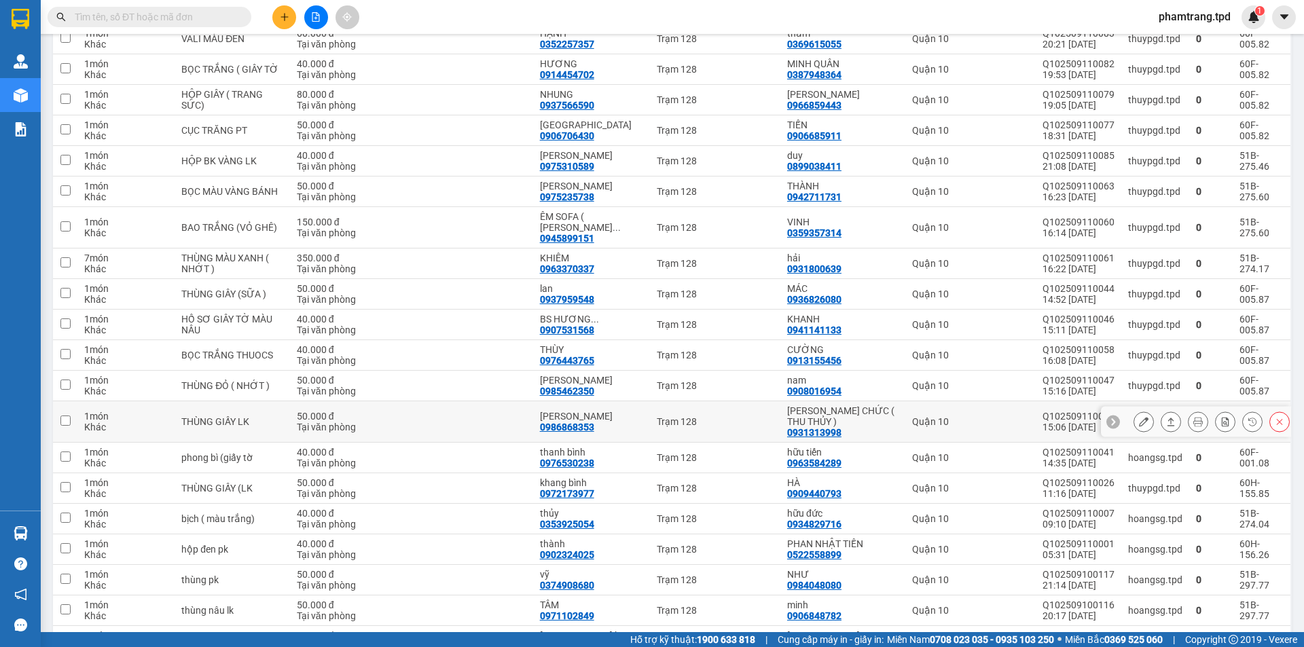
scroll to position [334, 0]
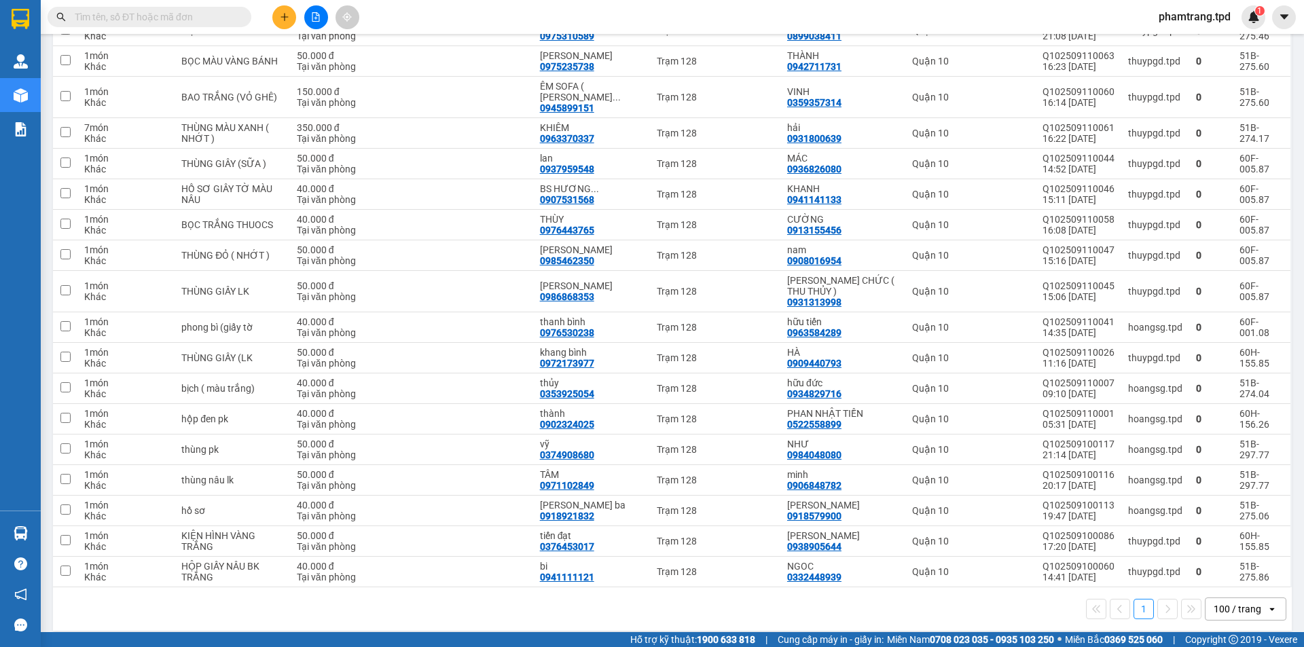
click at [329, 22] on div at bounding box center [316, 17] width 102 height 24
click at [320, 20] on button at bounding box center [316, 17] width 24 height 24
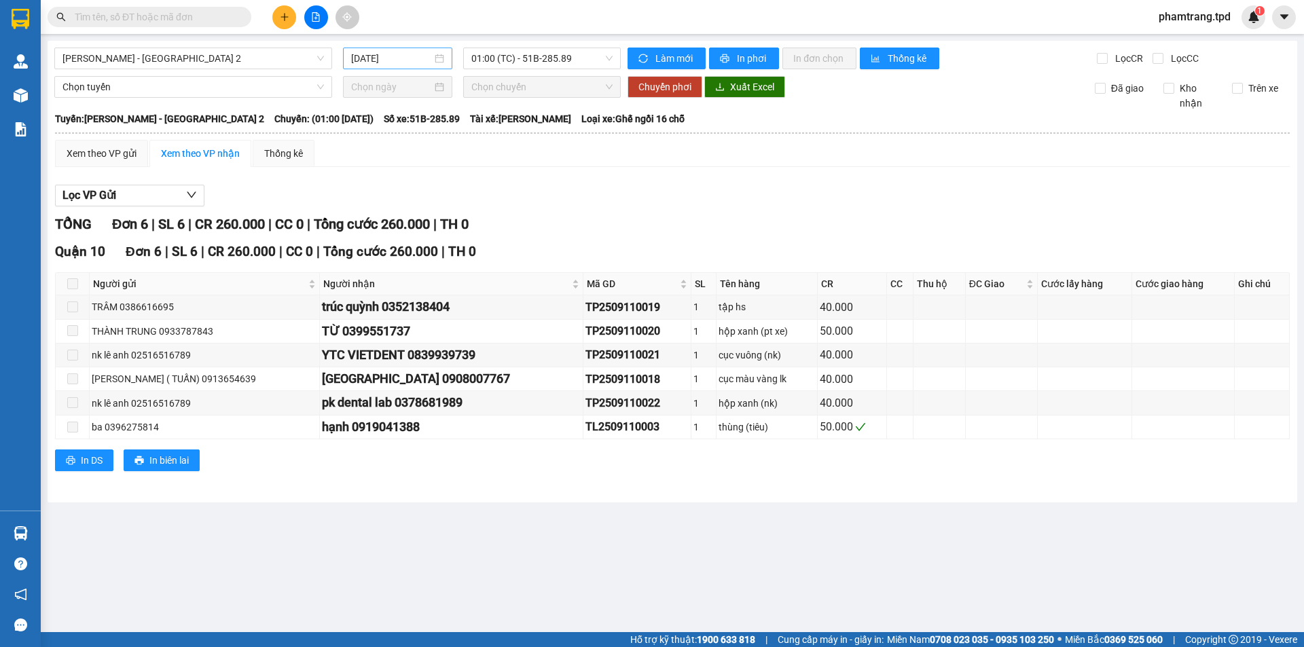
click at [385, 66] on div "[DATE]" at bounding box center [397, 59] width 109 height 22
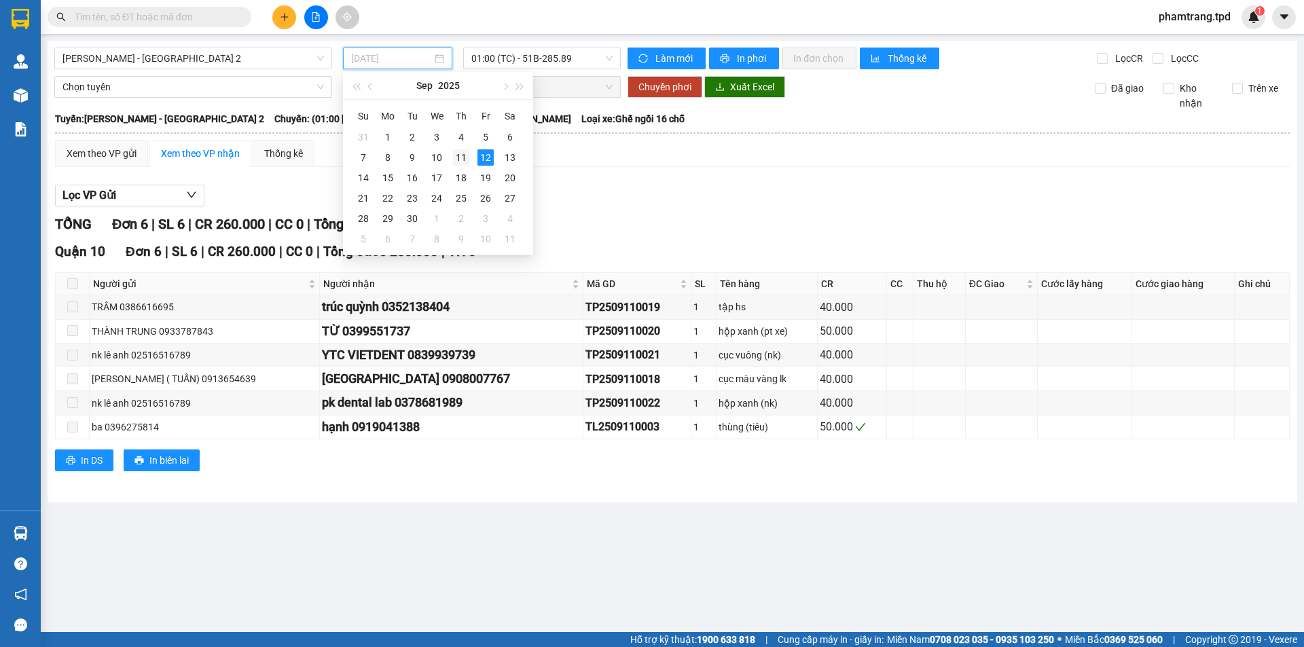
click at [452, 158] on td "11" at bounding box center [461, 157] width 24 height 20
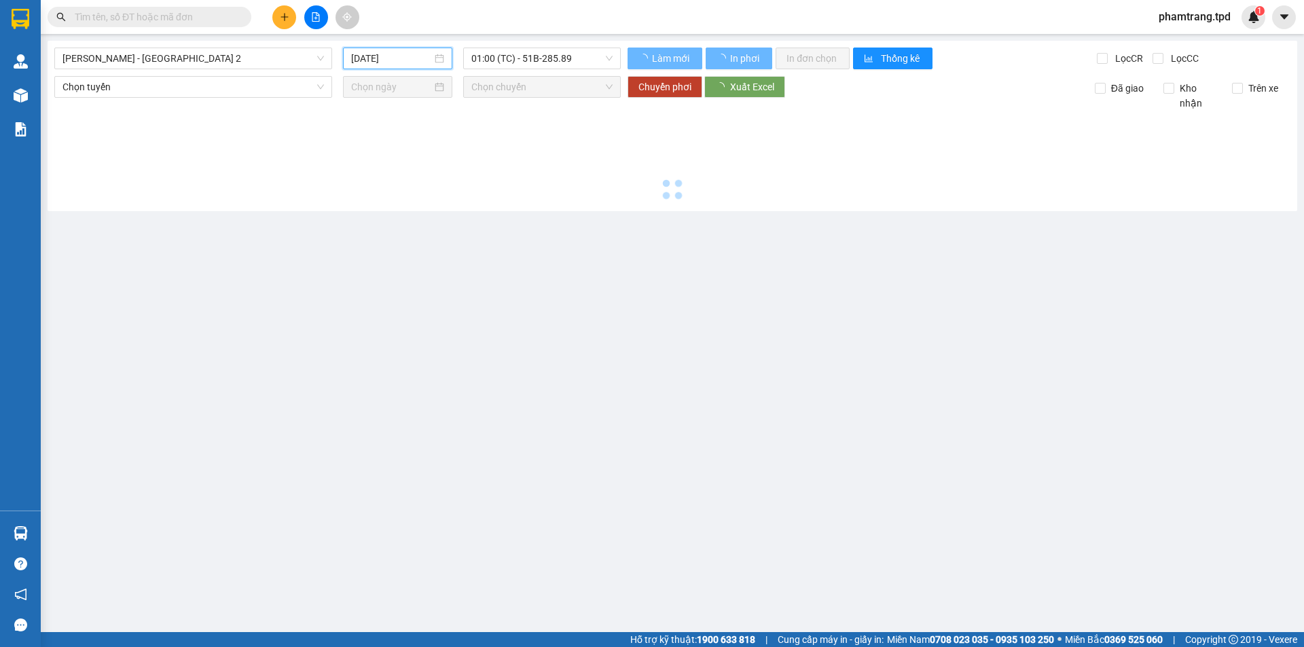
type input "[DATE]"
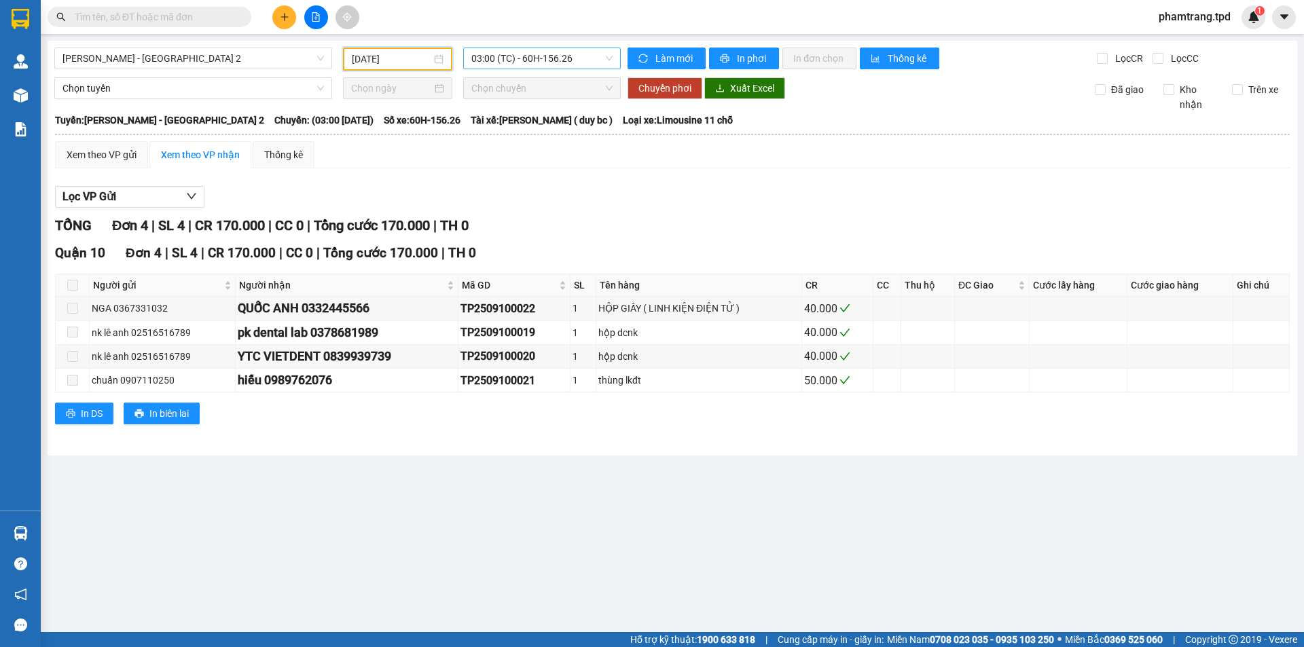
click at [507, 54] on span "03:00 (TC) - 60H-156.26" at bounding box center [541, 58] width 141 height 20
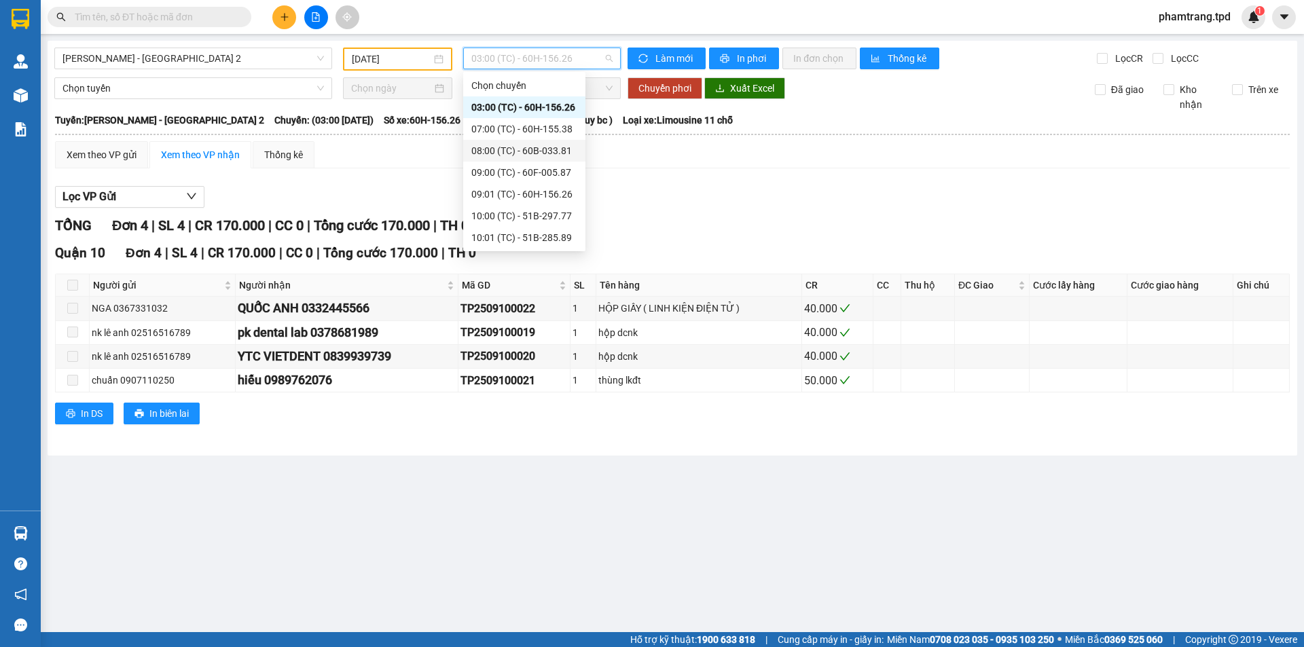
scroll to position [130, 0]
click at [521, 244] on div "18:00 (TC) - 51B-275.46" at bounding box center [524, 237] width 106 height 15
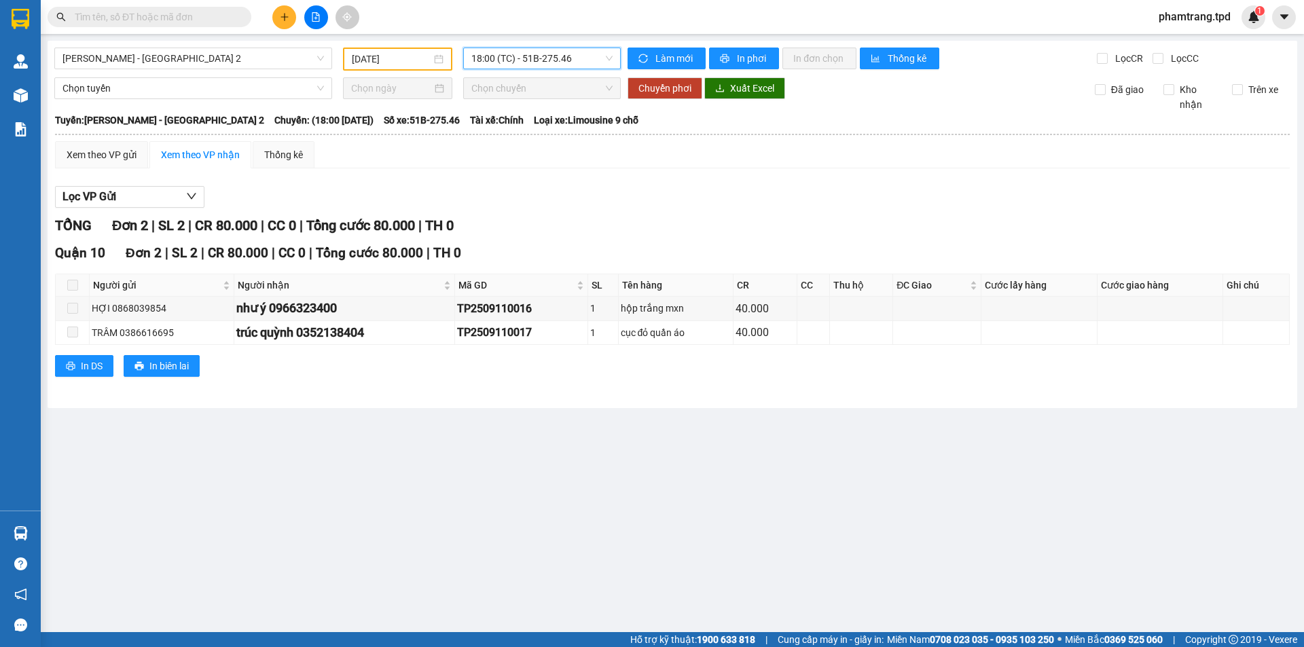
click at [506, 58] on span "18:00 (TC) - 51B-275.46" at bounding box center [541, 58] width 141 height 20
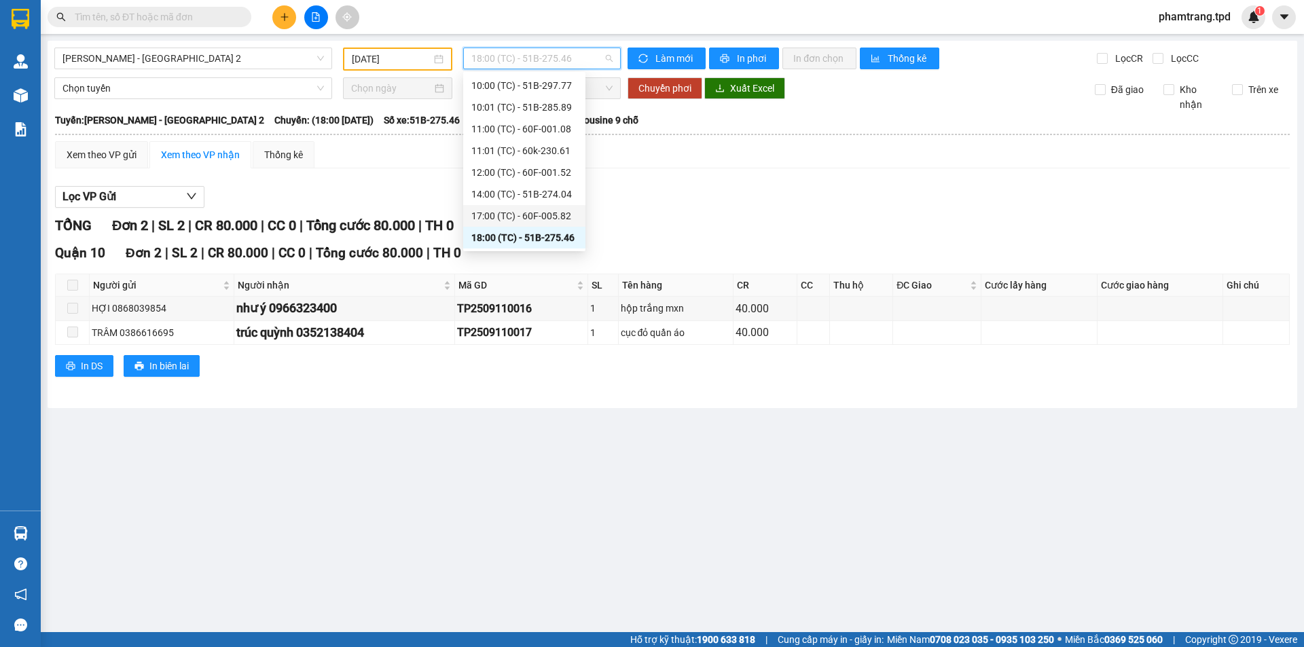
click at [538, 219] on div "17:00 (TC) - 60F-005.82" at bounding box center [524, 215] width 106 height 15
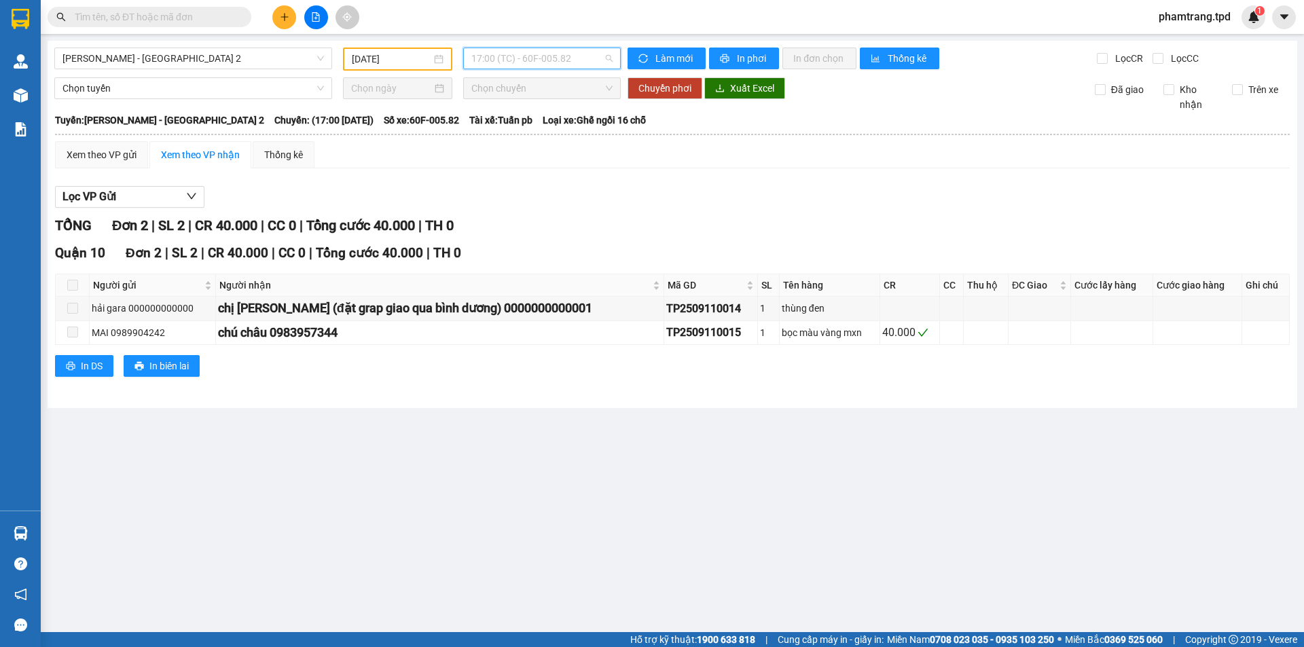
click at [570, 67] on span "17:00 (TC) - 60F-005.82" at bounding box center [541, 58] width 141 height 20
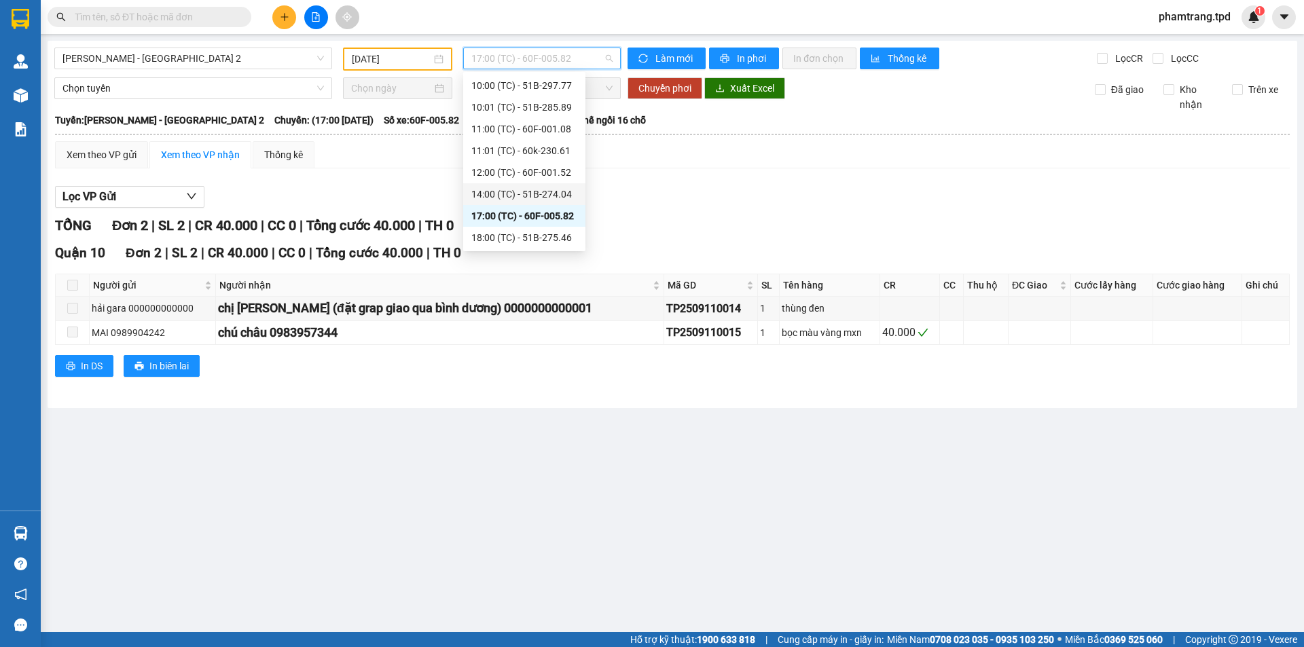
click at [542, 196] on div "14:00 (TC) - 51B-274.04" at bounding box center [524, 194] width 106 height 15
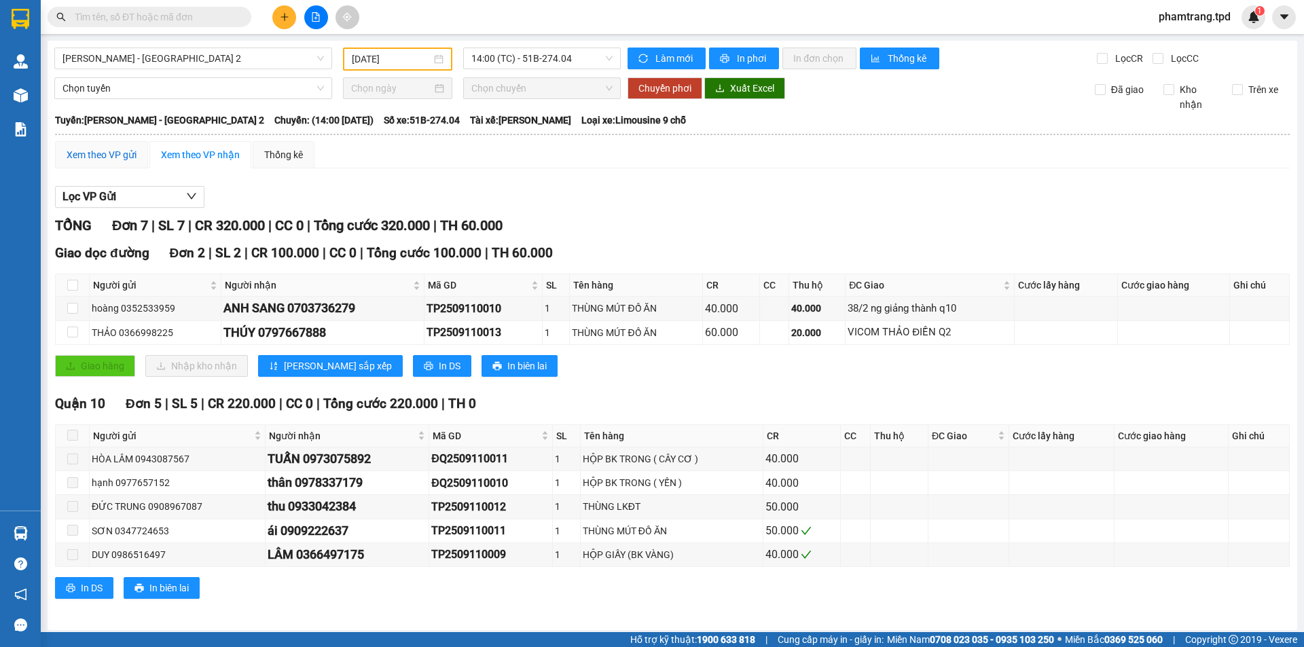
click at [115, 150] on div "Xem theo VP gửi" at bounding box center [102, 154] width 70 height 15
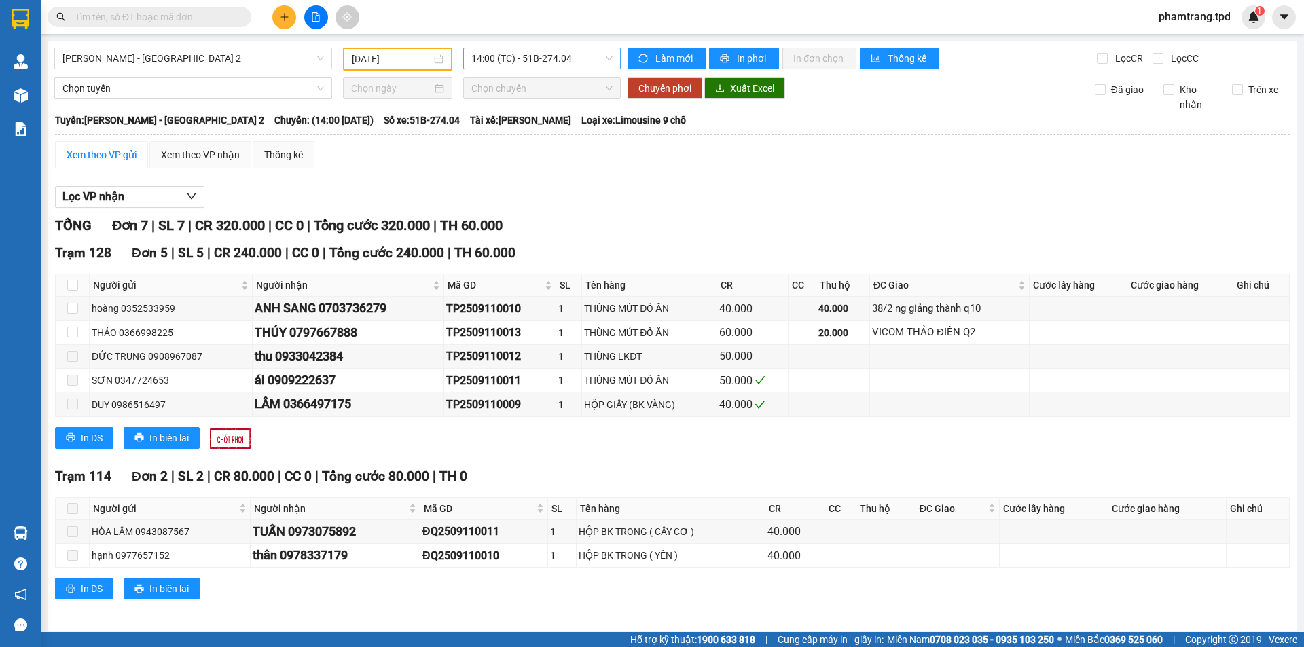
click at [564, 48] on div "14:00 (TC) - 51B-274.04" at bounding box center [542, 59] width 158 height 22
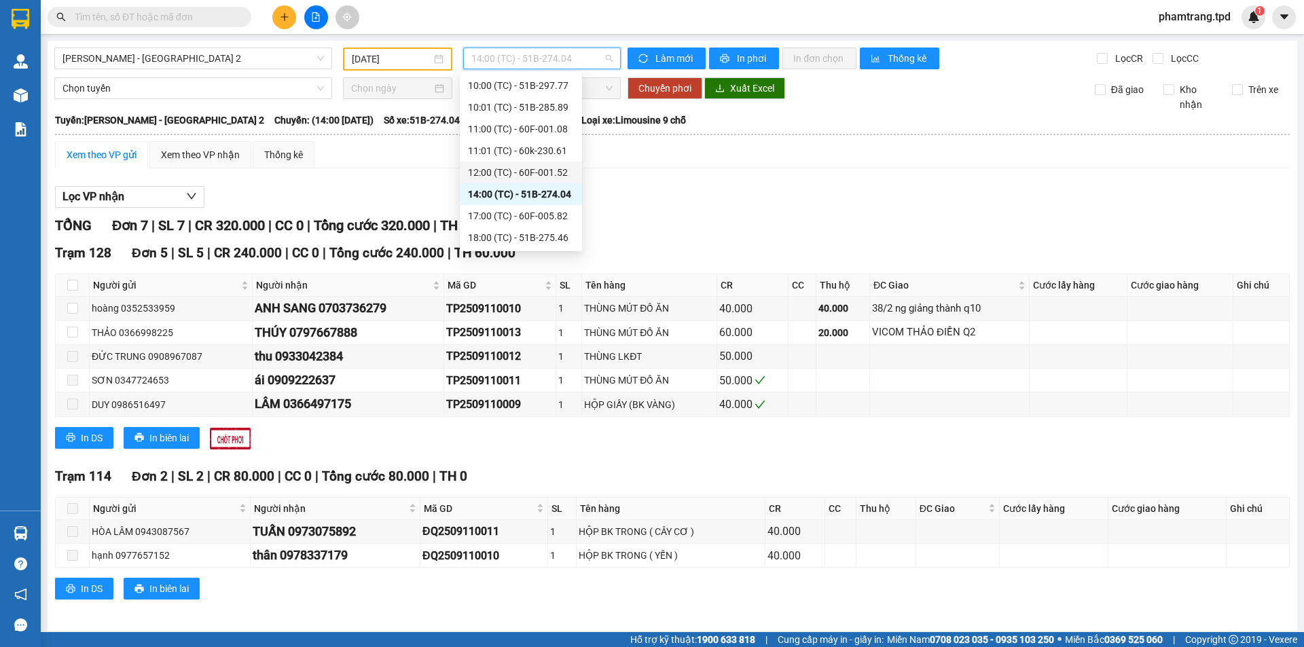
click at [530, 172] on div "12:00 (TC) - 60F-001.52" at bounding box center [521, 172] width 106 height 15
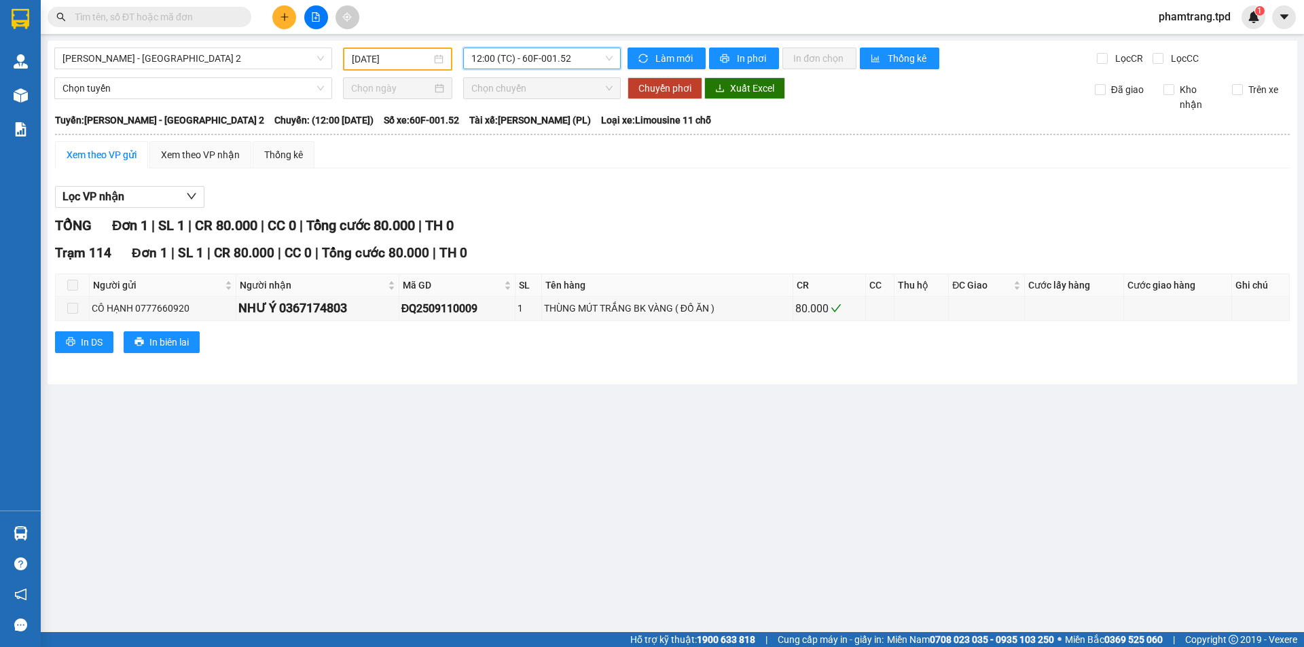
click at [552, 54] on span "12:00 (TC) - 60F-001.52" at bounding box center [541, 58] width 141 height 20
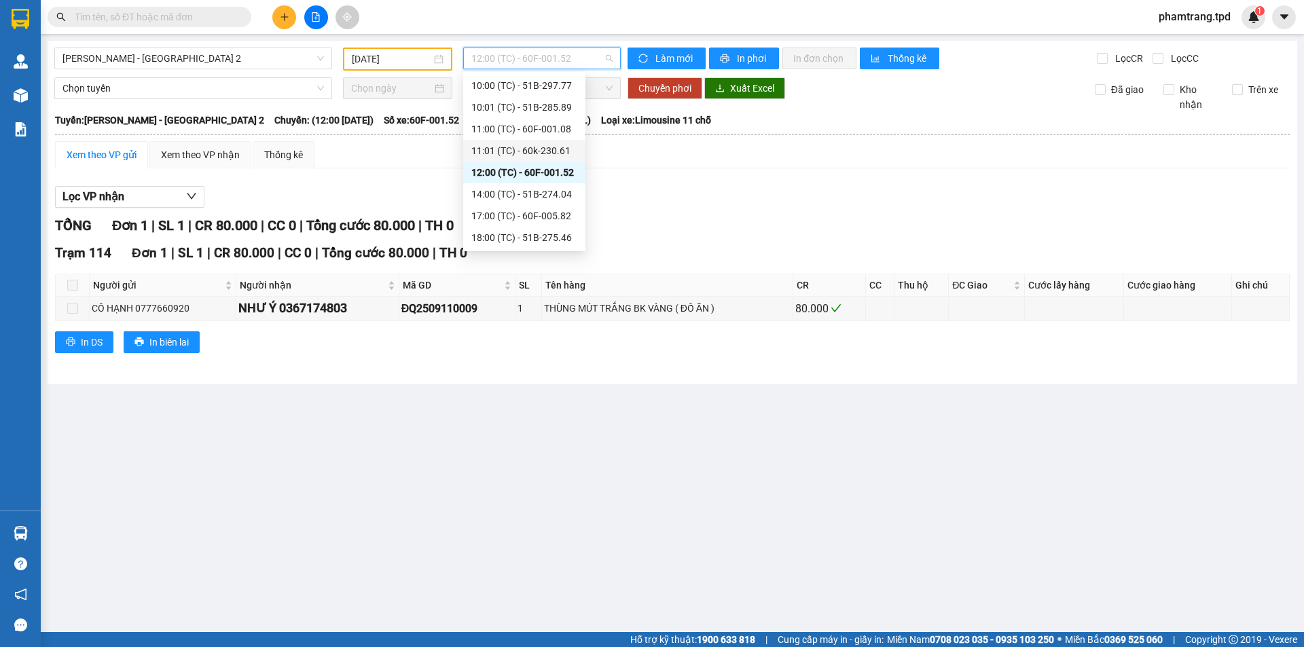
click at [528, 155] on div "11:01 (TC) - 60k-230.61" at bounding box center [524, 150] width 106 height 15
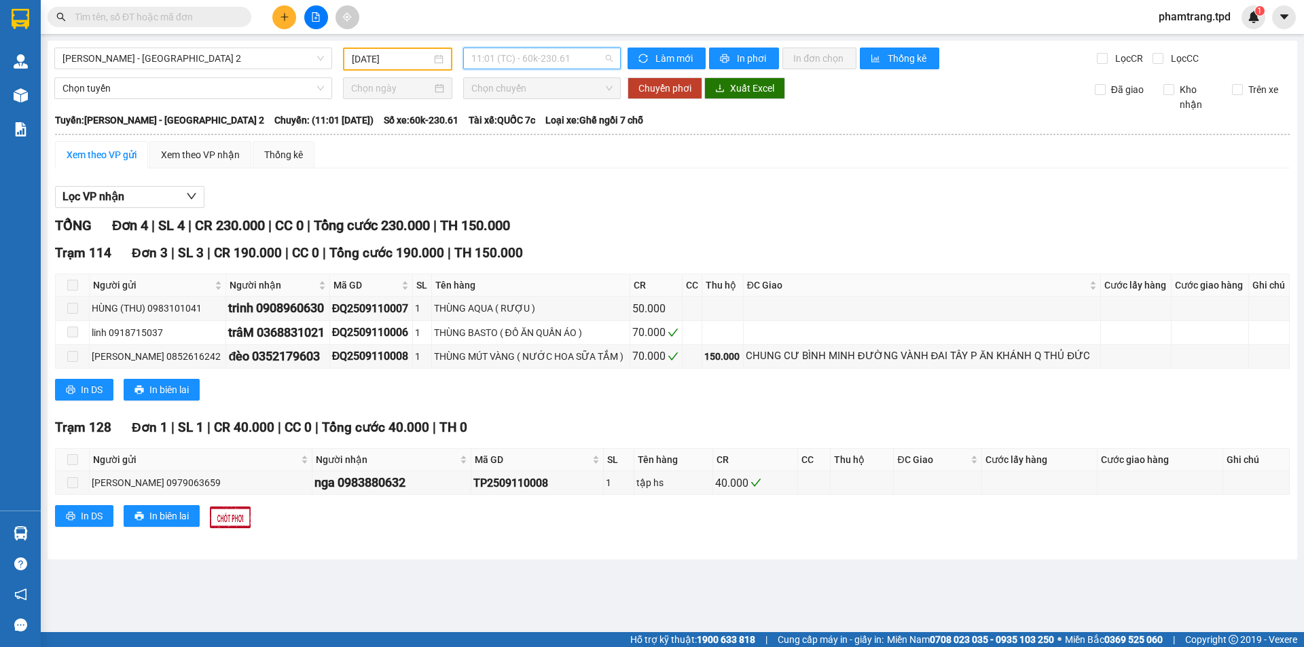
click at [573, 52] on span "11:01 (TC) - 60k-230.61" at bounding box center [541, 58] width 141 height 20
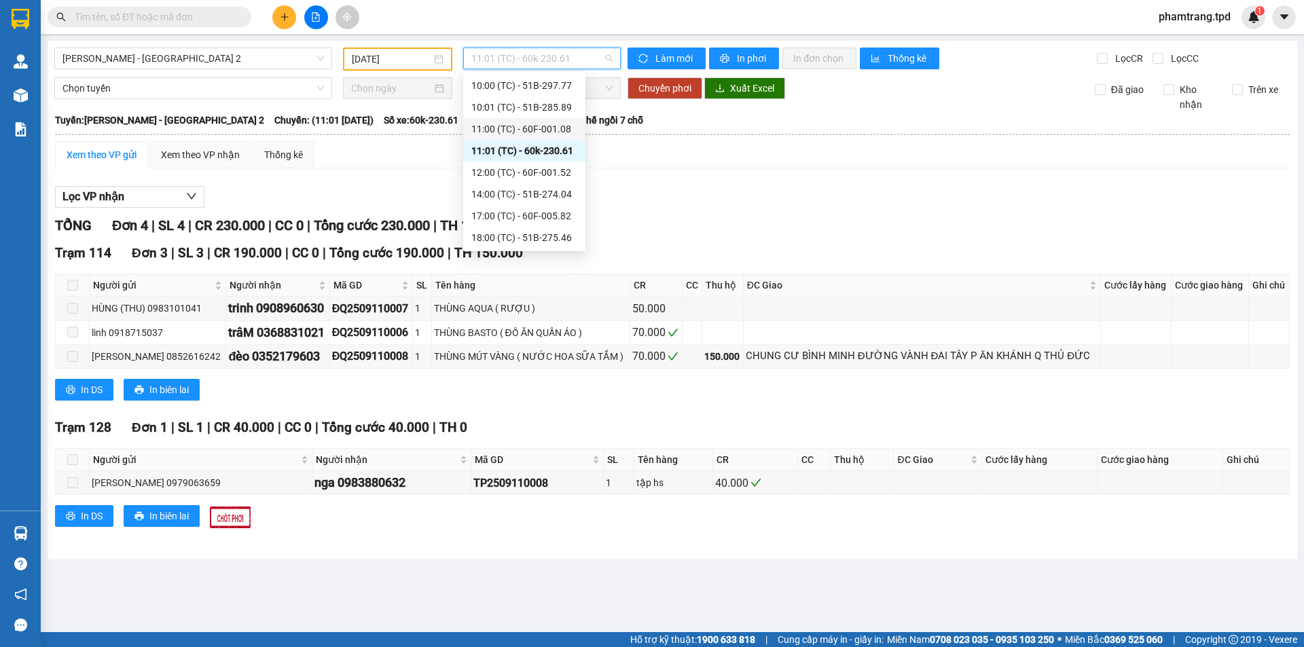
click at [536, 123] on div "11:00 (TC) - 60F-001.08" at bounding box center [524, 129] width 106 height 15
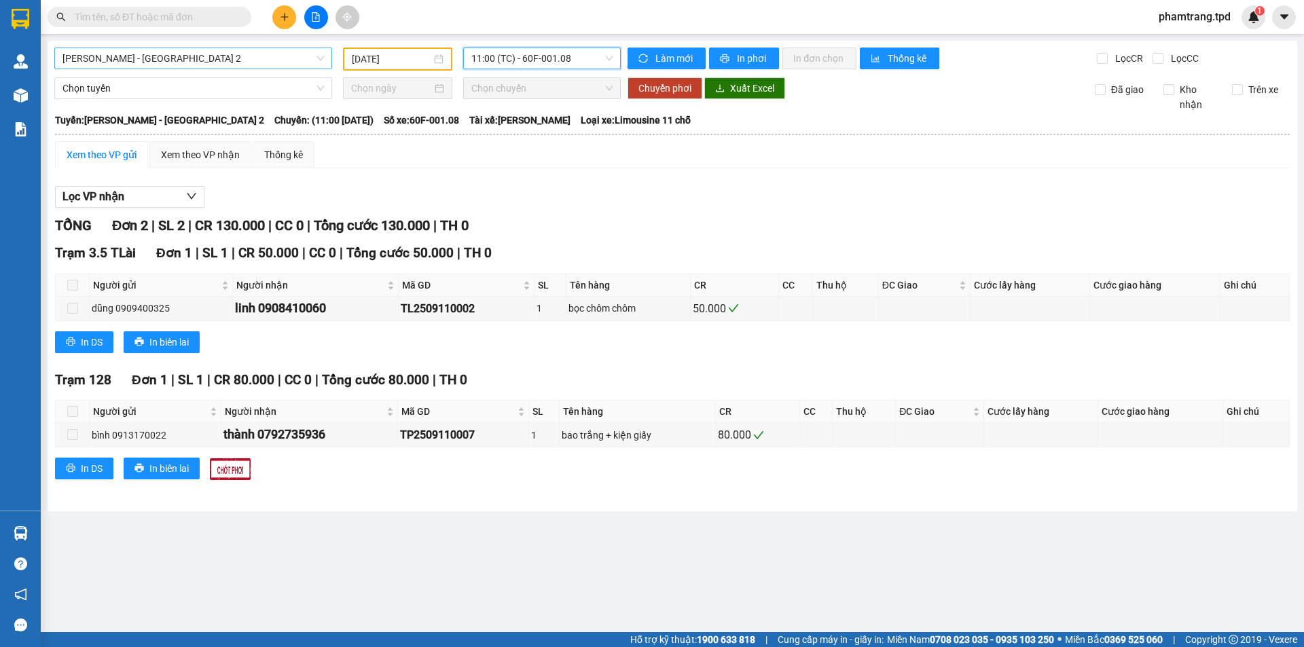
click at [191, 54] on span "[PERSON_NAME] - [GEOGRAPHIC_DATA] 2" at bounding box center [192, 58] width 261 height 20
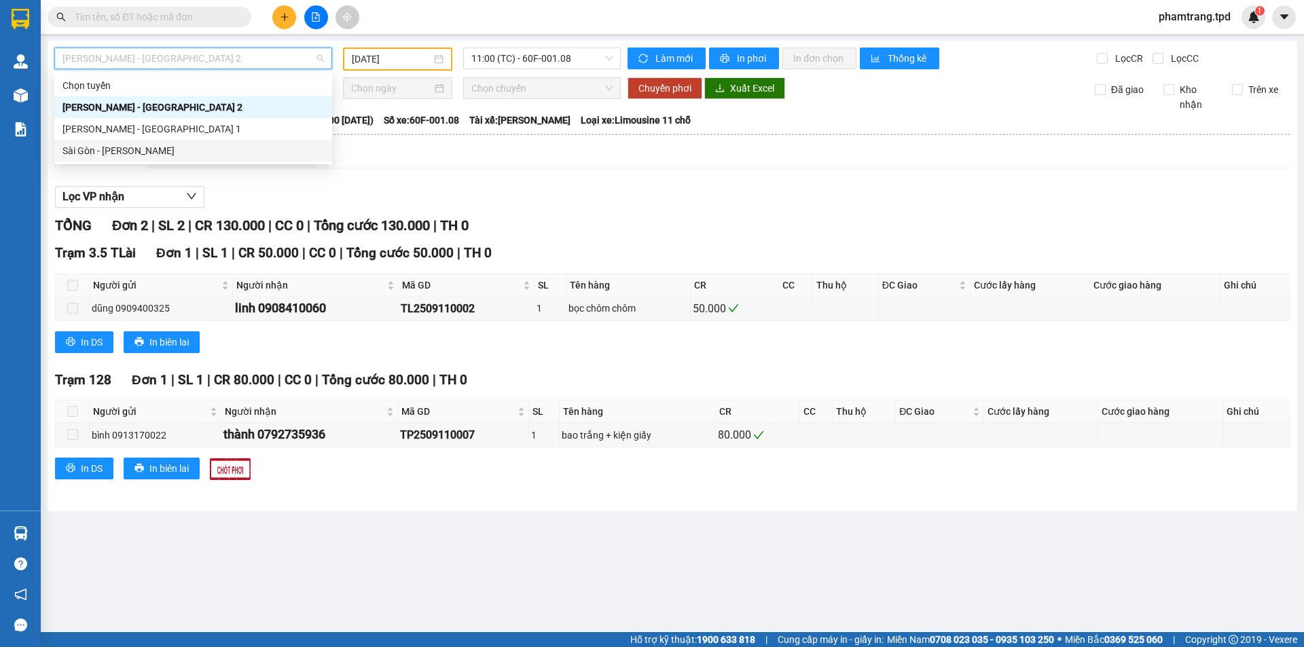
click at [114, 148] on div "Sài Gòn - [PERSON_NAME]" at bounding box center [192, 150] width 261 height 15
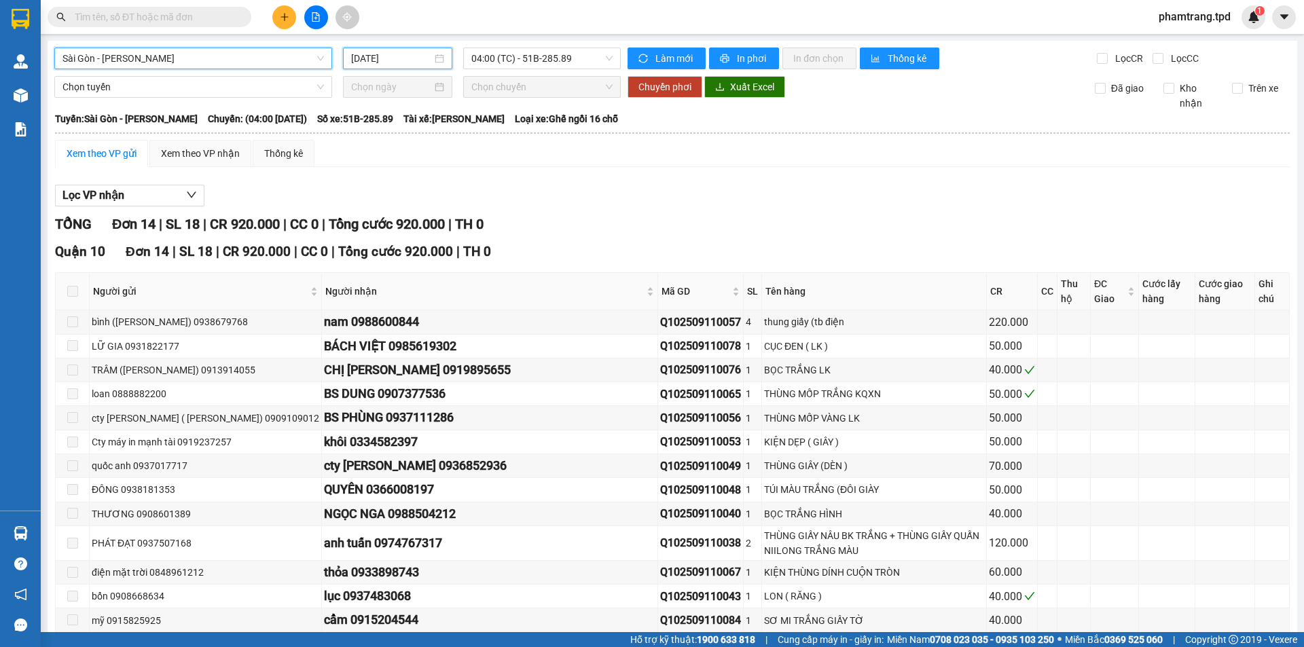
click at [385, 60] on input "[DATE]" at bounding box center [391, 58] width 81 height 15
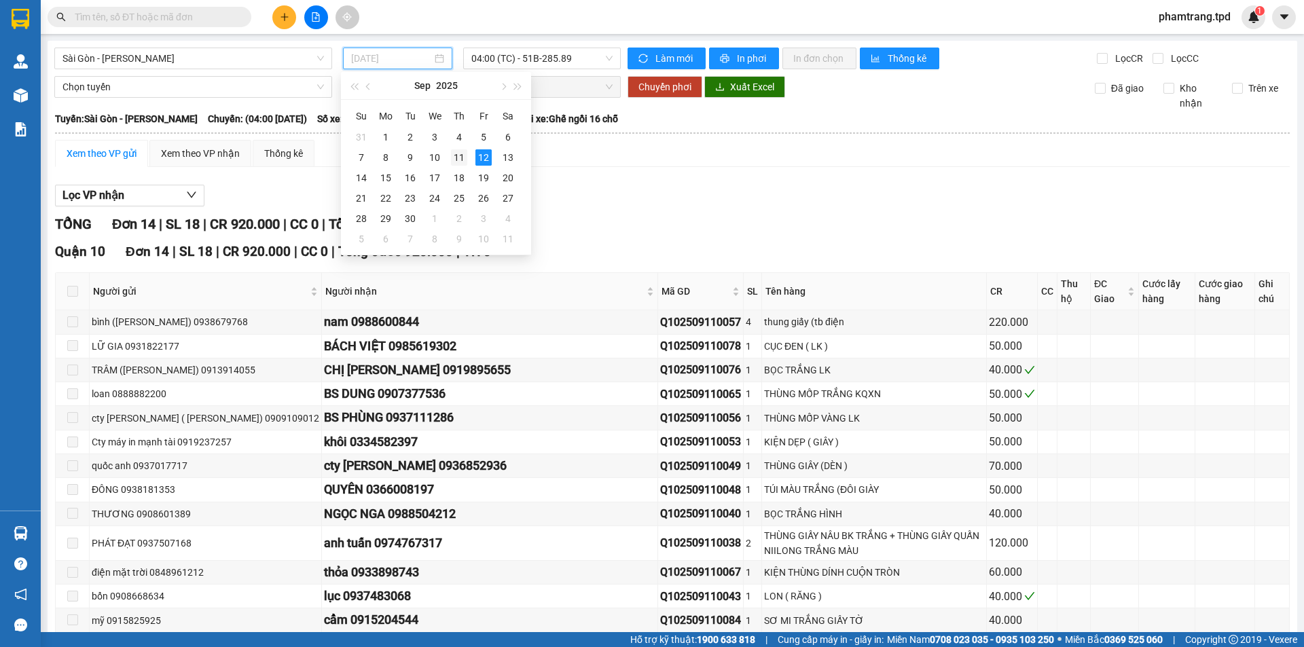
click at [454, 154] on div "11" at bounding box center [459, 157] width 16 height 16
type input "[DATE]"
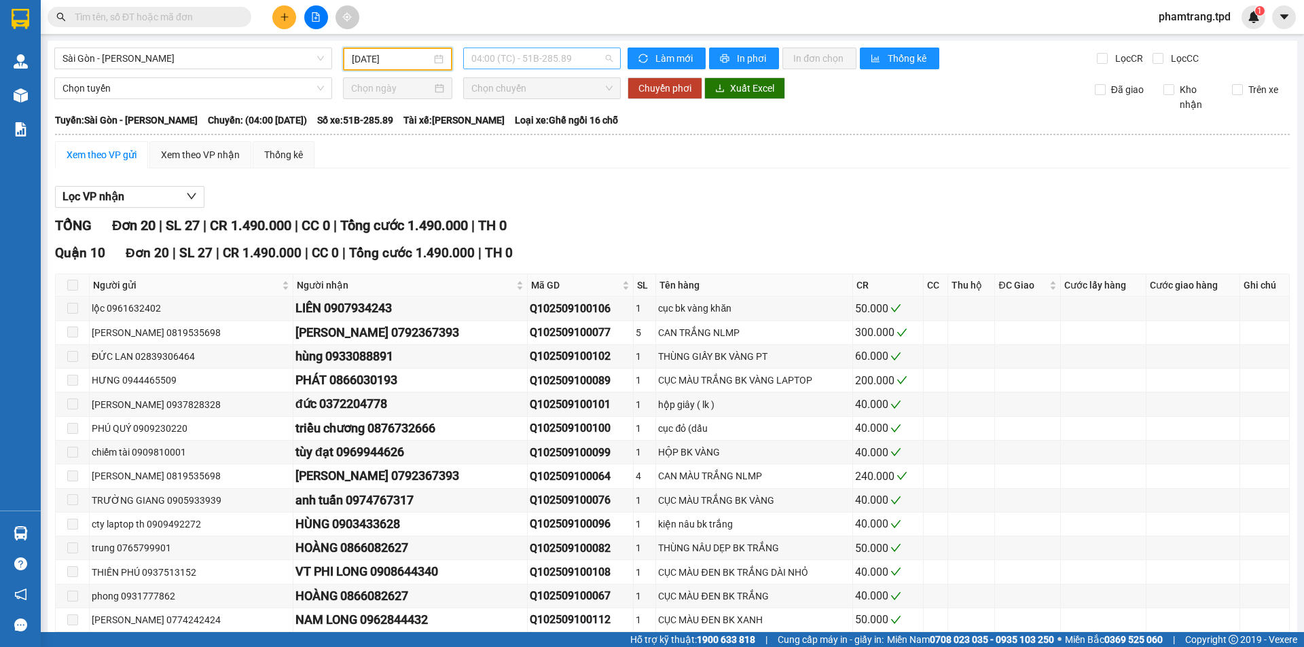
click at [509, 60] on span "04:00 (TC) - 51B-285.89" at bounding box center [541, 58] width 141 height 20
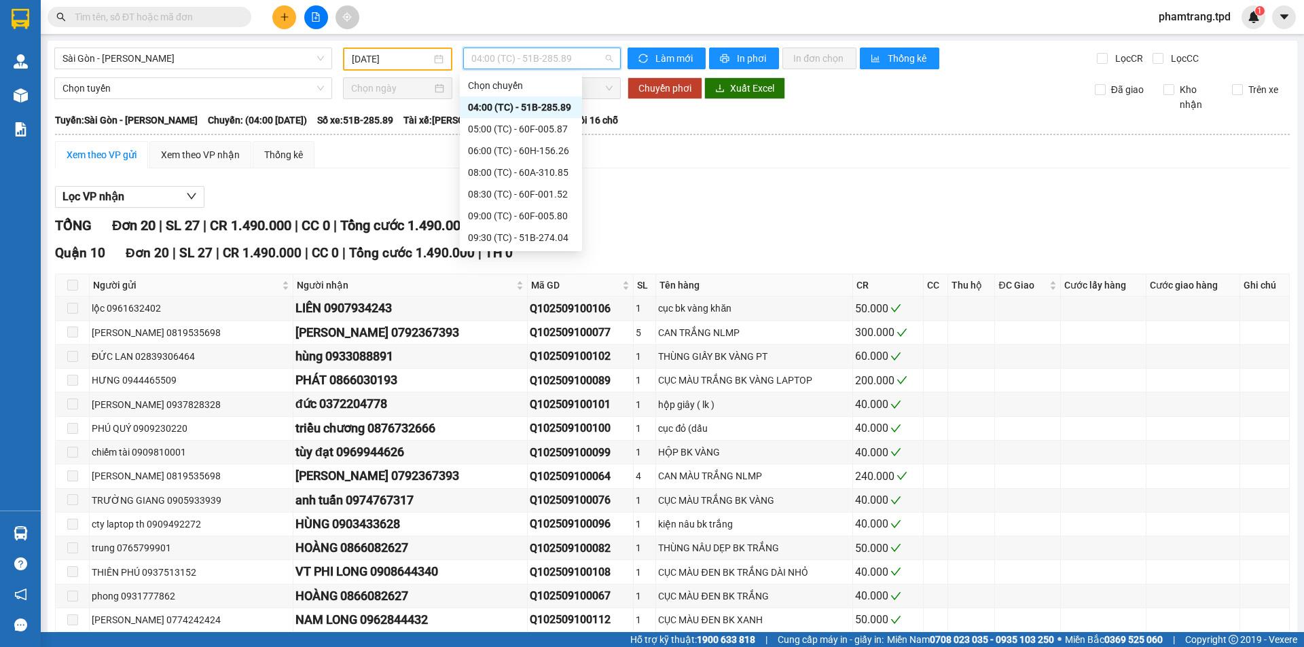
click at [537, 106] on div "04:00 (TC) - 51B-285.89" at bounding box center [521, 107] width 106 height 15
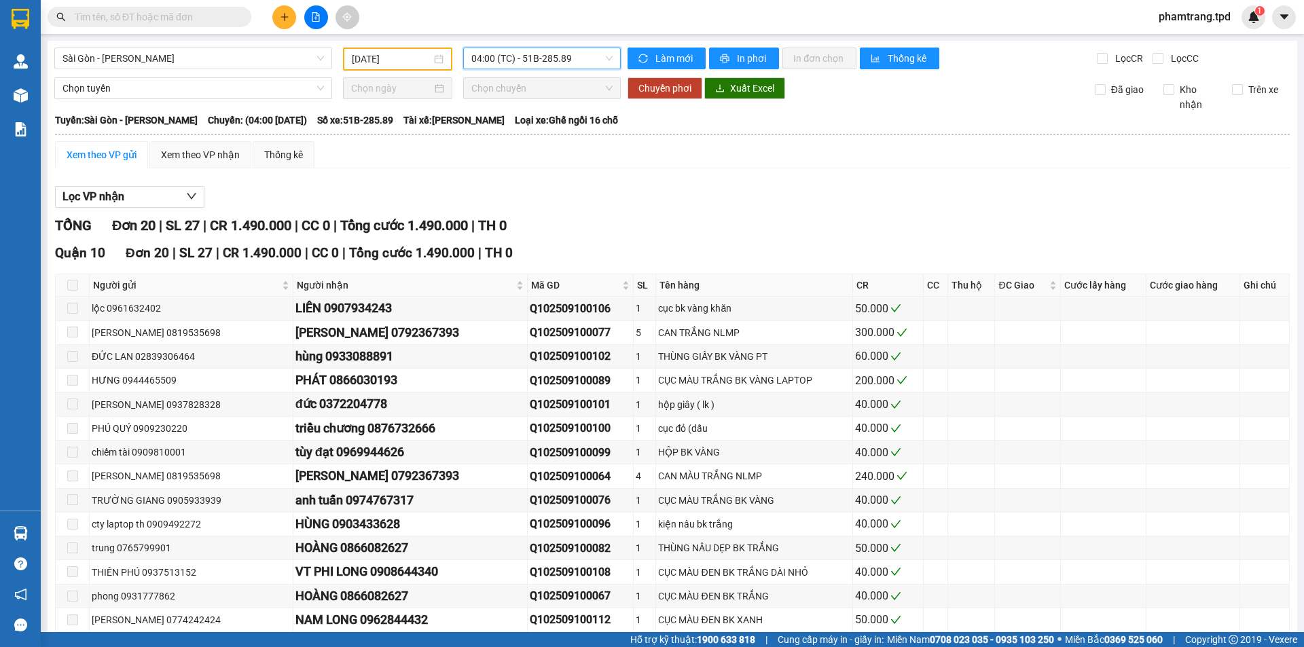
click at [565, 54] on span "04:00 (TC) - 51B-285.89" at bounding box center [541, 58] width 141 height 20
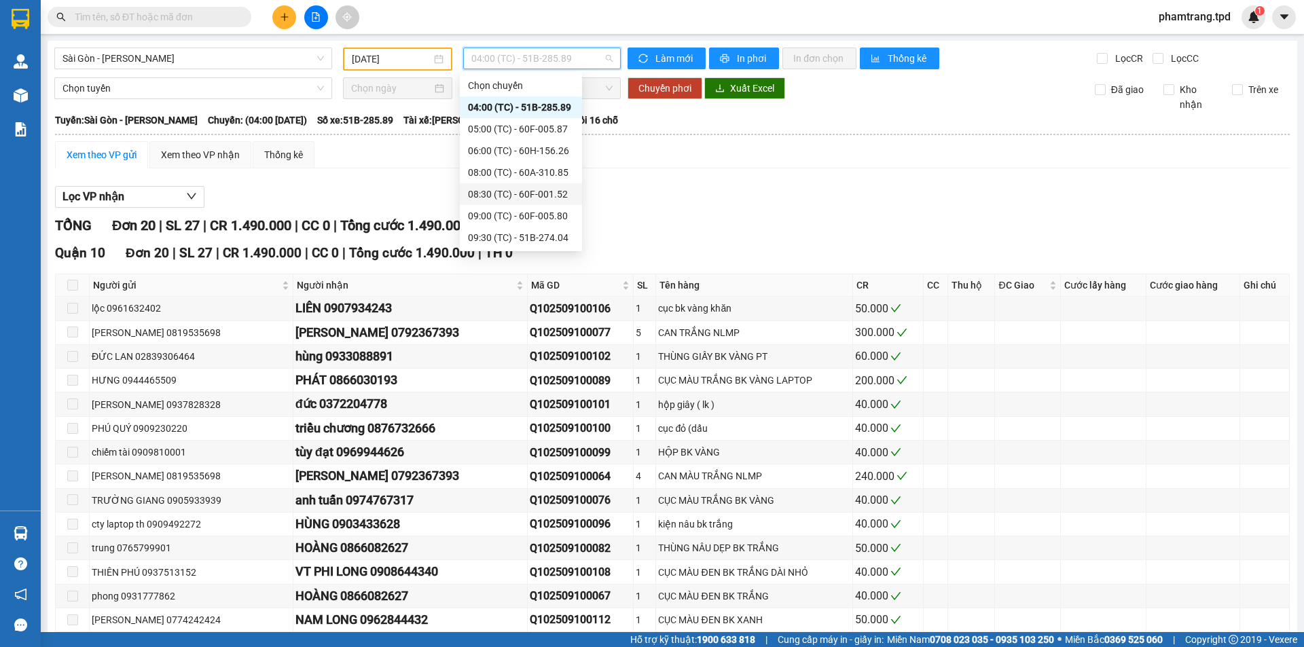
scroll to position [304, 0]
click at [514, 236] on div "22:00 (TC) - 51B-275.46" at bounding box center [521, 237] width 106 height 15
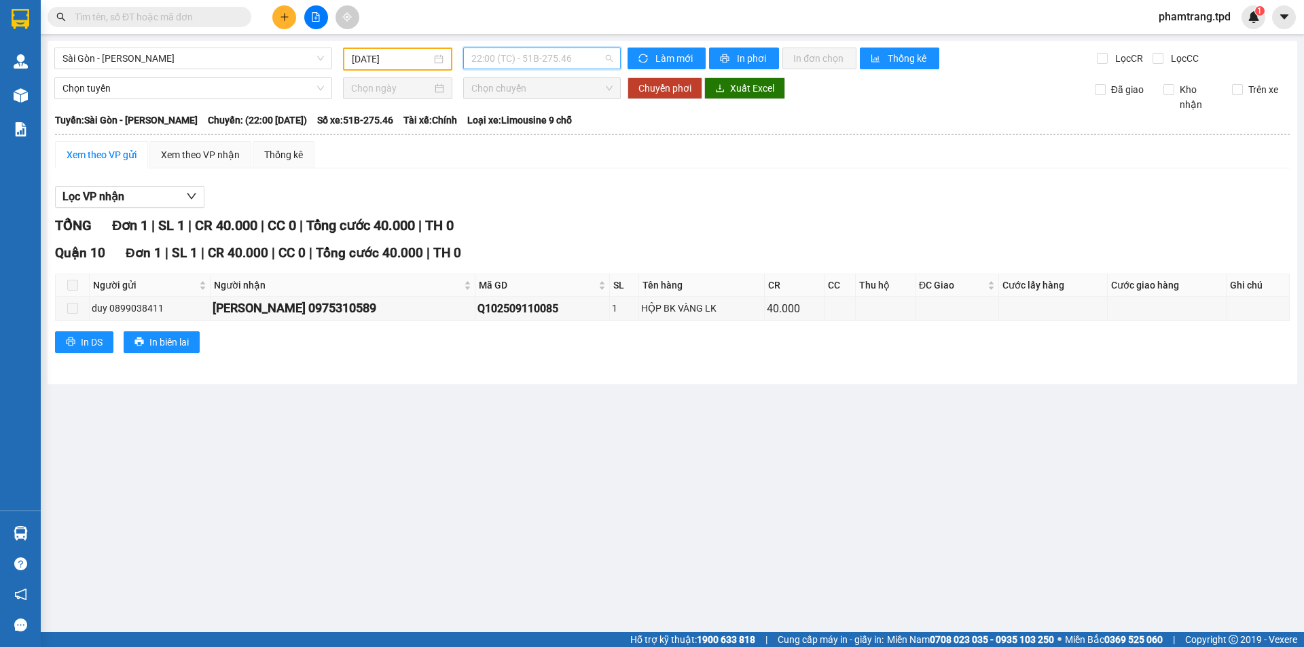
click at [517, 52] on span "22:00 (TC) - 51B-275.46" at bounding box center [541, 58] width 141 height 20
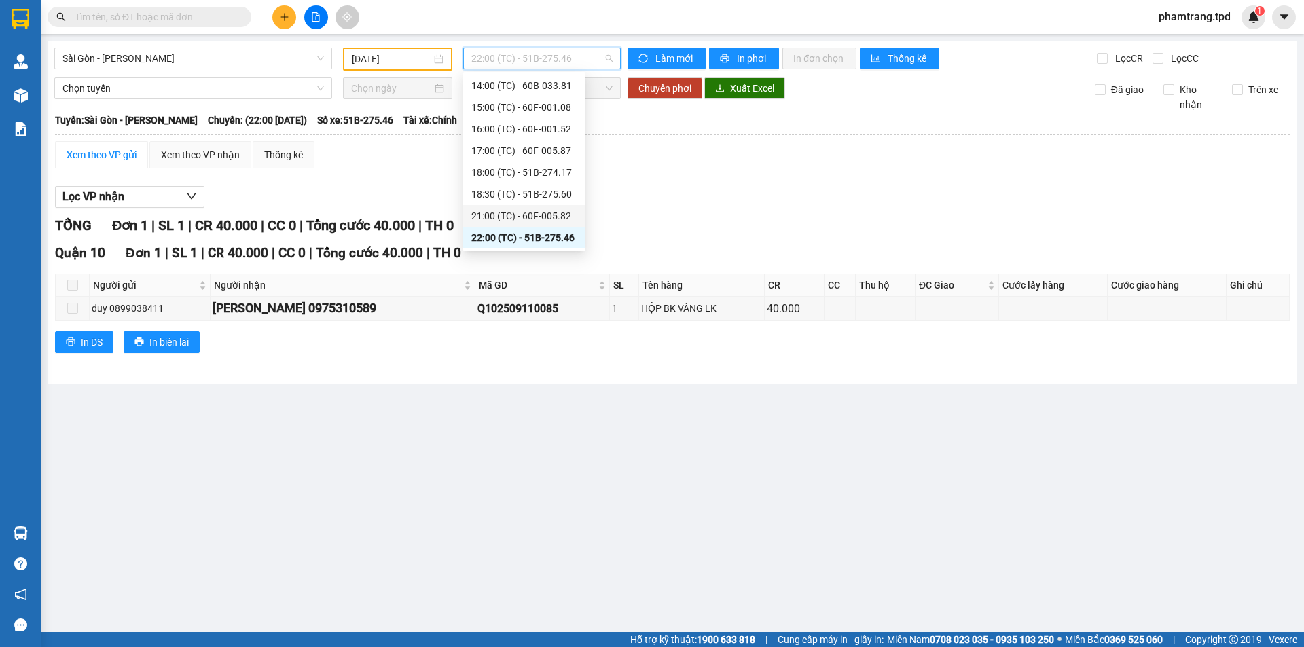
click at [528, 210] on div "21:00 (TC) - 60F-005.82" at bounding box center [524, 215] width 106 height 15
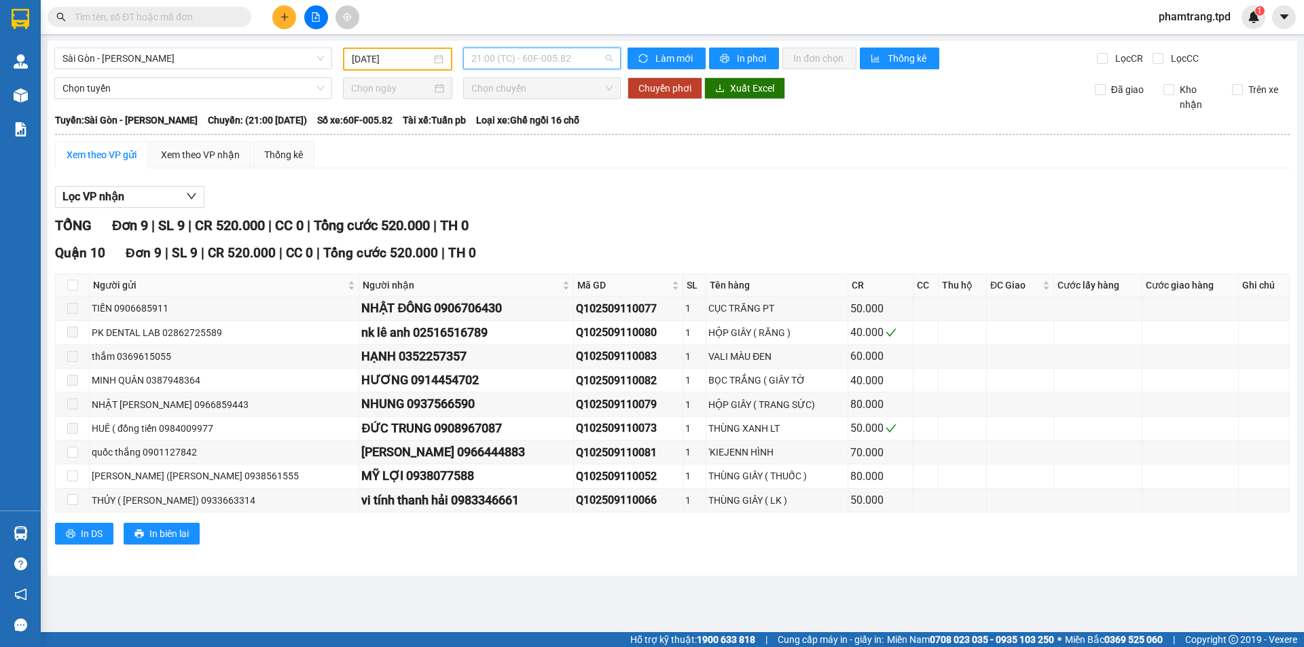
click at [557, 65] on span "21:00 (TC) - 60F-005.82" at bounding box center [541, 58] width 141 height 20
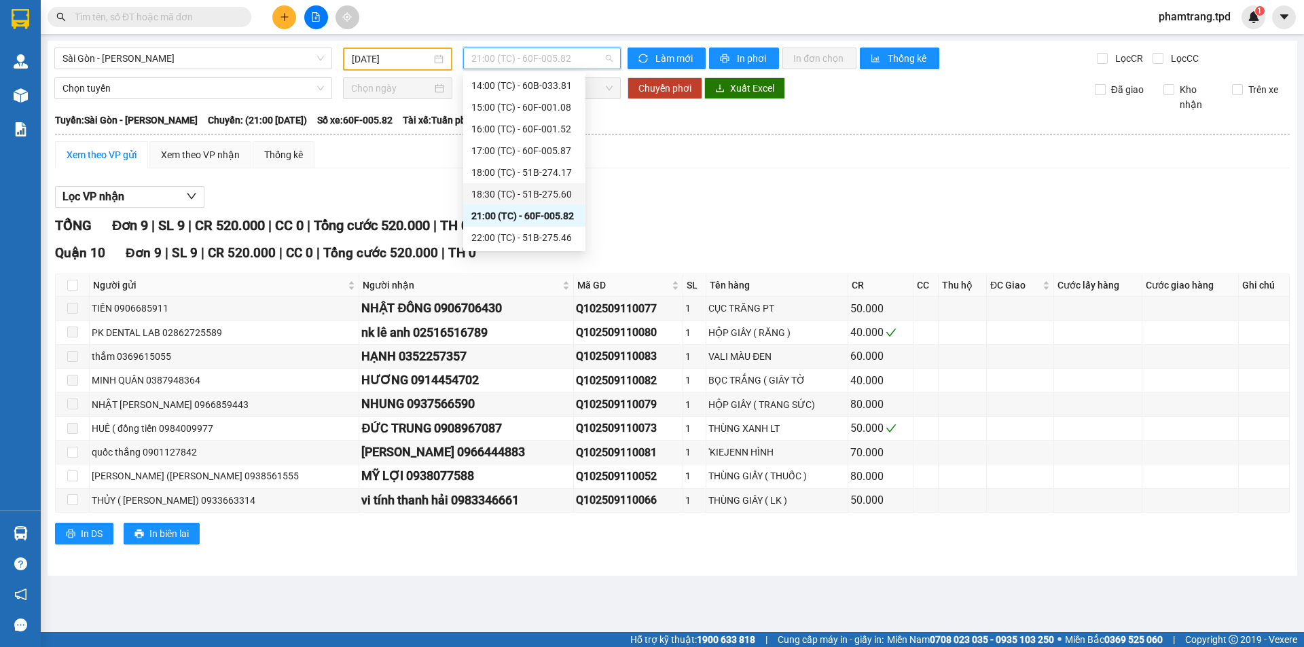
click at [562, 193] on div "18:30 (TC) - 51B-275.60" at bounding box center [524, 194] width 106 height 15
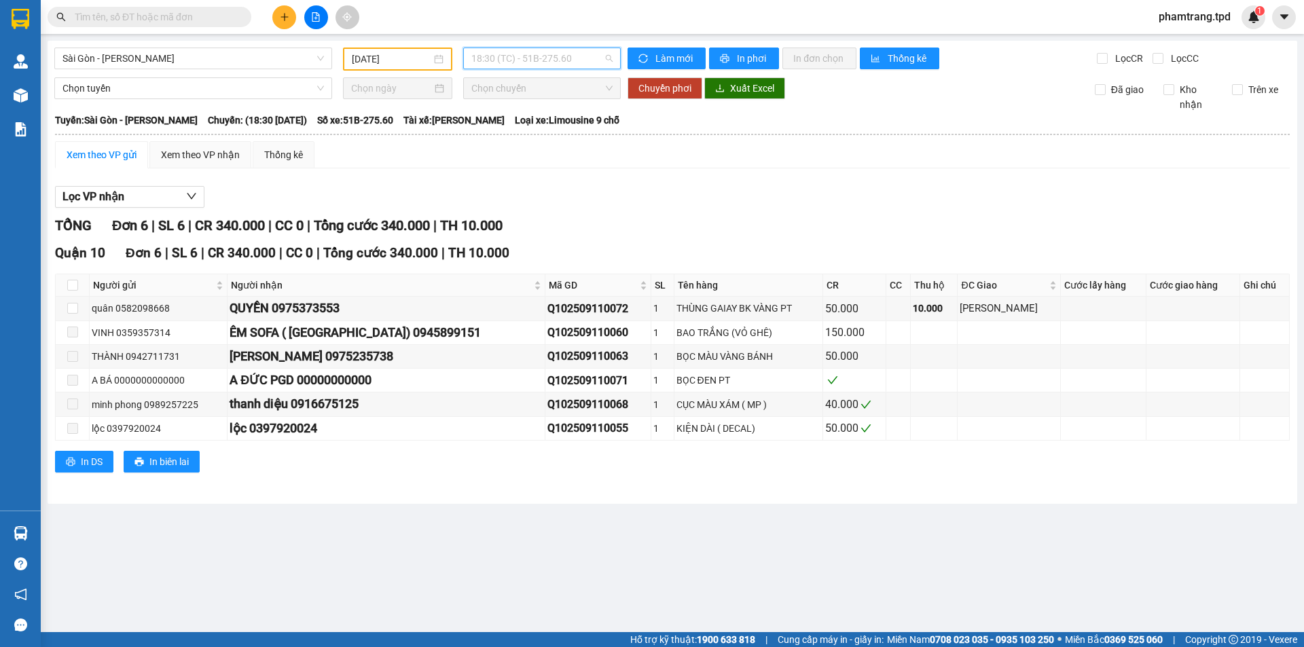
click at [566, 56] on span "18:30 (TC) - 51B-275.60" at bounding box center [541, 58] width 141 height 20
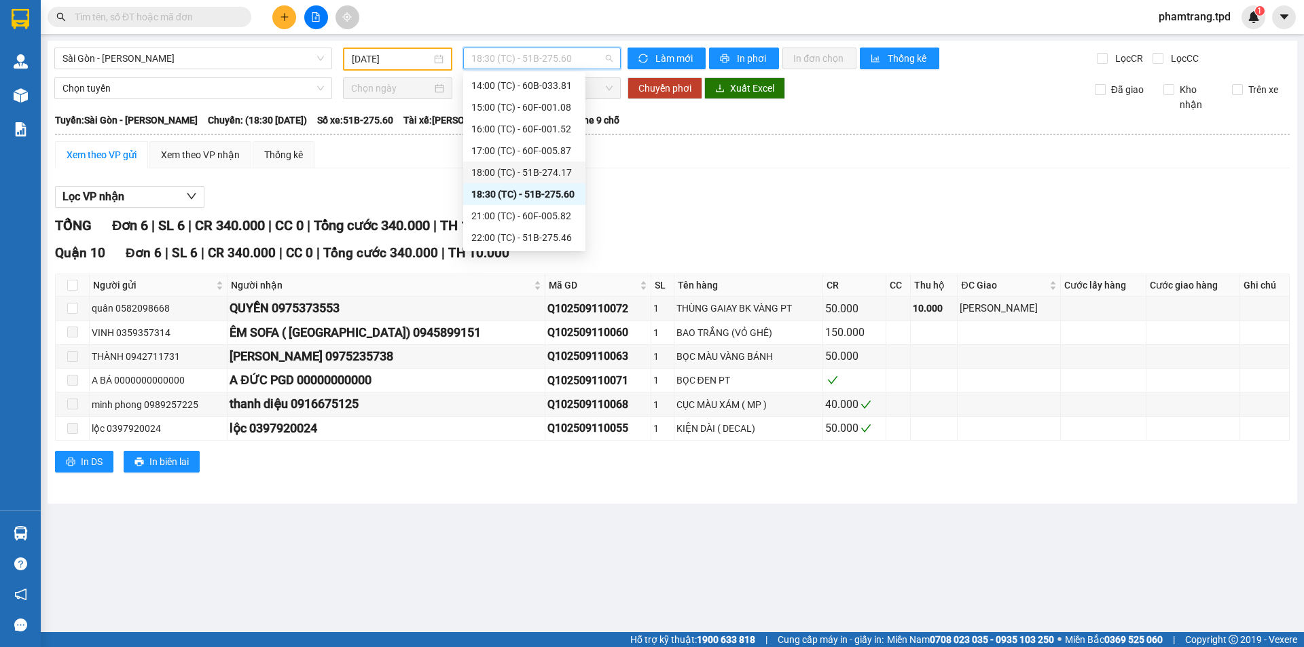
click at [566, 177] on div "18:00 (TC) - 51B-274.17" at bounding box center [524, 172] width 106 height 15
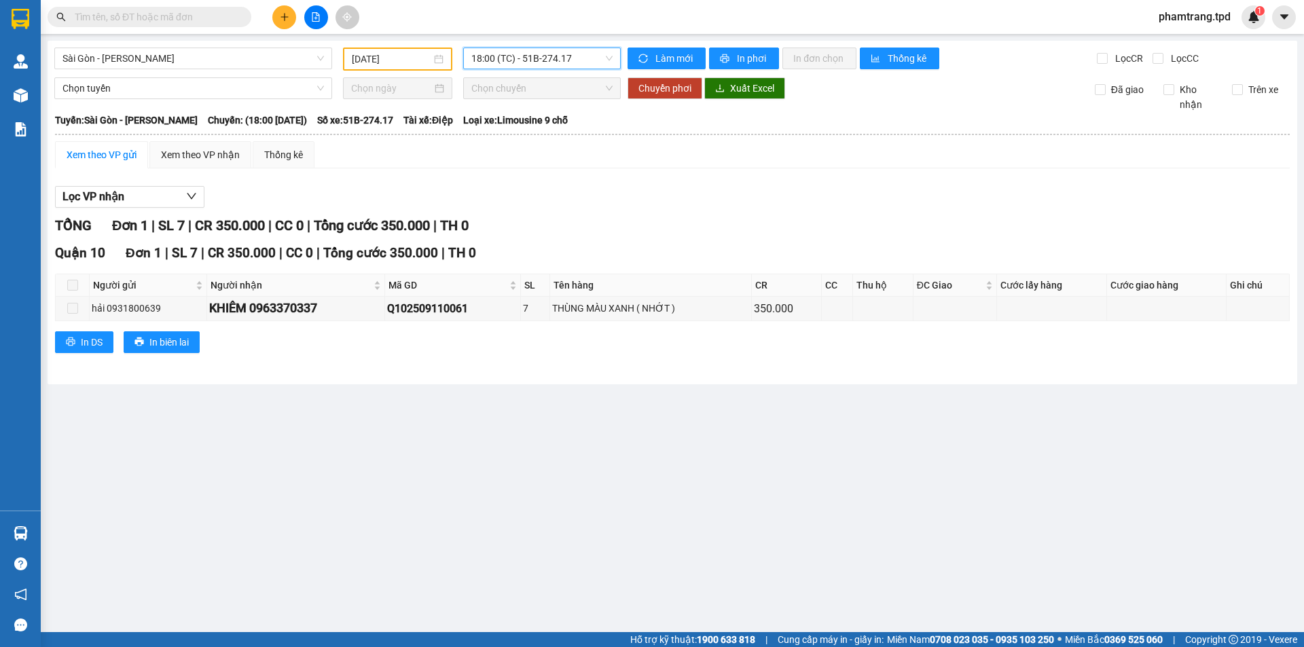
drag, startPoint x: 555, startPoint y: 62, endPoint x: 572, endPoint y: 132, distance: 71.1
click at [555, 63] on span "18:00 (TC) - 51B-274.17" at bounding box center [541, 58] width 141 height 20
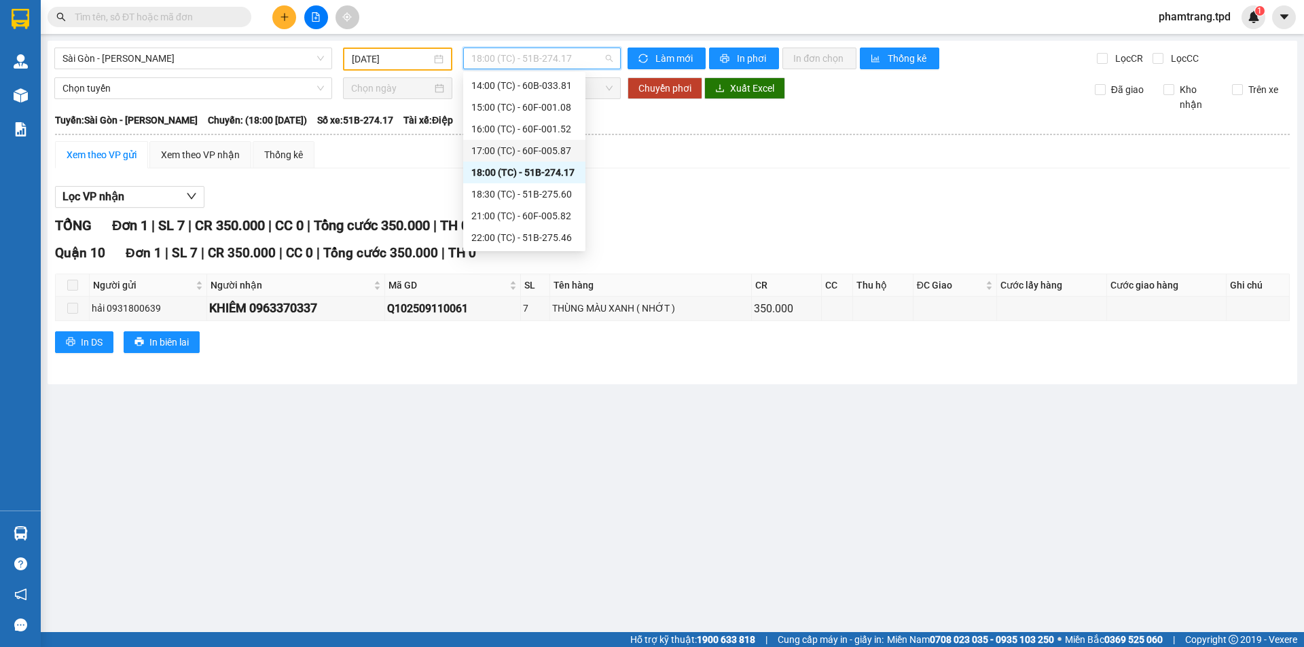
click at [550, 153] on div "17:00 (TC) - 60F-005.87" at bounding box center [524, 150] width 106 height 15
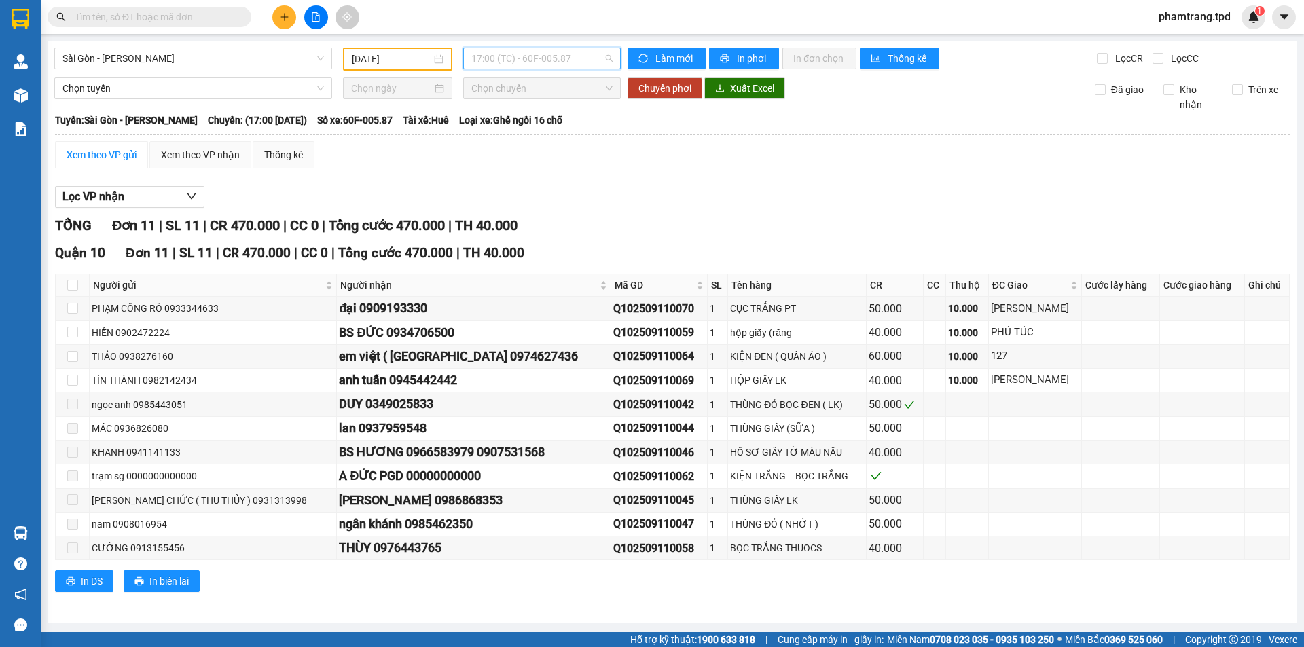
click at [525, 58] on span "17:00 (TC) - 60F-005.87" at bounding box center [541, 58] width 141 height 20
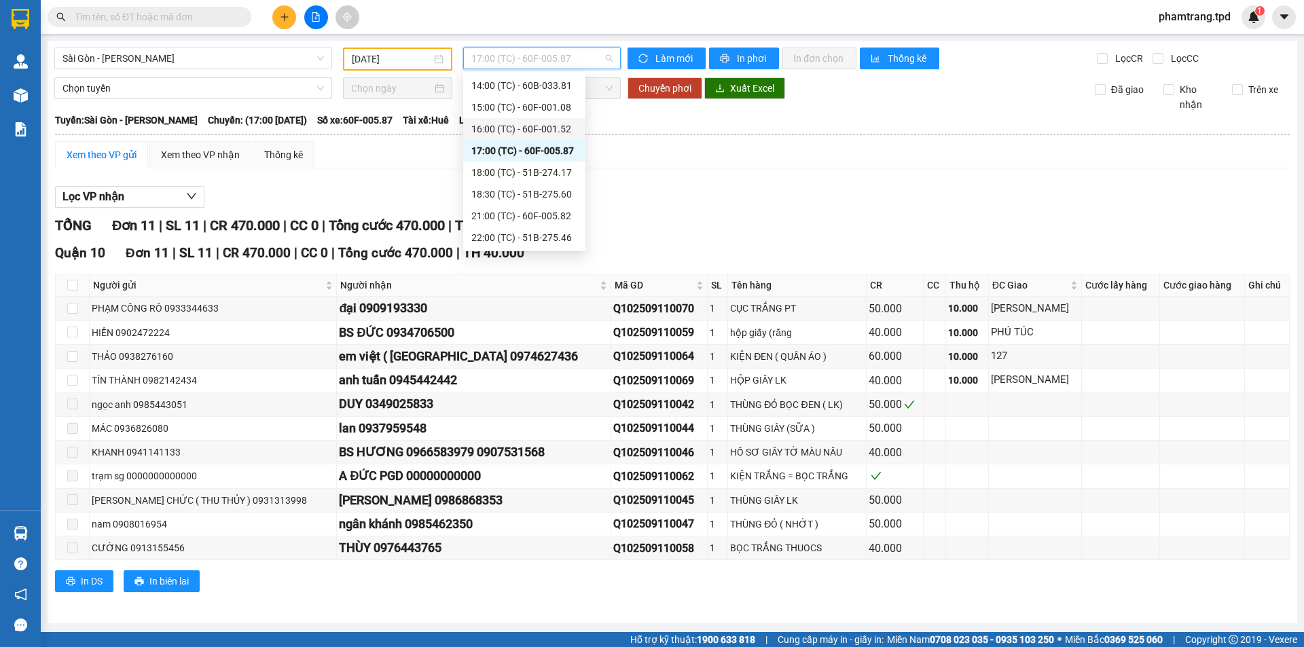
click at [533, 130] on div "16:00 (TC) - 60F-001.52" at bounding box center [524, 129] width 106 height 15
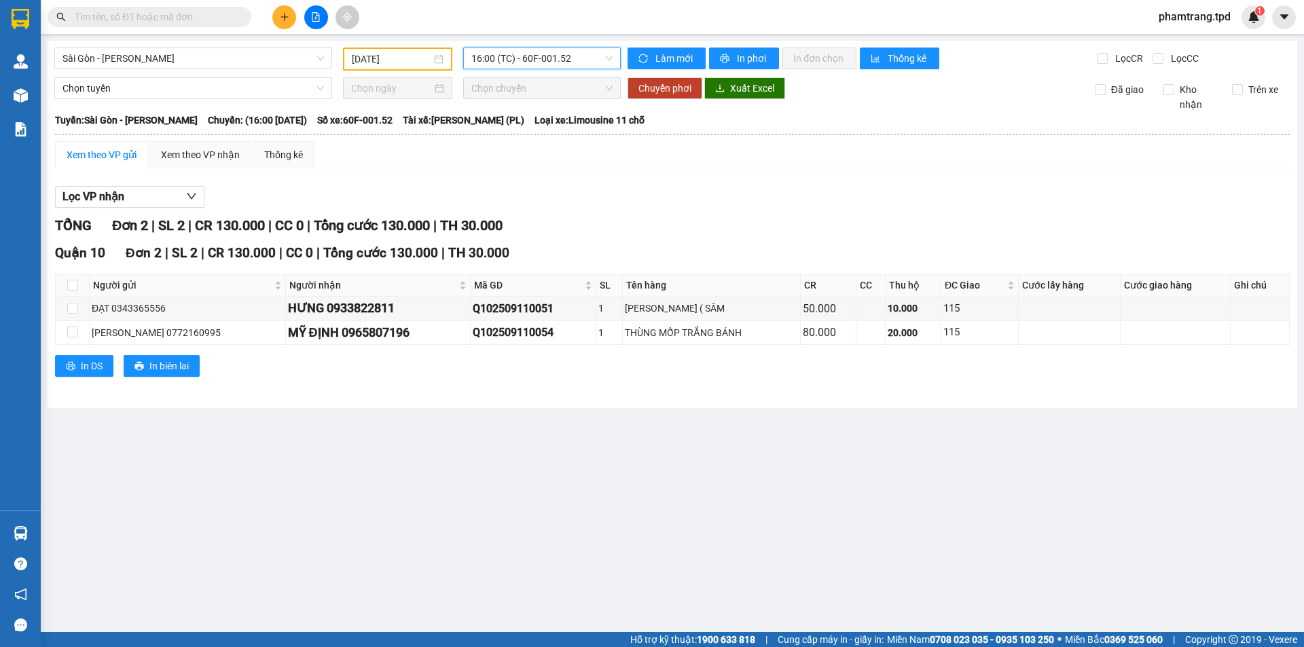
click at [525, 65] on span "16:00 (TC) - 60F-001.52" at bounding box center [541, 58] width 141 height 20
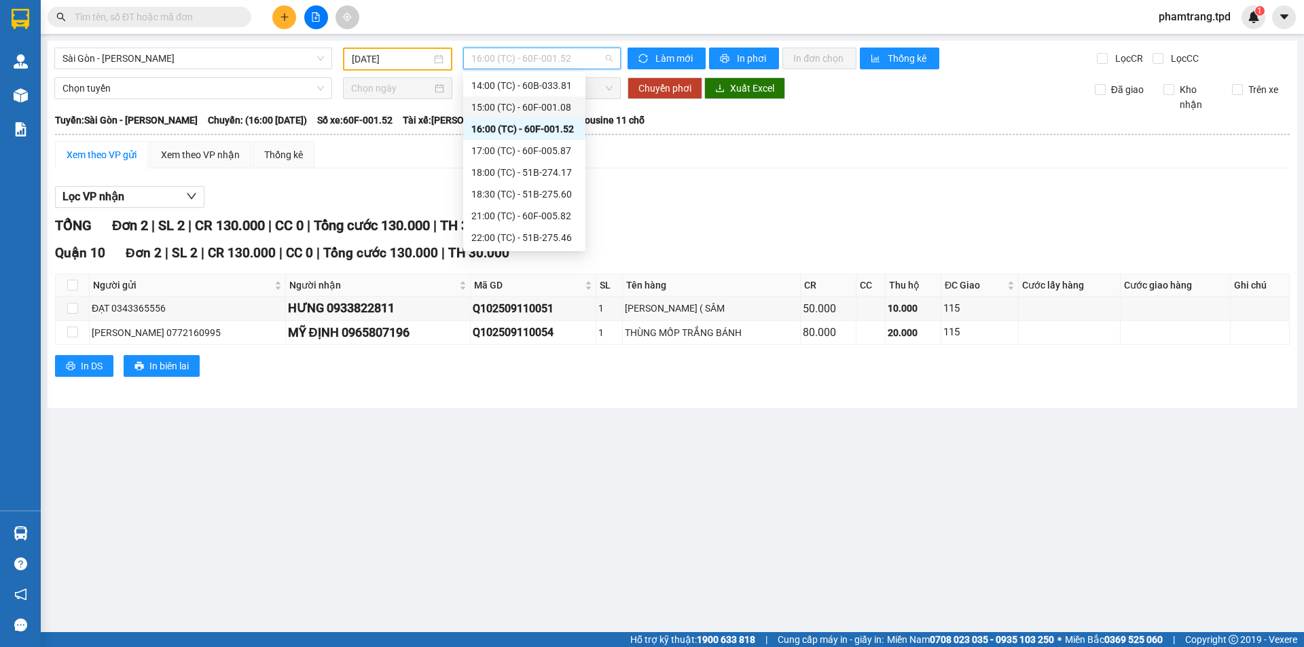
click at [540, 110] on div "15:00 (TC) - 60F-001.08" at bounding box center [524, 107] width 106 height 15
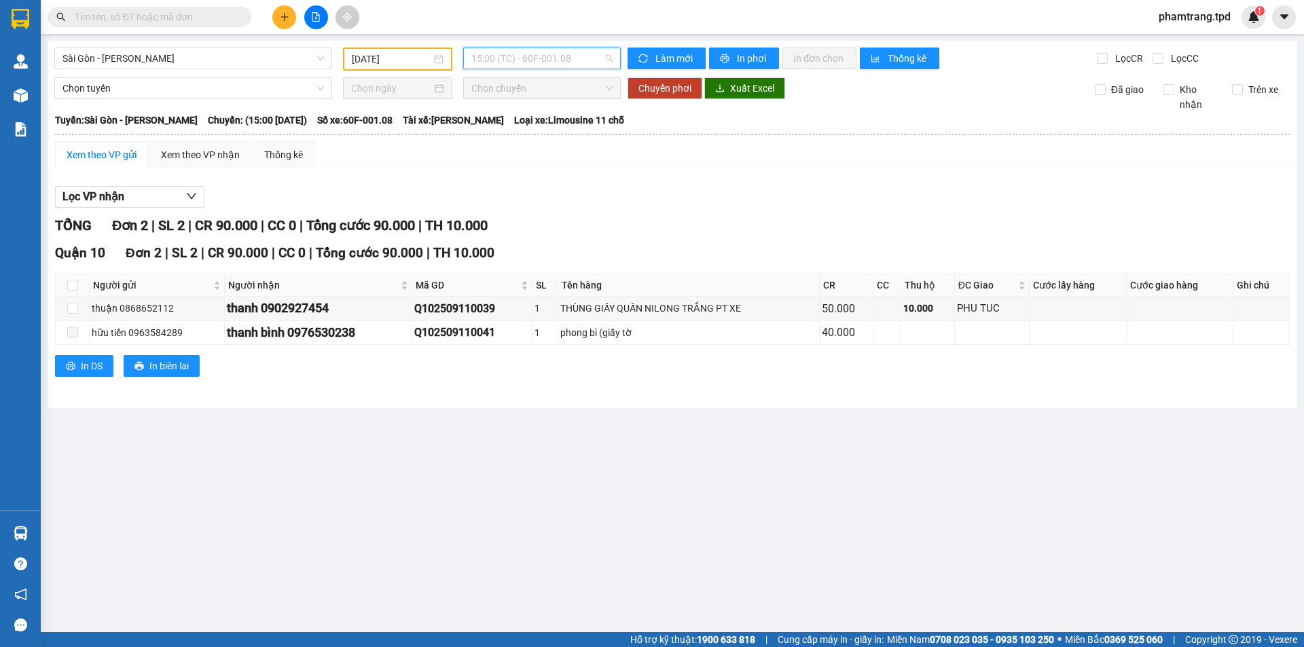
click at [528, 67] on span "15:00 (TC) - 60F-001.08" at bounding box center [541, 58] width 141 height 20
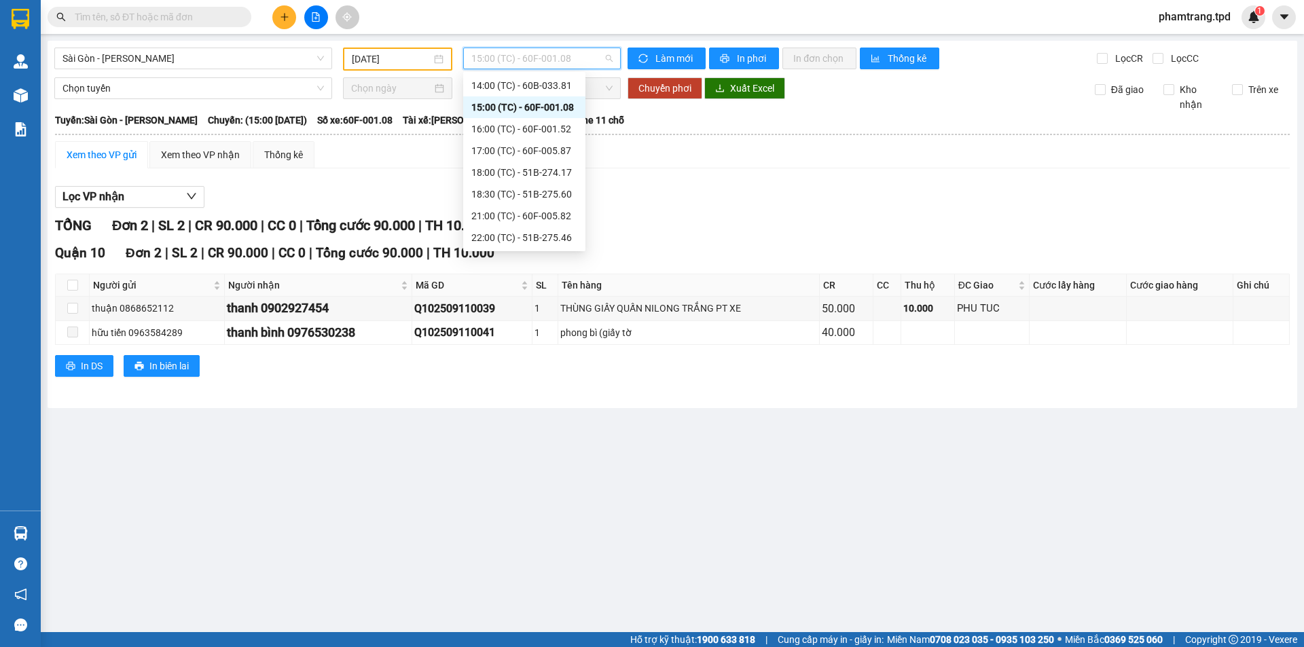
scroll to position [168, 0]
click at [571, 220] on div "14:00 (TC) - 60B-033.81" at bounding box center [524, 221] width 106 height 15
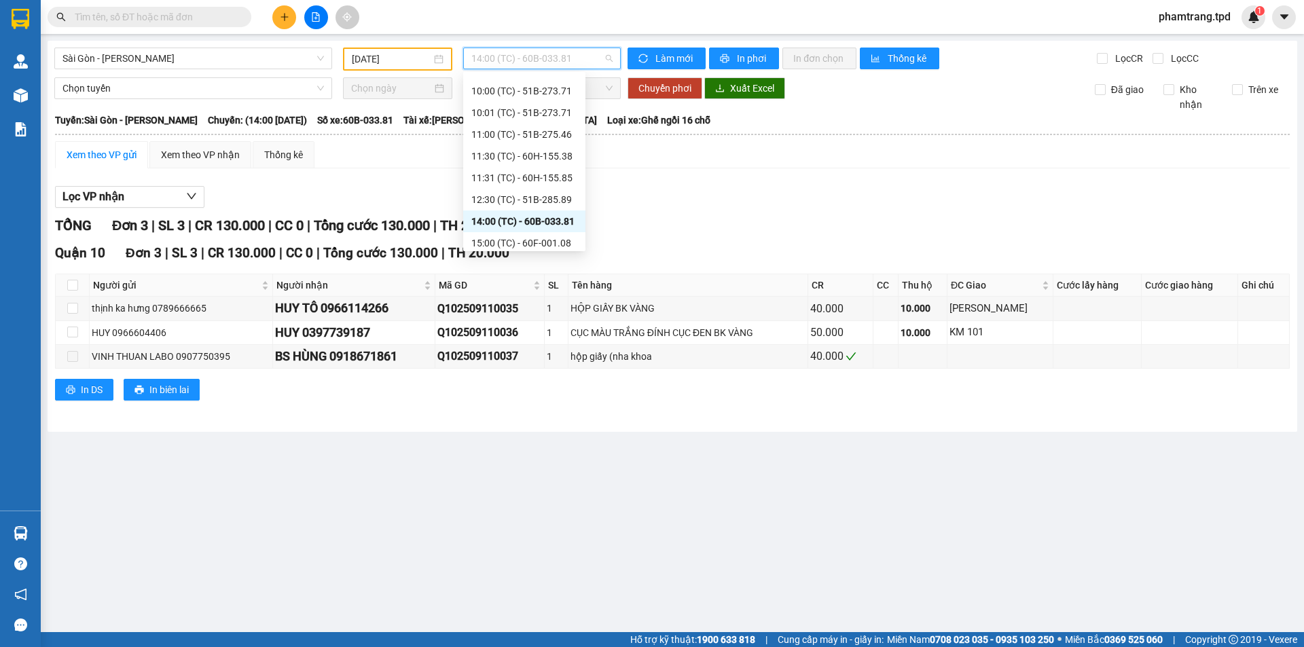
click at [548, 60] on span "14:00 (TC) - 60B-033.81" at bounding box center [541, 58] width 141 height 20
click at [542, 194] on div "12:30 (TC) - 51B-285.89" at bounding box center [524, 199] width 106 height 15
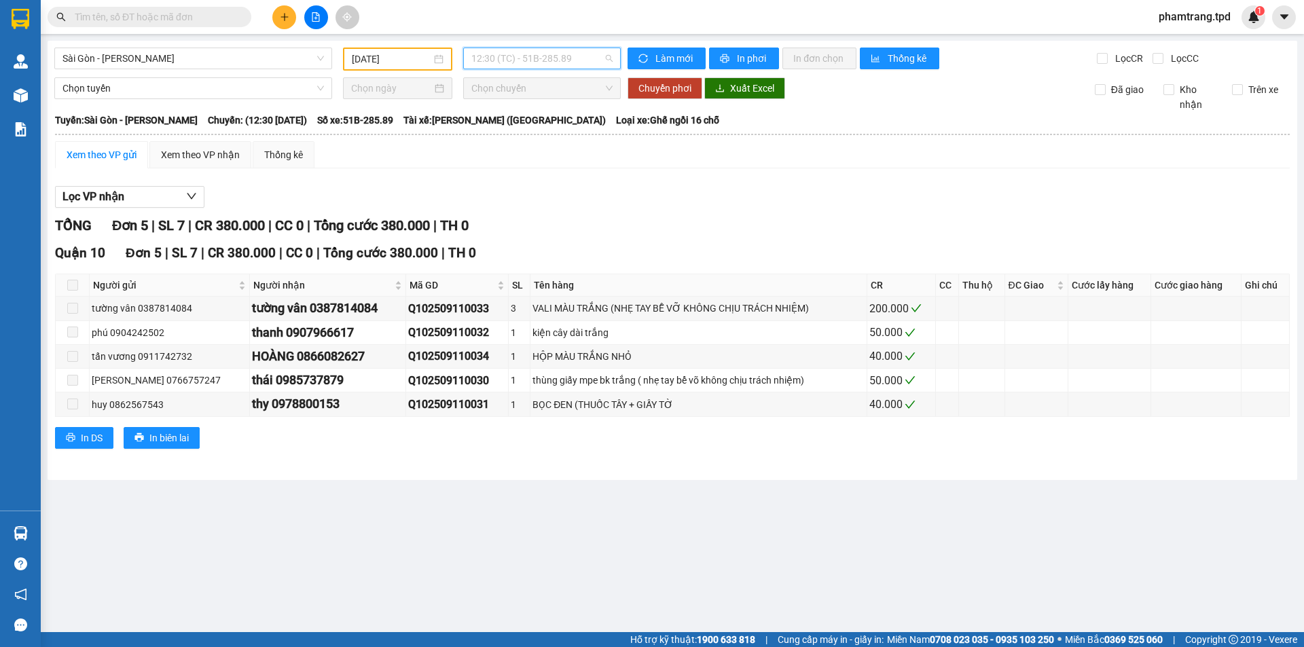
click at [531, 54] on span "12:30 (TC) - 51B-285.89" at bounding box center [541, 58] width 141 height 20
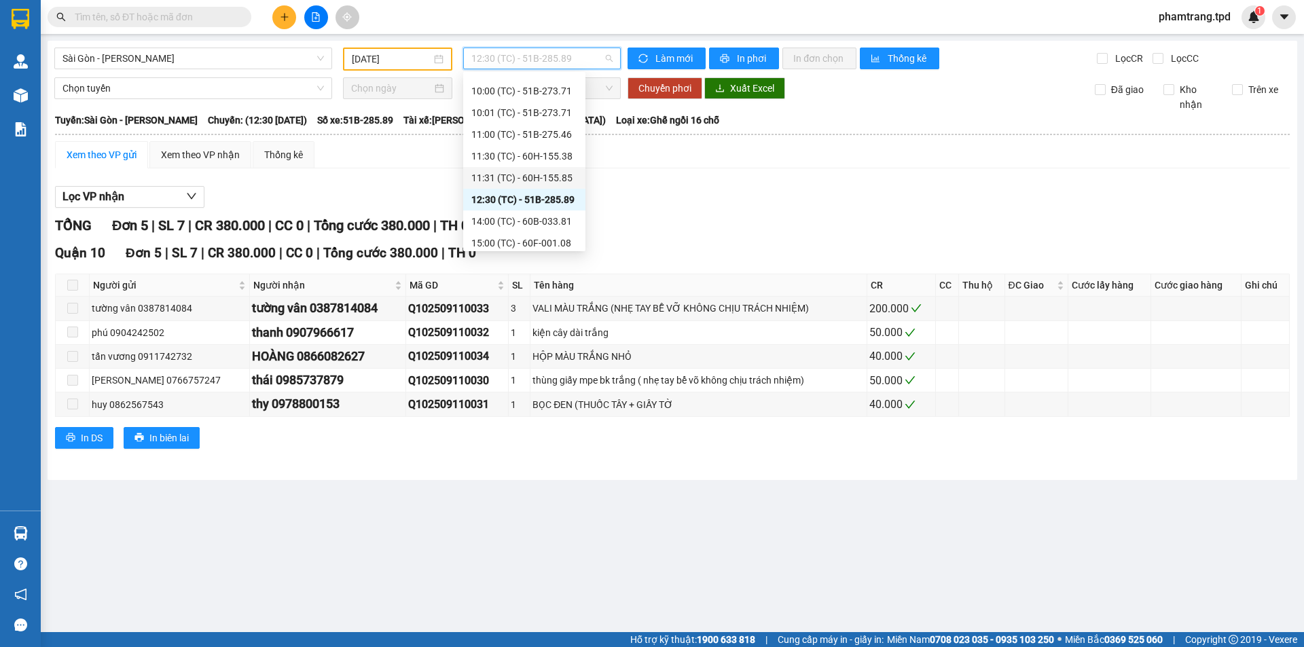
click at [545, 170] on div "11:31 (TC) - 60H-155.85" at bounding box center [524, 178] width 122 height 22
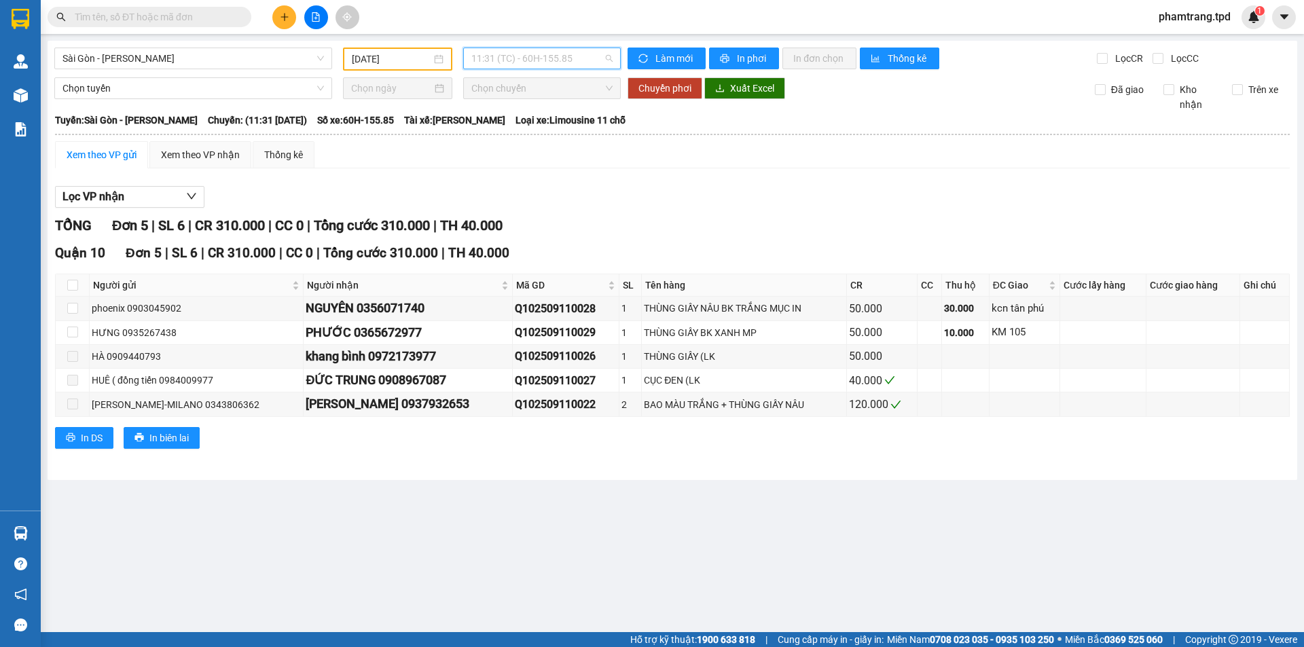
click at [537, 66] on span "11:31 (TC) - 60H-155.85" at bounding box center [541, 58] width 141 height 20
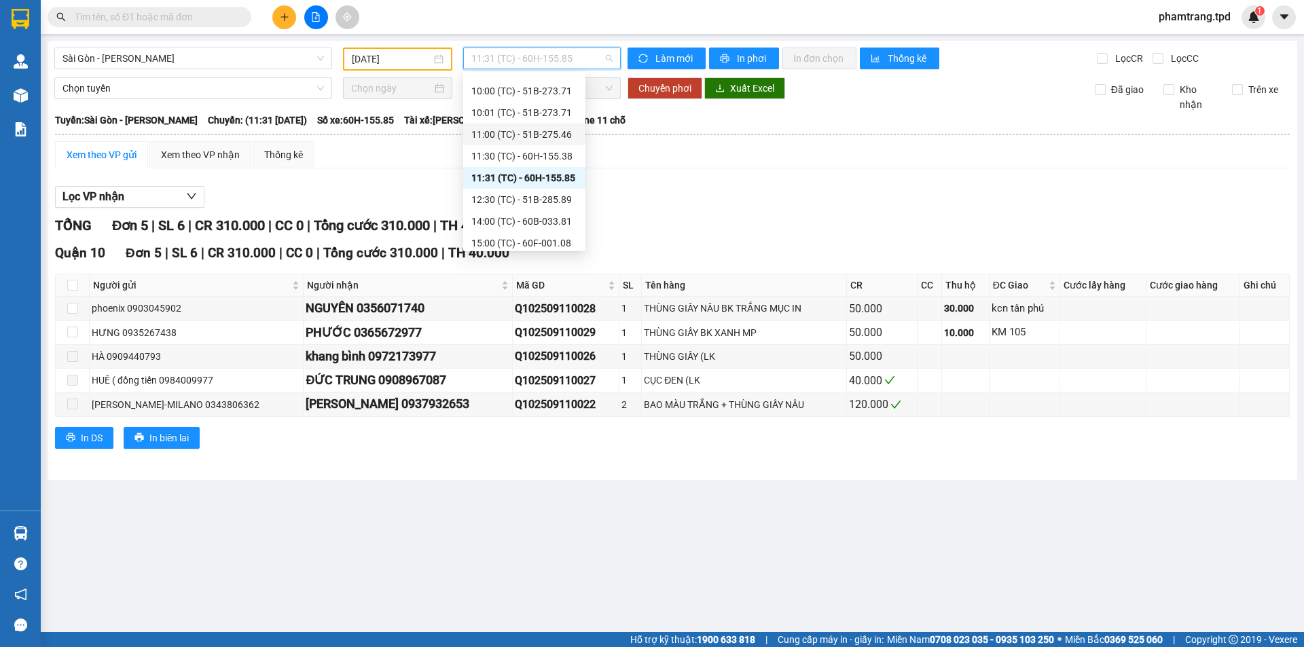
click at [549, 145] on div "11:00 (TC) - 51B-275.46" at bounding box center [524, 135] width 122 height 22
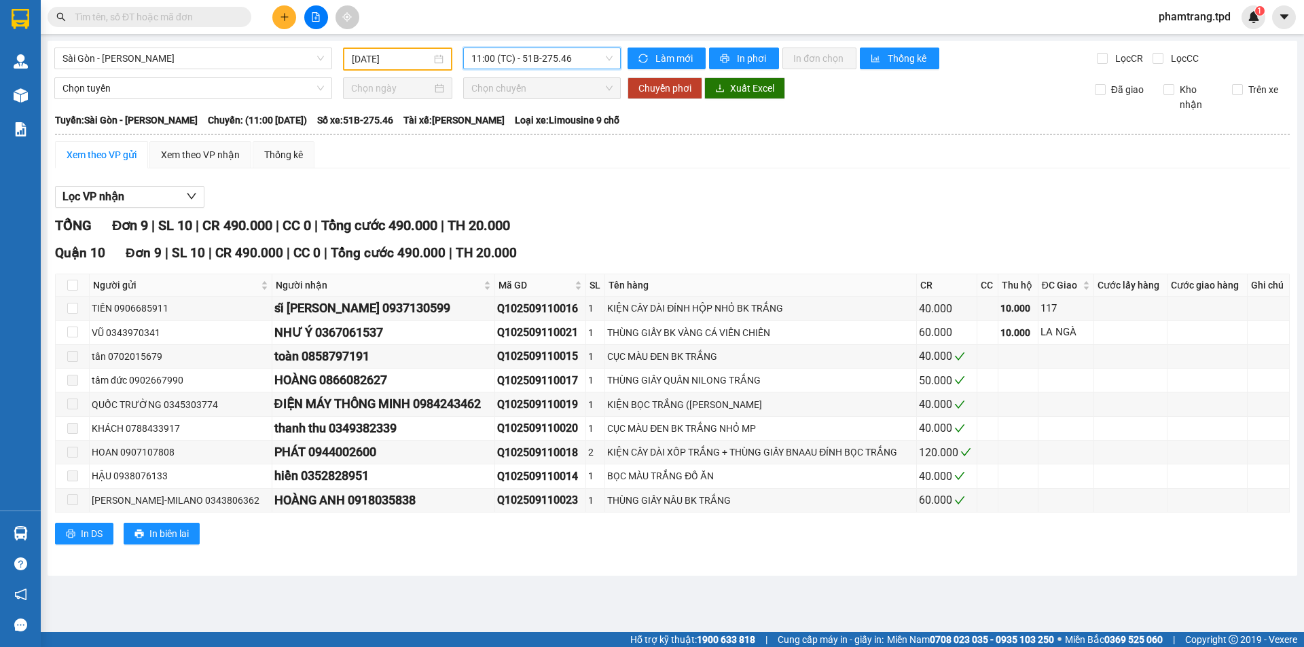
click at [555, 59] on span "11:00 (TC) - 51B-275.46" at bounding box center [541, 58] width 141 height 20
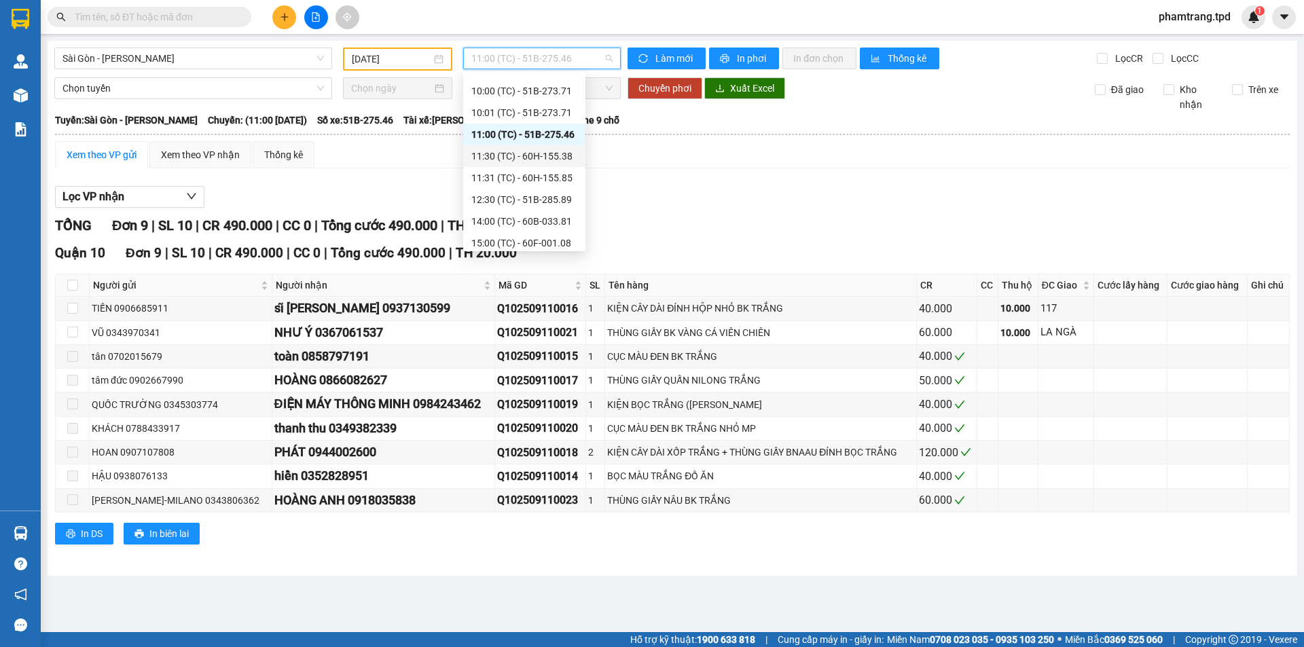
click at [556, 149] on div "11:30 (TC) - 60H-155.38" at bounding box center [524, 156] width 106 height 15
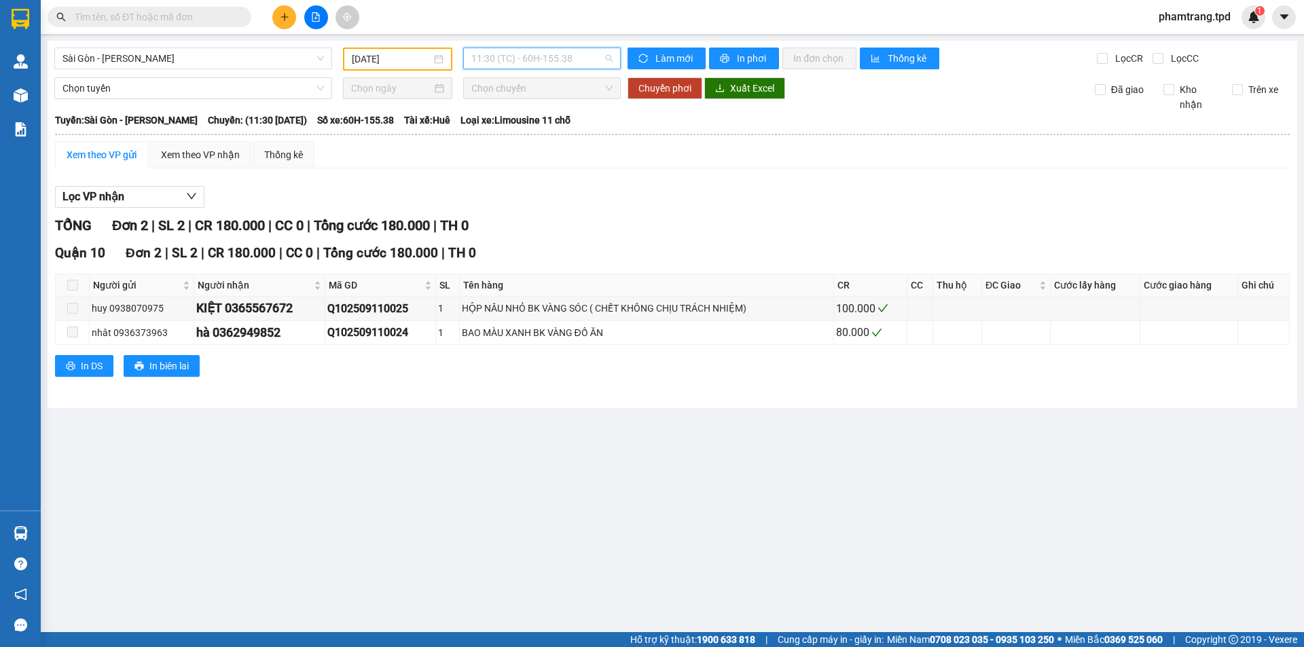
click at [517, 55] on span "11:30 (TC) - 60H-155.38" at bounding box center [541, 58] width 141 height 20
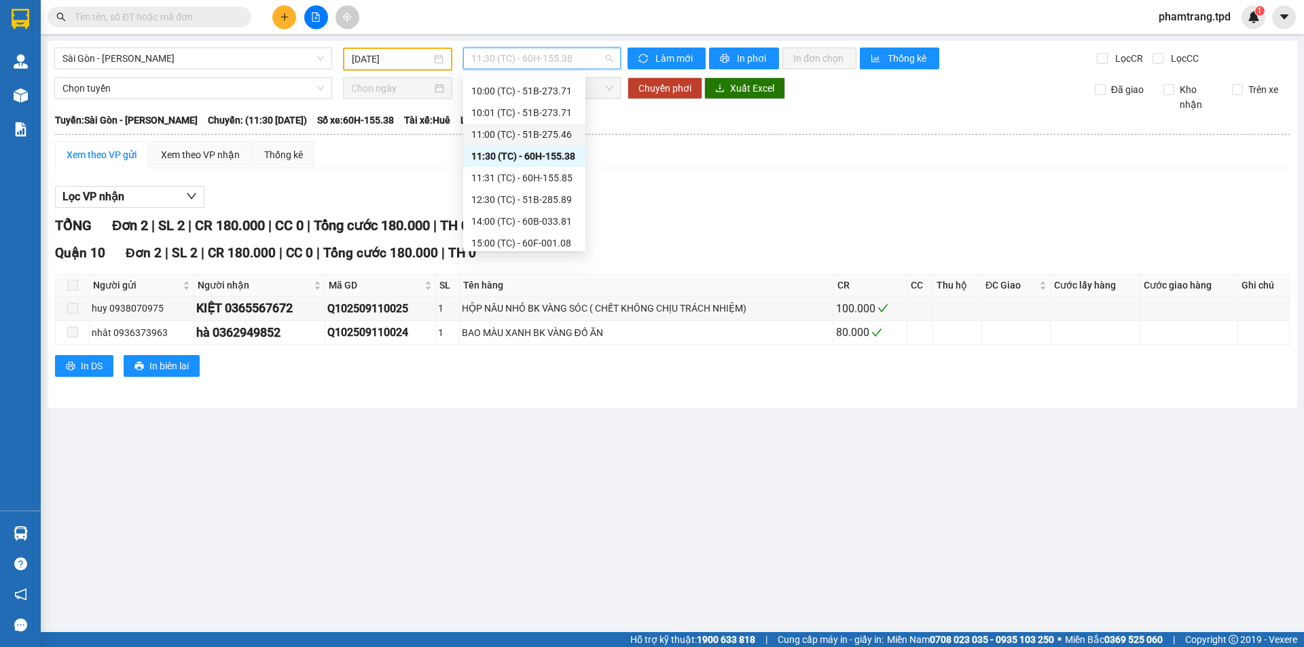
click at [559, 140] on div "11:00 (TC) - 51B-275.46" at bounding box center [524, 134] width 106 height 15
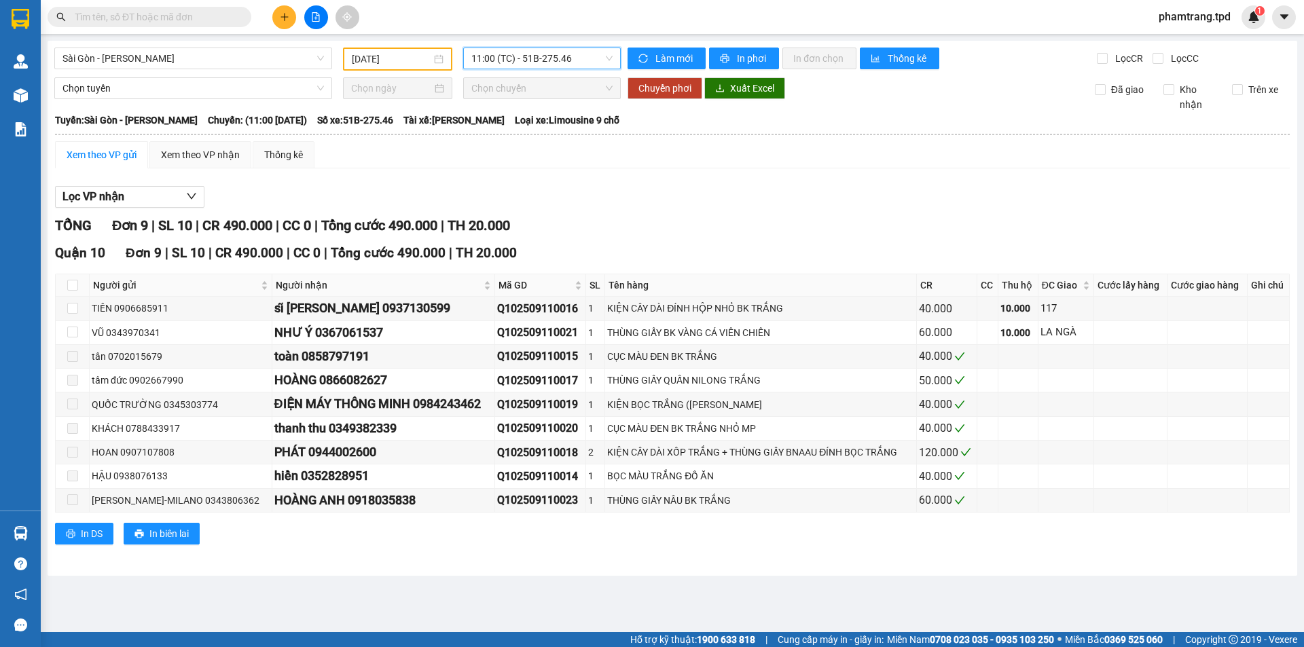
click at [543, 56] on span "11:00 (TC) - 51B-275.46" at bounding box center [541, 58] width 141 height 20
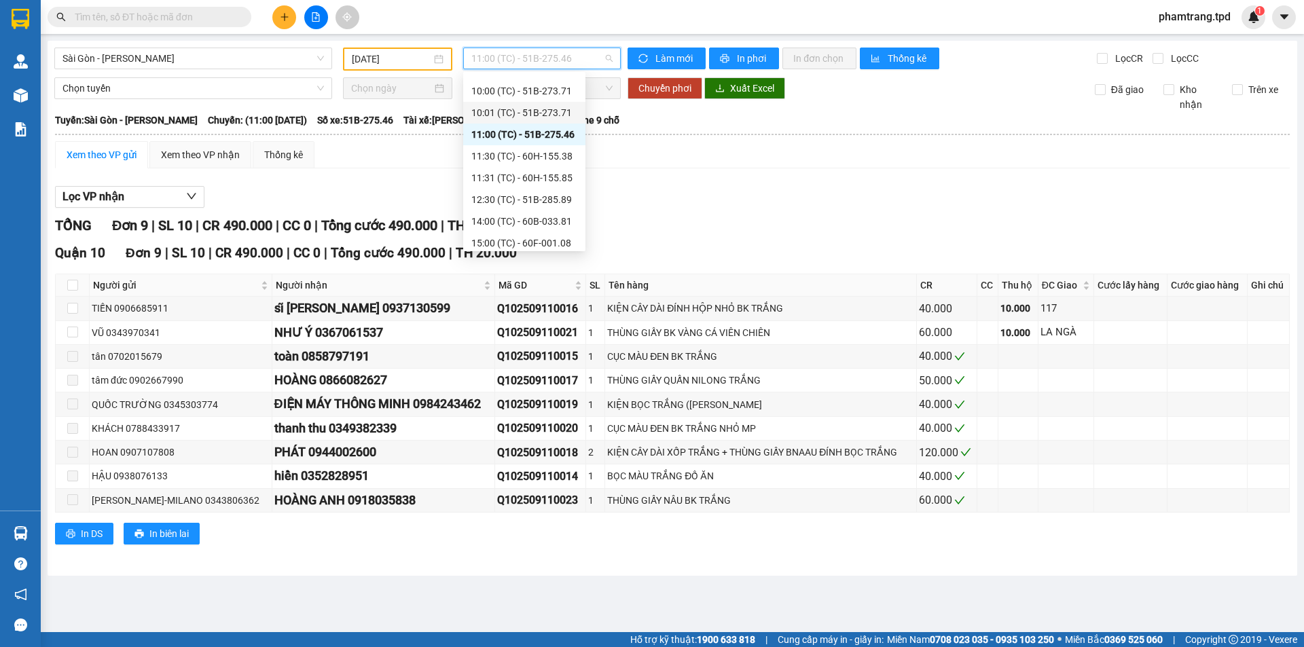
click at [550, 112] on div "10:01 (TC) - 51B-273.71" at bounding box center [524, 112] width 106 height 15
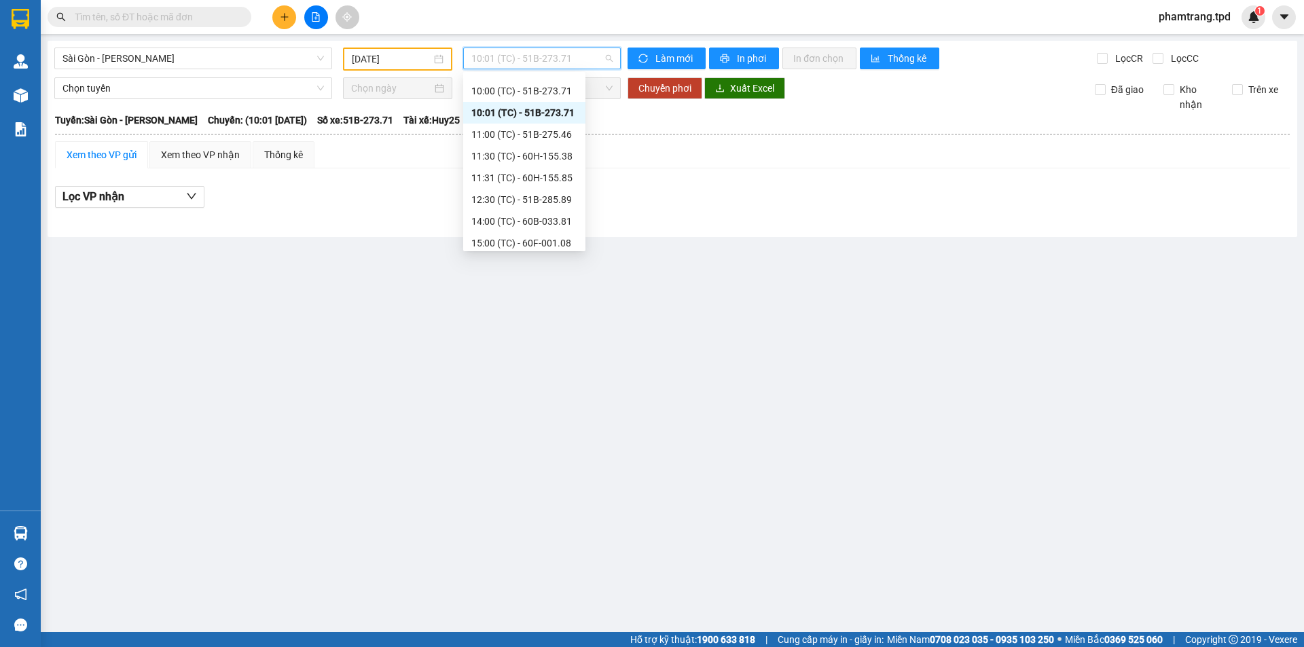
click at [562, 61] on span "10:01 (TC) - 51B-273.71" at bounding box center [541, 58] width 141 height 20
click at [549, 222] on div "10:00 (TC) - 51B-273.71" at bounding box center [524, 226] width 106 height 15
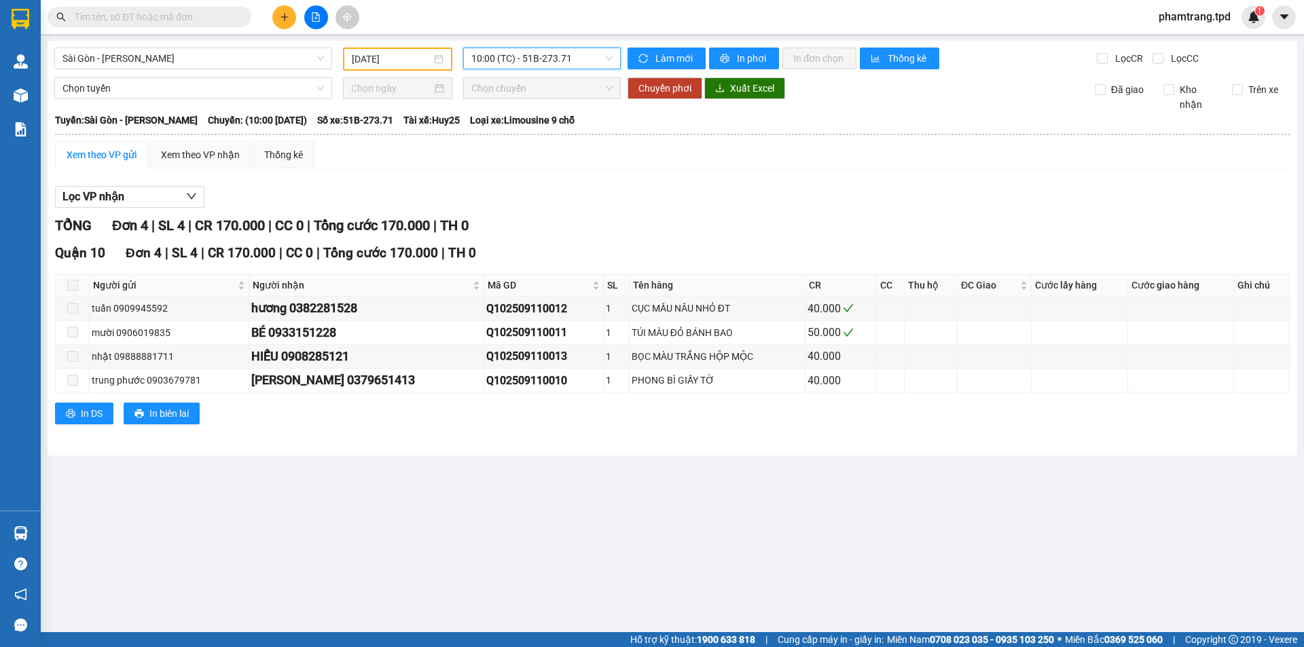
click at [547, 60] on span "10:00 (TC) - 51B-273.71" at bounding box center [541, 58] width 141 height 20
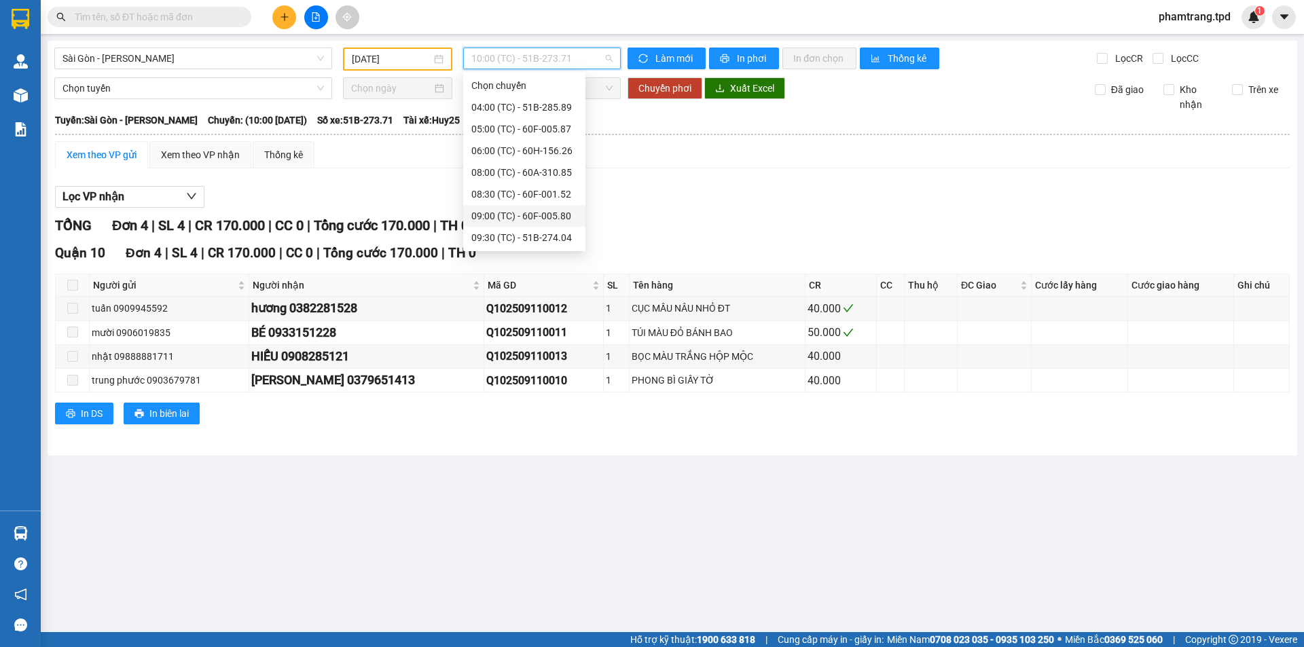
scroll to position [68, 0]
click at [537, 160] on div "09:30 (TC) - 51B-274.04" at bounding box center [524, 170] width 122 height 22
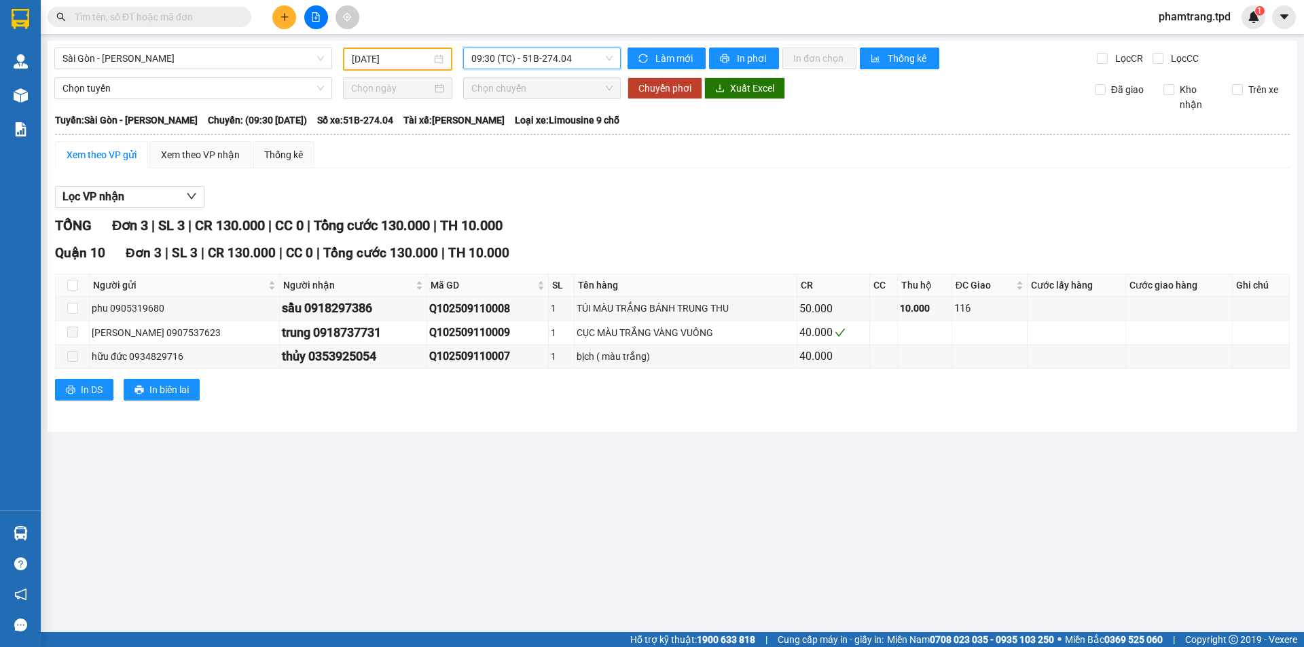
click at [558, 60] on span "09:30 (TC) - 51B-274.04" at bounding box center [541, 58] width 141 height 20
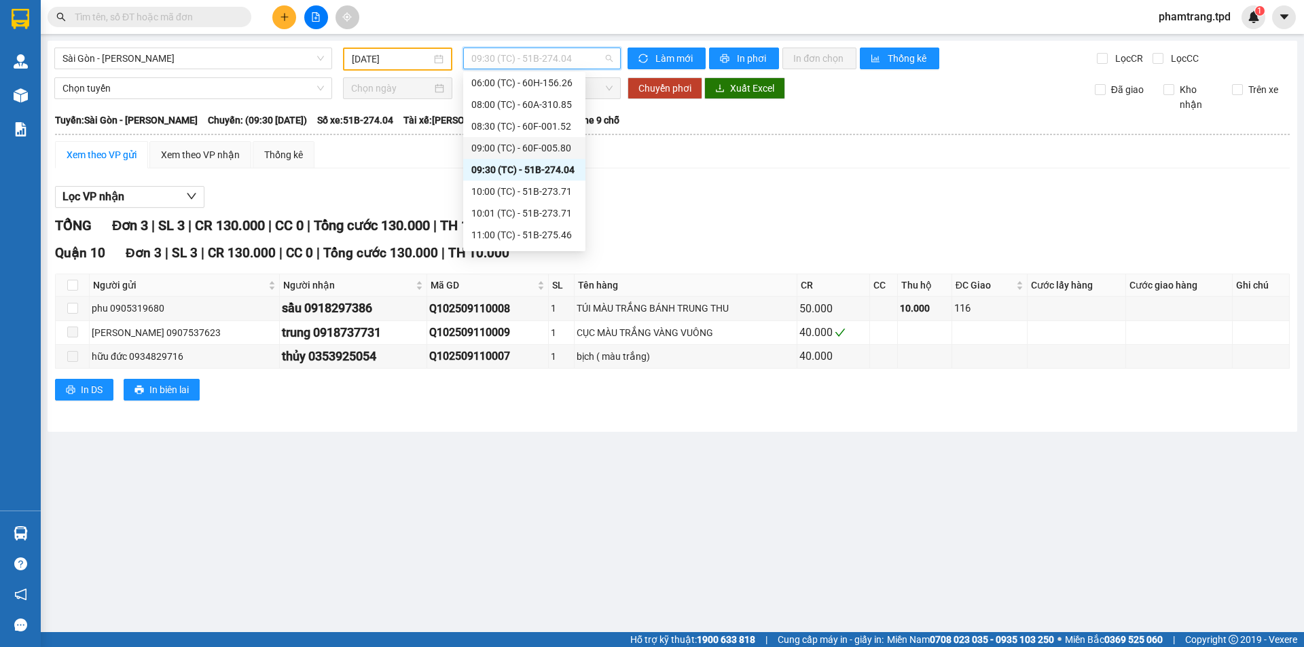
click at [520, 149] on div "09:00 (TC) - 60F-005.80" at bounding box center [524, 148] width 106 height 15
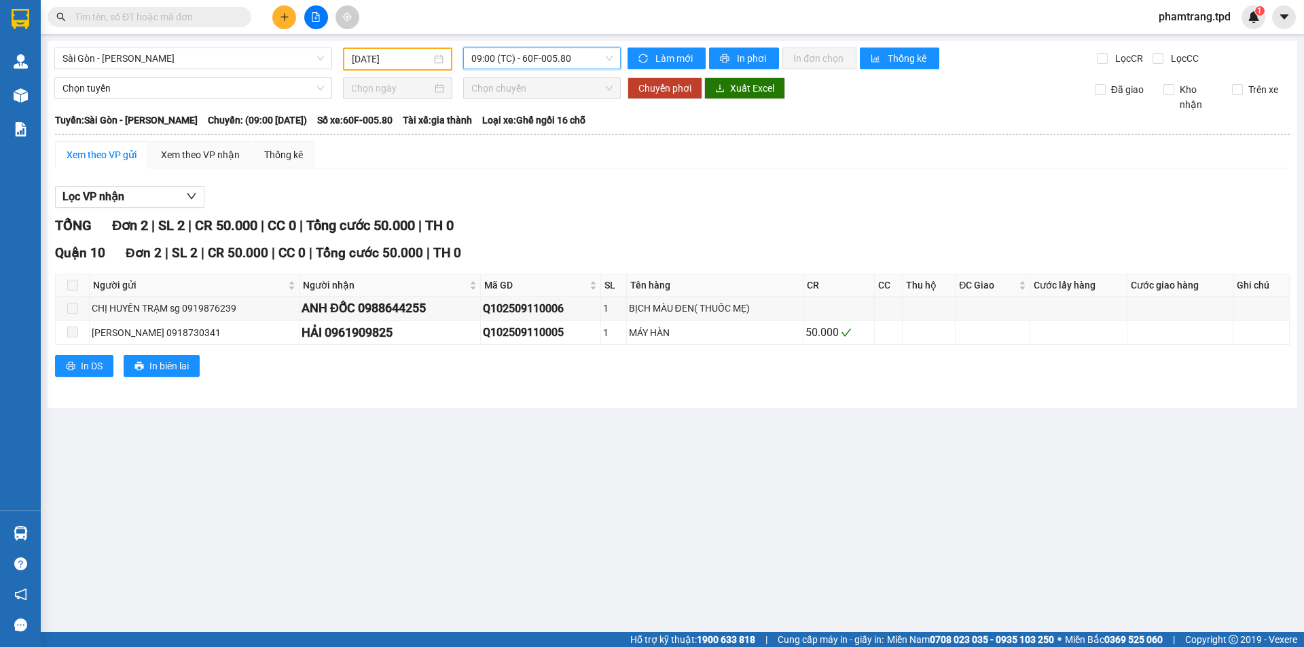
click at [552, 48] on div "09:00 (TC) - 60F-005.80" at bounding box center [542, 59] width 158 height 22
click at [645, 177] on div "Xem theo VP gửi Xem theo VP nhận Thống kê Lọc VP nhận TỔNG Đơn 2 | SL 2 | CR 50…" at bounding box center [672, 267] width 1234 height 253
click at [513, 48] on div "09:00 (TC) - 60F-005.80" at bounding box center [542, 59] width 158 height 22
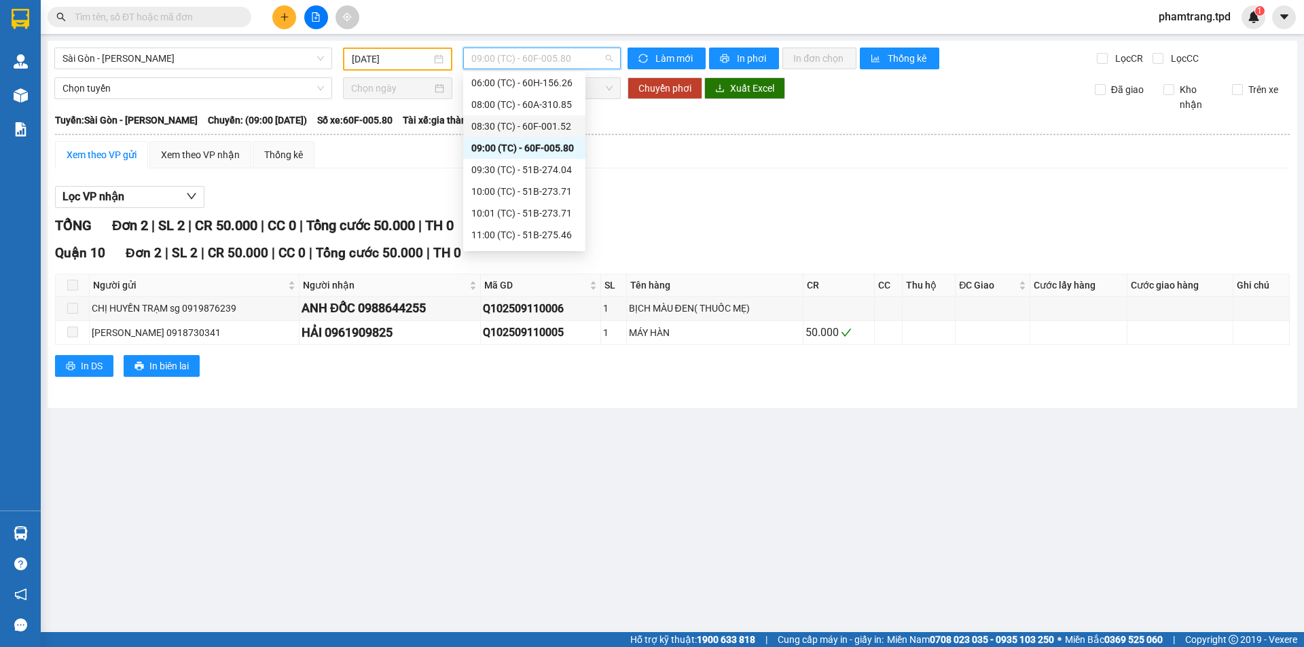
click at [540, 124] on div "08:30 (TC) - 60F-001.52" at bounding box center [524, 126] width 106 height 15
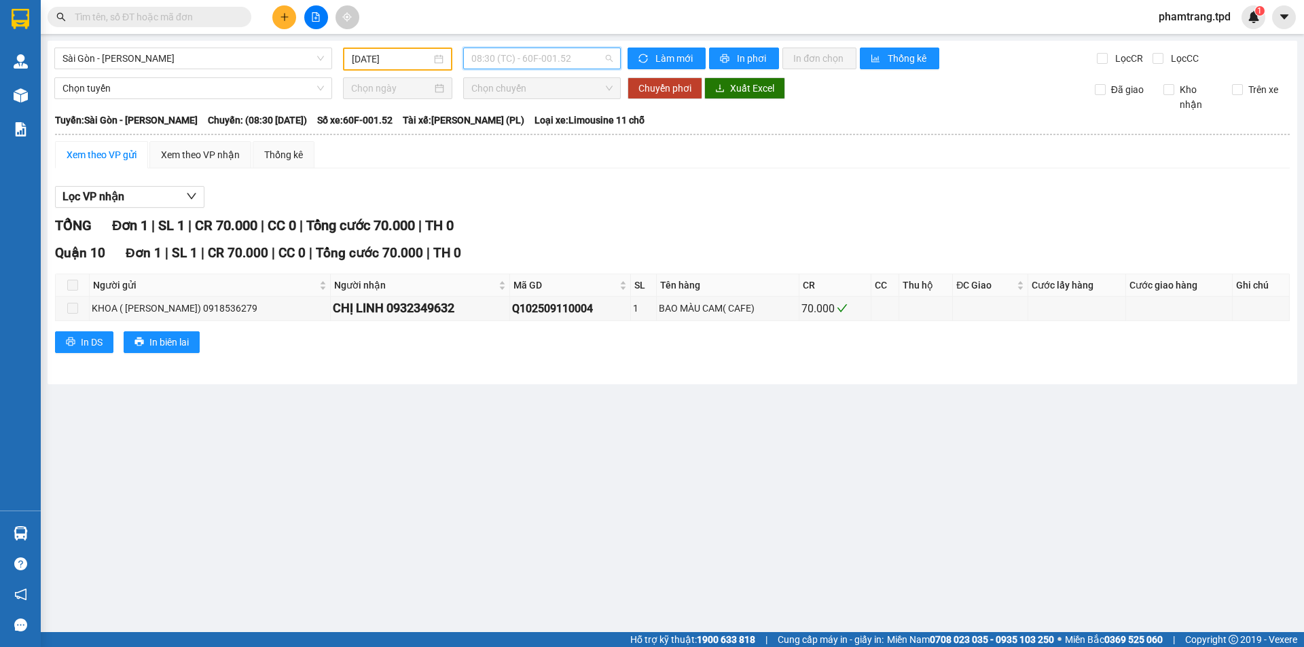
click at [547, 64] on span "08:30 (TC) - 60F-001.52" at bounding box center [541, 58] width 141 height 20
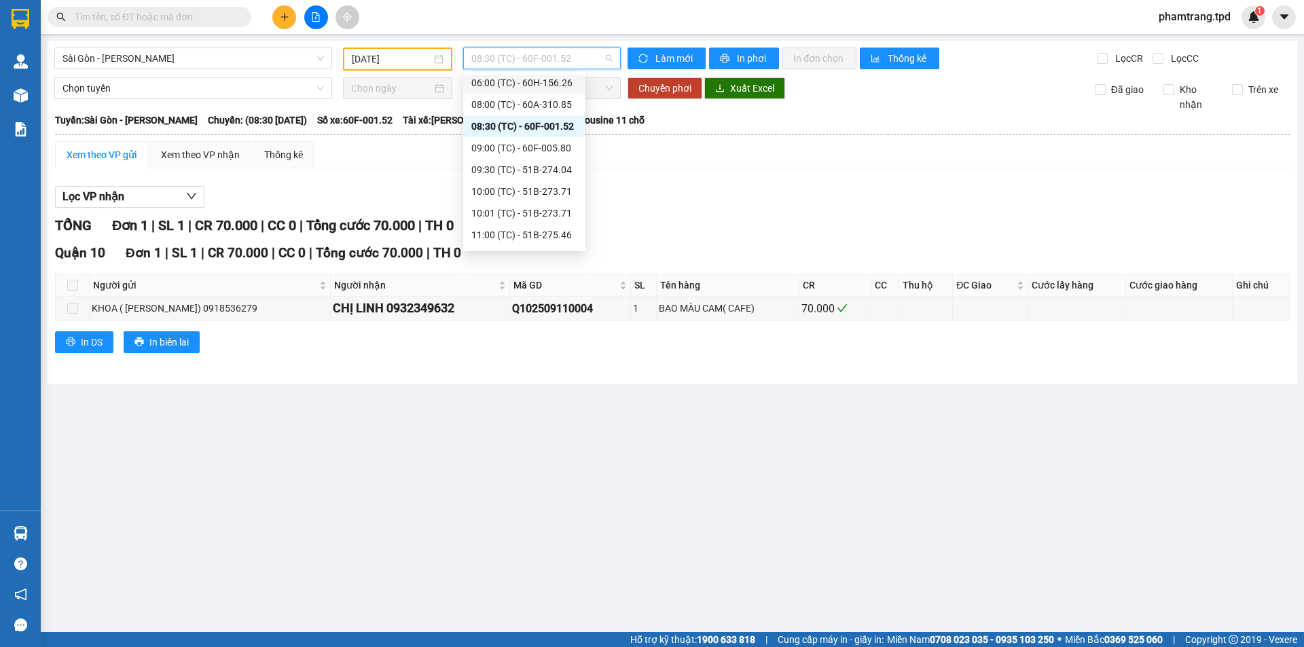
click at [548, 92] on div "06:00 (TC) - 60H-156.26" at bounding box center [524, 83] width 122 height 22
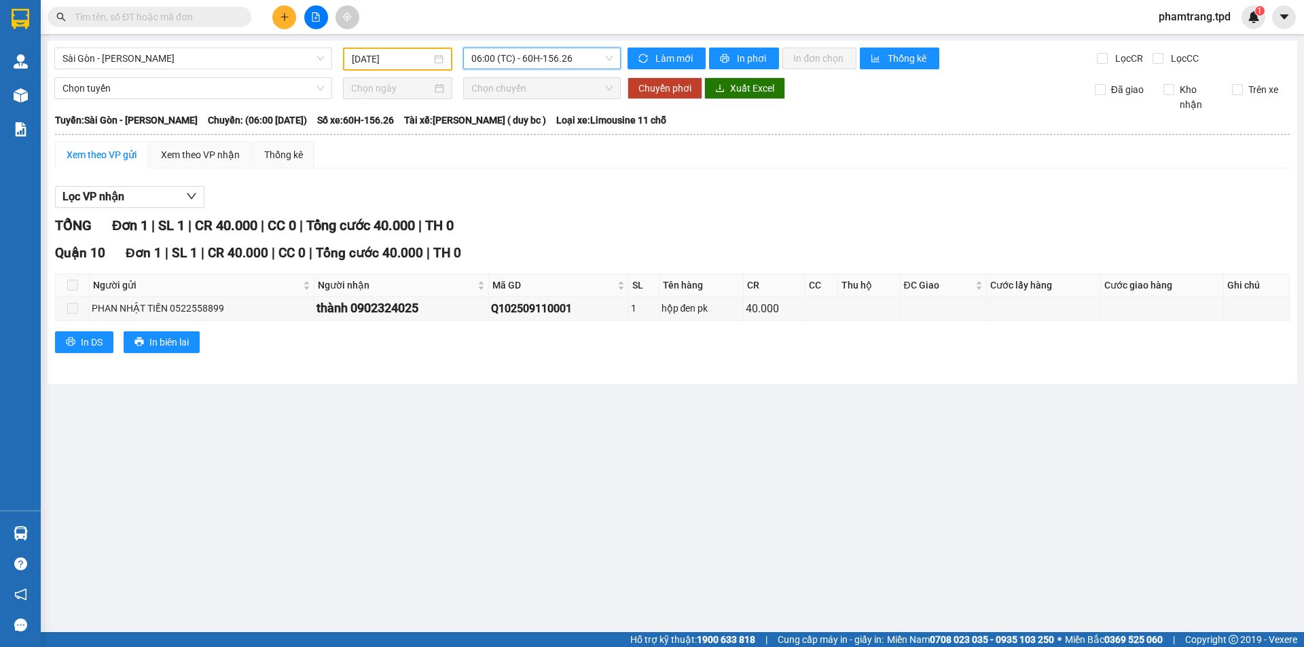
click at [558, 51] on span "06:00 (TC) - 60H-156.26" at bounding box center [541, 58] width 141 height 20
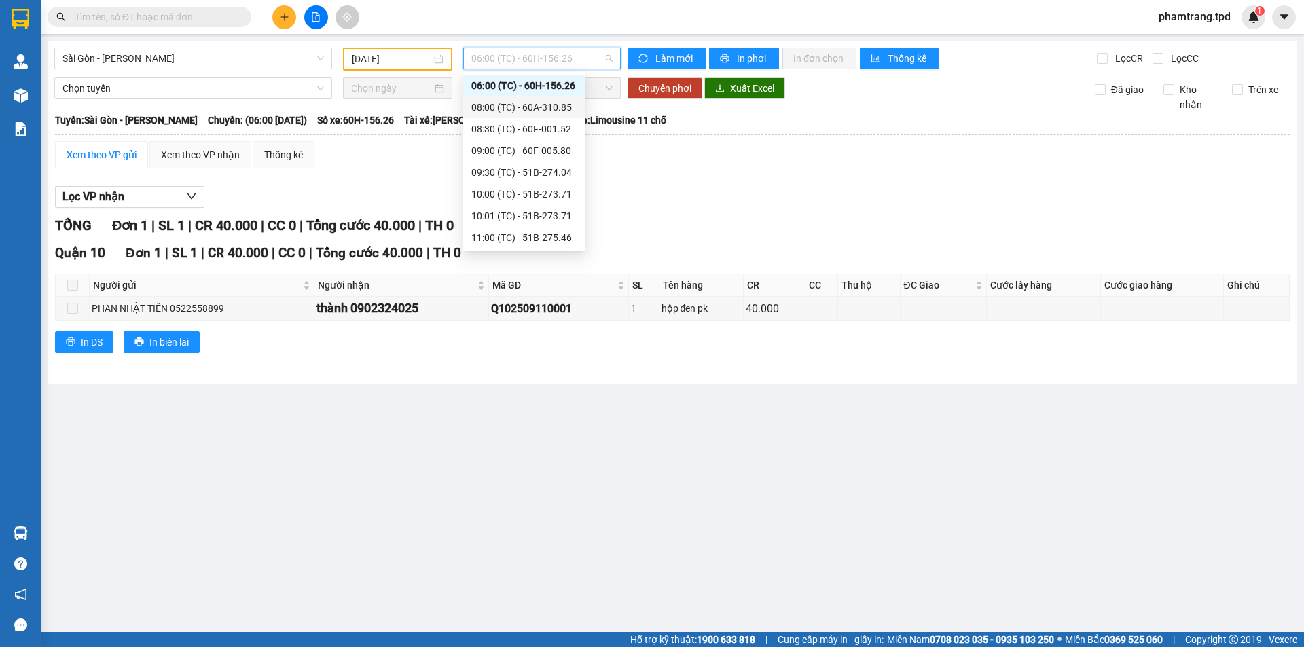
click at [530, 103] on div "08:00 (TC) - 60A-310.85" at bounding box center [524, 107] width 106 height 15
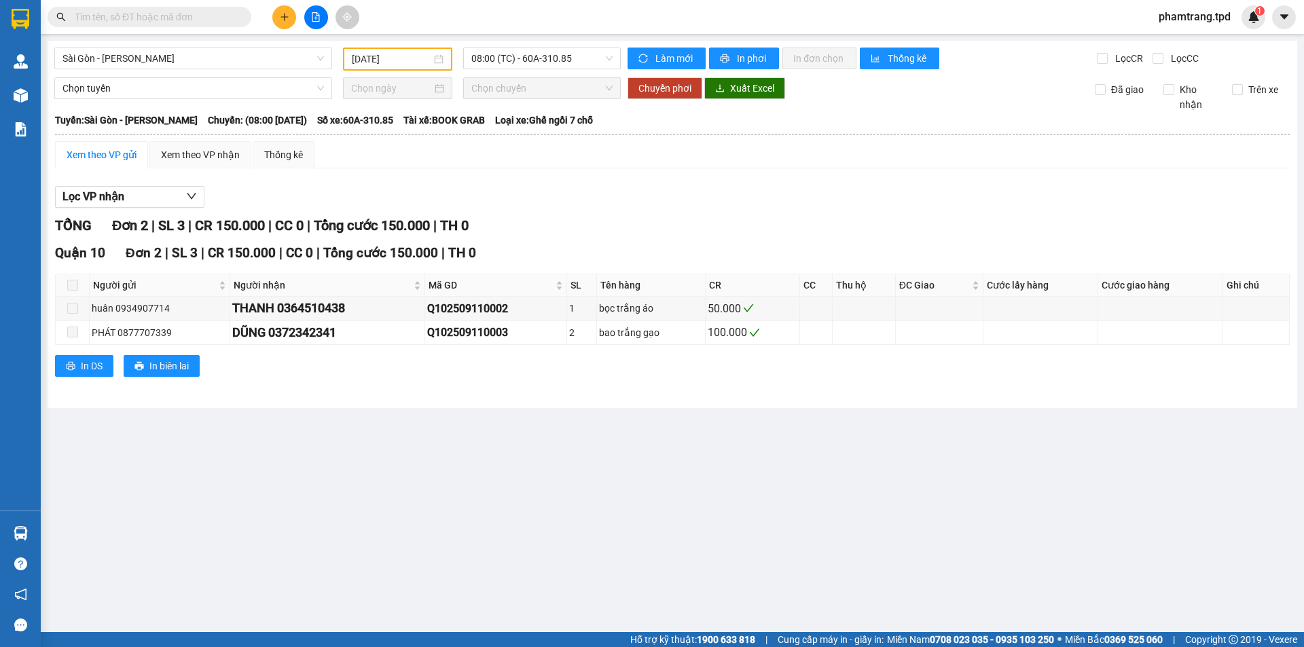
click at [771, 563] on main "[GEOGRAPHIC_DATA] - Phương Lâm [DATE] 08:00 (TC) - 60A-310.85 Làm mới In phơi I…" at bounding box center [652, 316] width 1304 height 632
click at [549, 60] on span "08:00 (TC) - 60A-310.85" at bounding box center [541, 58] width 141 height 20
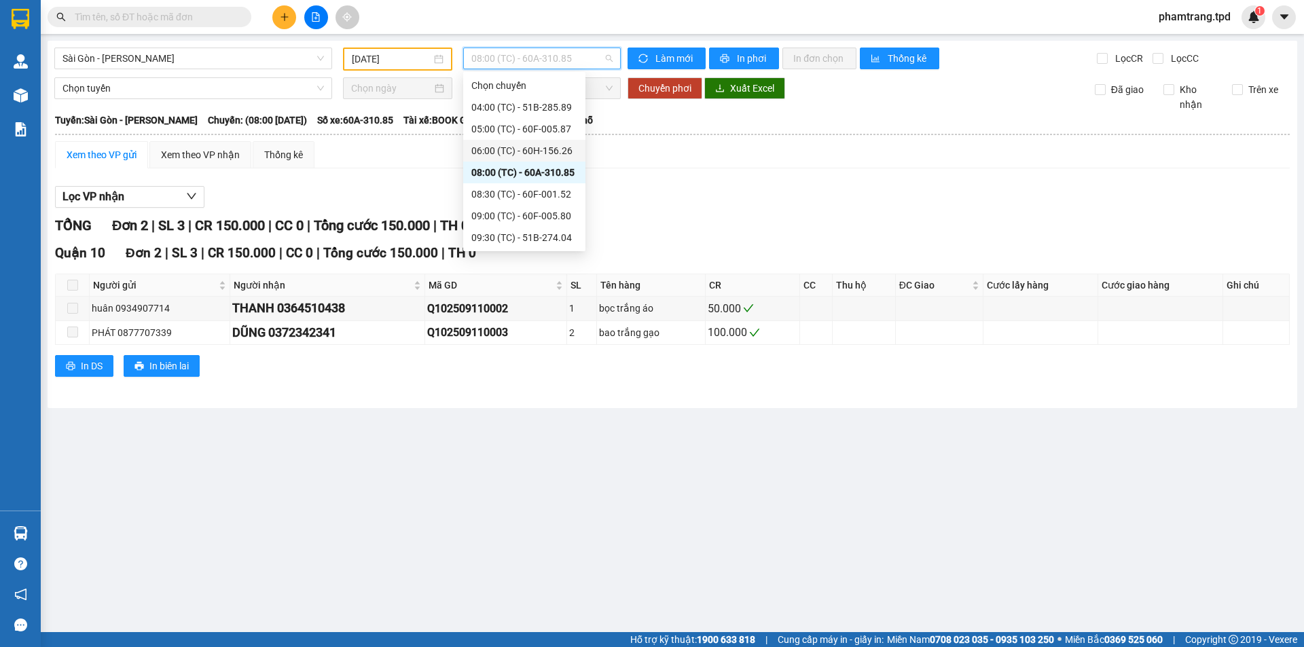
click at [538, 148] on div "06:00 (TC) - 60H-156.26" at bounding box center [524, 150] width 106 height 15
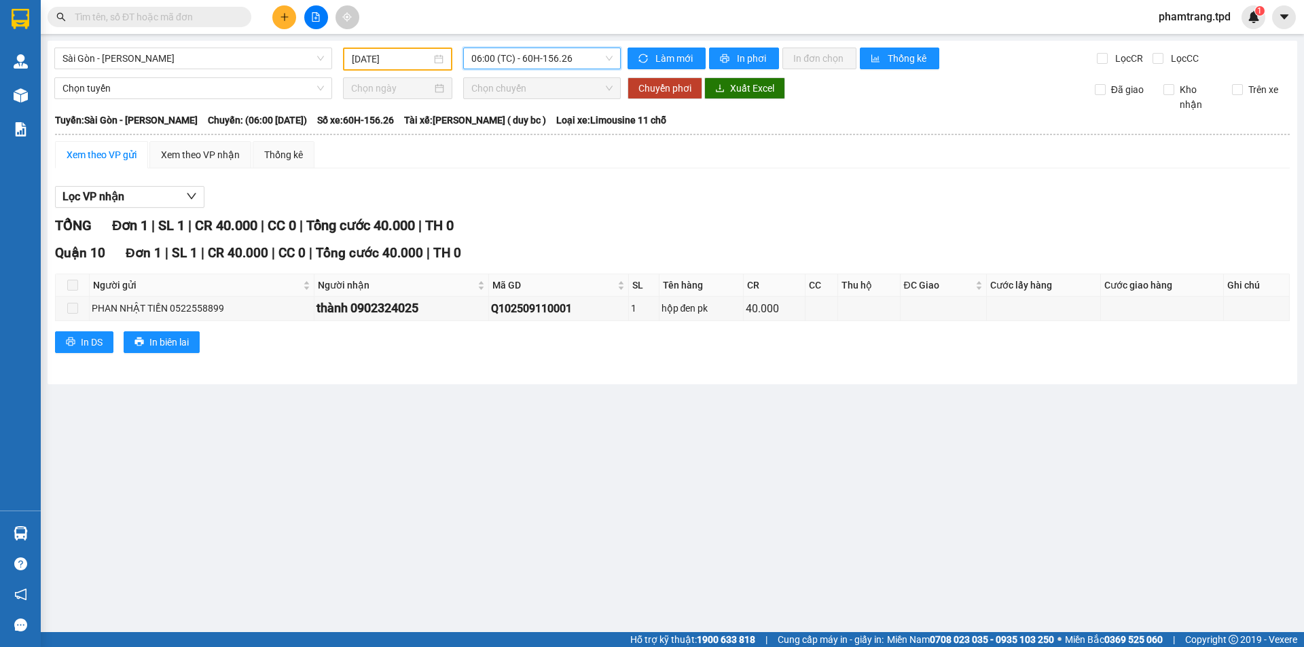
click at [536, 54] on span "06:00 (TC) - 60H-156.26" at bounding box center [541, 58] width 141 height 20
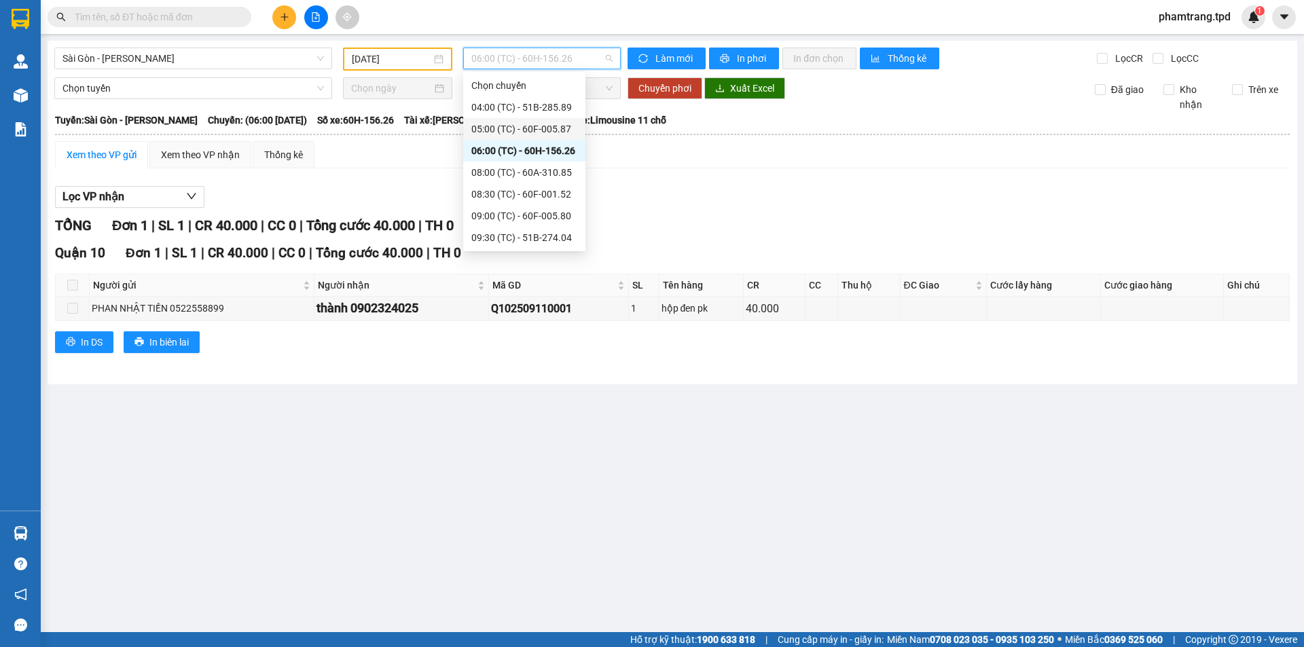
click at [562, 121] on div "05:00 (TC) - 60F-005.87" at bounding box center [524, 129] width 122 height 22
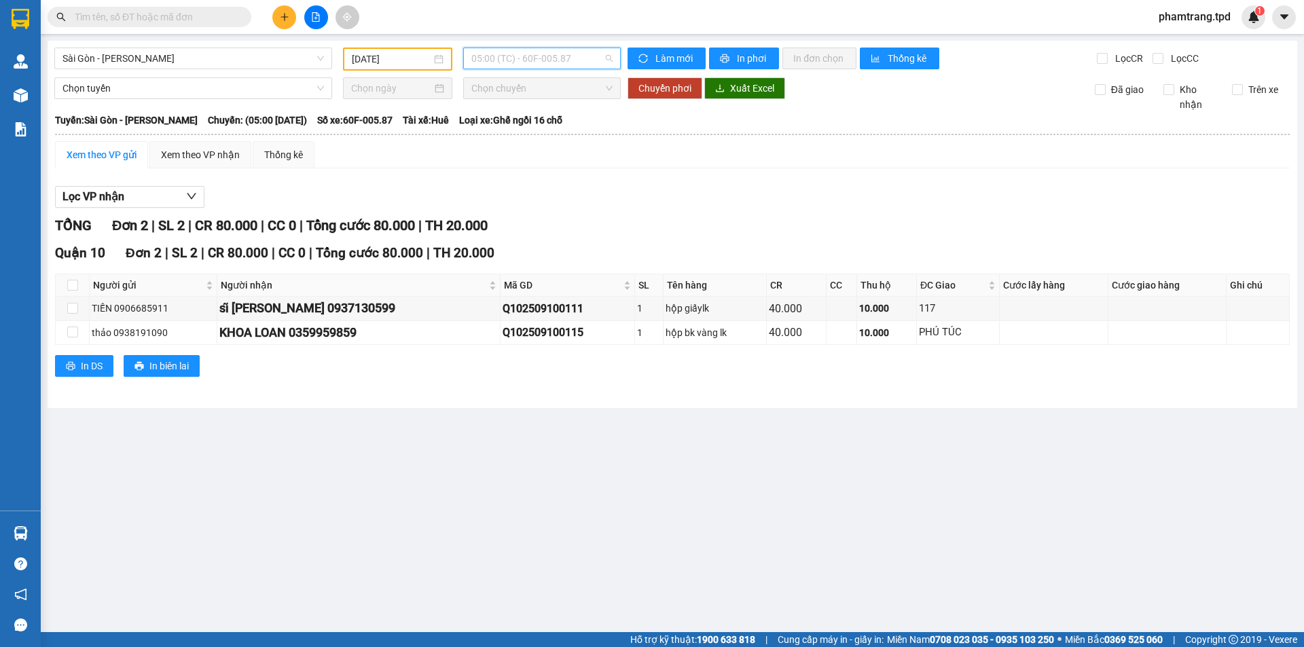
click at [488, 67] on span "05:00 (TC) - 60F-005.87" at bounding box center [541, 58] width 141 height 20
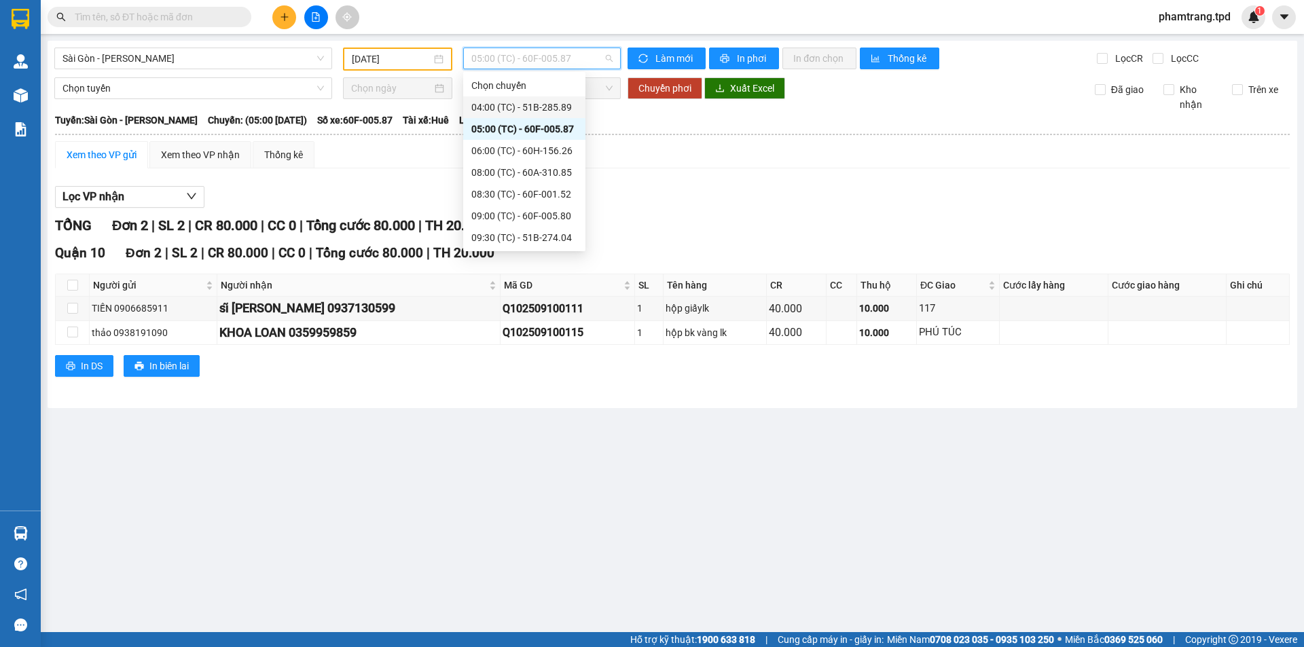
click at [515, 113] on div "04:00 (TC) - 51B-285.89" at bounding box center [524, 107] width 106 height 15
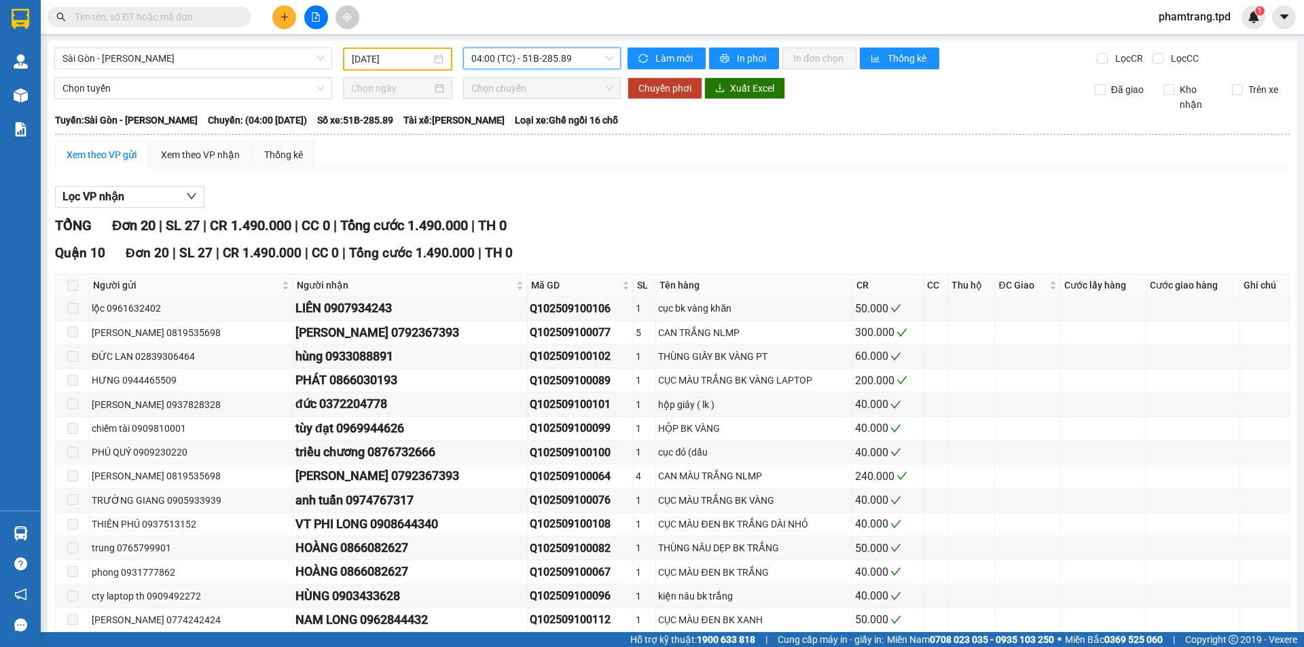
click at [279, 24] on button at bounding box center [284, 17] width 24 height 24
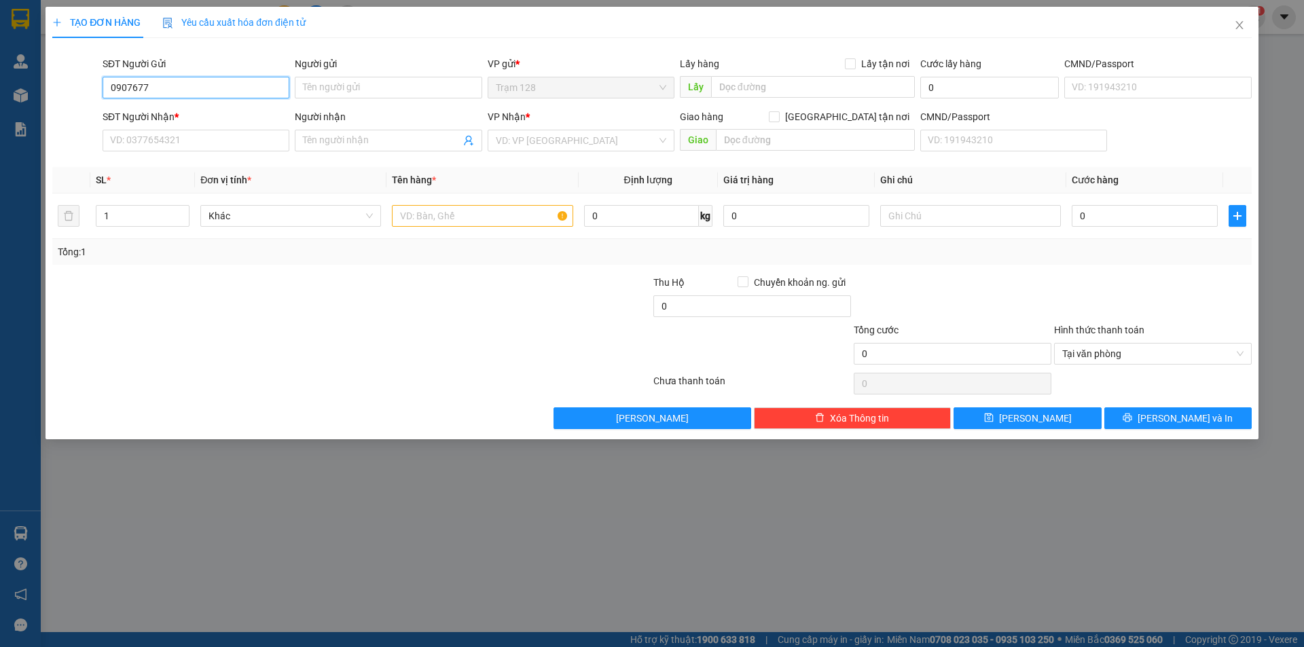
click at [202, 86] on input "0907677" at bounding box center [196, 88] width 187 height 22
click at [204, 89] on input "0907677266" at bounding box center [196, 88] width 187 height 22
type input "0907677266"
click at [341, 93] on input "Người gửi" at bounding box center [388, 88] width 187 height 22
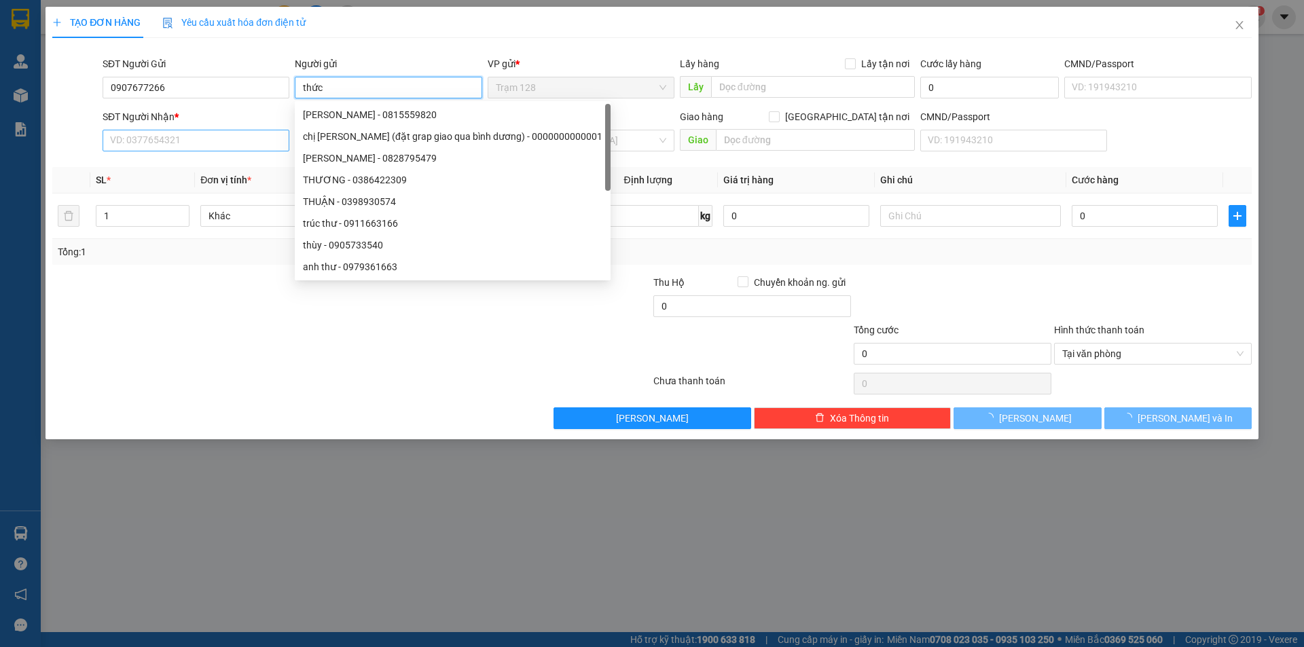
type input "thức"
click at [208, 143] on input "SĐT Người Nhận *" at bounding box center [196, 141] width 187 height 22
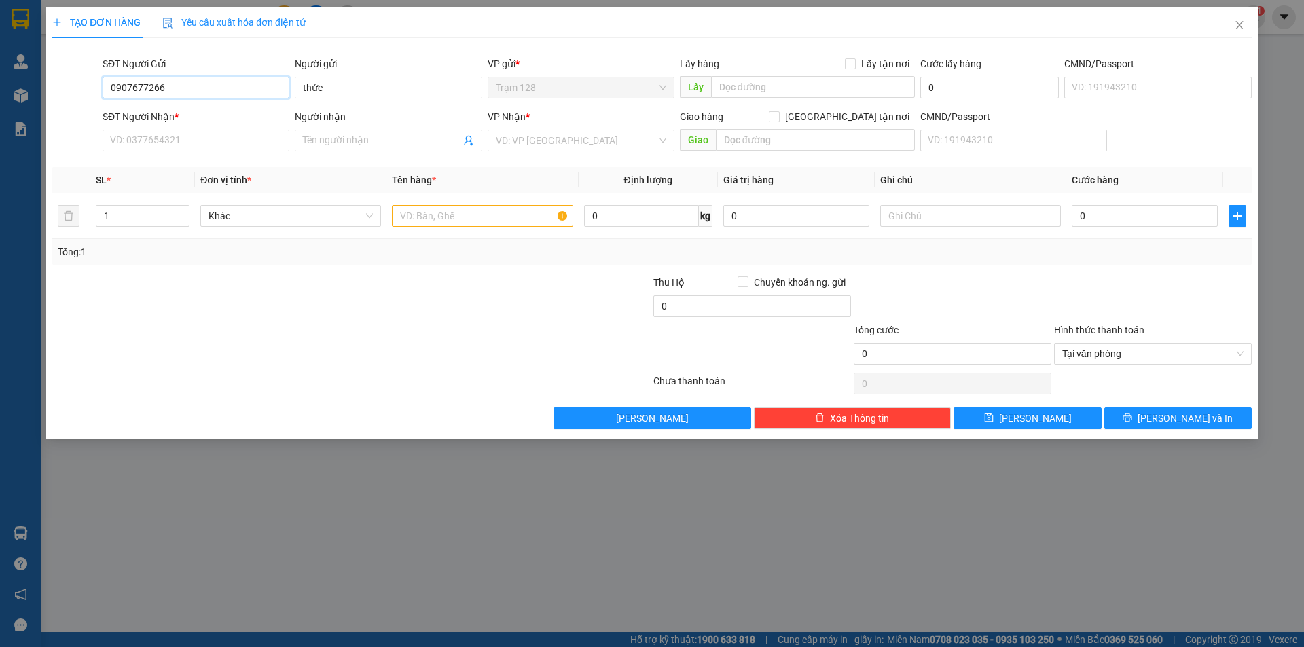
click at [128, 89] on input "0907677266" at bounding box center [196, 88] width 187 height 22
type input "0906677266"
click at [219, 96] on input "0906677266" at bounding box center [196, 88] width 187 height 22
click at [202, 122] on div "0906677266 - THỨC" at bounding box center [196, 115] width 187 height 22
type input "THỨC"
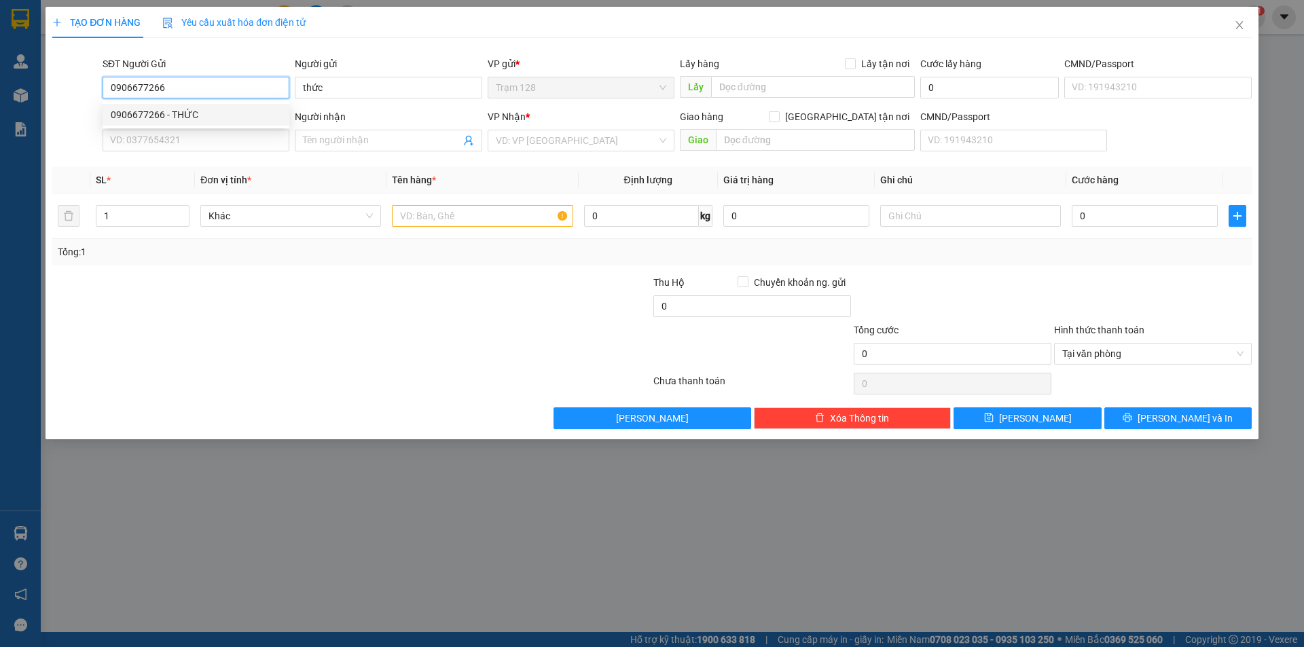
type input "052076016237"
type input "0907853662"
type input "lợi"
type input "0906677266"
click at [506, 219] on input "text" at bounding box center [482, 216] width 181 height 22
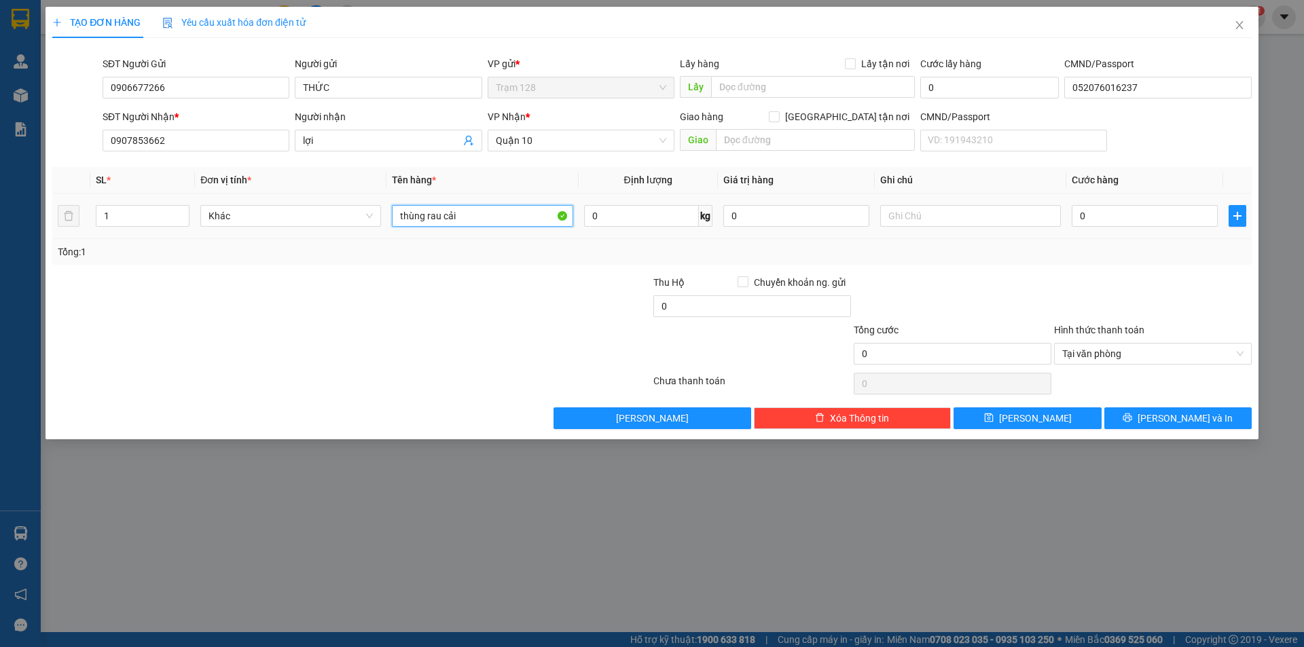
type input "thùng rau cải"
click at [1139, 213] on input "0" at bounding box center [1144, 216] width 146 height 22
type input "5"
type input "50"
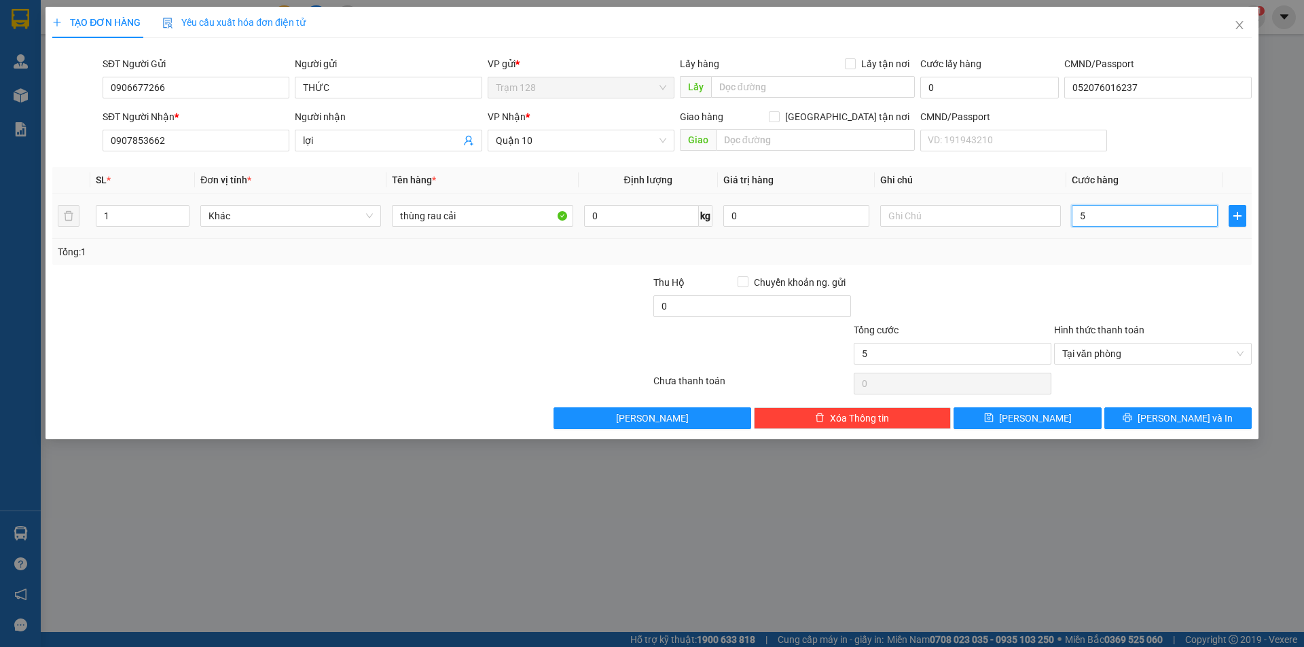
type input "50"
type input "50.000"
click at [823, 213] on input "0" at bounding box center [796, 216] width 146 height 22
type input "200.000"
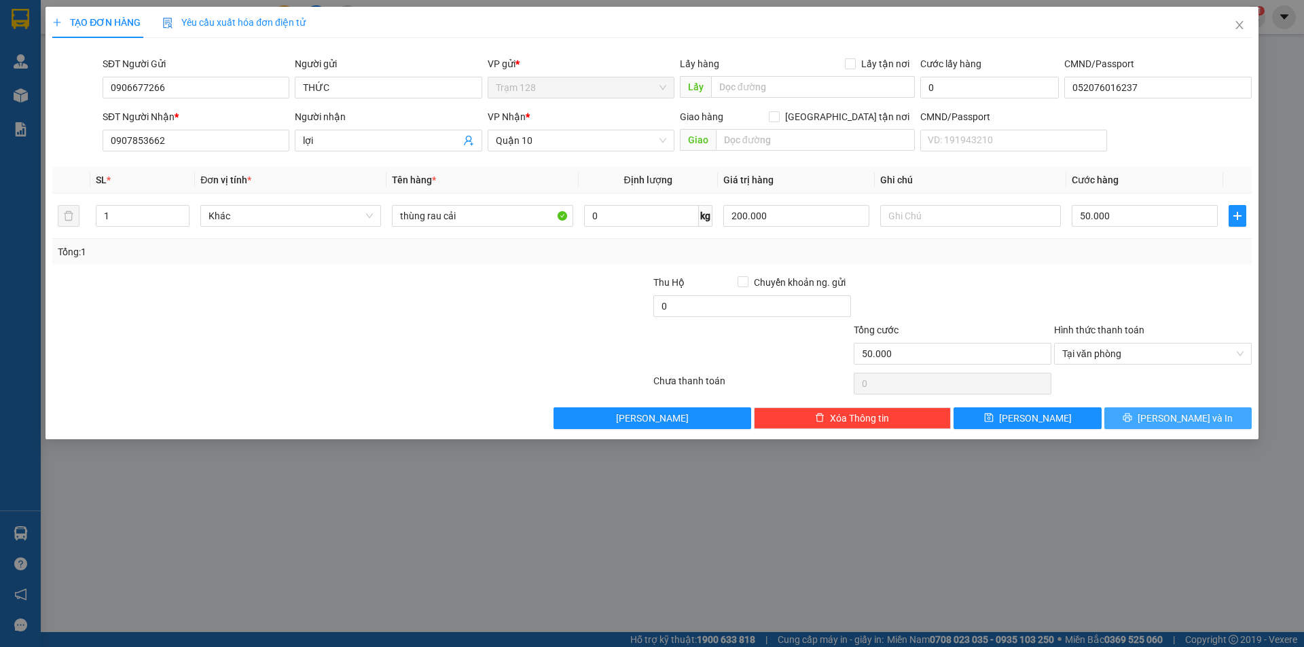
click at [1132, 418] on icon "printer" at bounding box center [1127, 417] width 9 height 9
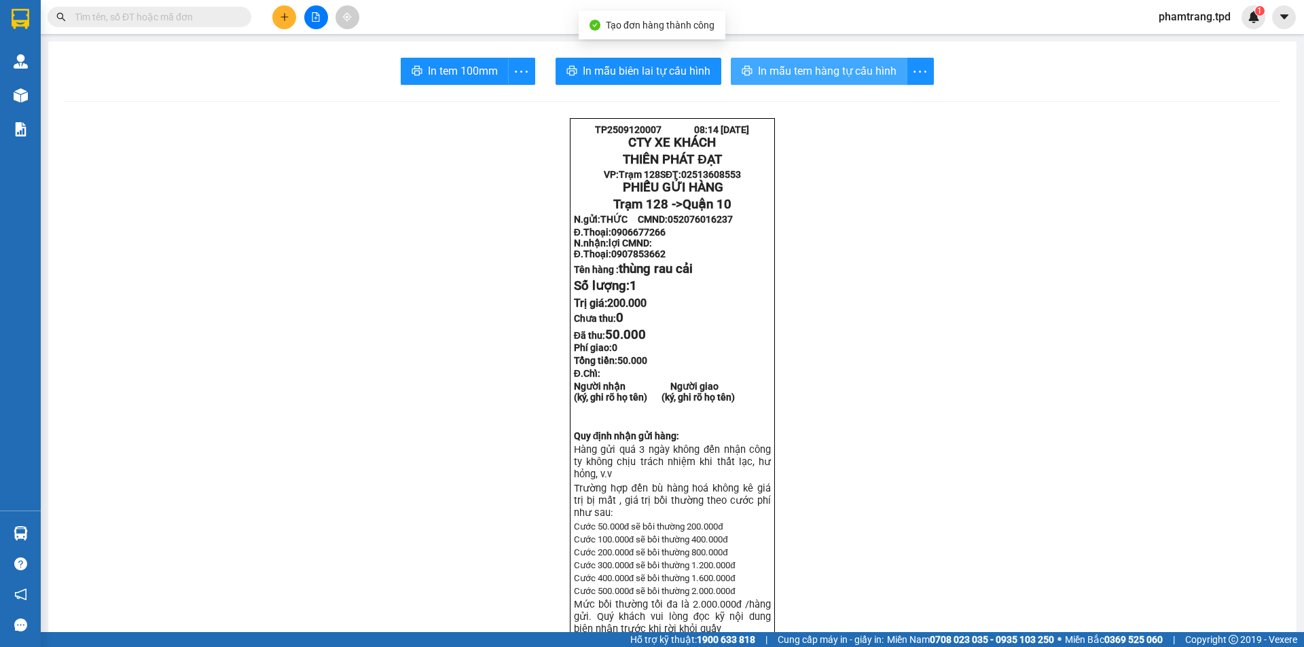
click at [829, 72] on span "In mẫu tem hàng tự cấu hình" at bounding box center [827, 70] width 138 height 17
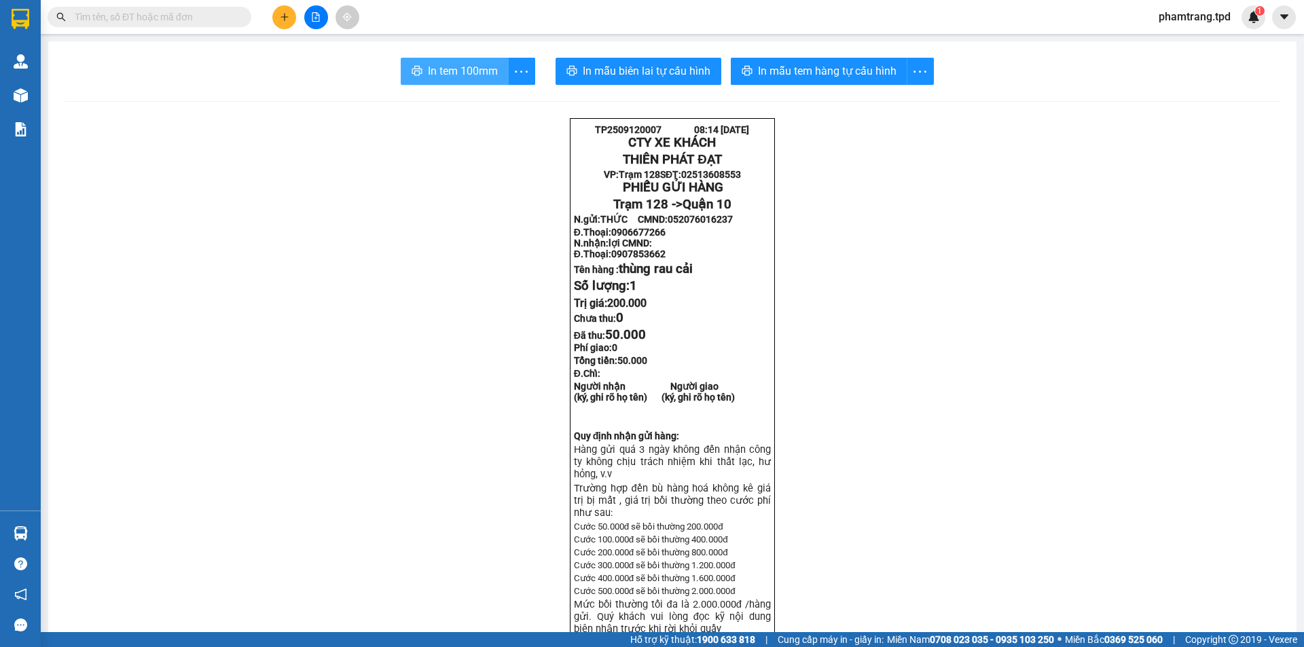
click at [470, 78] on span "In tem 100mm" at bounding box center [463, 70] width 70 height 17
